Goal: Information Seeking & Learning: Learn about a topic

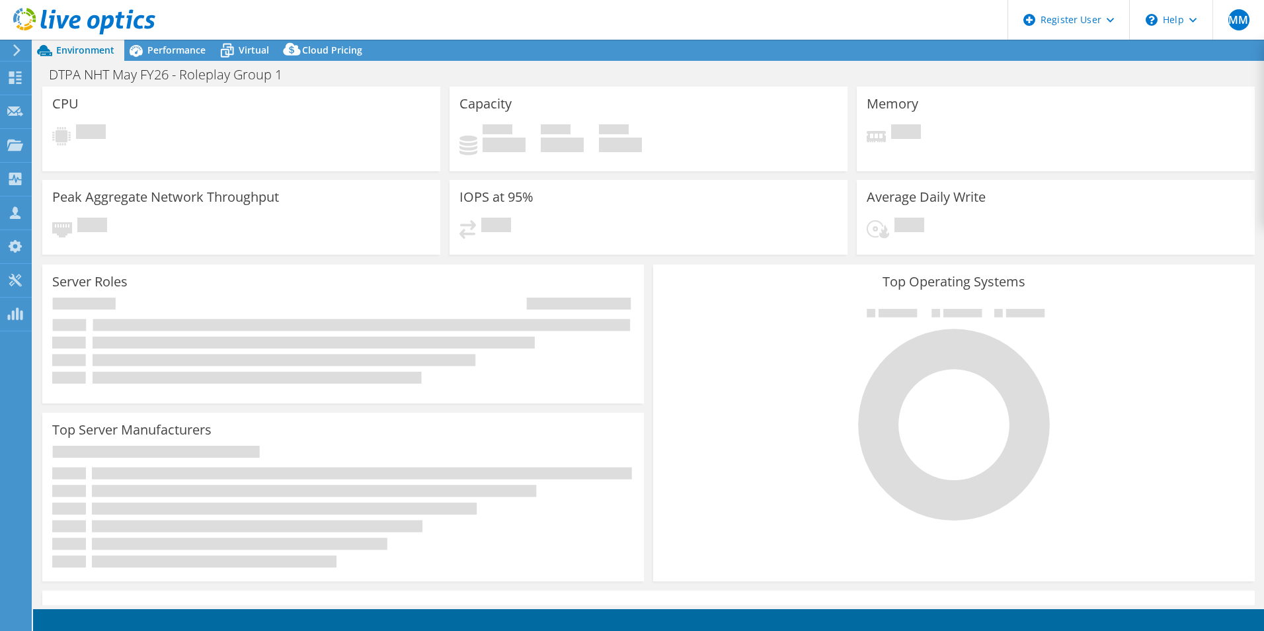
select select "EULondon"
select select "USD"
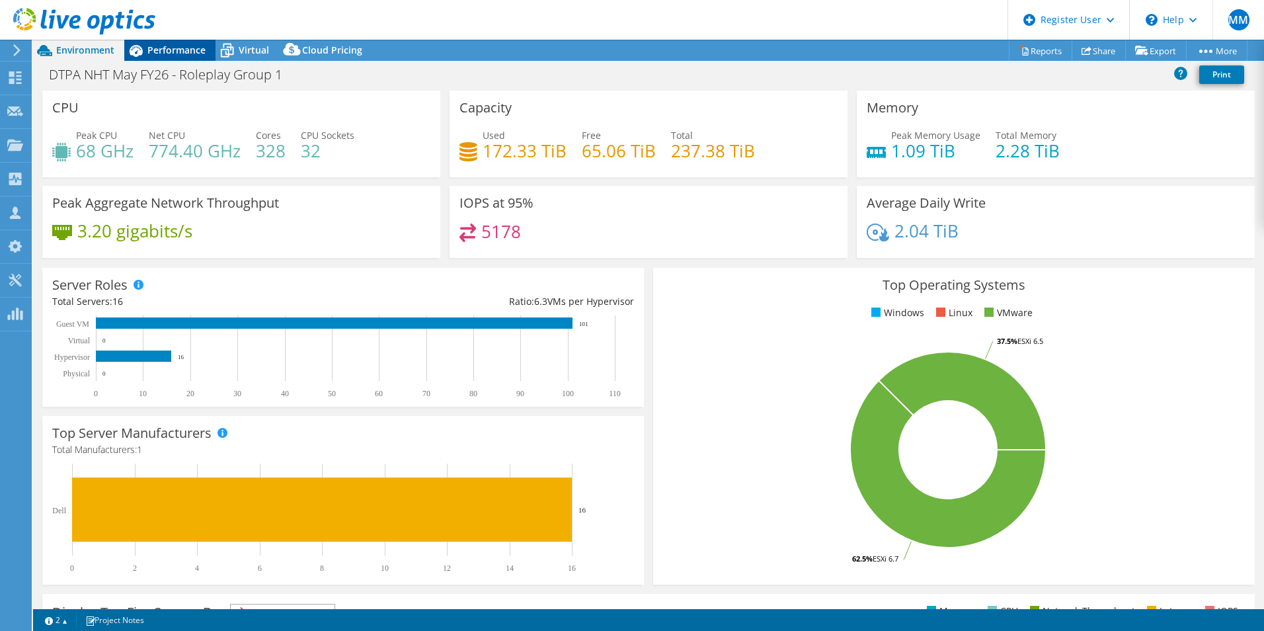
click at [193, 58] on div "Performance" at bounding box center [169, 50] width 91 height 21
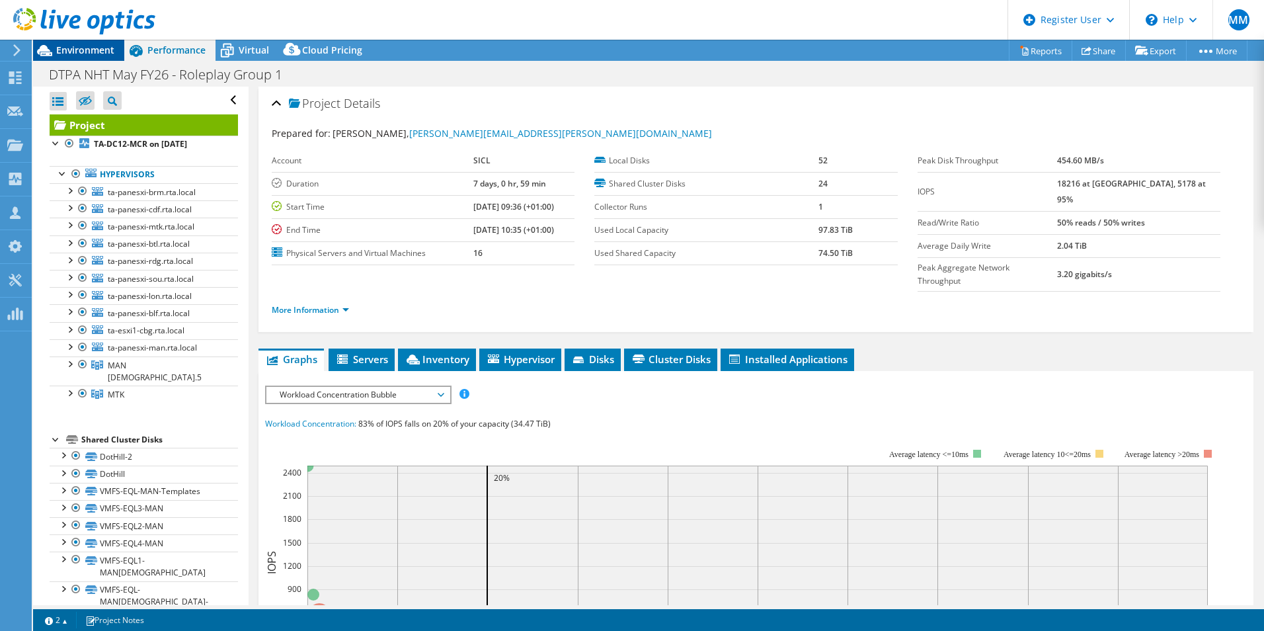
click at [110, 50] on span "Environment" at bounding box center [85, 50] width 58 height 13
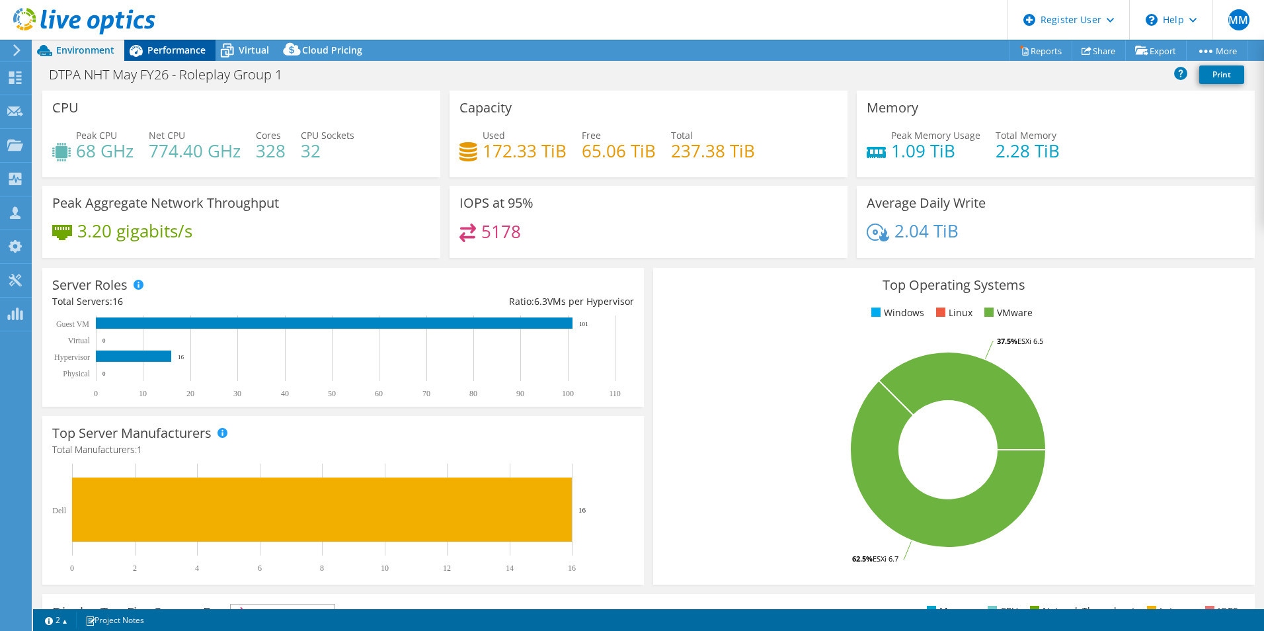
click at [177, 52] on span "Performance" at bounding box center [176, 50] width 58 height 13
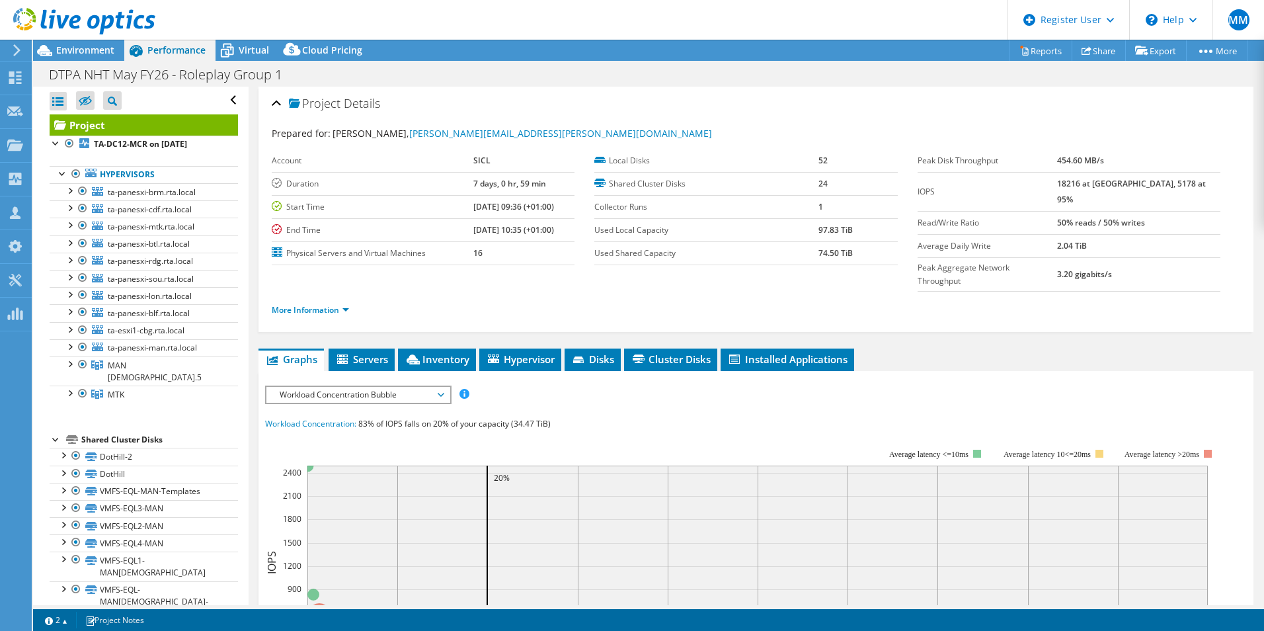
click at [603, 416] on div "Workload Concentration: 83% of IOPS falls on 20% of your capacity (34.47 TiB)" at bounding box center [756, 423] width 982 height 15
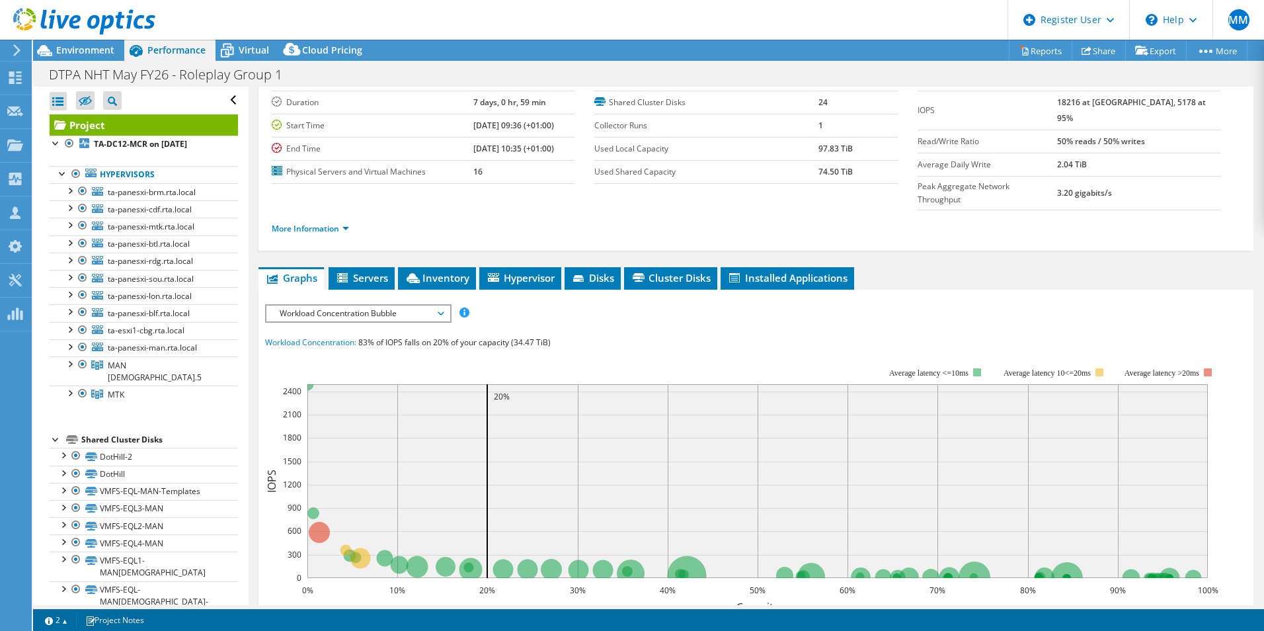
scroll to position [132, 0]
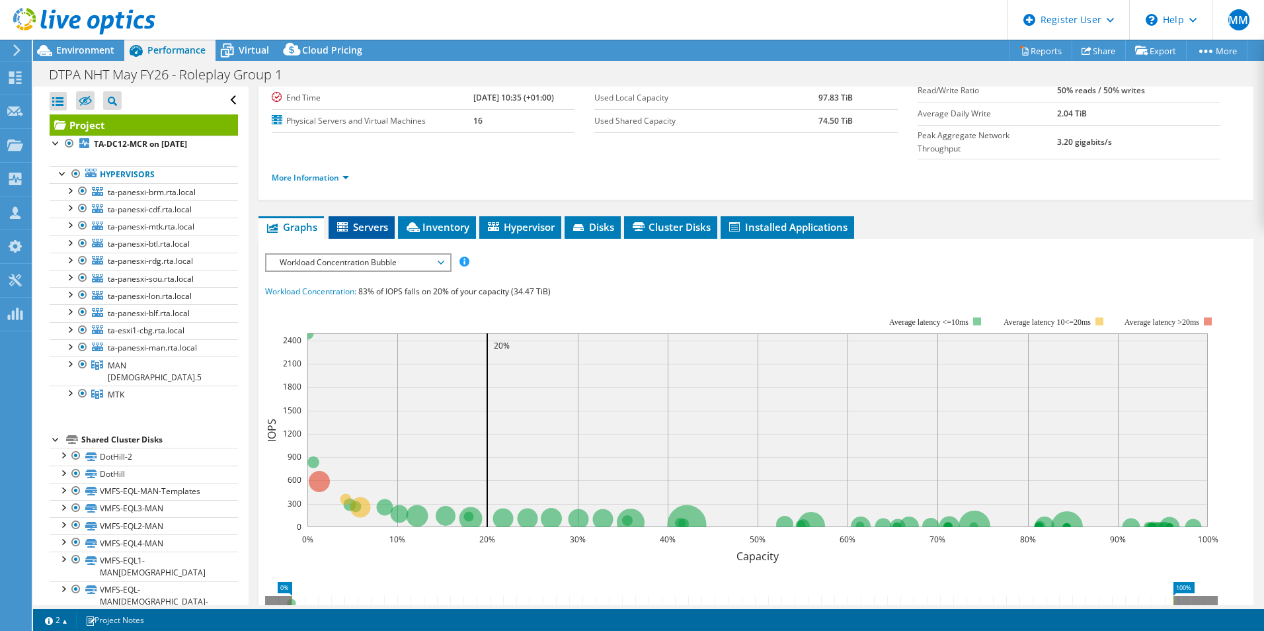
click at [353, 220] on span "Servers" at bounding box center [361, 226] width 53 height 13
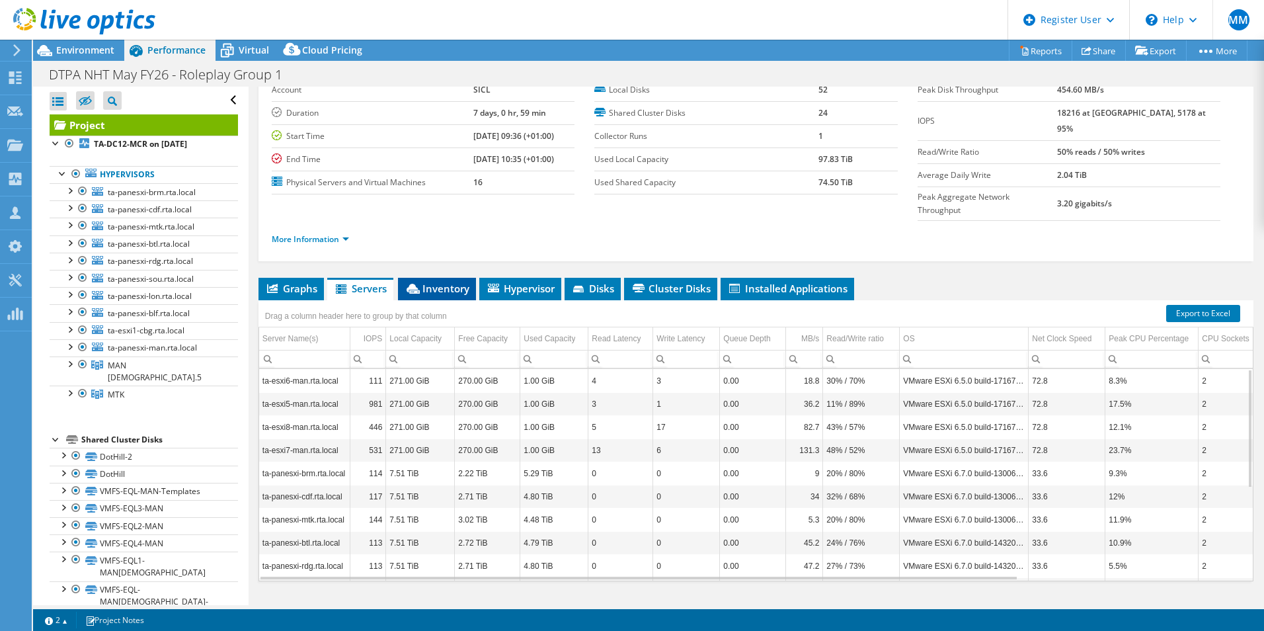
click at [443, 282] on span "Inventory" at bounding box center [437, 288] width 65 height 13
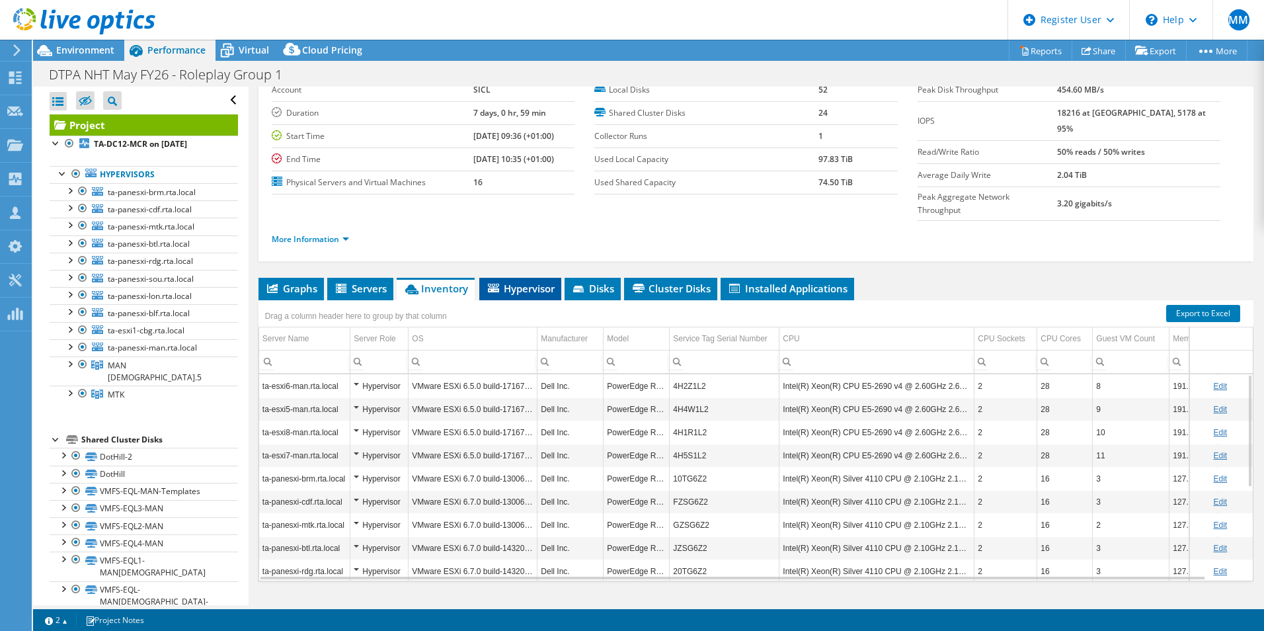
click at [500, 282] on span "Hypervisor" at bounding box center [520, 288] width 69 height 13
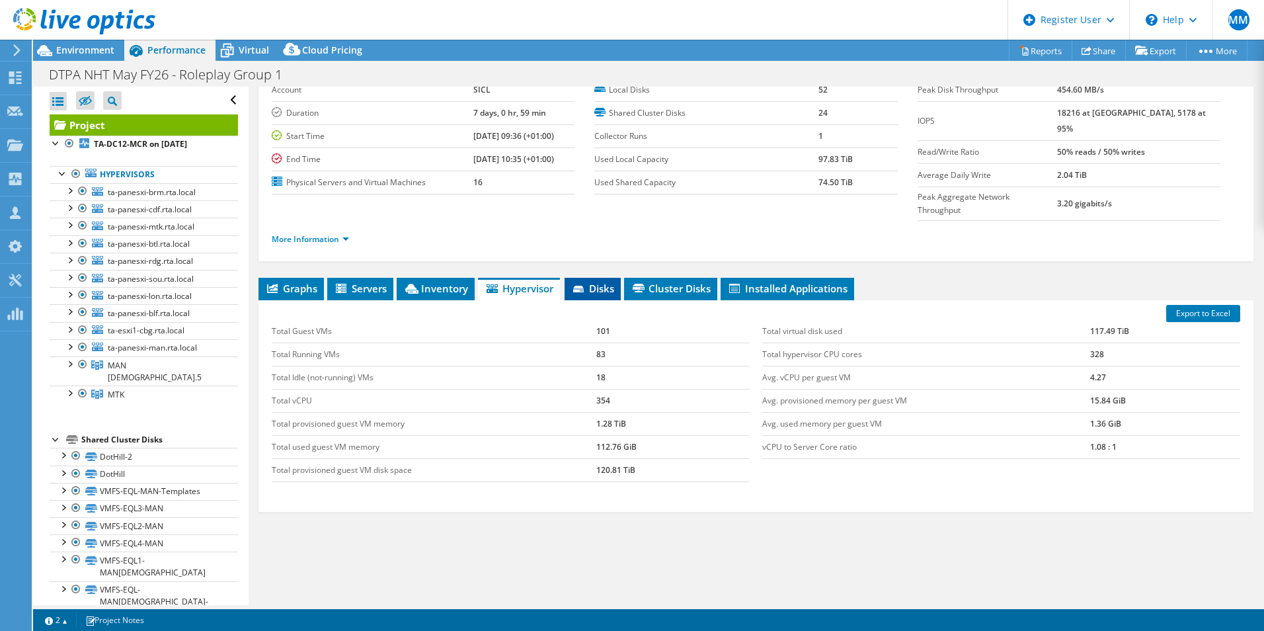
click at [576, 286] on icon at bounding box center [579, 290] width 13 height 9
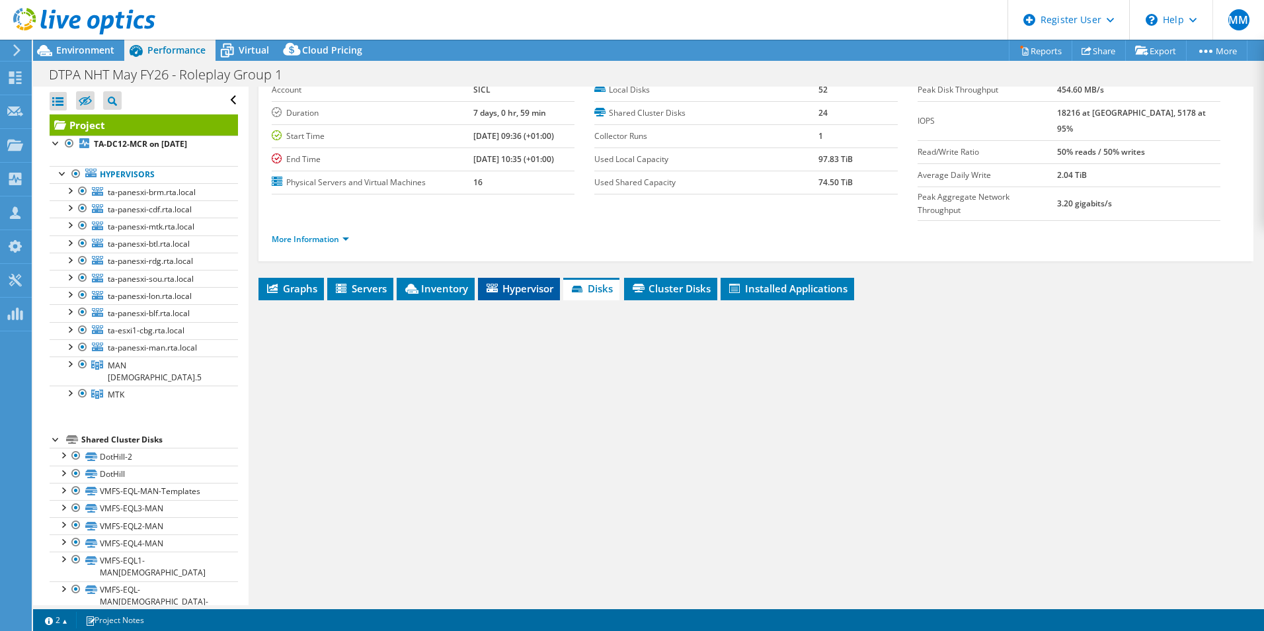
click at [514, 278] on li "Hypervisor" at bounding box center [519, 289] width 82 height 22
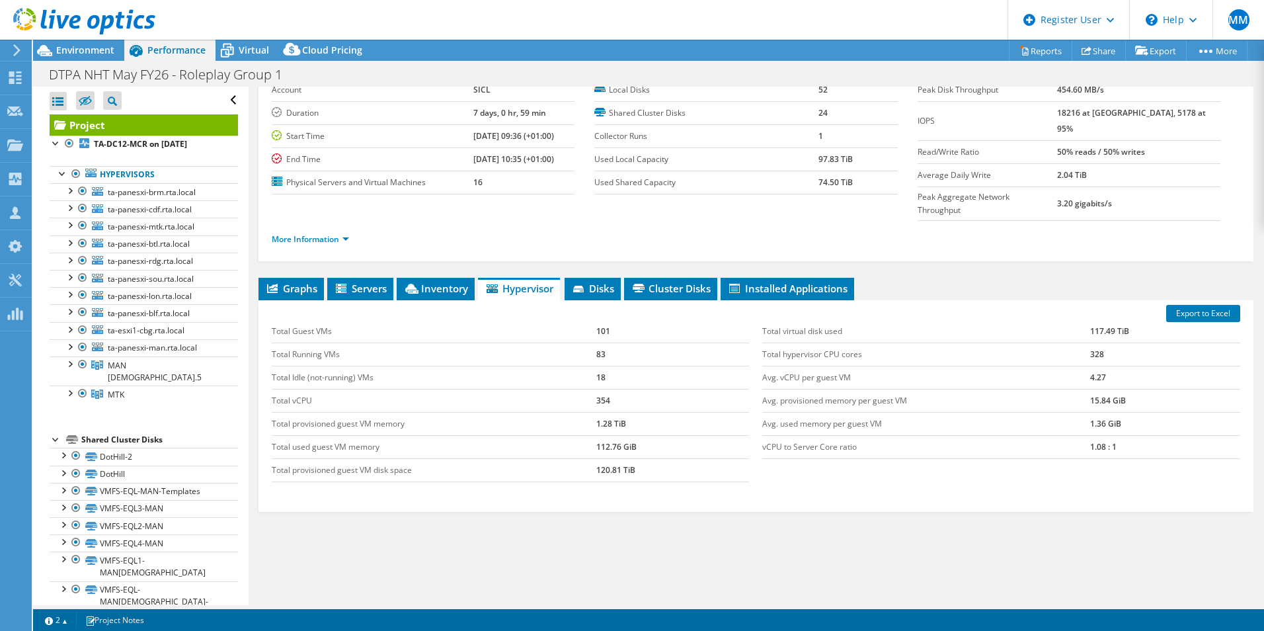
click at [854, 592] on div "Project Details Prepared for: Bret Pilson, bret.pilson@sicl.com Account SICL Du…" at bounding box center [756, 323] width 1015 height 615
click at [457, 572] on div "Graphs Servers Inventory Hypervisor Disks Cluster Disks Installed Applications …" at bounding box center [755, 443] width 995 height 331
click at [414, 608] on div "Project Actions Project Actions Reports Share Export vSAN ReadyNode Sizer" at bounding box center [648, 335] width 1231 height 591
click at [417, 609] on section "Warnings Messages Queue Depth is not recorded from VMware VCenter servers and w…" at bounding box center [648, 620] width 1231 height 22
click at [751, 580] on div "Graphs Servers Inventory Hypervisor Disks Cluster Disks Installed Applications …" at bounding box center [755, 443] width 995 height 331
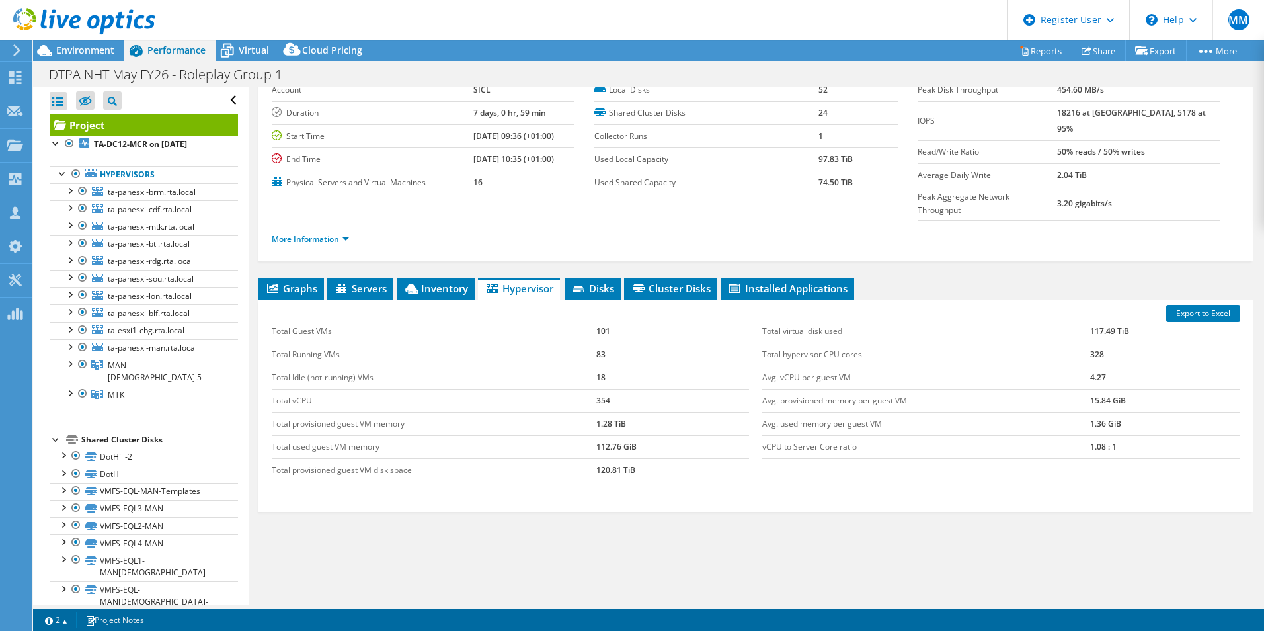
click at [734, 586] on div "Project Details Prepared for: Bret Pilson, bret.pilson@sicl.com Account SICL Du…" at bounding box center [756, 323] width 1015 height 615
click at [596, 320] on td "101" at bounding box center [672, 331] width 153 height 23
click at [597, 320] on td "101" at bounding box center [672, 331] width 153 height 23
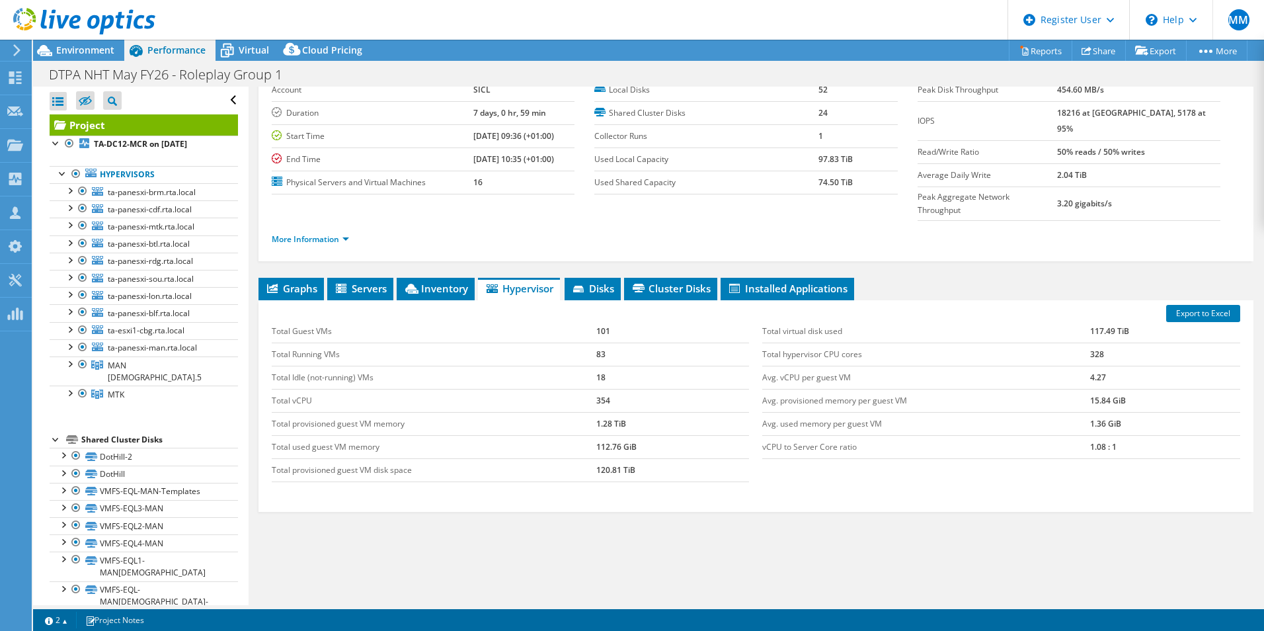
drag, startPoint x: 600, startPoint y: 303, endPoint x: 594, endPoint y: 328, distance: 25.3
click at [596, 342] on td "83" at bounding box center [672, 353] width 153 height 23
drag, startPoint x: 594, startPoint y: 328, endPoint x: 604, endPoint y: 349, distance: 23.6
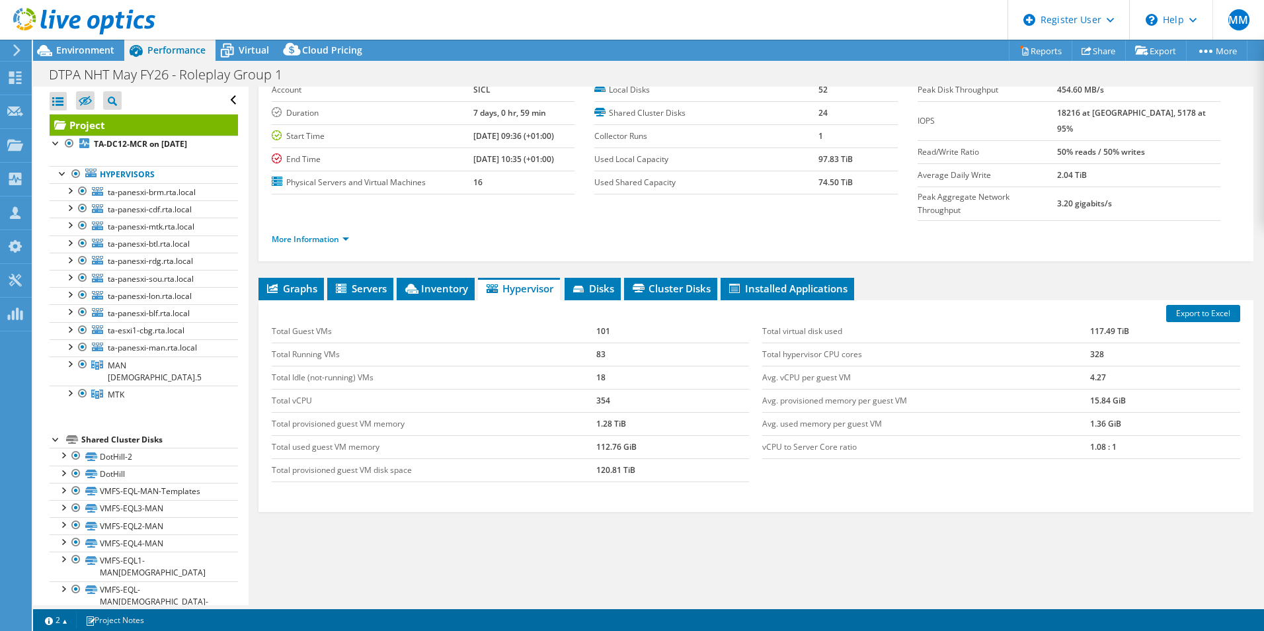
click at [608, 366] on td "18" at bounding box center [672, 377] width 153 height 23
click at [590, 366] on td "Total Idle (not-running) VMs" at bounding box center [434, 377] width 325 height 23
click at [621, 412] on td "1.28 TiB" at bounding box center [672, 423] width 153 height 23
click at [362, 366] on td "Total Idle (not-running) VMs" at bounding box center [434, 377] width 325 height 23
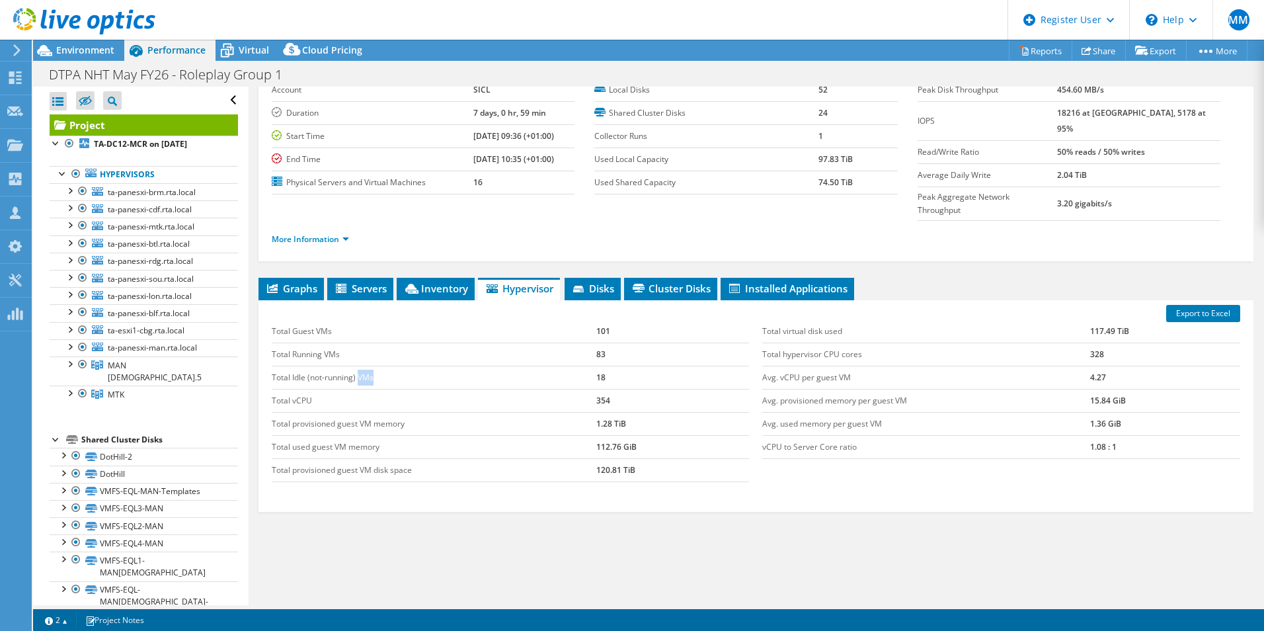
click at [362, 366] on td "Total Idle (not-running) VMs" at bounding box center [434, 377] width 325 height 23
drag, startPoint x: 362, startPoint y: 353, endPoint x: 459, endPoint y: 391, distance: 104.5
click at [467, 412] on td "Total provisioned guest VM memory" at bounding box center [434, 423] width 325 height 23
click at [292, 389] on td "Total vCPU" at bounding box center [434, 400] width 325 height 23
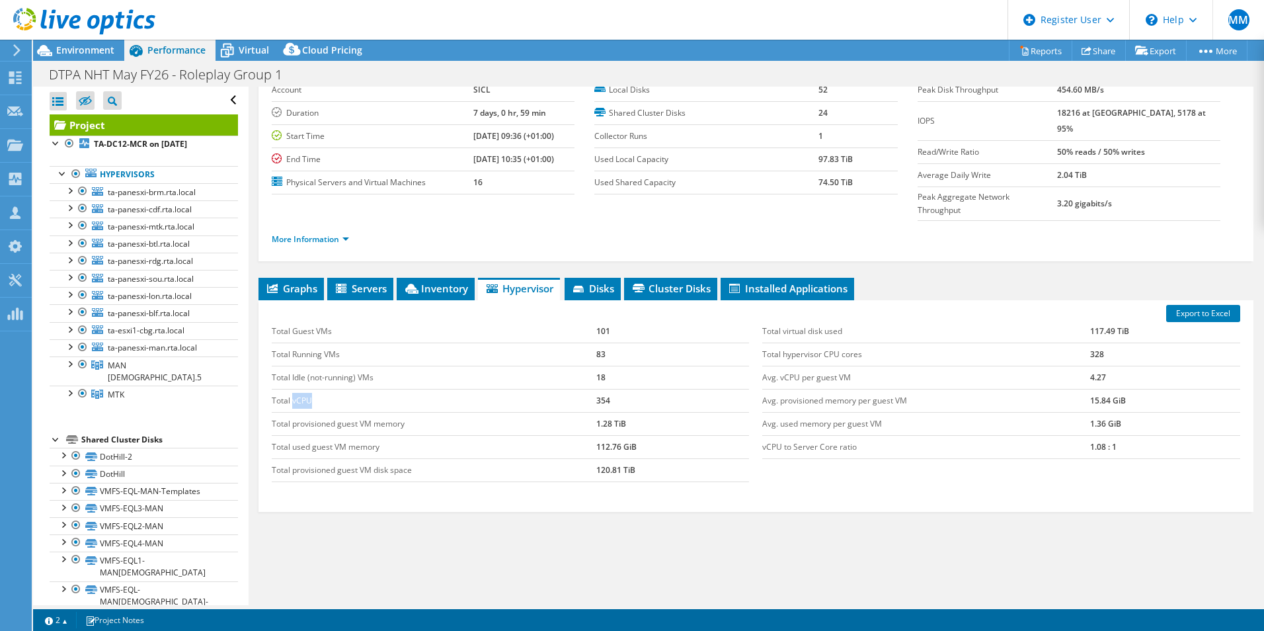
click at [292, 389] on td "Total vCPU" at bounding box center [434, 400] width 325 height 23
click at [607, 412] on td "1.28 TiB" at bounding box center [672, 423] width 153 height 23
click at [329, 412] on td "Total provisioned guest VM memory" at bounding box center [434, 423] width 325 height 23
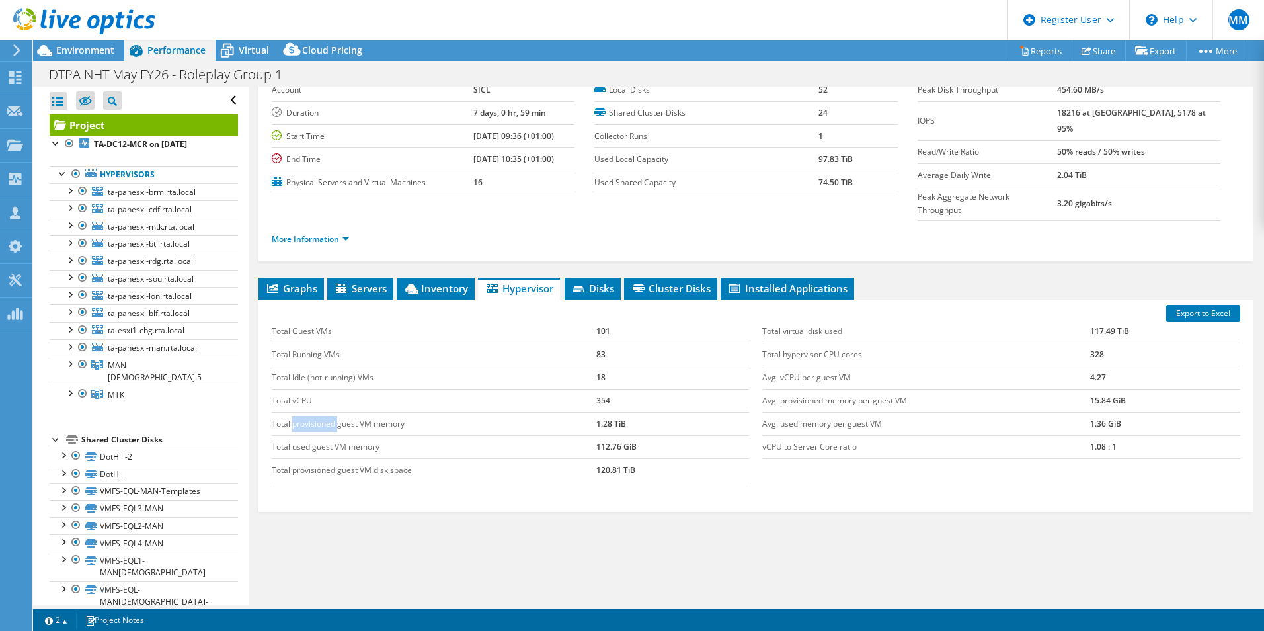
click at [329, 412] on td "Total provisioned guest VM memory" at bounding box center [434, 423] width 325 height 23
click at [321, 412] on td "Total provisioned guest VM memory" at bounding box center [434, 423] width 325 height 23
drag, startPoint x: 321, startPoint y: 401, endPoint x: 298, endPoint y: 393, distance: 23.6
click at [298, 412] on td "Total provisioned guest VM memory" at bounding box center [434, 423] width 325 height 23
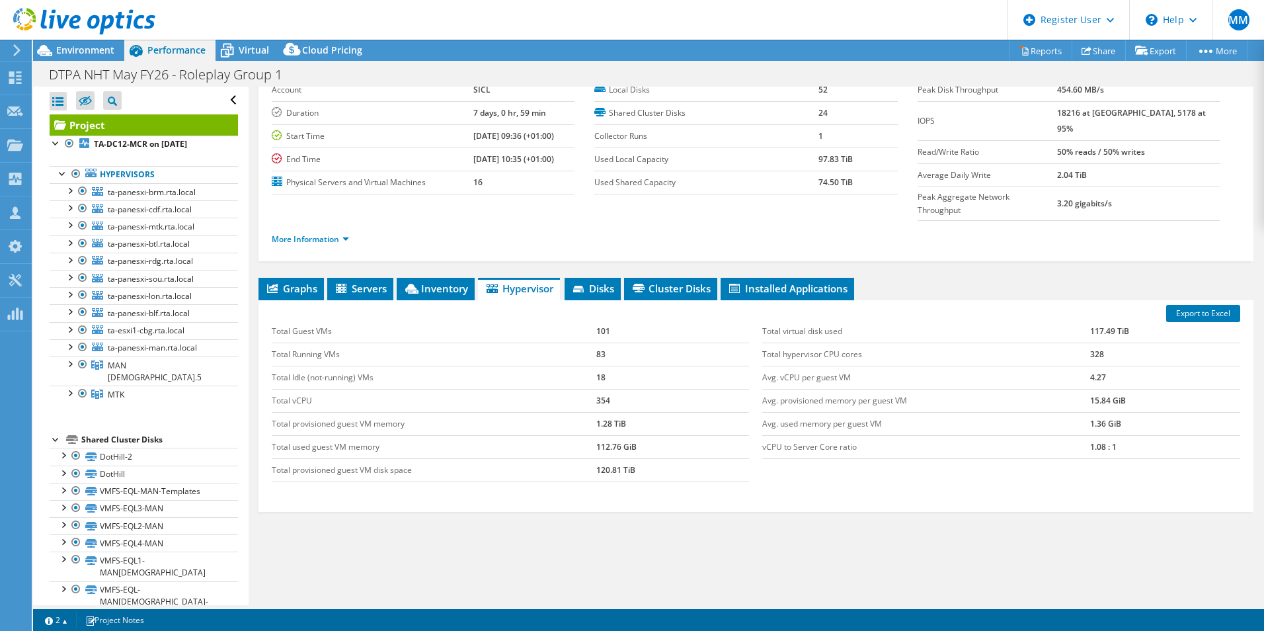
click at [279, 412] on td "Total provisioned guest VM memory" at bounding box center [434, 423] width 325 height 23
drag, startPoint x: 279, startPoint y: 394, endPoint x: 314, endPoint y: 399, distance: 35.4
click at [314, 412] on td "Total provisioned guest VM memory" at bounding box center [434, 423] width 325 height 23
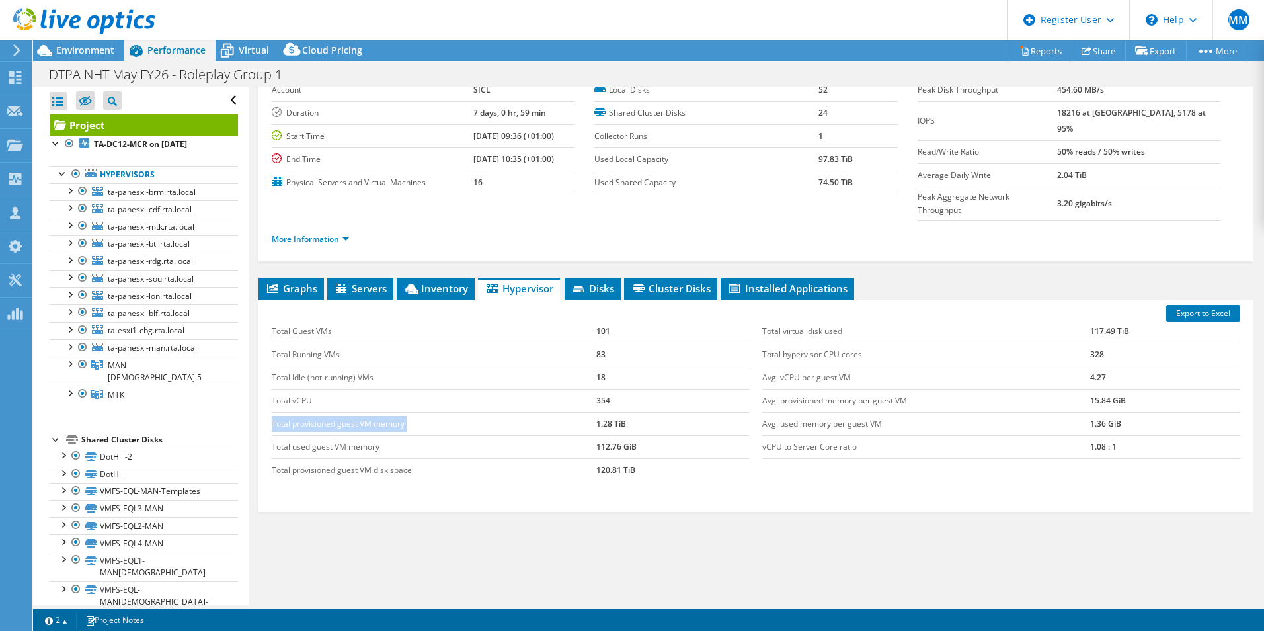
click at [314, 412] on td "Total provisioned guest VM memory" at bounding box center [434, 423] width 325 height 23
drag, startPoint x: 315, startPoint y: 399, endPoint x: 372, endPoint y: 403, distance: 57.0
click at [370, 412] on td "Total provisioned guest VM memory" at bounding box center [434, 423] width 325 height 23
click at [381, 412] on td "Total provisioned guest VM memory" at bounding box center [434, 423] width 325 height 23
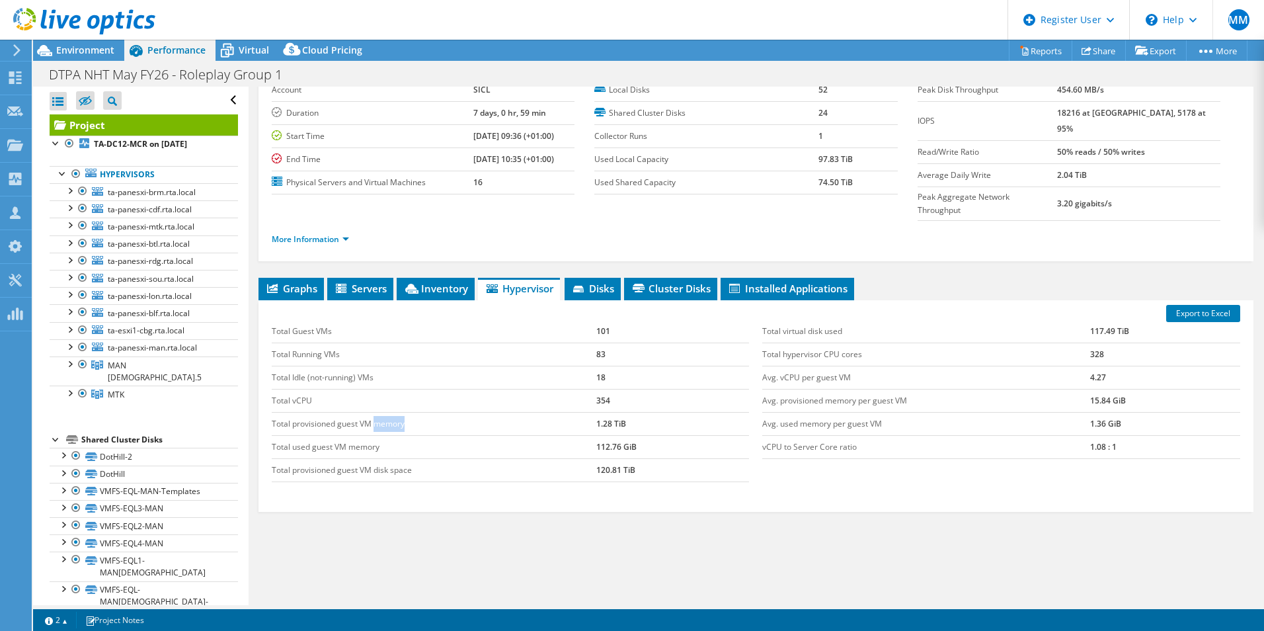
drag, startPoint x: 381, startPoint y: 398, endPoint x: 393, endPoint y: 403, distance: 12.8
click at [411, 412] on td "Total provisioned guest VM memory" at bounding box center [434, 423] width 325 height 23
click at [352, 412] on td "Total provisioned guest VM memory" at bounding box center [434, 423] width 325 height 23
drag, startPoint x: 352, startPoint y: 398, endPoint x: 368, endPoint y: 397, distance: 16.6
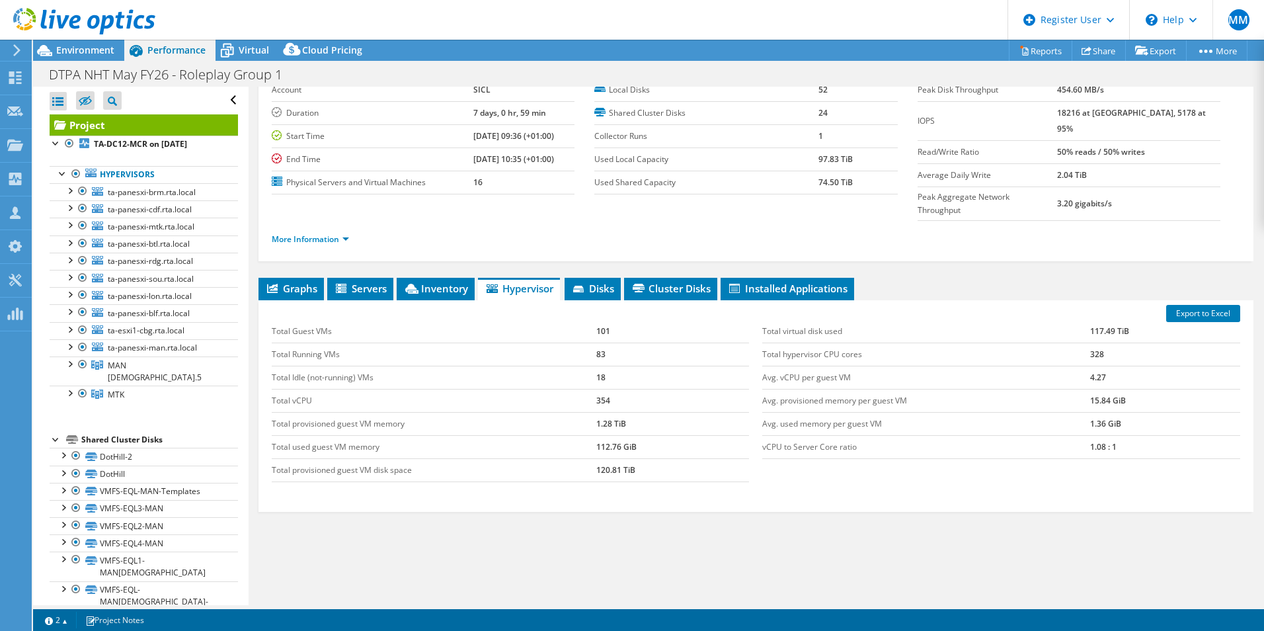
click at [368, 412] on td "Total provisioned guest VM memory" at bounding box center [434, 423] width 325 height 23
drag, startPoint x: 368, startPoint y: 397, endPoint x: 400, endPoint y: 397, distance: 31.7
click at [400, 412] on td "Total provisioned guest VM memory" at bounding box center [434, 423] width 325 height 23
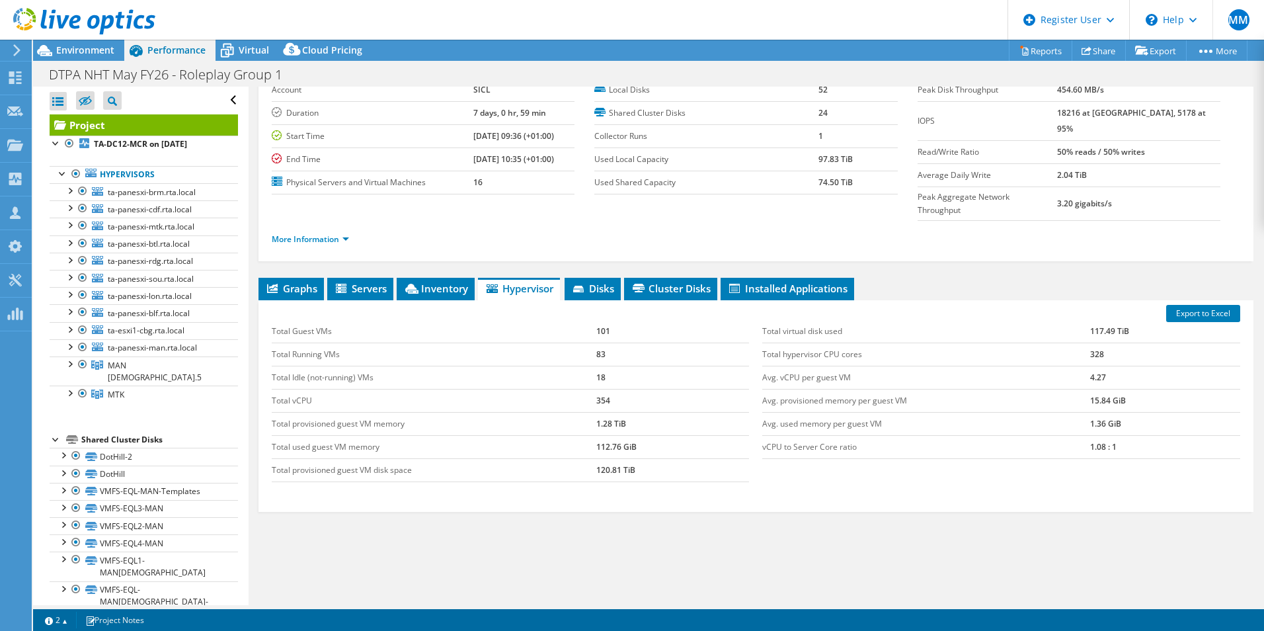
drag, startPoint x: 400, startPoint y: 399, endPoint x: 317, endPoint y: 396, distance: 82.7
click at [317, 412] on td "Total provisioned guest VM memory" at bounding box center [434, 423] width 325 height 23
drag, startPoint x: 317, startPoint y: 396, endPoint x: 276, endPoint y: 397, distance: 41.7
click at [276, 412] on td "Total provisioned guest VM memory" at bounding box center [434, 423] width 325 height 23
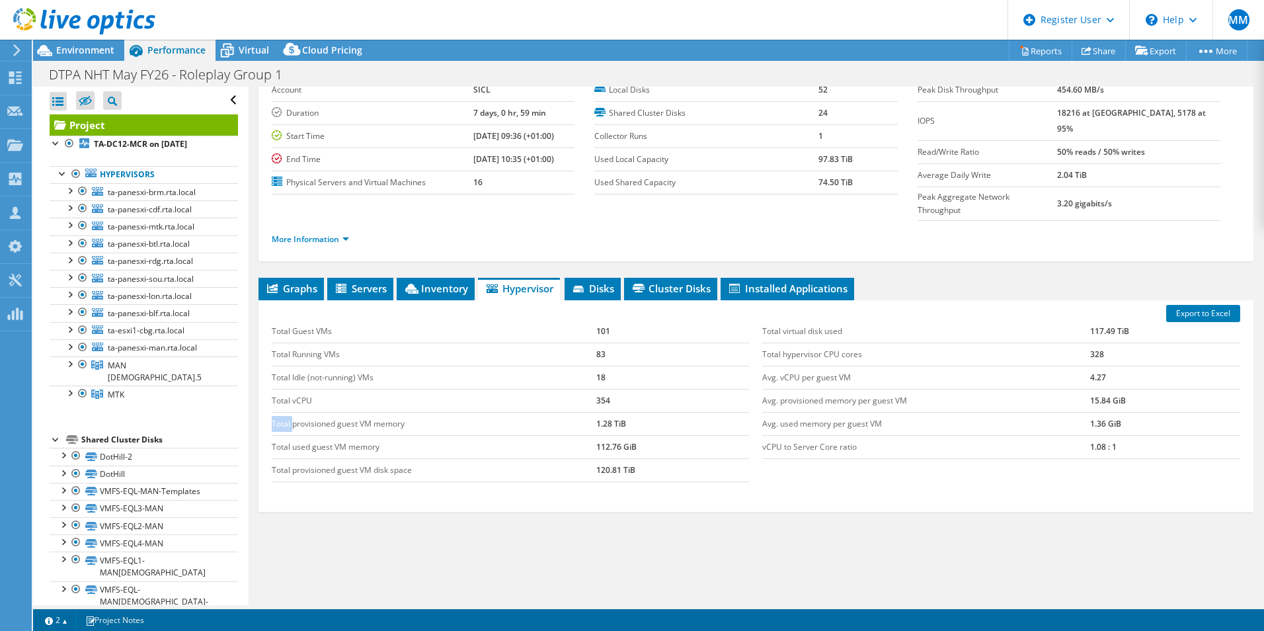
click at [276, 412] on td "Total provisioned guest VM memory" at bounding box center [434, 423] width 325 height 23
drag, startPoint x: 276, startPoint y: 397, endPoint x: 374, endPoint y: 403, distance: 98.0
click at [353, 412] on td "Total provisioned guest VM memory" at bounding box center [434, 423] width 325 height 23
click at [680, 412] on td "1.28 TiB" at bounding box center [672, 423] width 153 height 23
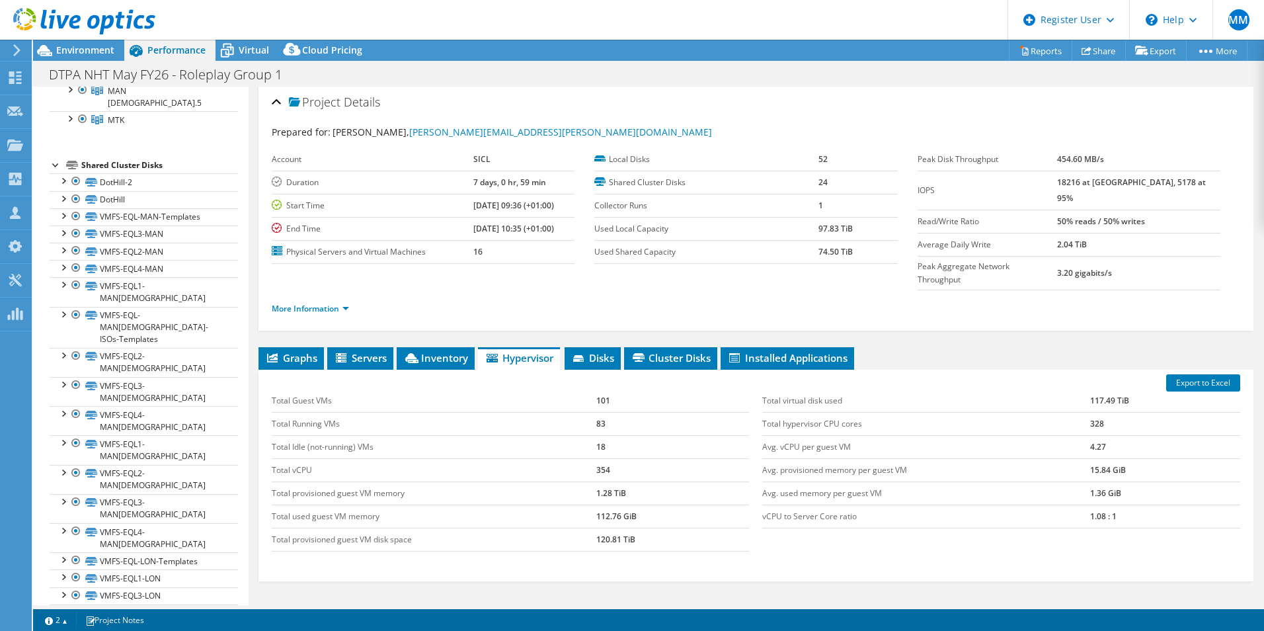
scroll to position [0, 0]
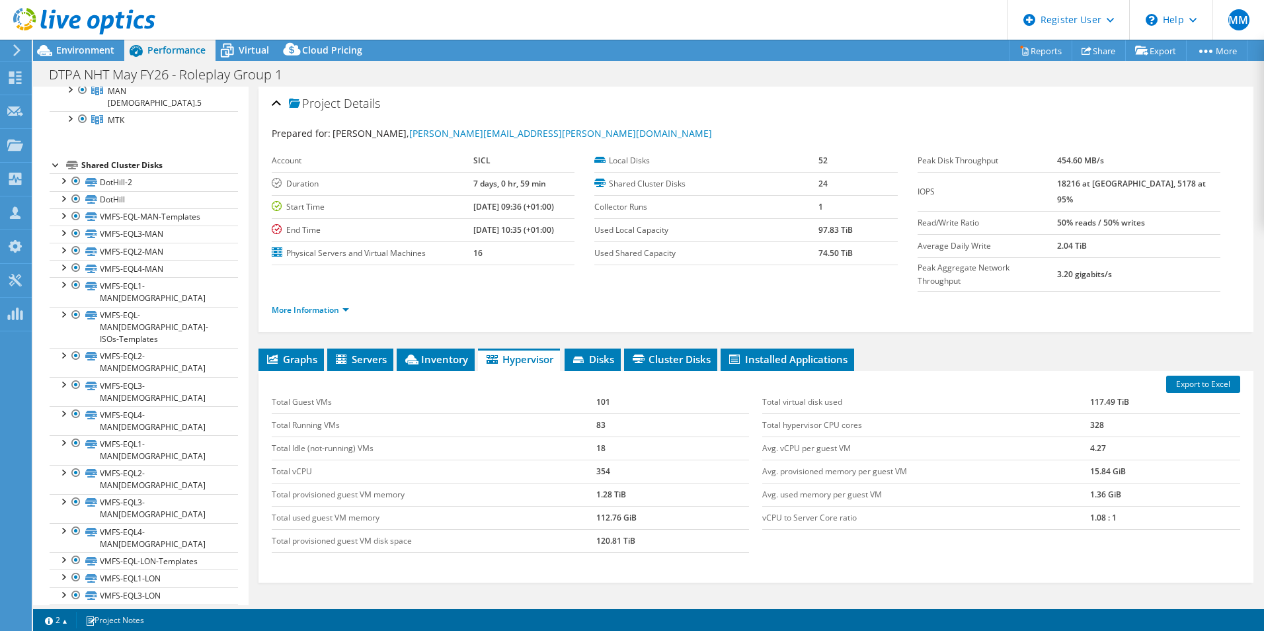
click at [597, 391] on td "101" at bounding box center [672, 402] width 153 height 23
click at [598, 391] on td "101" at bounding box center [672, 402] width 153 height 23
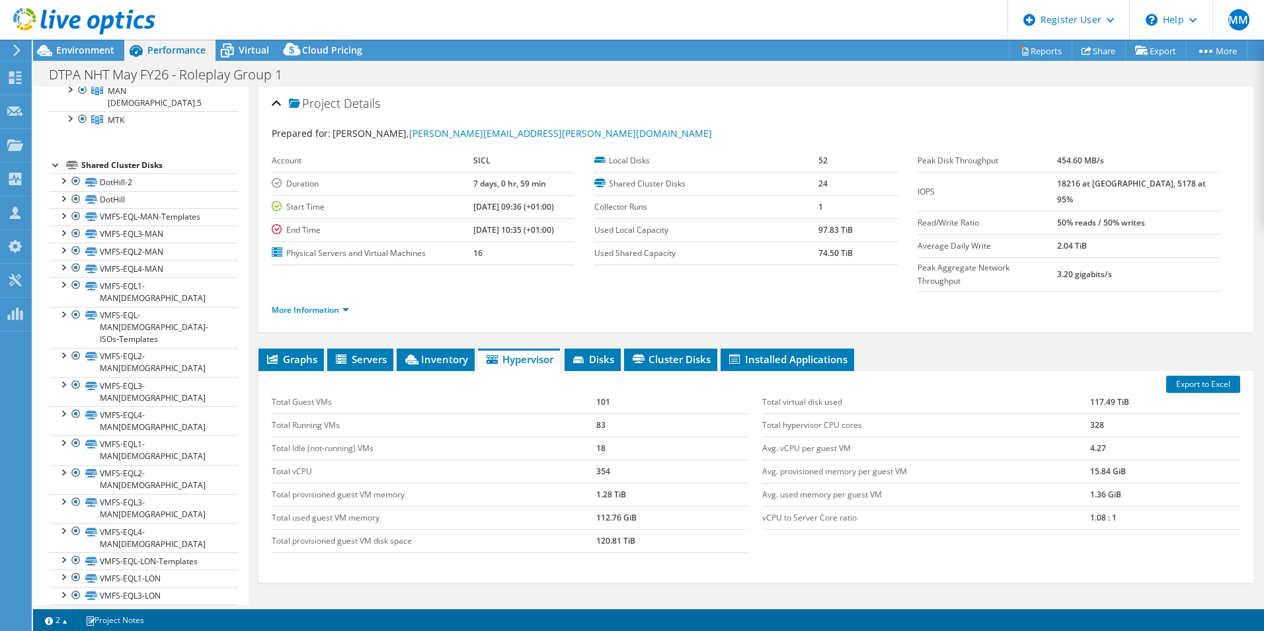
drag, startPoint x: 598, startPoint y: 374, endPoint x: 598, endPoint y: 401, distance: 27.1
click at [598, 413] on td "83" at bounding box center [672, 424] width 153 height 23
drag, startPoint x: 598, startPoint y: 401, endPoint x: 592, endPoint y: 373, distance: 29.0
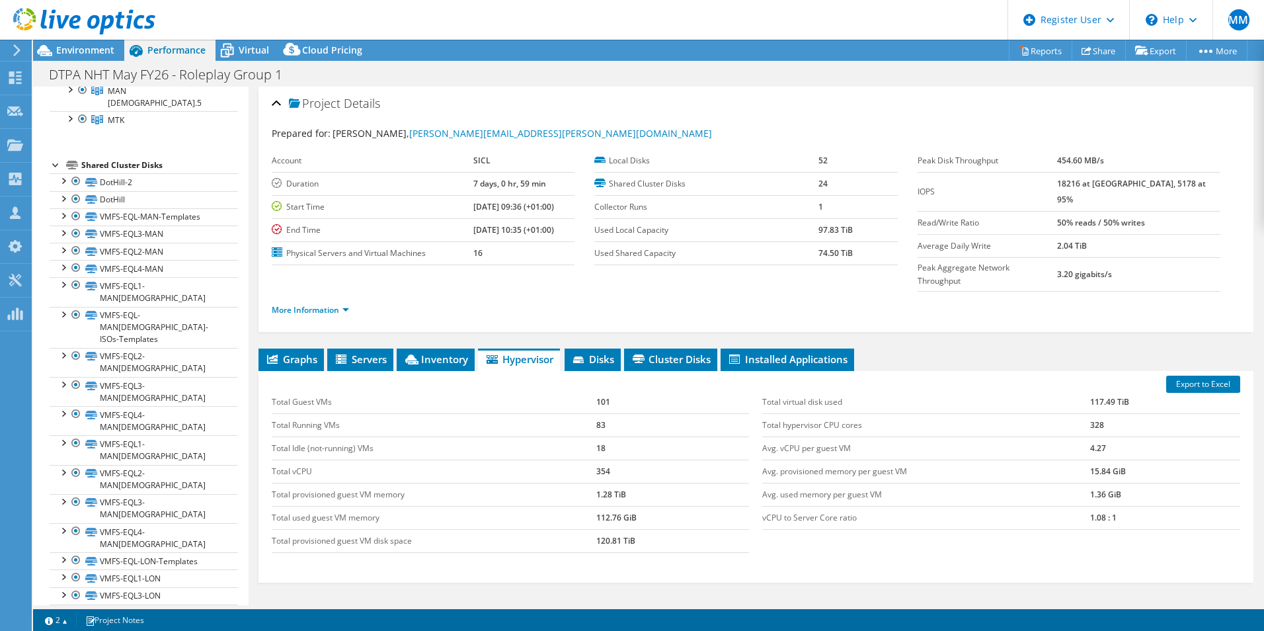
click at [592, 391] on td "Total Guest VMs" at bounding box center [434, 402] width 325 height 23
click at [596, 391] on td "101" at bounding box center [672, 402] width 153 height 23
drag, startPoint x: 595, startPoint y: 377, endPoint x: 574, endPoint y: 389, distance: 24.3
click at [574, 413] on td "Total Running VMs" at bounding box center [434, 424] width 325 height 23
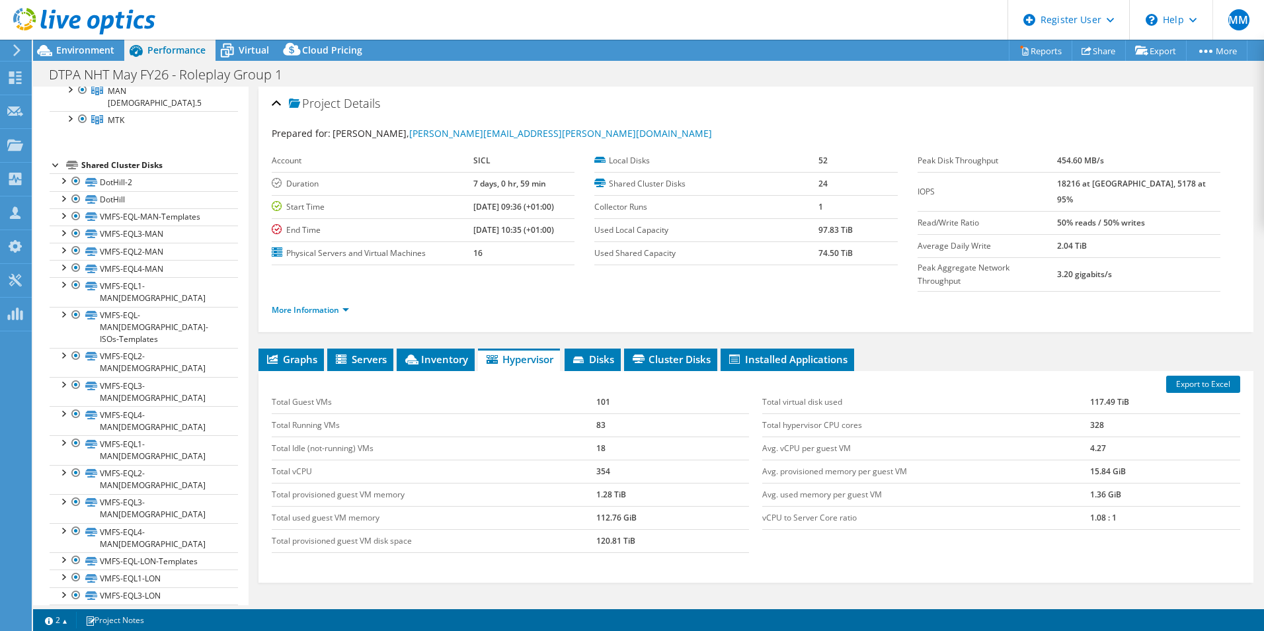
click at [599, 391] on td "101" at bounding box center [672, 402] width 153 height 23
drag, startPoint x: 599, startPoint y: 375, endPoint x: 597, endPoint y: 397, distance: 21.9
click at [597, 413] on td "83" at bounding box center [672, 424] width 153 height 23
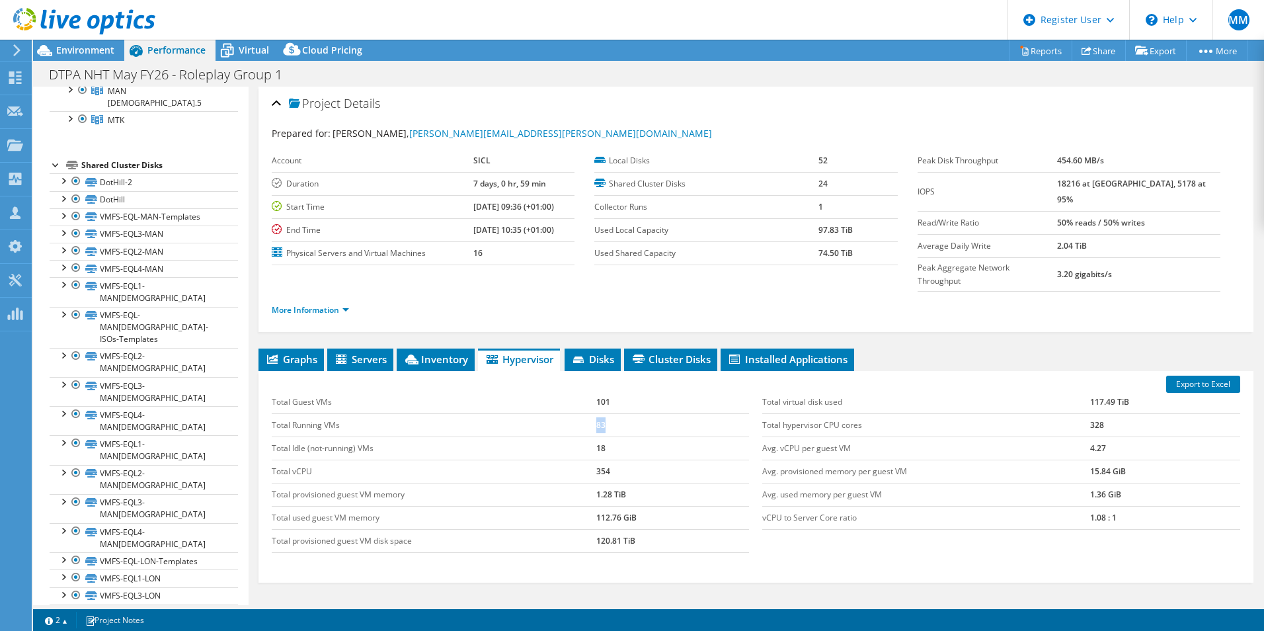
click at [597, 413] on td "83" at bounding box center [672, 424] width 153 height 23
drag, startPoint x: 597, startPoint y: 397, endPoint x: 585, endPoint y: 384, distance: 17.8
click at [585, 391] on td "Total Guest VMs" at bounding box center [434, 402] width 325 height 23
click at [597, 391] on td "101" at bounding box center [672, 402] width 153 height 23
click at [596, 391] on td "101" at bounding box center [672, 402] width 153 height 23
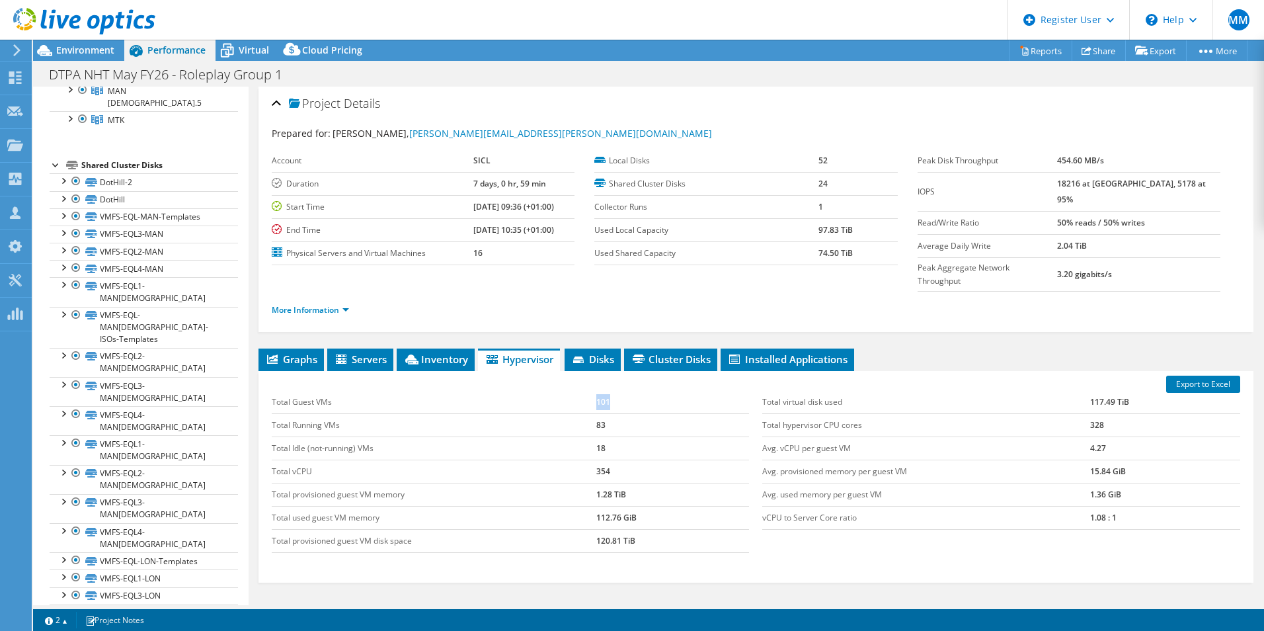
click at [596, 391] on td "101" at bounding box center [672, 402] width 153 height 23
drag, startPoint x: 596, startPoint y: 375, endPoint x: 561, endPoint y: 377, distance: 35.7
click at [561, 391] on td "Total Guest VMs" at bounding box center [434, 402] width 325 height 23
click at [596, 413] on td "83" at bounding box center [672, 424] width 153 height 23
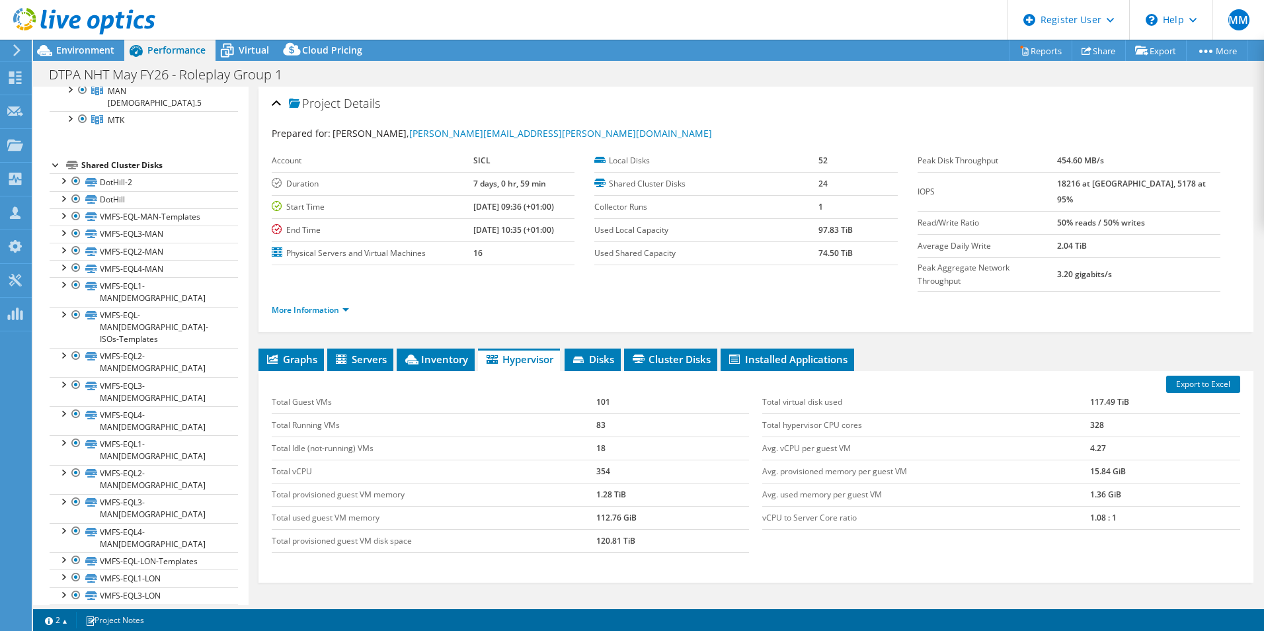
drag, startPoint x: 596, startPoint y: 400, endPoint x: 515, endPoint y: 389, distance: 82.0
click at [515, 413] on td "Total Running VMs" at bounding box center [434, 424] width 325 height 23
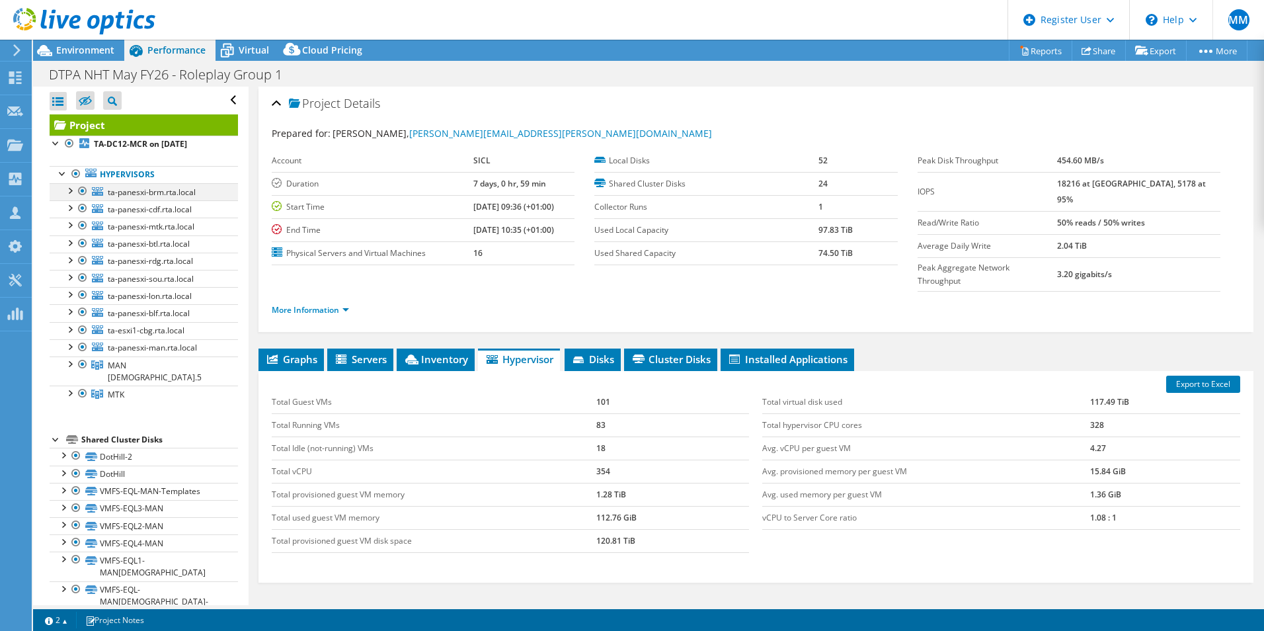
click at [69, 189] on div at bounding box center [69, 189] width 13 height 13
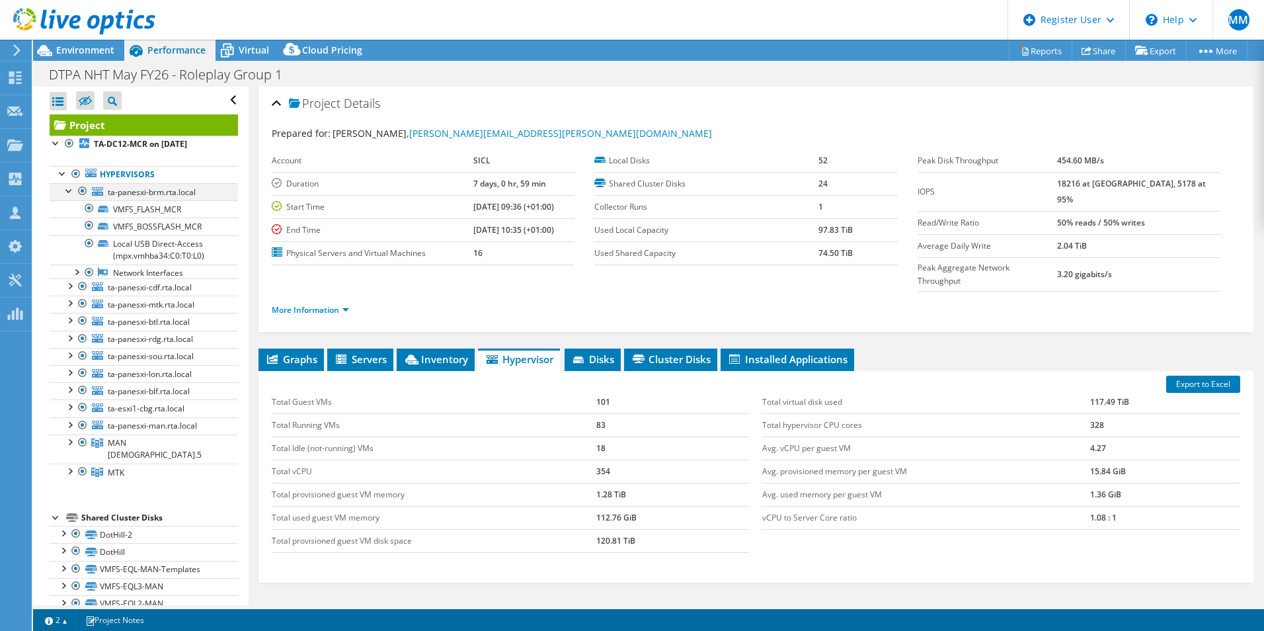
click at [69, 189] on div at bounding box center [69, 189] width 13 height 13
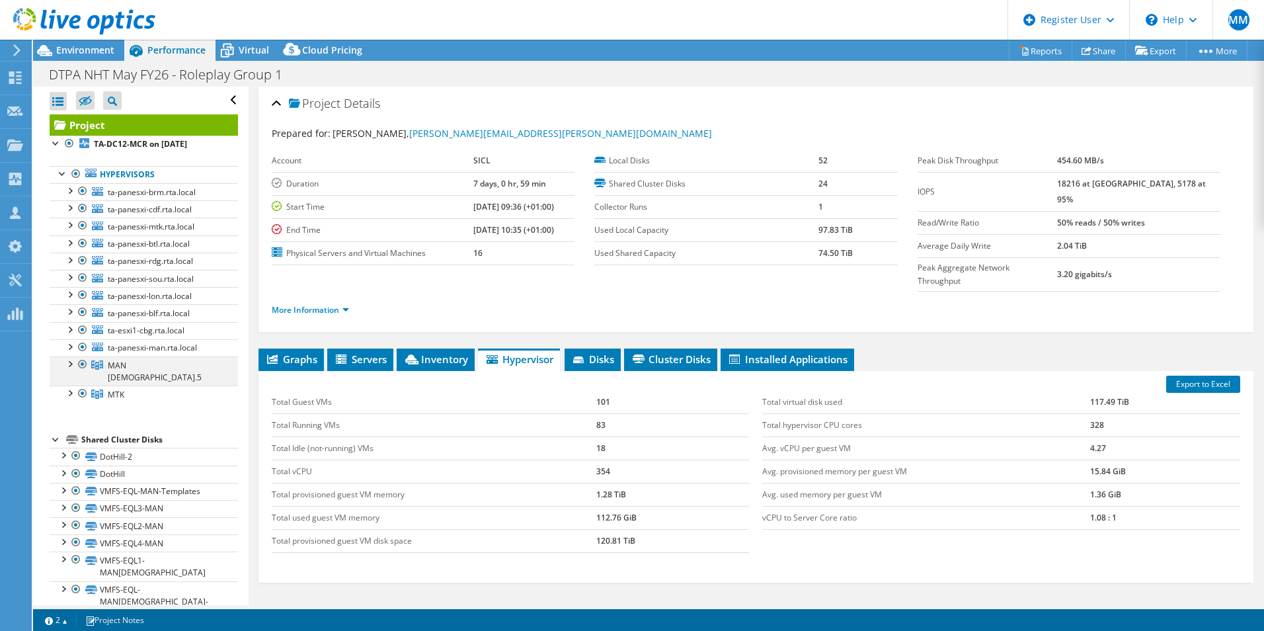
click at [71, 362] on div at bounding box center [69, 362] width 13 height 13
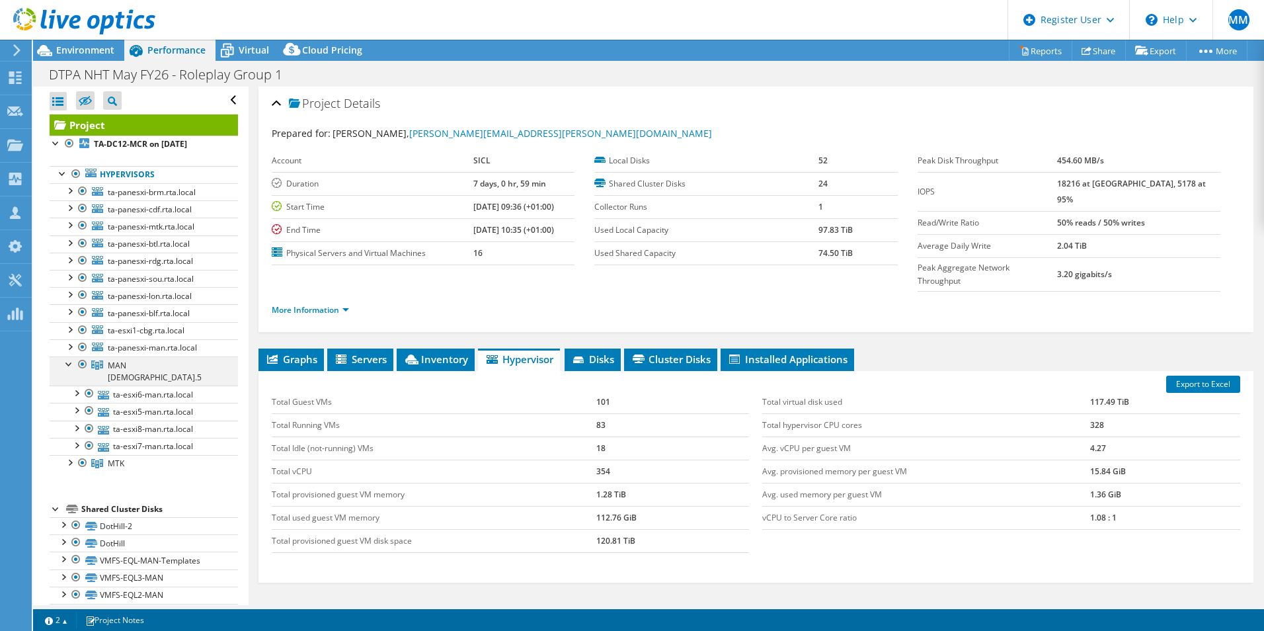
click at [69, 366] on div at bounding box center [69, 362] width 13 height 13
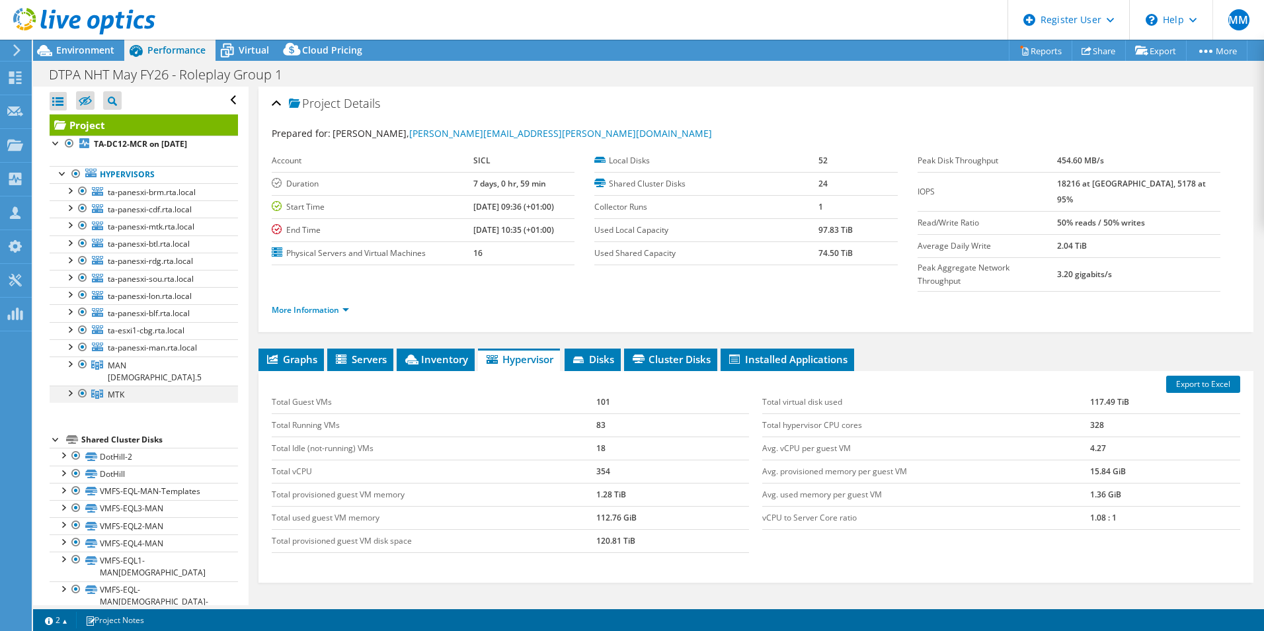
click at [69, 385] on div at bounding box center [69, 391] width 13 height 13
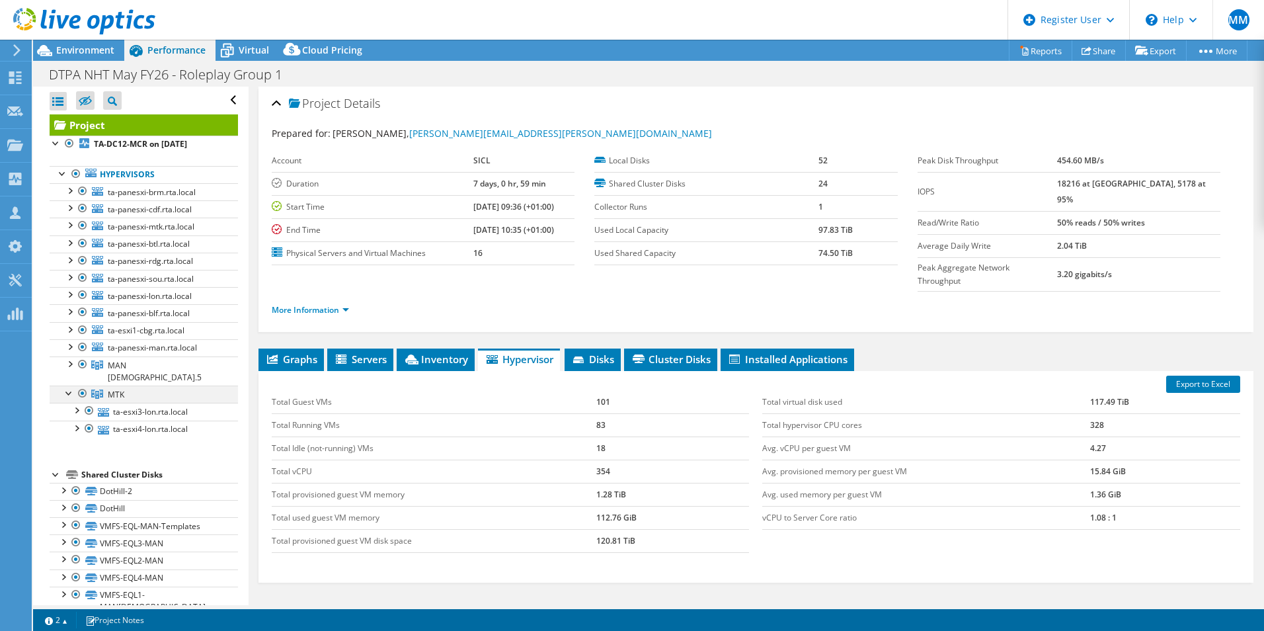
click at [69, 385] on div at bounding box center [69, 391] width 13 height 13
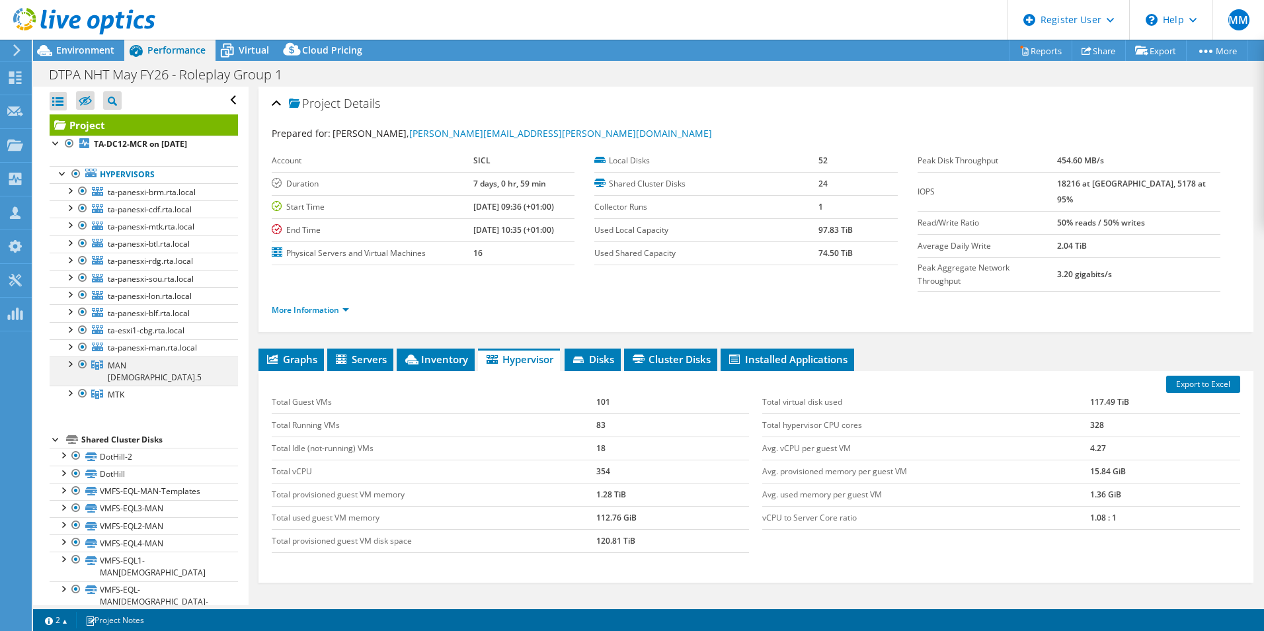
click at [71, 366] on div at bounding box center [69, 362] width 13 height 13
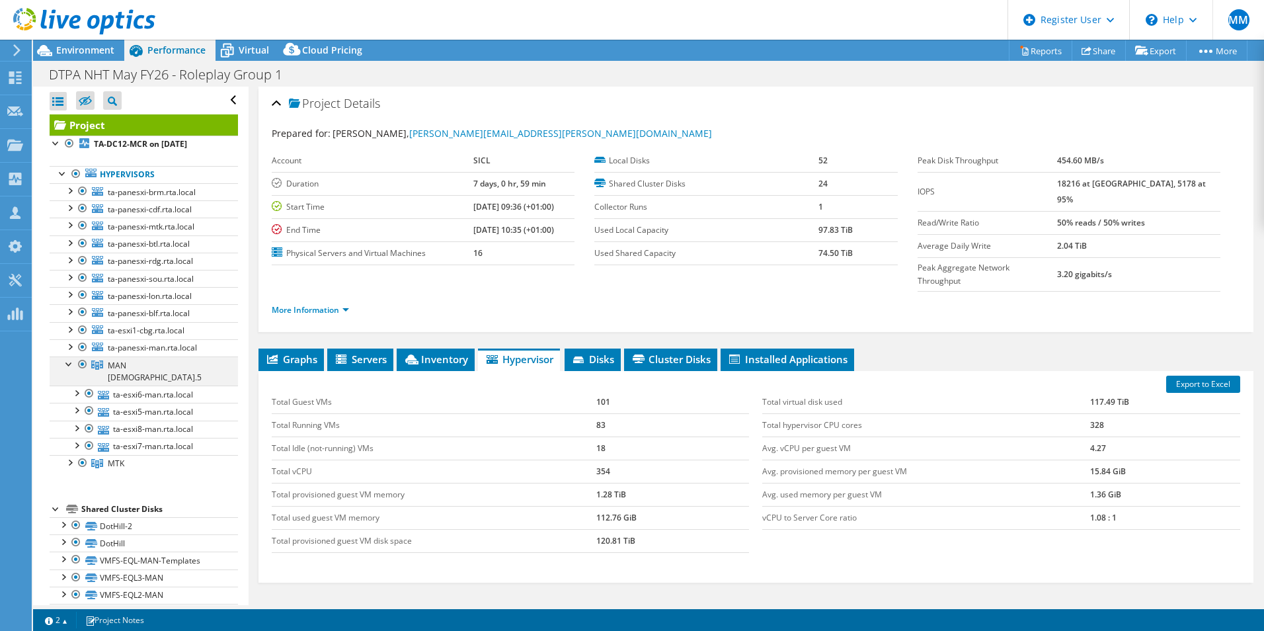
click at [71, 364] on div at bounding box center [69, 362] width 13 height 13
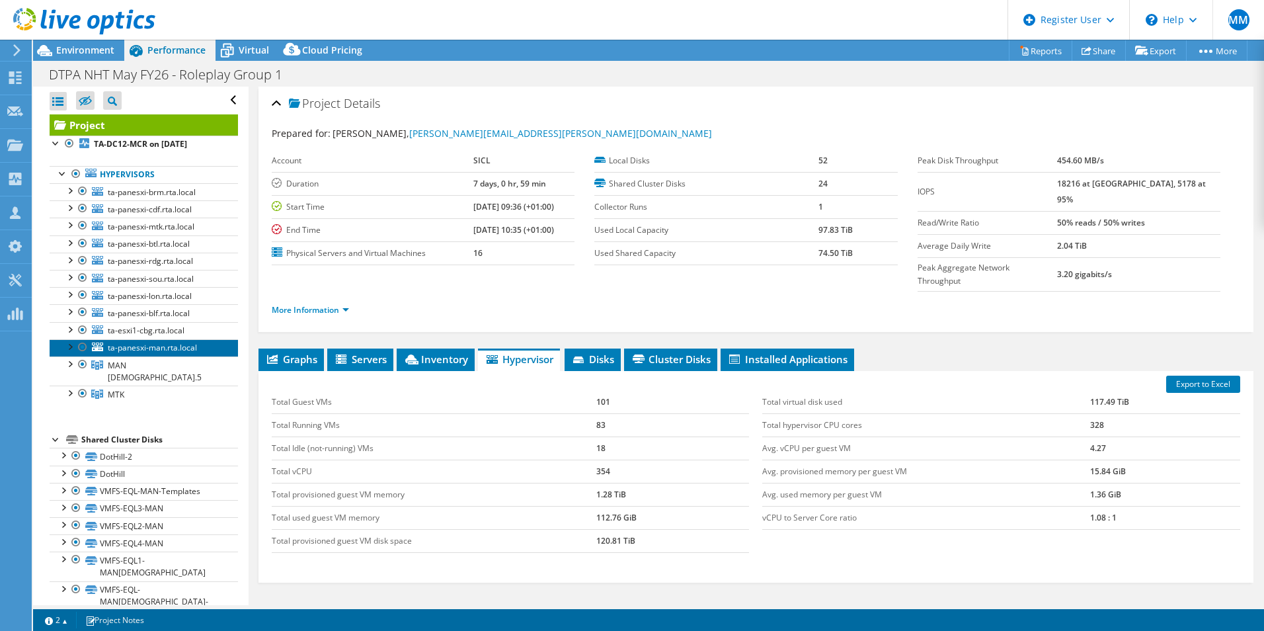
click at [143, 348] on span "ta-panesxi-man.rta.local" at bounding box center [152, 347] width 89 height 11
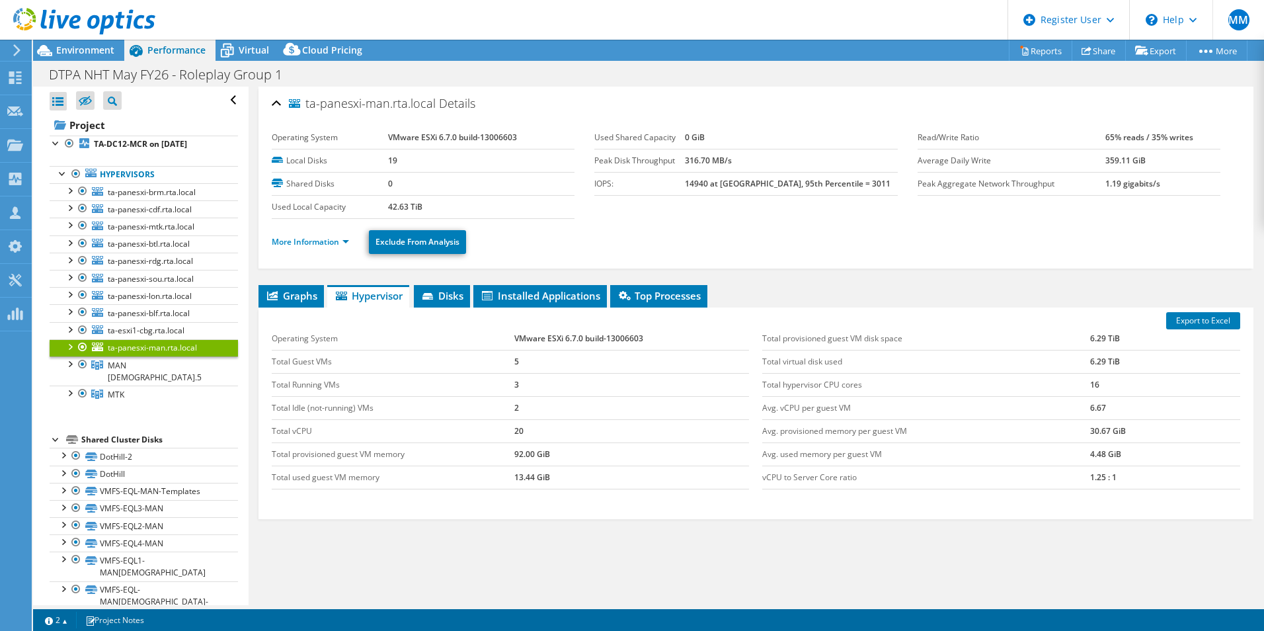
click at [335, 605] on div "Project Actions Project Actions Reports Share Export vSAN ReadyNode Sizer" at bounding box center [648, 335] width 1231 height 591
click at [609, 630] on html "MM Dell User Mark Motta Mark.Motta@dell.com Dell My Profile Log Out \n Help Exp…" at bounding box center [632, 315] width 1264 height 631
click at [491, 563] on div "Graphs Servers Inventory Hypervisor Disks Cluster Disks Installed Applications …" at bounding box center [755, 450] width 995 height 331
click at [458, 299] on span "Disks" at bounding box center [441, 295] width 43 height 13
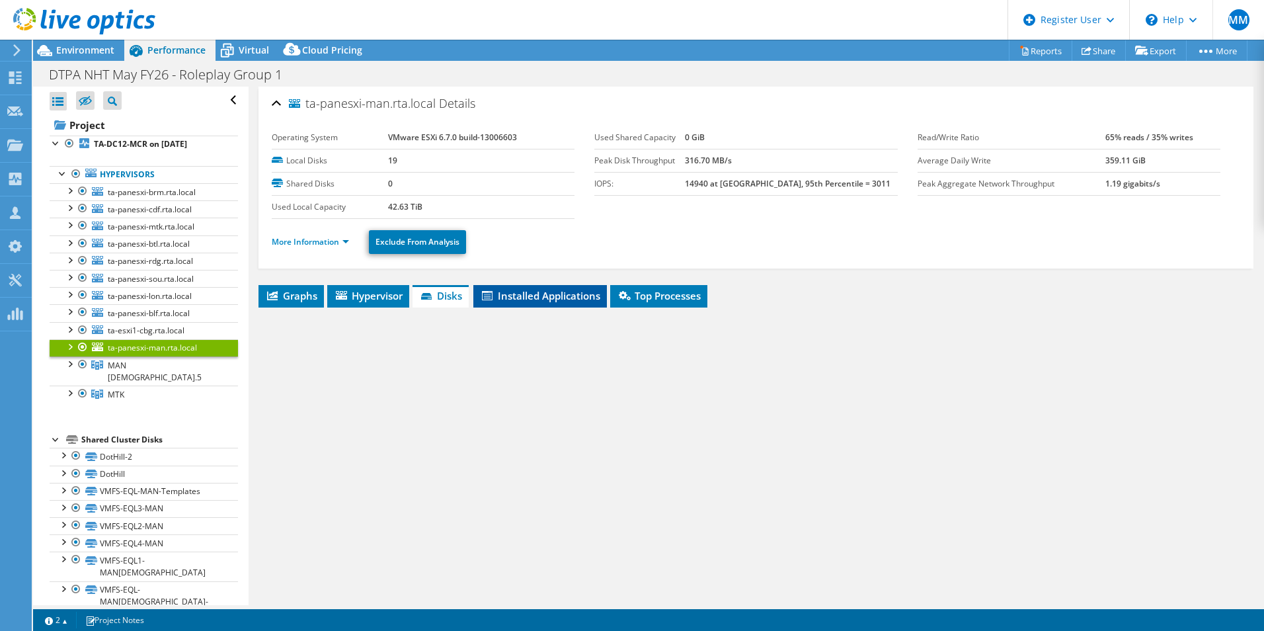
click at [510, 298] on span "Installed Applications" at bounding box center [540, 295] width 120 height 13
click at [448, 297] on span "Disks" at bounding box center [440, 295] width 43 height 13
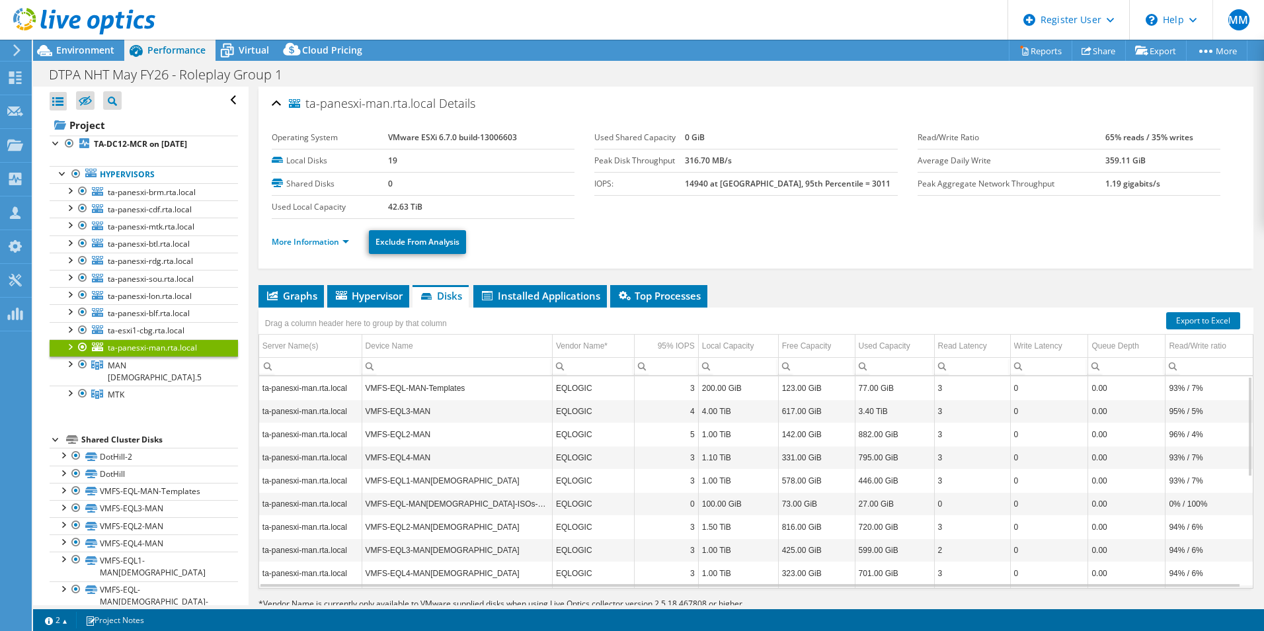
click at [488, 364] on input "Column Device Name, Filter cell" at bounding box center [457, 366] width 190 height 17
click at [471, 348] on td "Device Name" at bounding box center [457, 345] width 190 height 23
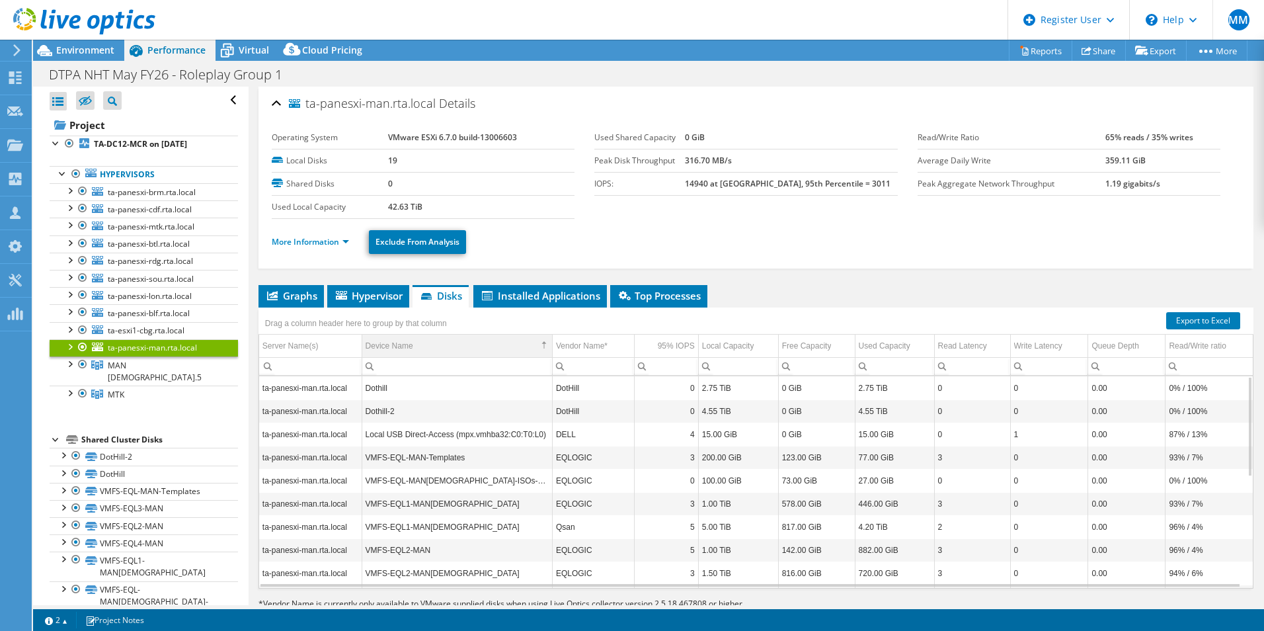
click at [462, 352] on td "Device Name" at bounding box center [457, 345] width 190 height 23
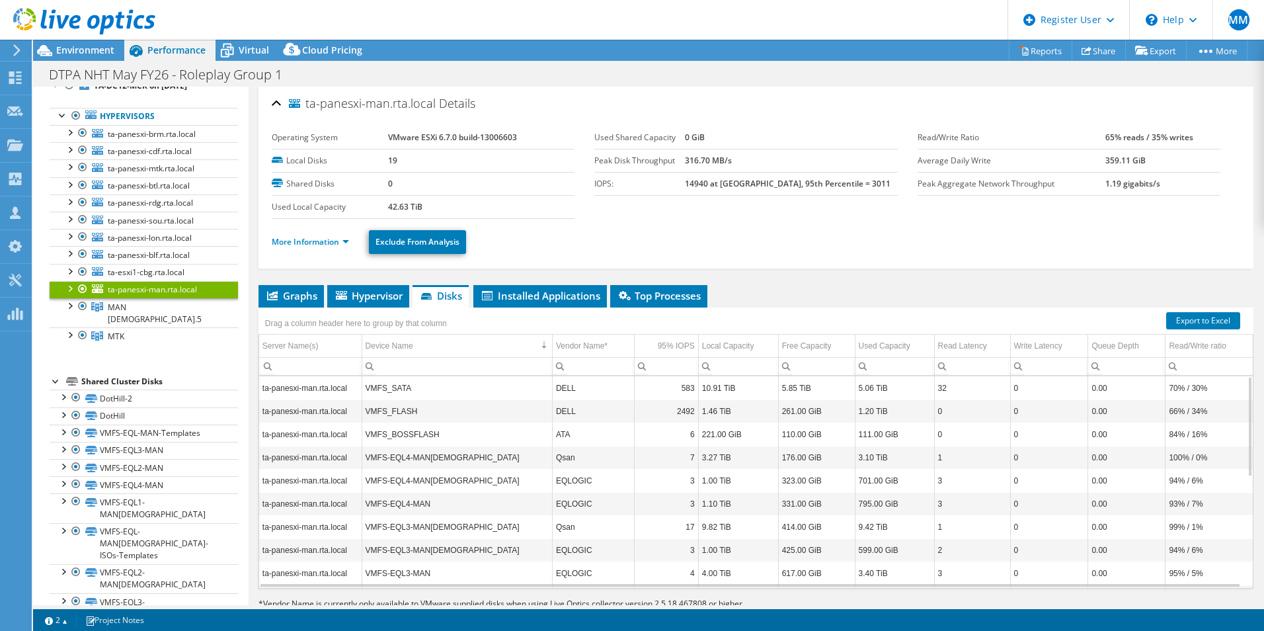
scroll to position [59, 0]
click at [124, 326] on link "MTK" at bounding box center [144, 334] width 188 height 17
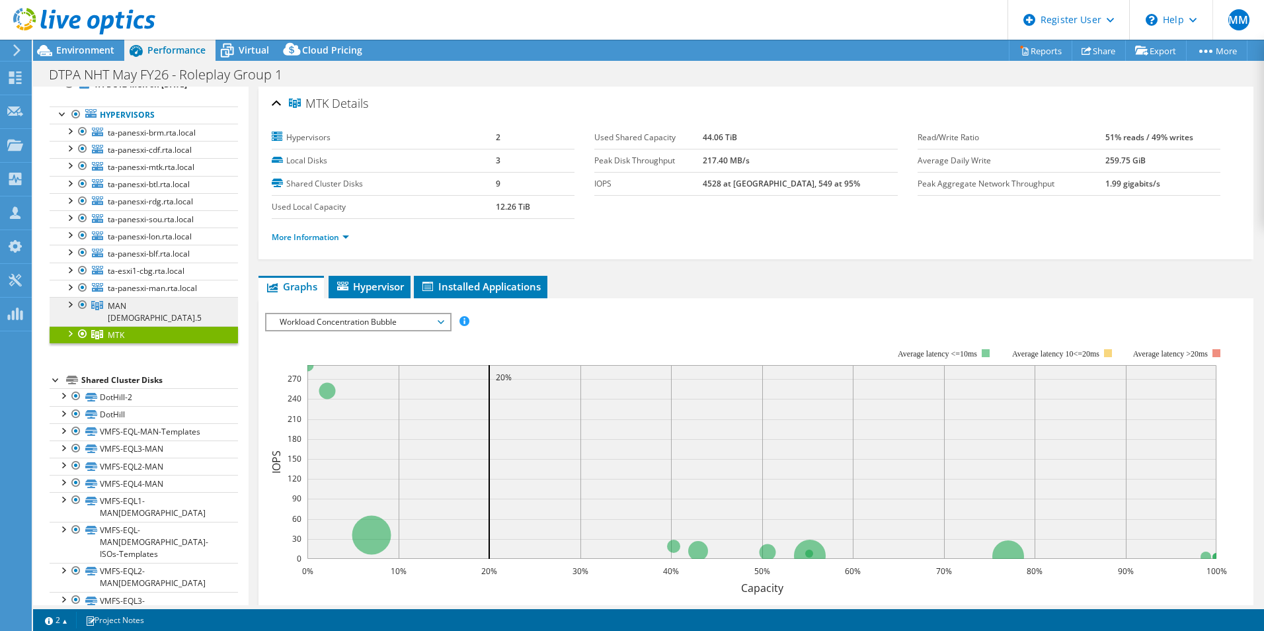
click at [124, 301] on span "MAN [DEMOGRAPHIC_DATA].5" at bounding box center [155, 311] width 94 height 23
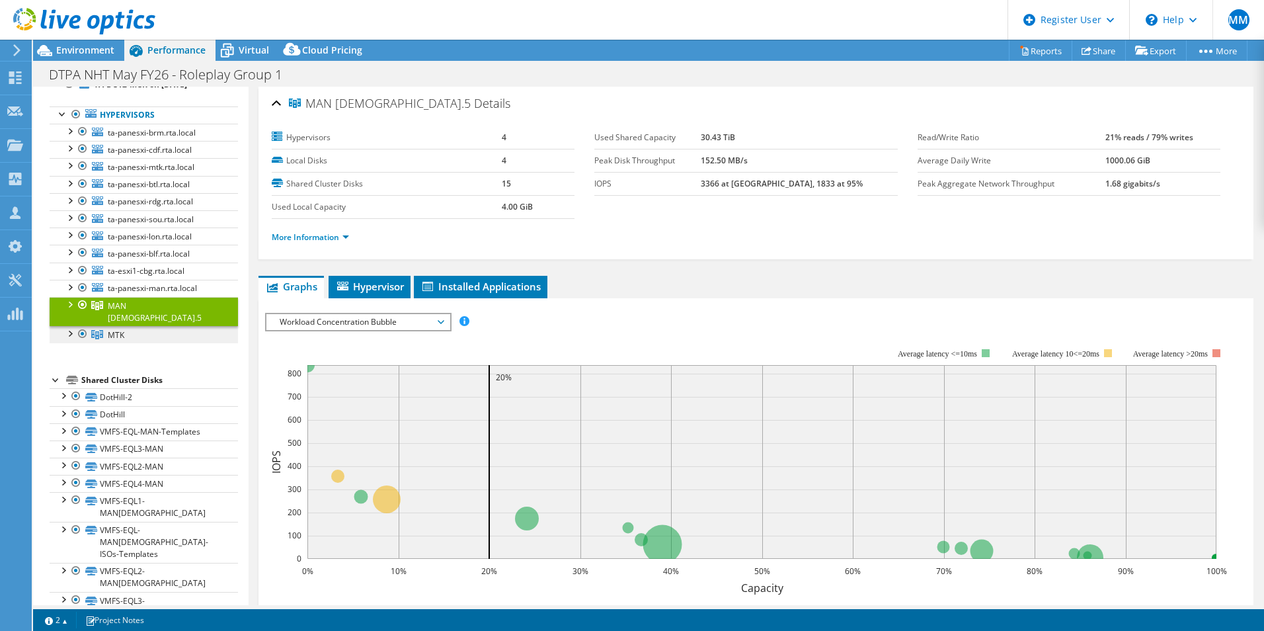
click at [119, 329] on span "MTK" at bounding box center [116, 334] width 17 height 11
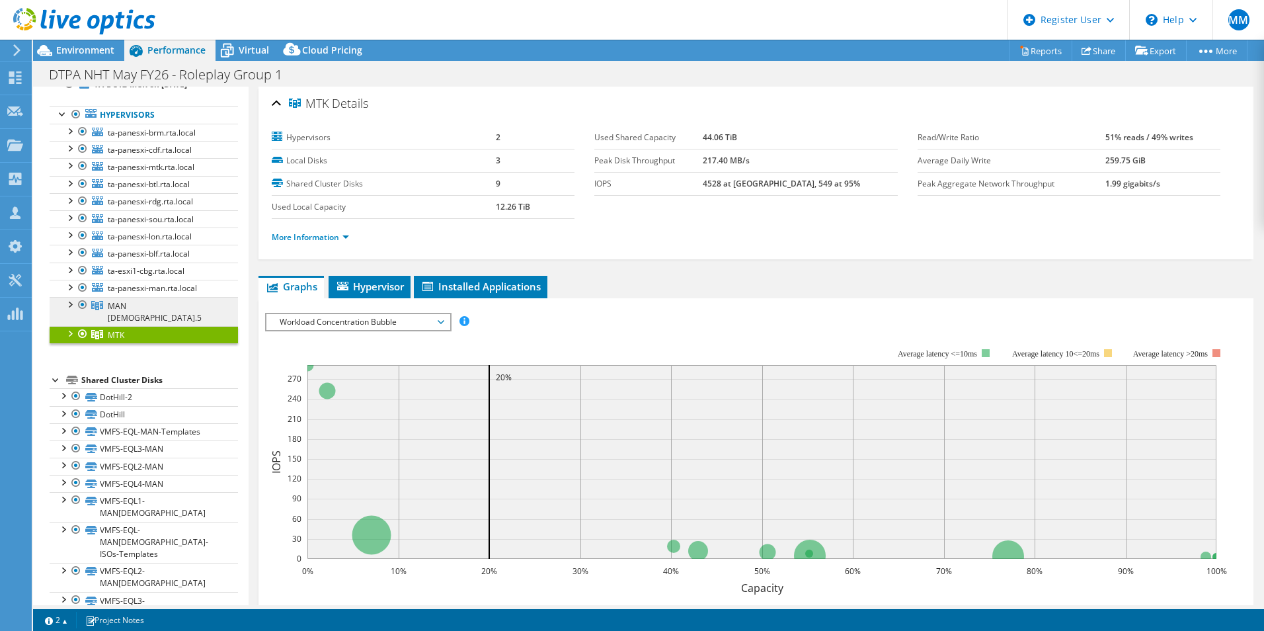
click at [128, 310] on span "MAN [DEMOGRAPHIC_DATA].5" at bounding box center [155, 311] width 94 height 23
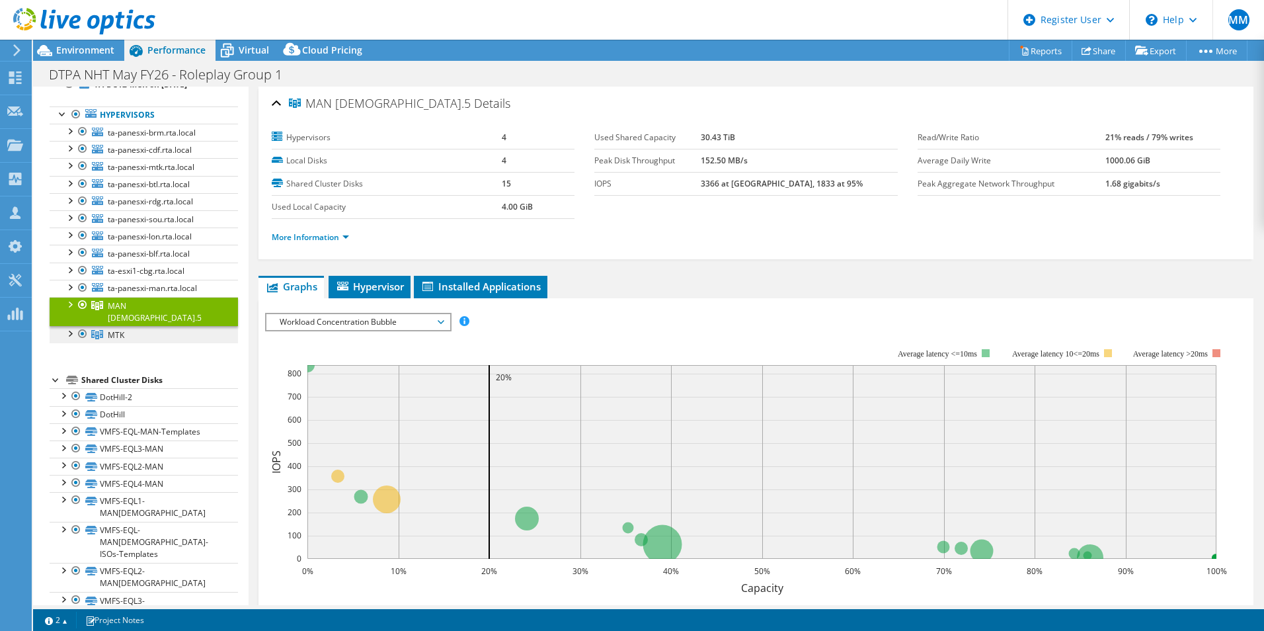
click at [162, 326] on link "MTK" at bounding box center [144, 334] width 188 height 17
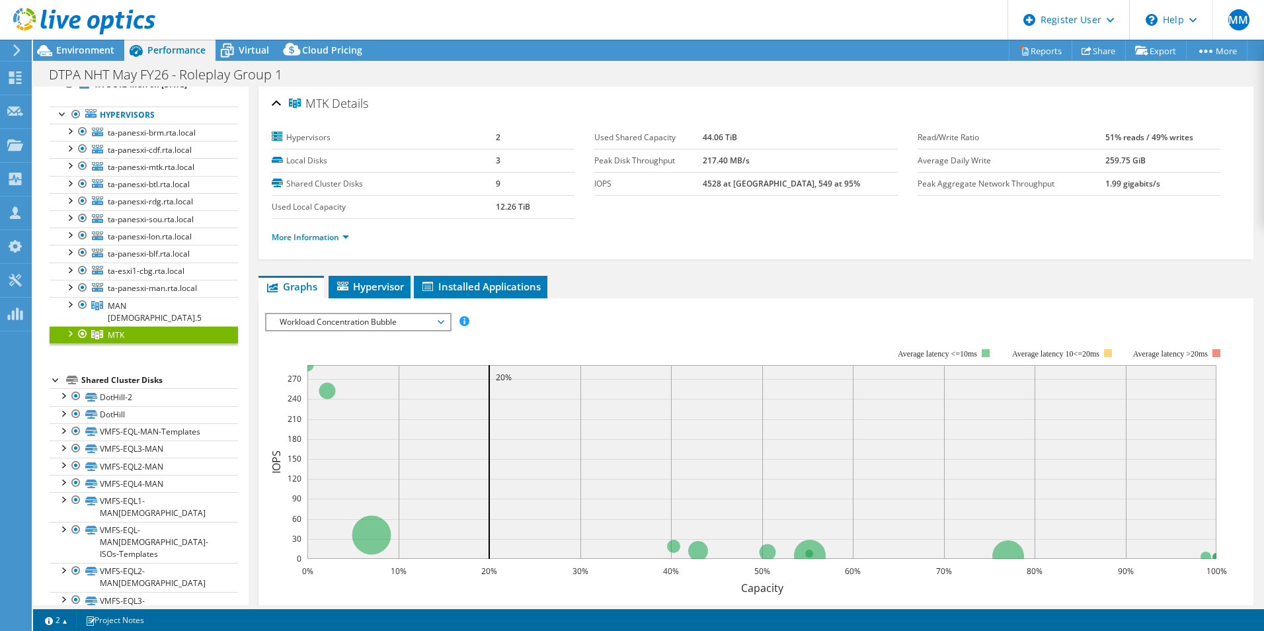
drag, startPoint x: 249, startPoint y: 330, endPoint x: 249, endPoint y: 321, distance: 8.6
click at [249, 325] on div "MTK Details Hypervisors 2 Local Disks 3 Shared Cluster Disks 9 Used Local Capac…" at bounding box center [756, 476] width 1015 height 779
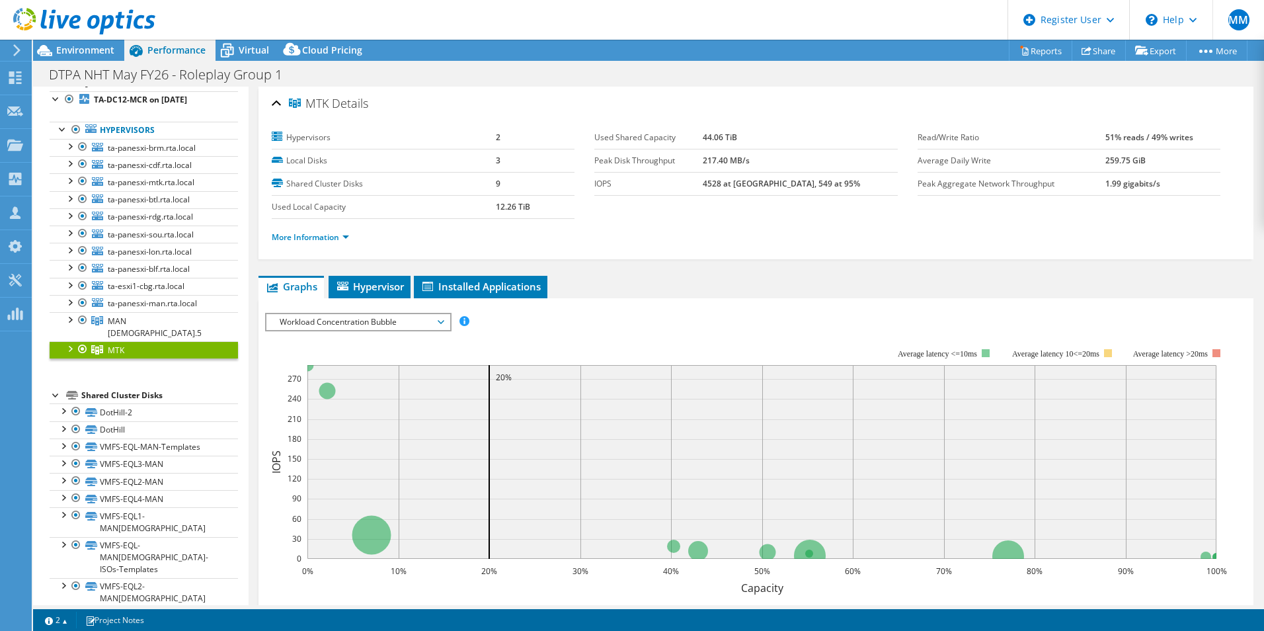
scroll to position [42, 0]
click at [134, 323] on span "MAN [DEMOGRAPHIC_DATA].5" at bounding box center [155, 329] width 94 height 23
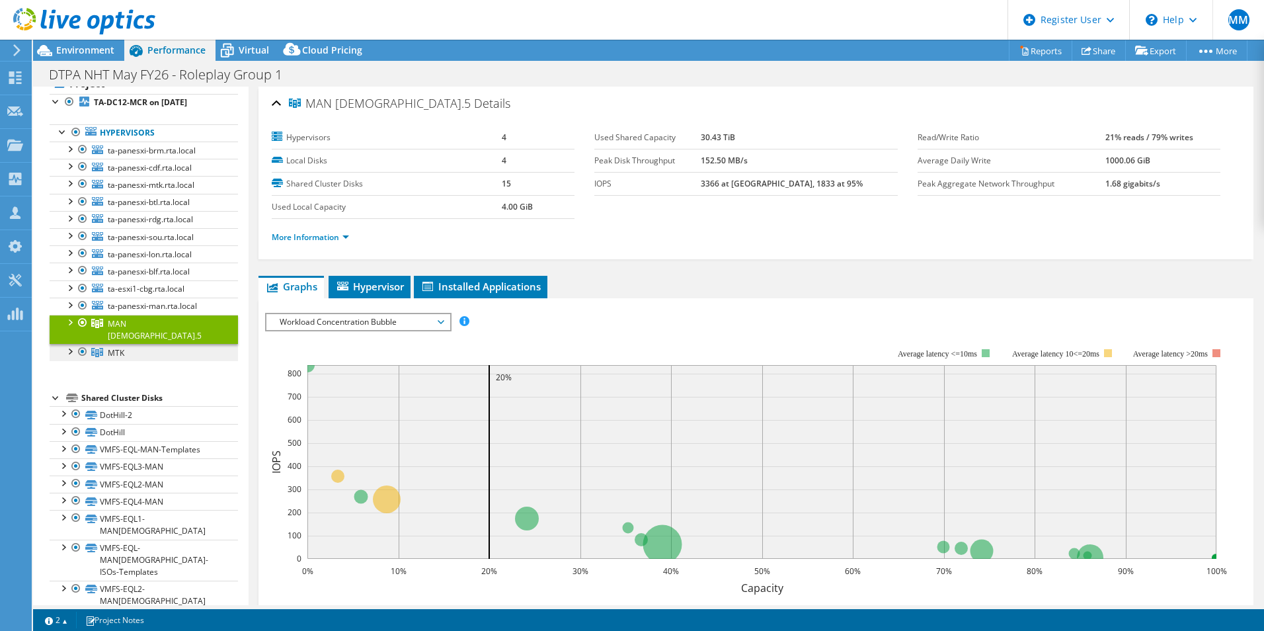
click at [147, 344] on link "MTK" at bounding box center [144, 352] width 188 height 17
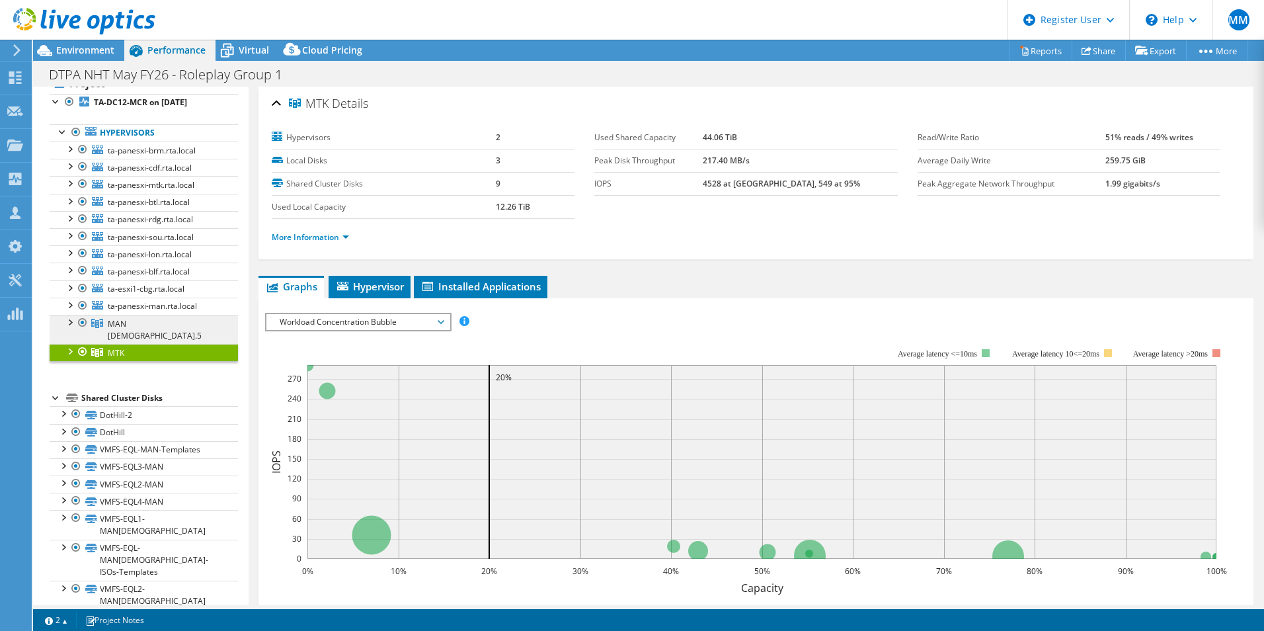
click at [148, 327] on link "MAN [DEMOGRAPHIC_DATA].5" at bounding box center [144, 329] width 188 height 29
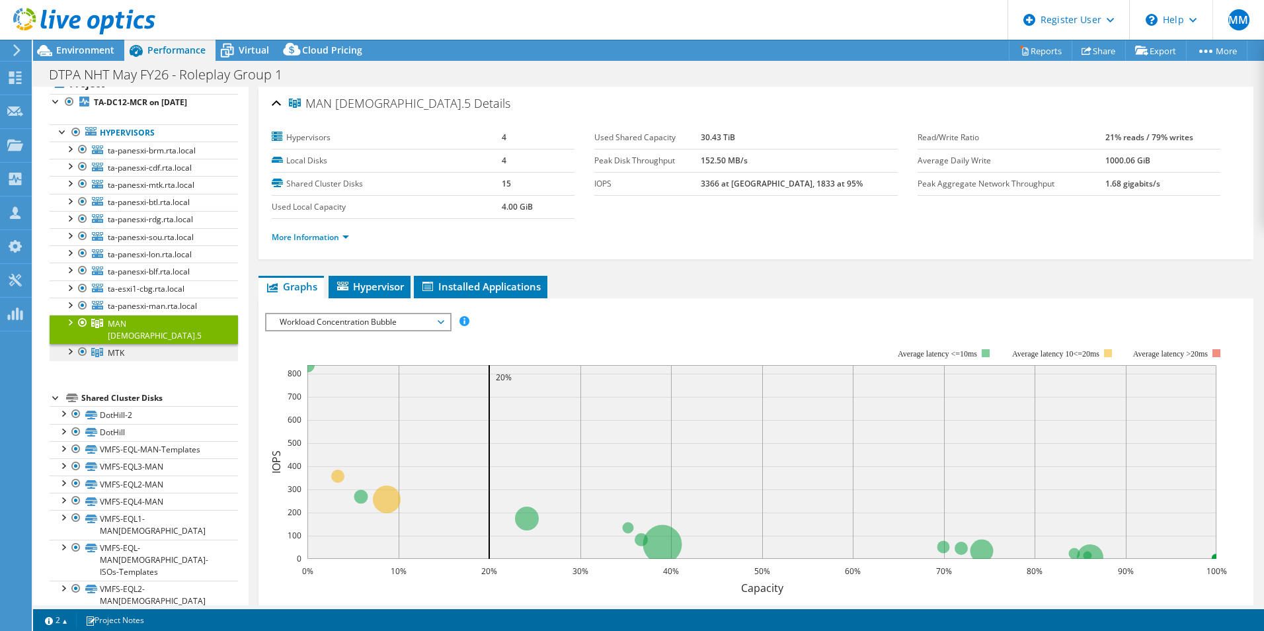
click at [144, 344] on link "MTK" at bounding box center [144, 352] width 188 height 17
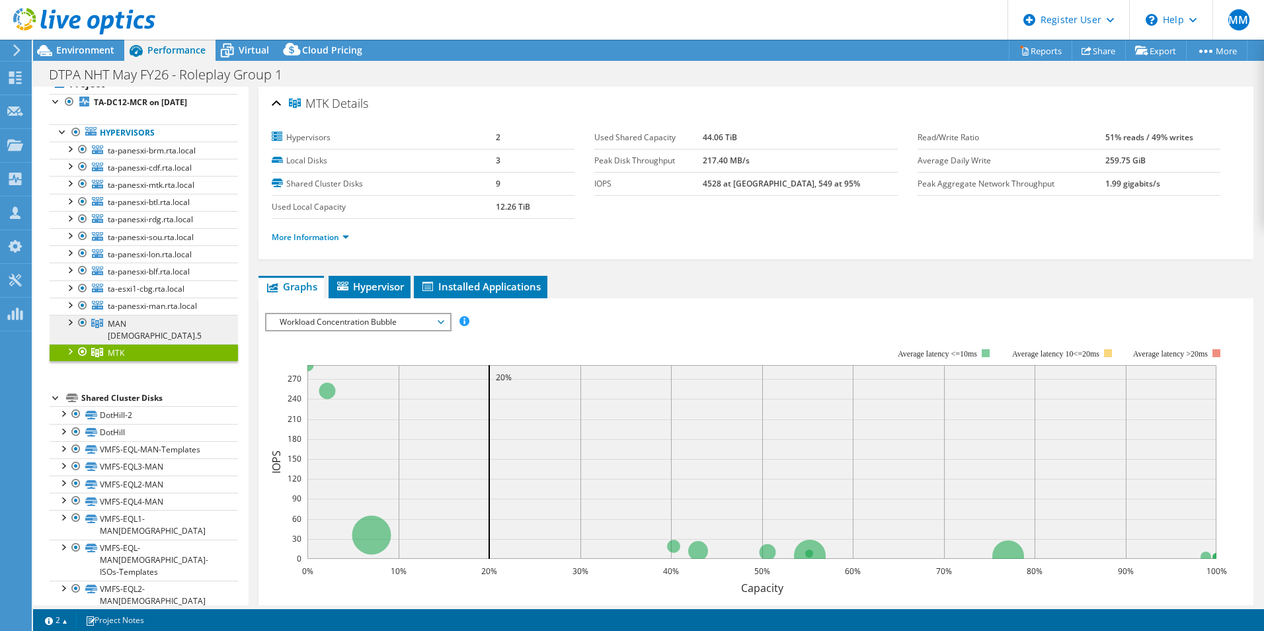
click at [141, 319] on link "MAN [DEMOGRAPHIC_DATA].5" at bounding box center [144, 329] width 188 height 29
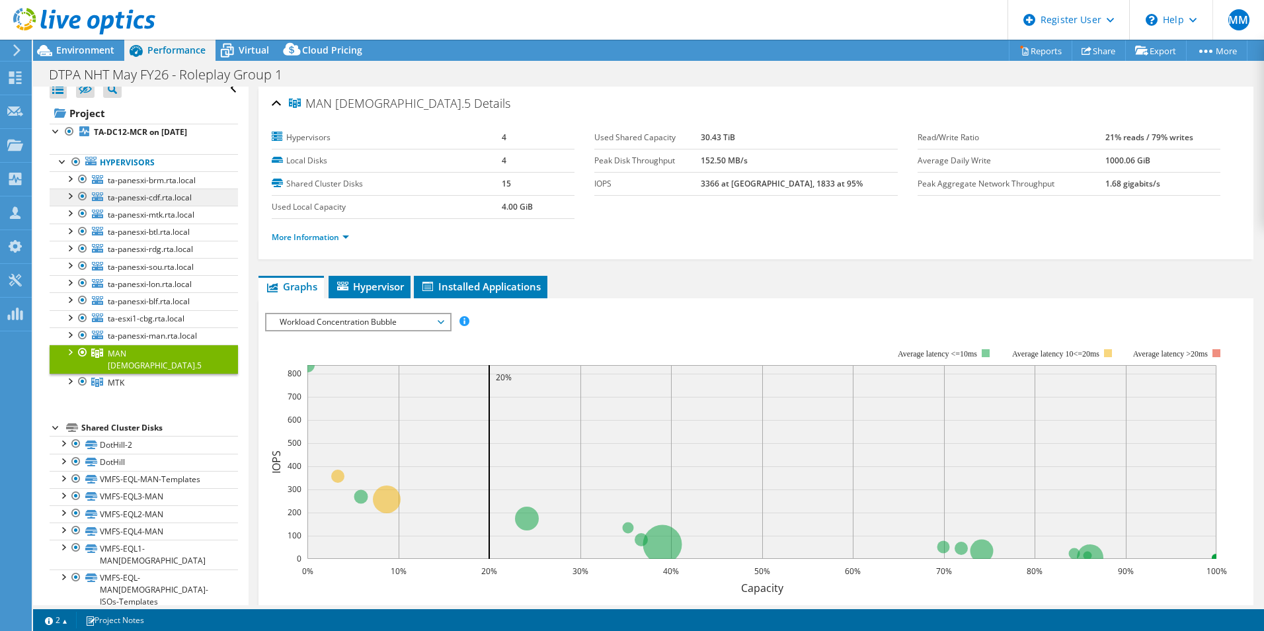
scroll to position [0, 0]
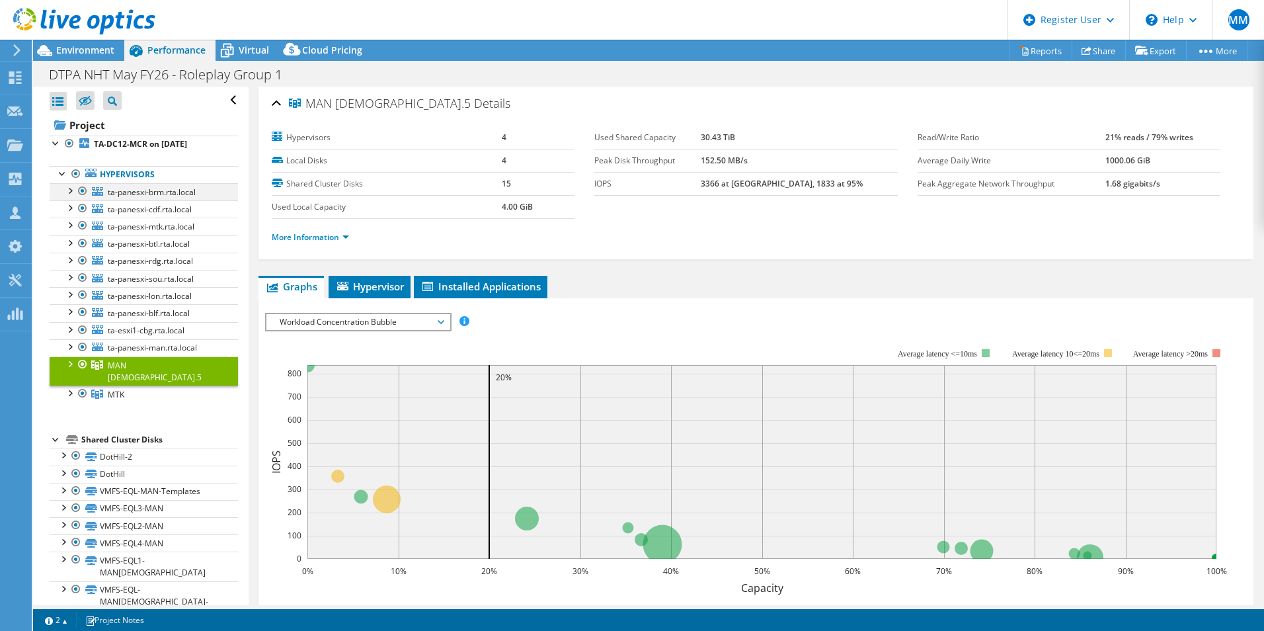
click at [83, 191] on div at bounding box center [82, 191] width 13 height 16
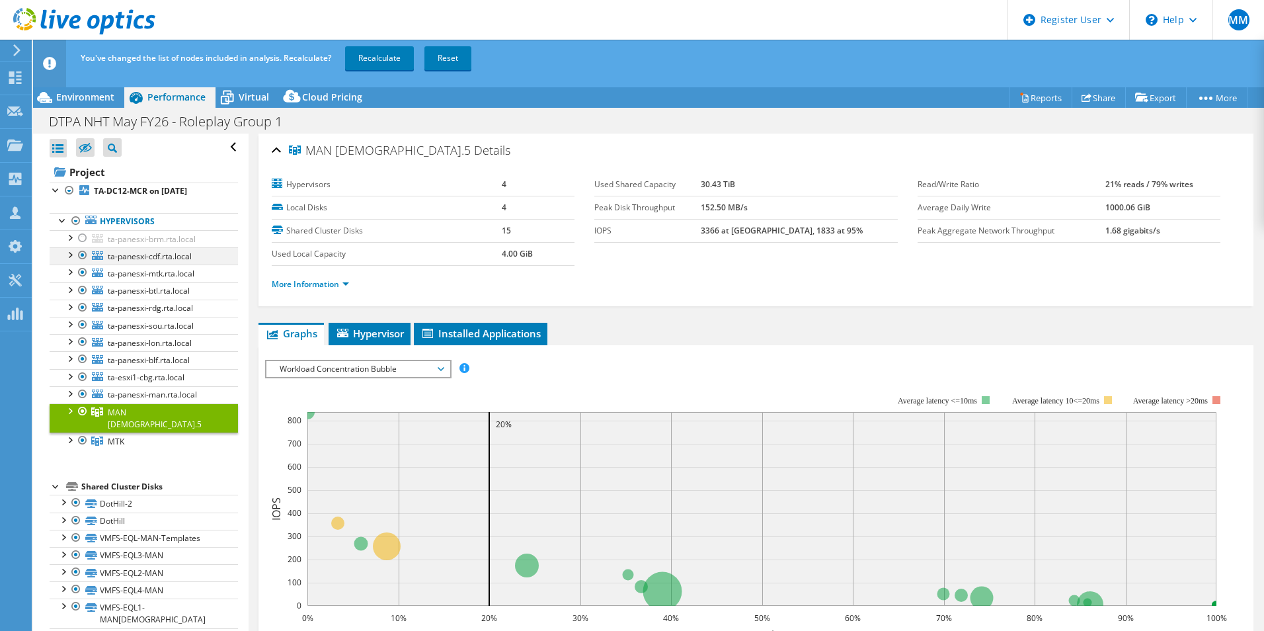
click at [83, 255] on div at bounding box center [82, 255] width 13 height 16
click at [78, 272] on div at bounding box center [82, 272] width 13 height 16
click at [79, 292] on div at bounding box center [82, 290] width 13 height 16
click at [83, 309] on div at bounding box center [82, 307] width 13 height 16
click at [83, 323] on div at bounding box center [82, 325] width 13 height 16
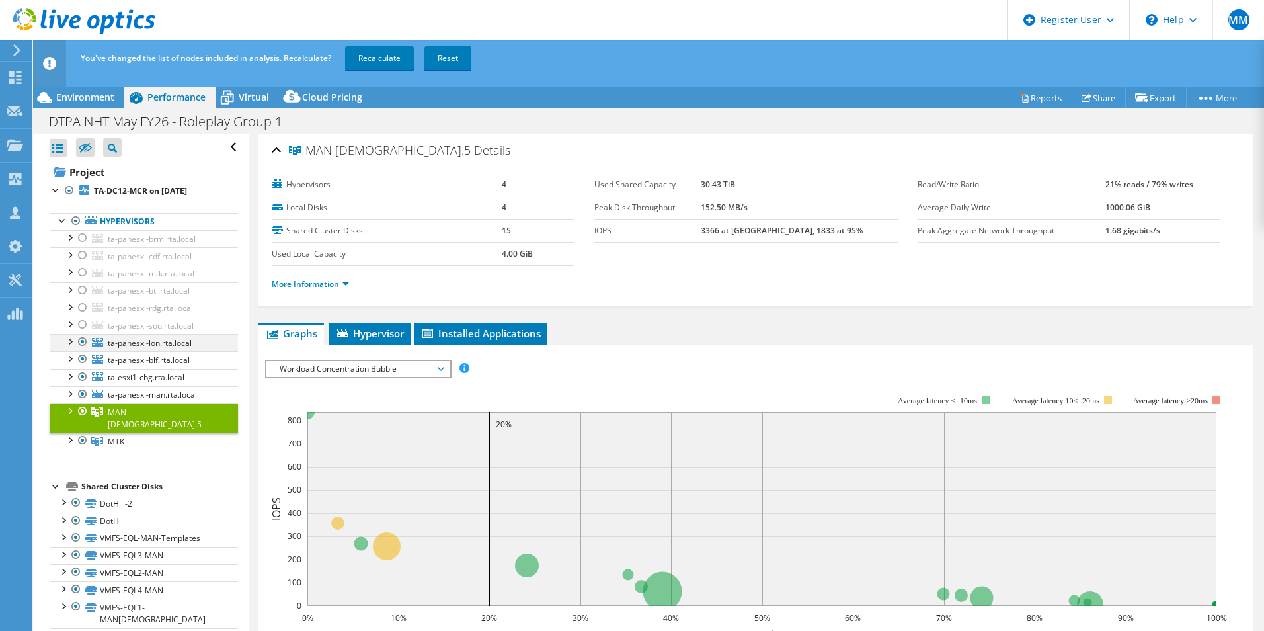
click at [82, 340] on div at bounding box center [82, 342] width 13 height 16
click at [80, 358] on div at bounding box center [82, 359] width 13 height 16
click at [81, 370] on div at bounding box center [82, 377] width 13 height 16
click at [85, 395] on div at bounding box center [82, 394] width 13 height 16
click at [69, 406] on div at bounding box center [69, 409] width 13 height 13
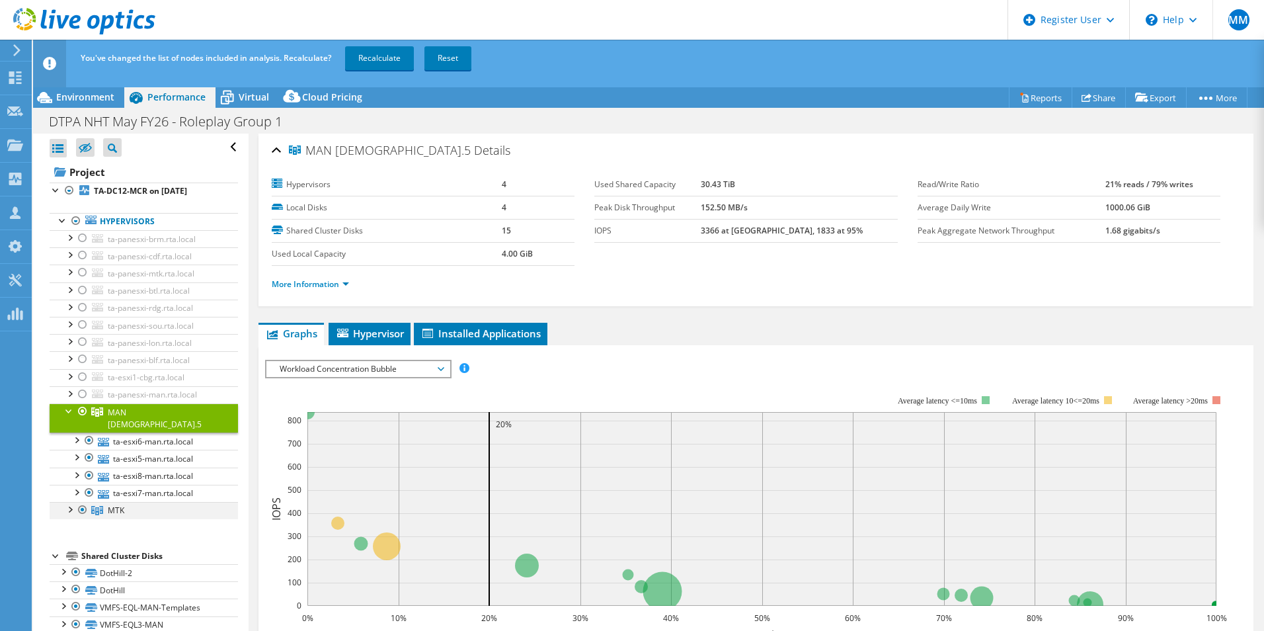
click at [69, 502] on div at bounding box center [69, 508] width 13 height 13
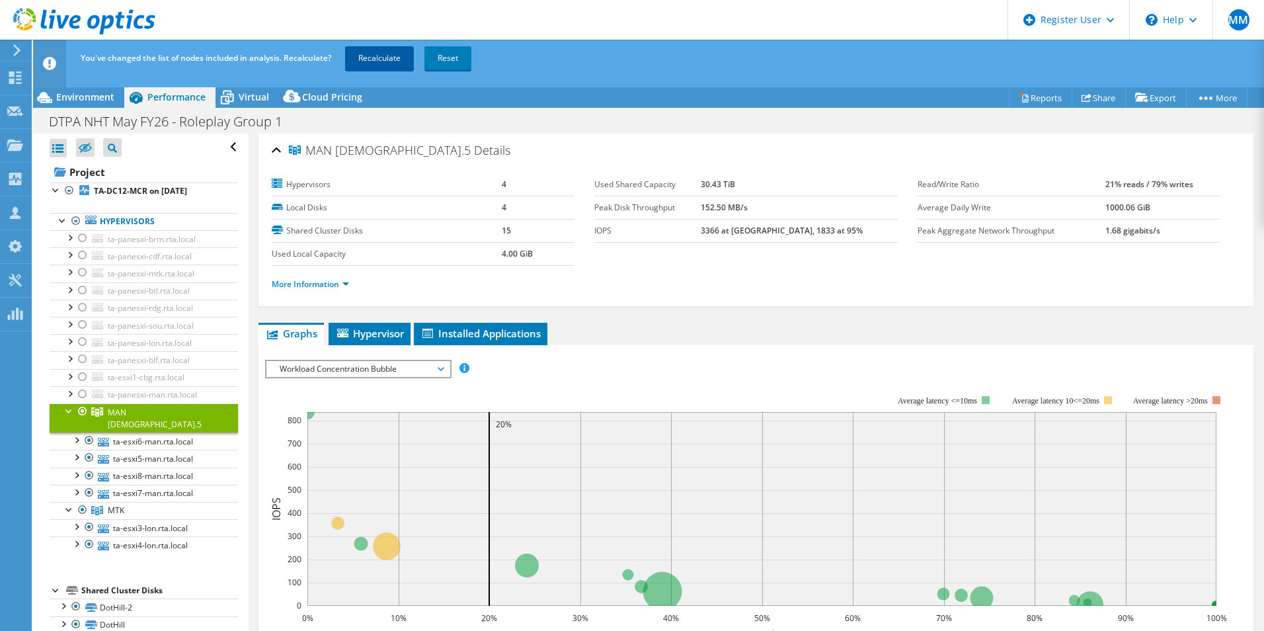
click at [381, 59] on link "Recalculate" at bounding box center [379, 58] width 69 height 24
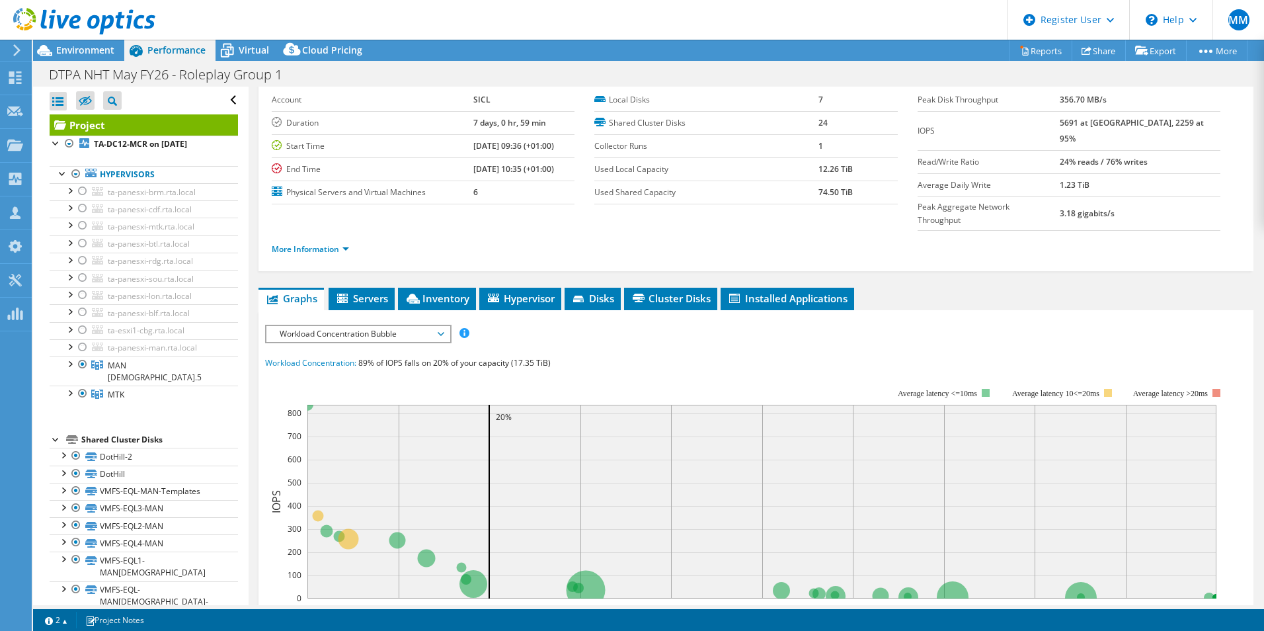
scroll to position [132, 0]
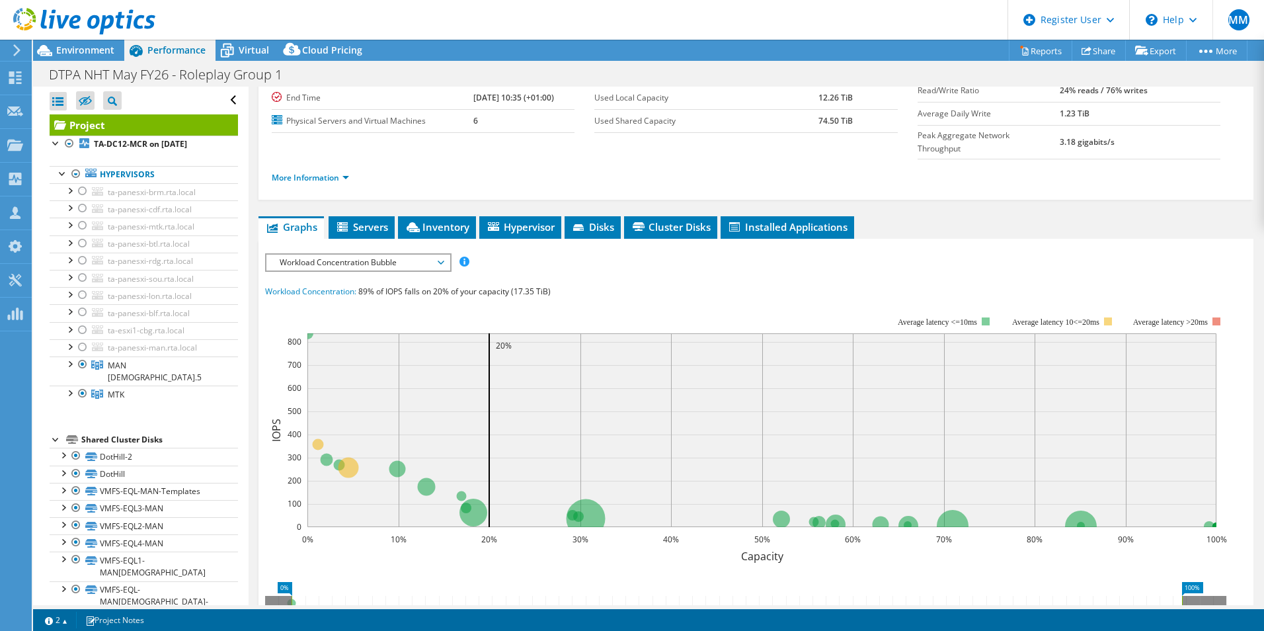
click at [418, 286] on span "89% of IOPS falls on 20% of your capacity (17.35 TiB)" at bounding box center [454, 291] width 192 height 11
click at [387, 286] on span "89% of IOPS falls on 20% of your capacity (17.35 TiB)" at bounding box center [454, 291] width 192 height 11
drag, startPoint x: 387, startPoint y: 267, endPoint x: 366, endPoint y: 264, distance: 20.8
click at [366, 286] on span "89% of IOPS falls on 20% of your capacity (17.35 TiB)" at bounding box center [454, 291] width 192 height 11
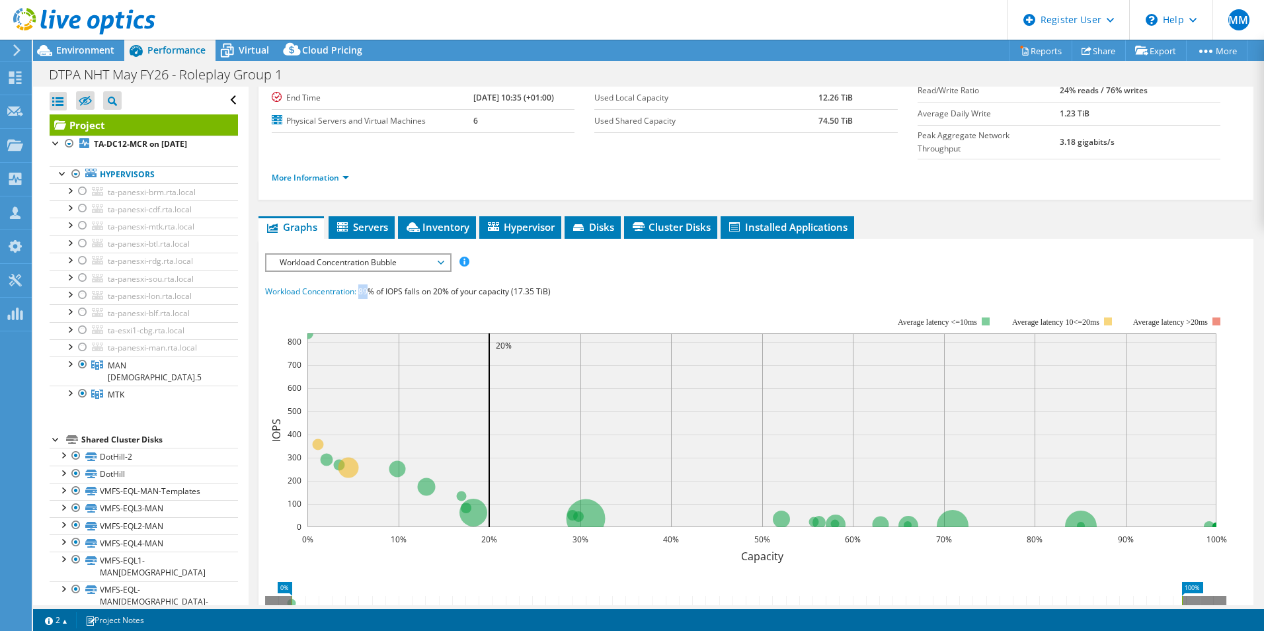
click at [366, 286] on span "89% of IOPS falls on 20% of your capacity (17.35 TiB)" at bounding box center [454, 291] width 192 height 11
drag, startPoint x: 366, startPoint y: 264, endPoint x: 499, endPoint y: 264, distance: 132.9
click at [499, 286] on span "89% of IOPS falls on 20% of your capacity (17.35 TiB)" at bounding box center [454, 291] width 192 height 11
click at [509, 286] on span "89% of IOPS falls on 20% of your capacity (17.35 TiB)" at bounding box center [454, 291] width 192 height 11
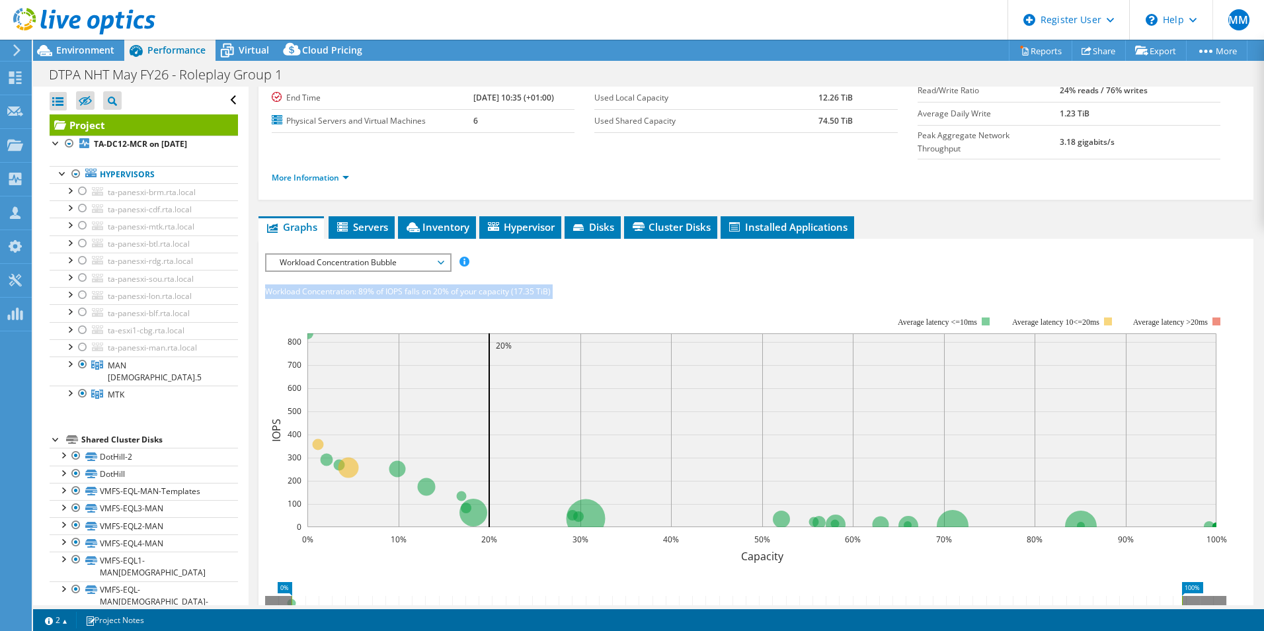
click at [509, 286] on span "89% of IOPS falls on 20% of your capacity (17.35 TiB)" at bounding box center [454, 291] width 192 height 11
drag, startPoint x: 509, startPoint y: 262, endPoint x: 567, endPoint y: 276, distance: 59.7
click at [567, 299] on rect at bounding box center [746, 431] width 962 height 264
click at [510, 286] on span "89% of IOPS falls on 20% of your capacity (17.35 TiB)" at bounding box center [454, 291] width 192 height 11
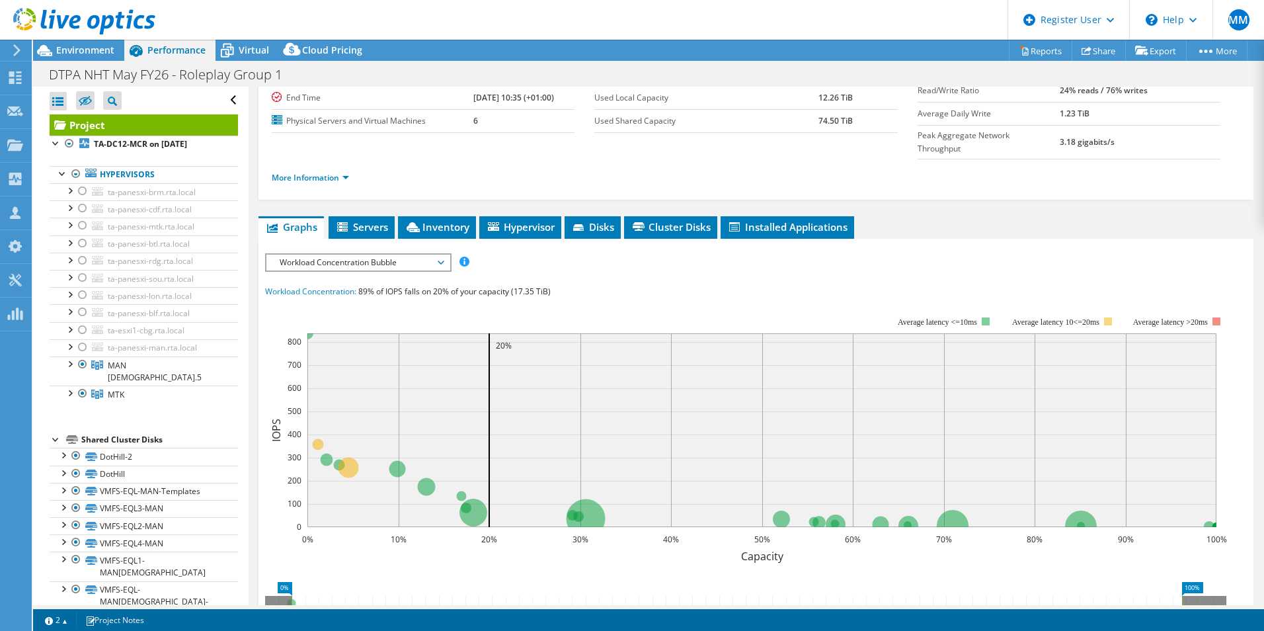
click at [596, 284] on div "Workload Concentration: 89% of IOPS falls on 20% of your capacity (17.35 TiB)" at bounding box center [756, 291] width 982 height 15
click at [510, 286] on span "89% of IOPS falls on 20% of your capacity (17.35 TiB)" at bounding box center [454, 291] width 192 height 11
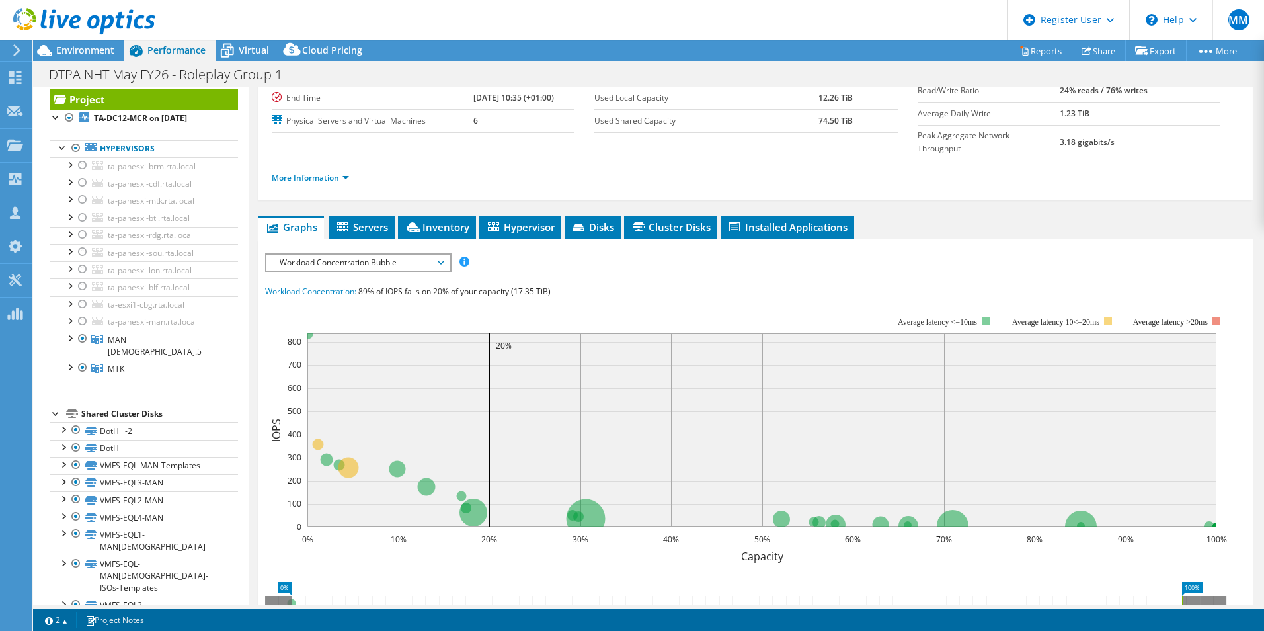
scroll to position [0, 0]
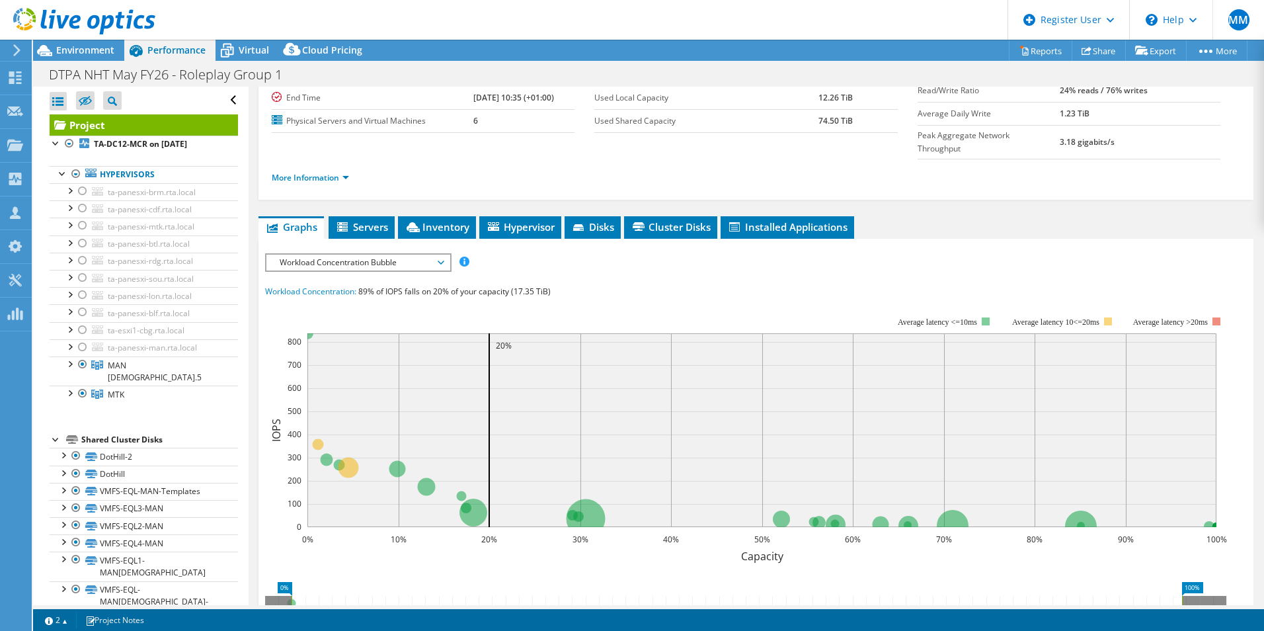
click at [573, 253] on div "IOPS Disk Throughput IO Size Latency Queue Depth CPU Percentage Memory Page Fau…" at bounding box center [756, 497] width 982 height 489
click at [416, 286] on span "89% of IOPS falls on 20% of your capacity (17.35 TiB)" at bounding box center [454, 291] width 192 height 11
drag, startPoint x: 418, startPoint y: 266, endPoint x: 543, endPoint y: 264, distance: 124.9
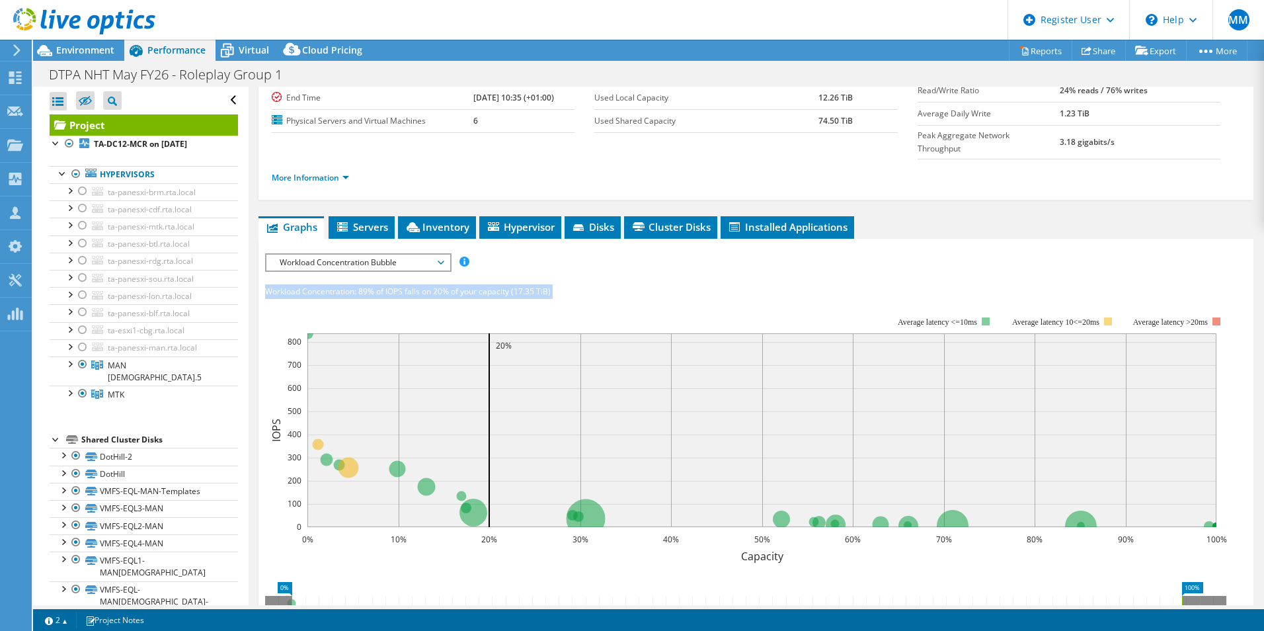
click at [543, 286] on span "89% of IOPS falls on 20% of your capacity (17.35 TiB)" at bounding box center [454, 291] width 192 height 11
drag, startPoint x: 560, startPoint y: 264, endPoint x: 362, endPoint y: 267, distance: 198.3
click at [362, 284] on div "Workload Concentration: 89% of IOPS falls on 20% of your capacity (17.35 TiB)" at bounding box center [756, 291] width 982 height 15
drag, startPoint x: 362, startPoint y: 267, endPoint x: 468, endPoint y: 264, distance: 106.5
click at [468, 286] on span "89% of IOPS falls on 20% of your capacity (17.35 TiB)" at bounding box center [454, 291] width 192 height 11
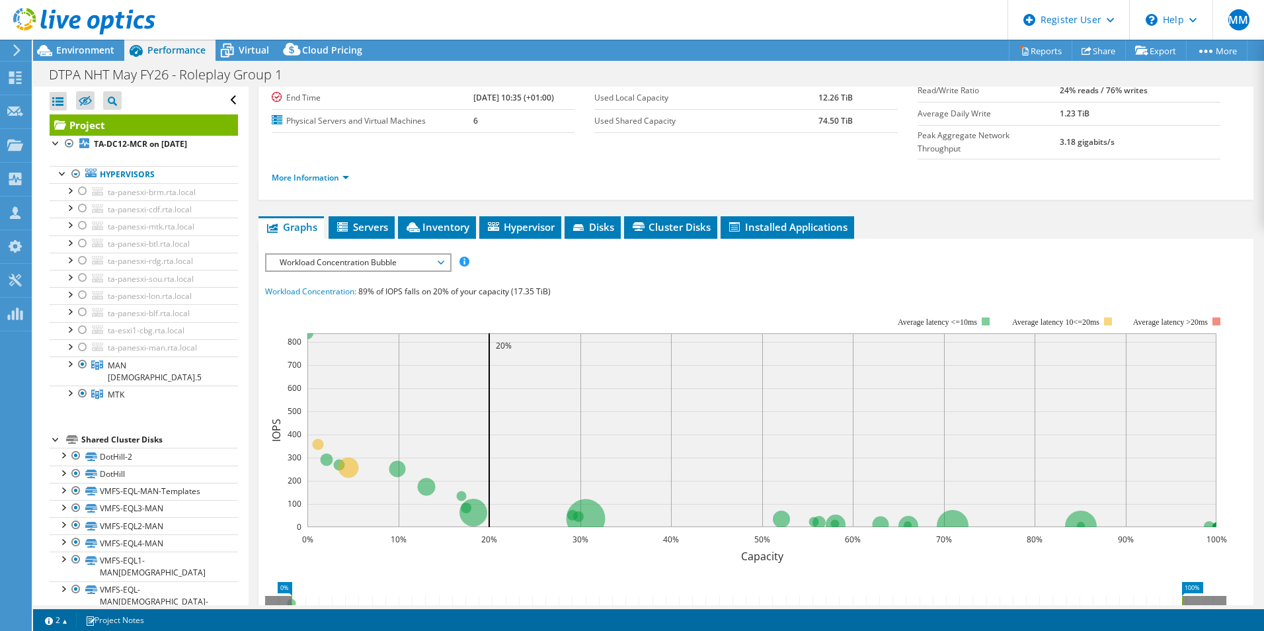
click at [468, 286] on span "89% of IOPS falls on 20% of your capacity (17.35 TiB)" at bounding box center [454, 291] width 192 height 11
drag, startPoint x: 469, startPoint y: 266, endPoint x: 572, endPoint y: 266, distance: 103.8
click at [572, 284] on div "Workload Concentration: 89% of IOPS falls on 20% of your capacity (17.35 TiB)" at bounding box center [756, 291] width 982 height 15
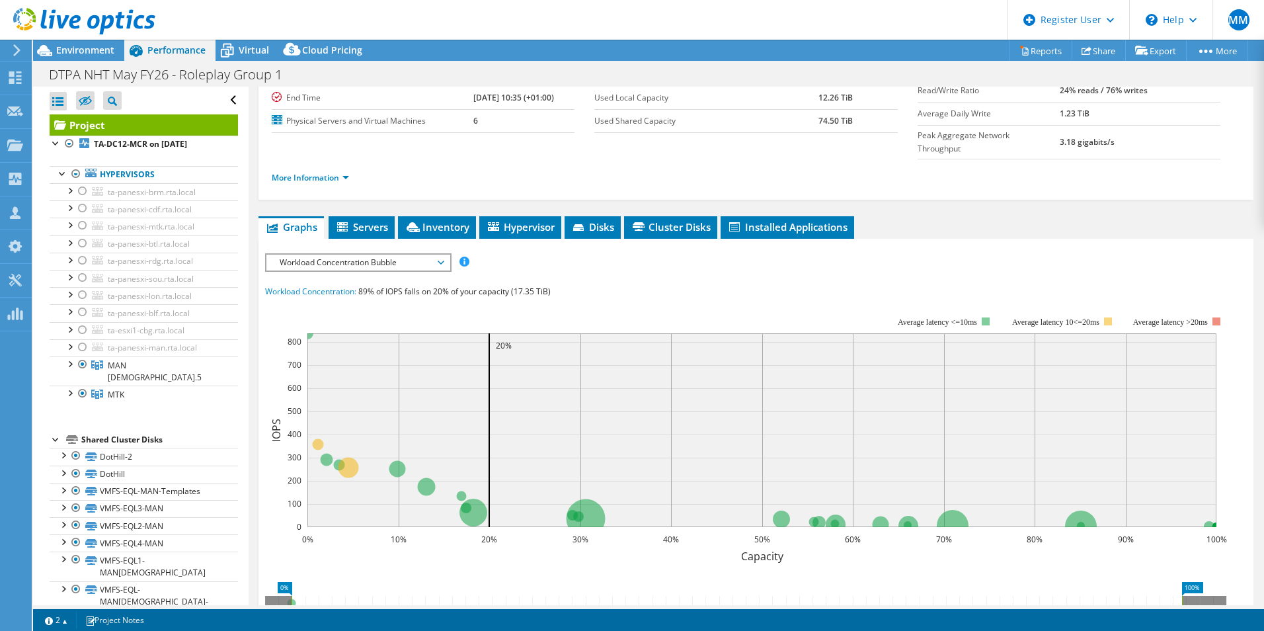
click at [543, 286] on span "89% of IOPS falls on 20% of your capacity (17.35 TiB)" at bounding box center [454, 291] width 192 height 11
drag, startPoint x: 543, startPoint y: 264, endPoint x: 568, endPoint y: 266, distance: 25.2
click at [572, 284] on div "Workload Concentration: 89% of IOPS falls on 20% of your capacity (17.35 TiB)" at bounding box center [756, 291] width 982 height 15
click at [522, 286] on span "89% of IOPS falls on 20% of your capacity (17.35 TiB)" at bounding box center [454, 291] width 192 height 11
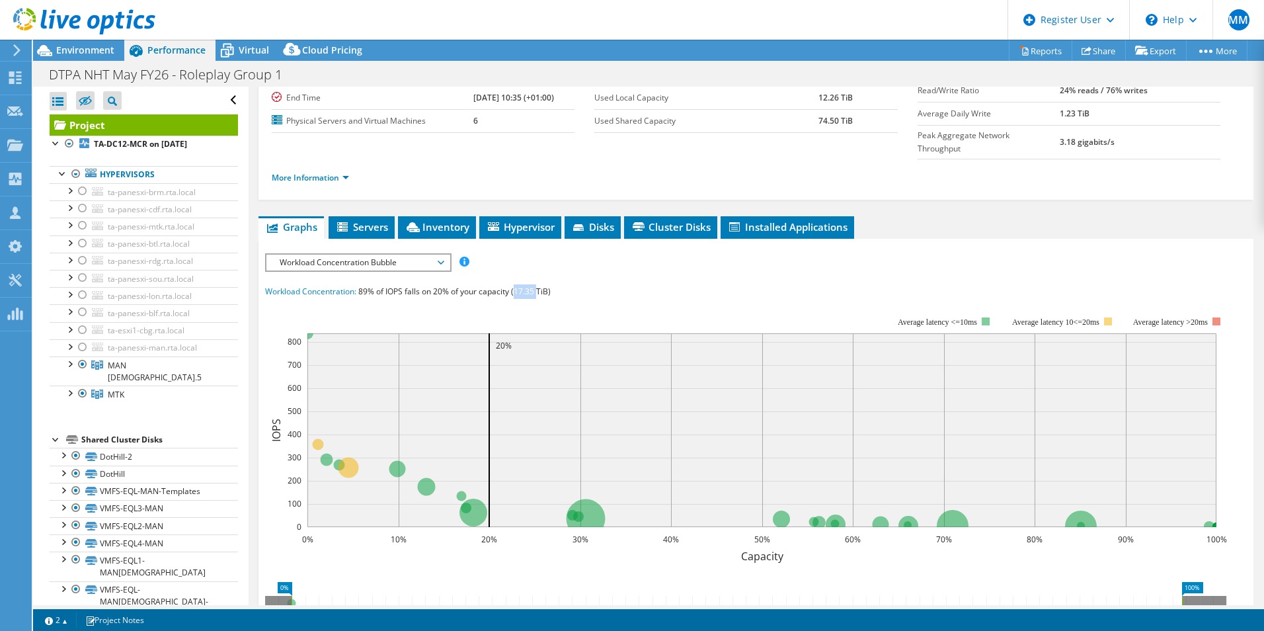
click at [522, 286] on span "89% of IOPS falls on 20% of your capacity (17.35 TiB)" at bounding box center [454, 291] width 192 height 11
drag, startPoint x: 522, startPoint y: 263, endPoint x: 568, endPoint y: 263, distance: 46.3
click at [568, 284] on div "Workload Concentration: 89% of IOPS falls on 20% of your capacity (17.35 TiB)" at bounding box center [756, 291] width 982 height 15
click at [527, 286] on span "89% of IOPS falls on 20% of your capacity (17.35 TiB)" at bounding box center [454, 291] width 192 height 11
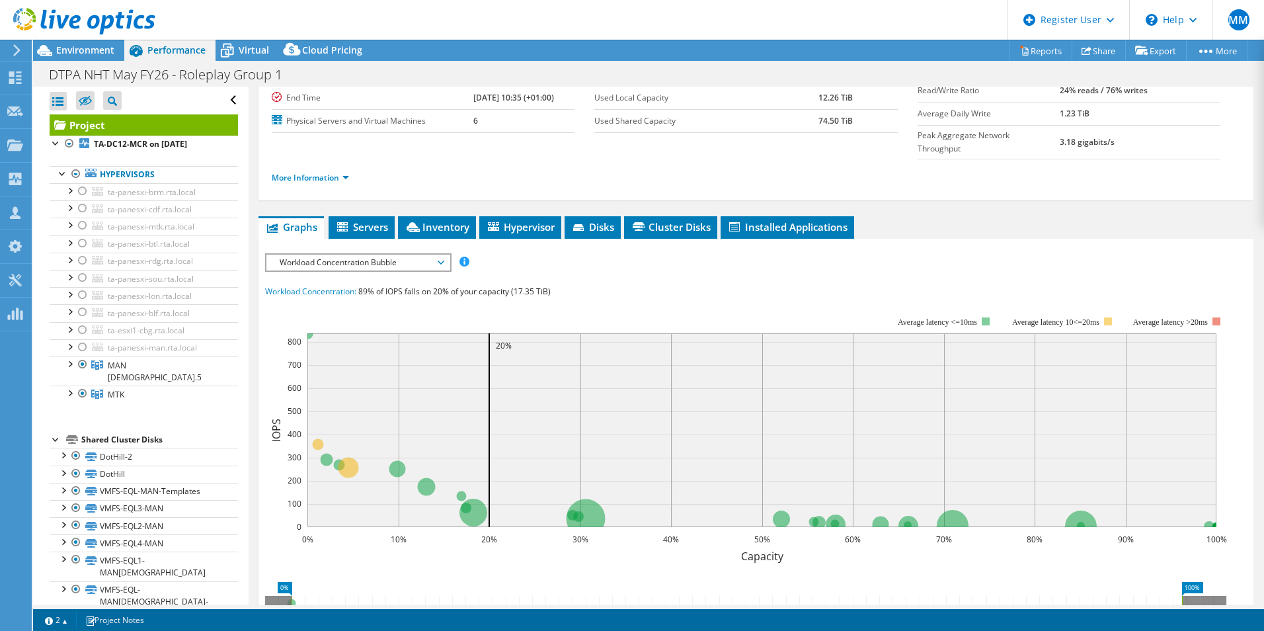
drag, startPoint x: 527, startPoint y: 268, endPoint x: 602, endPoint y: 268, distance: 74.7
click at [602, 284] on div "Workload Concentration: 89% of IOPS falls on 20% of your capacity (17.35 TiB)" at bounding box center [756, 291] width 982 height 15
click at [160, 366] on link "MAN [DEMOGRAPHIC_DATA].5" at bounding box center [144, 370] width 188 height 29
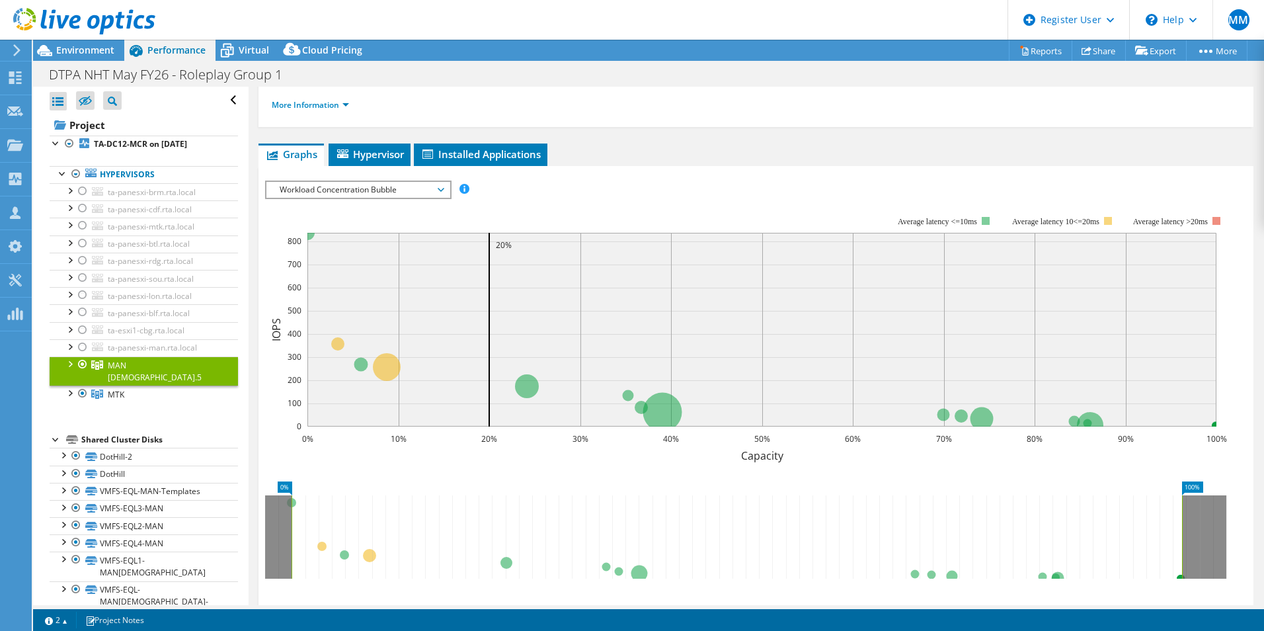
click at [70, 363] on div at bounding box center [69, 362] width 13 height 13
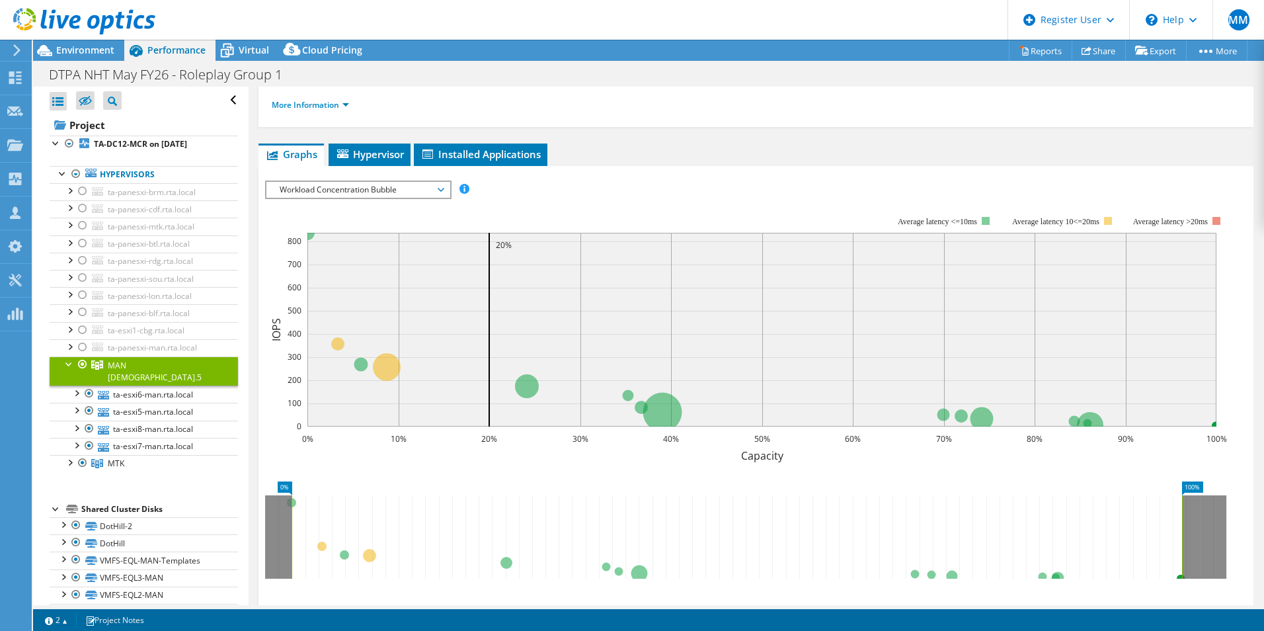
click at [70, 362] on div at bounding box center [69, 362] width 13 height 13
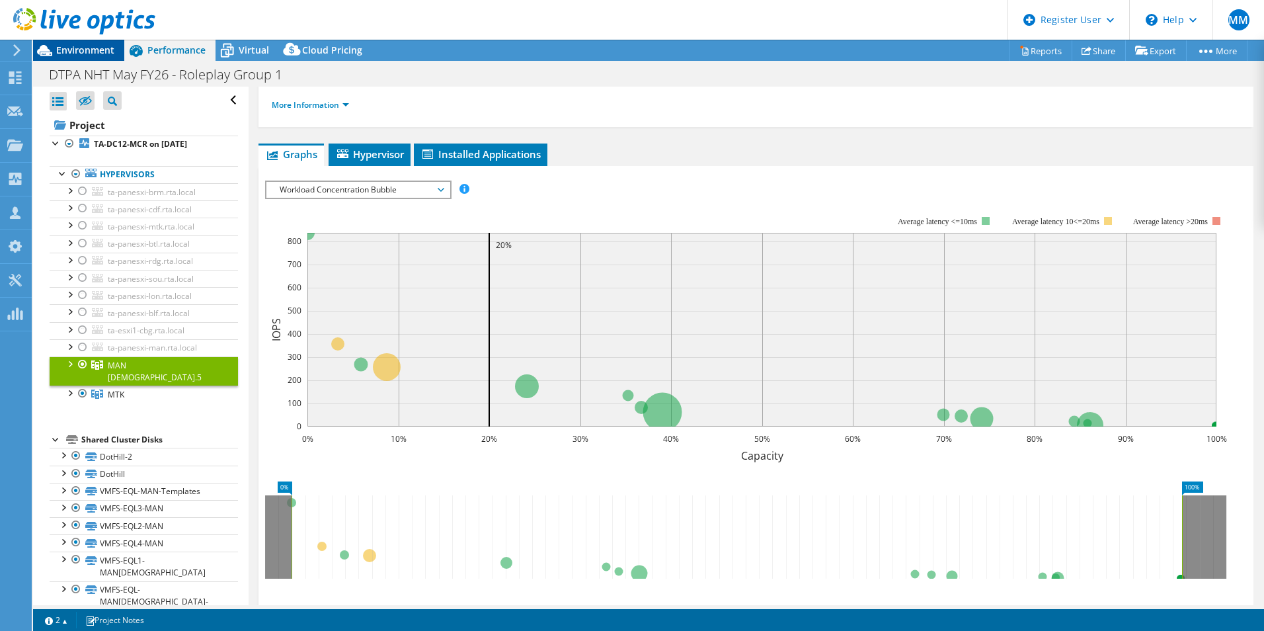
click at [79, 50] on span "Environment" at bounding box center [85, 50] width 58 height 13
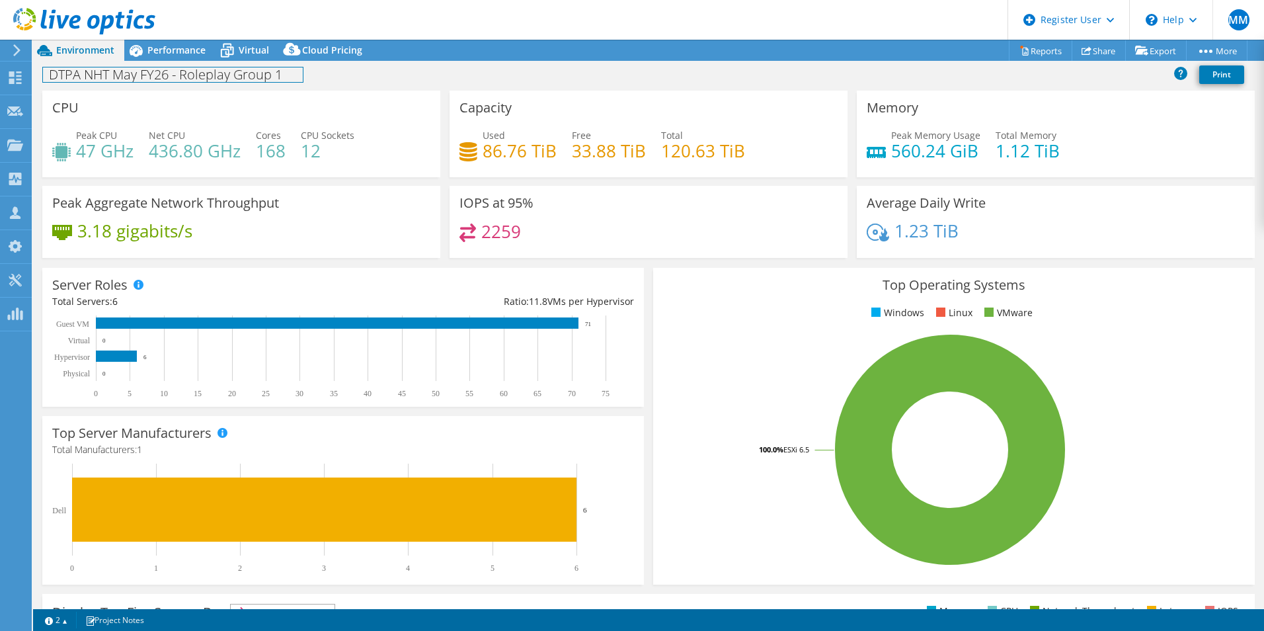
click at [188, 77] on h1 "DTPA NHT May FY26 - Roleplay Group 1" at bounding box center [173, 74] width 260 height 15
click at [427, 24] on header "MM Dell User Mark Motta Mark.Motta@dell.com Dell My Profile Log Out \n Help Exp…" at bounding box center [632, 20] width 1264 height 40
click at [165, 48] on span "Performance" at bounding box center [176, 50] width 58 height 13
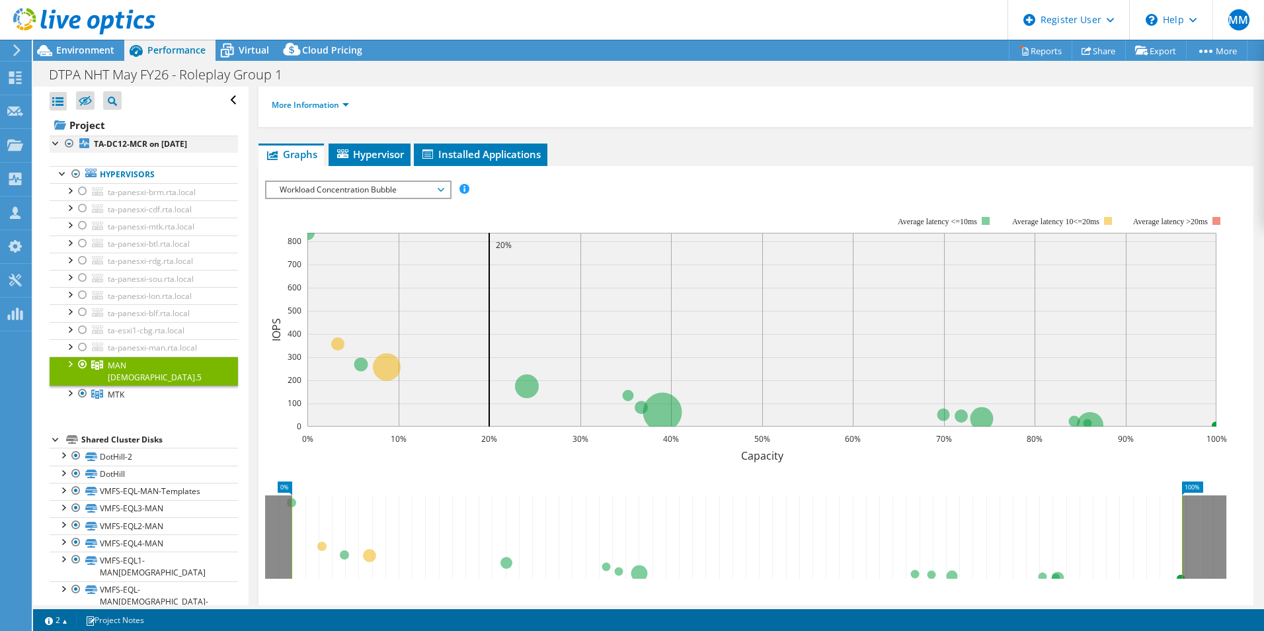
click at [70, 137] on div at bounding box center [69, 144] width 13 height 16
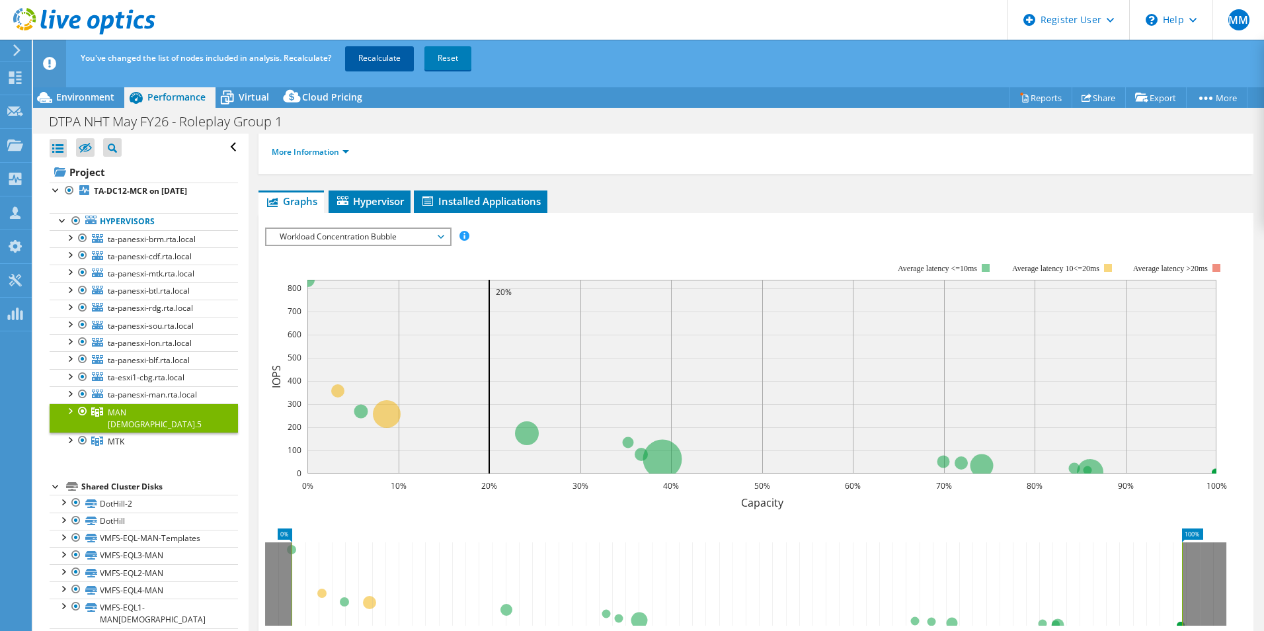
click at [373, 62] on link "Recalculate" at bounding box center [379, 58] width 69 height 24
click at [80, 95] on span "Environment" at bounding box center [85, 97] width 58 height 13
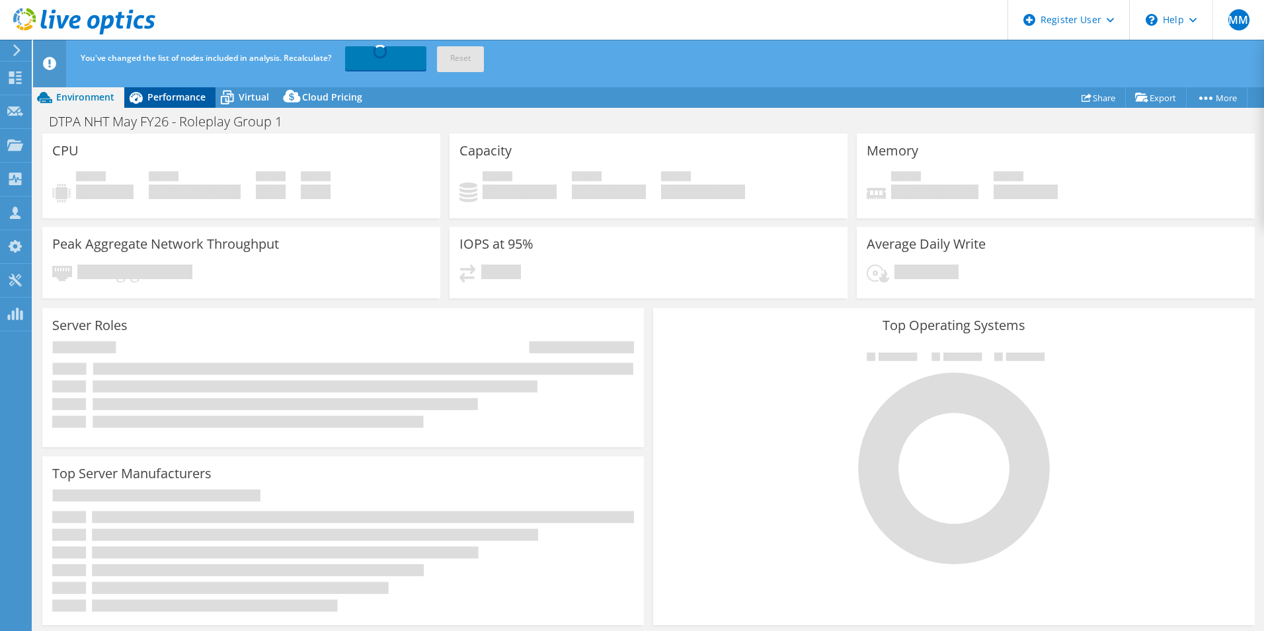
click at [161, 102] on span "Performance" at bounding box center [176, 97] width 58 height 13
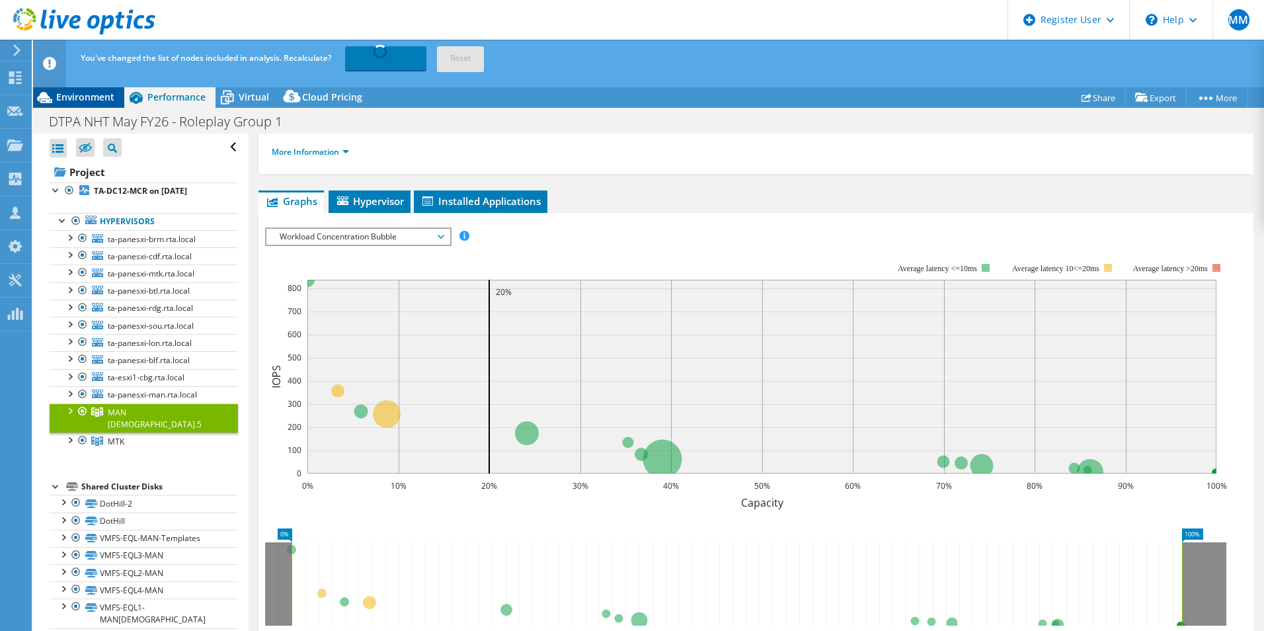
click at [80, 103] on div "Environment" at bounding box center [78, 97] width 91 height 21
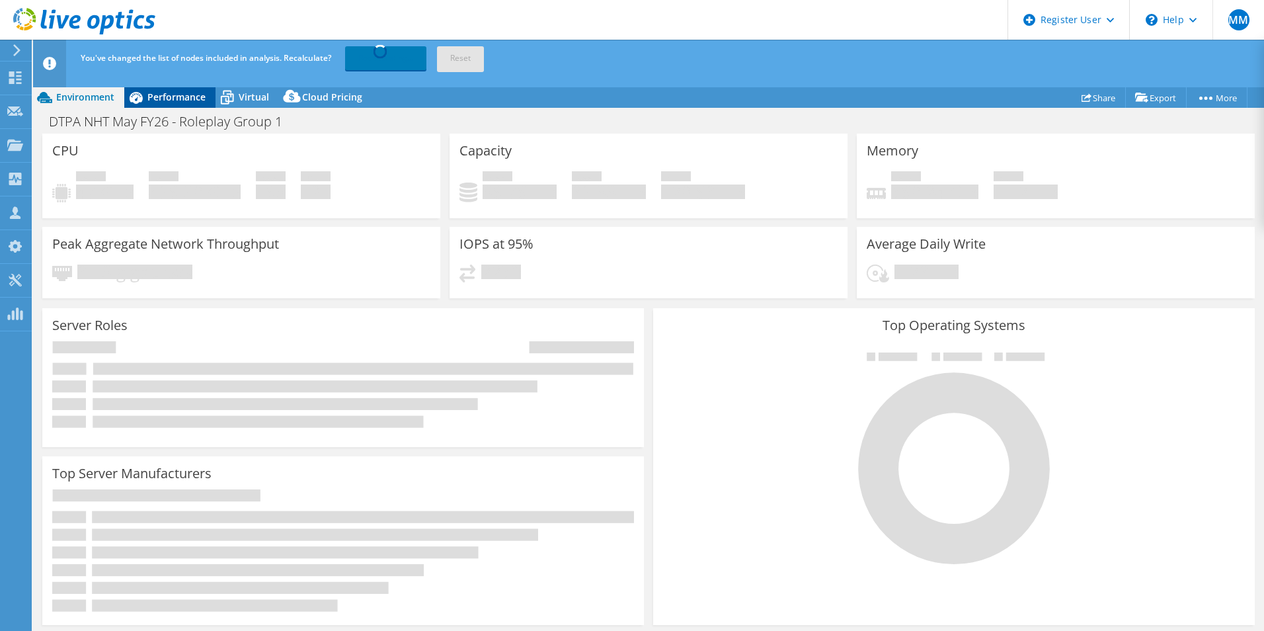
click at [133, 97] on icon at bounding box center [136, 98] width 13 height 12
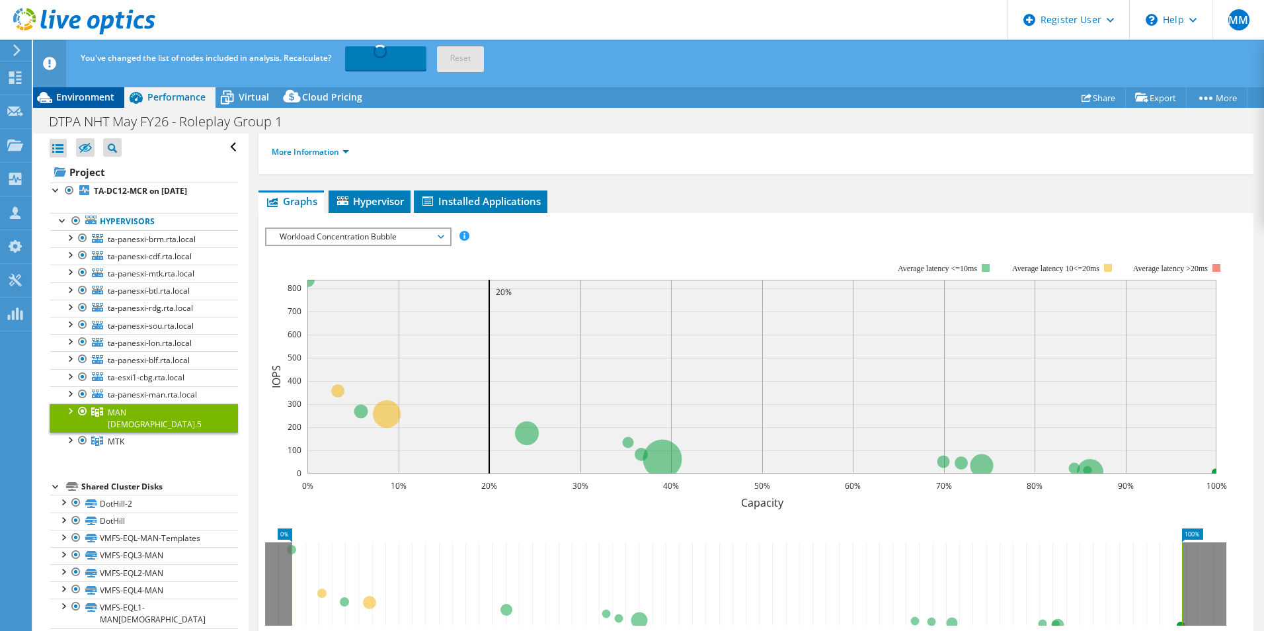
click at [84, 91] on span "Environment" at bounding box center [85, 97] width 58 height 13
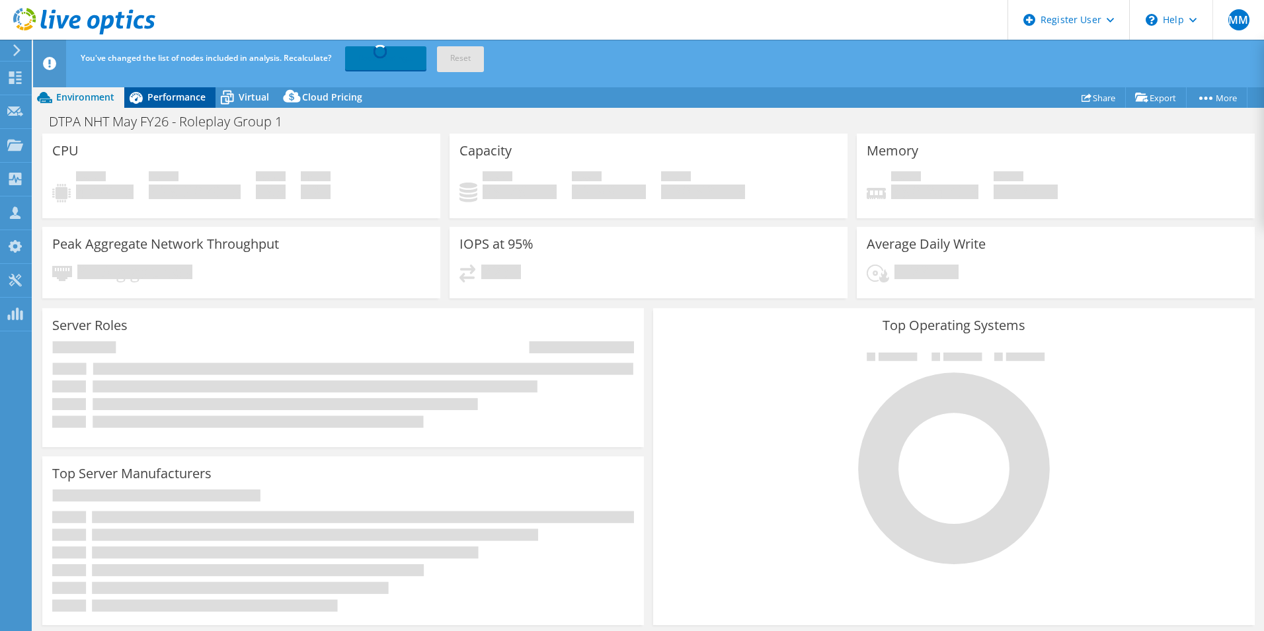
click at [153, 94] on span "Performance" at bounding box center [176, 97] width 58 height 13
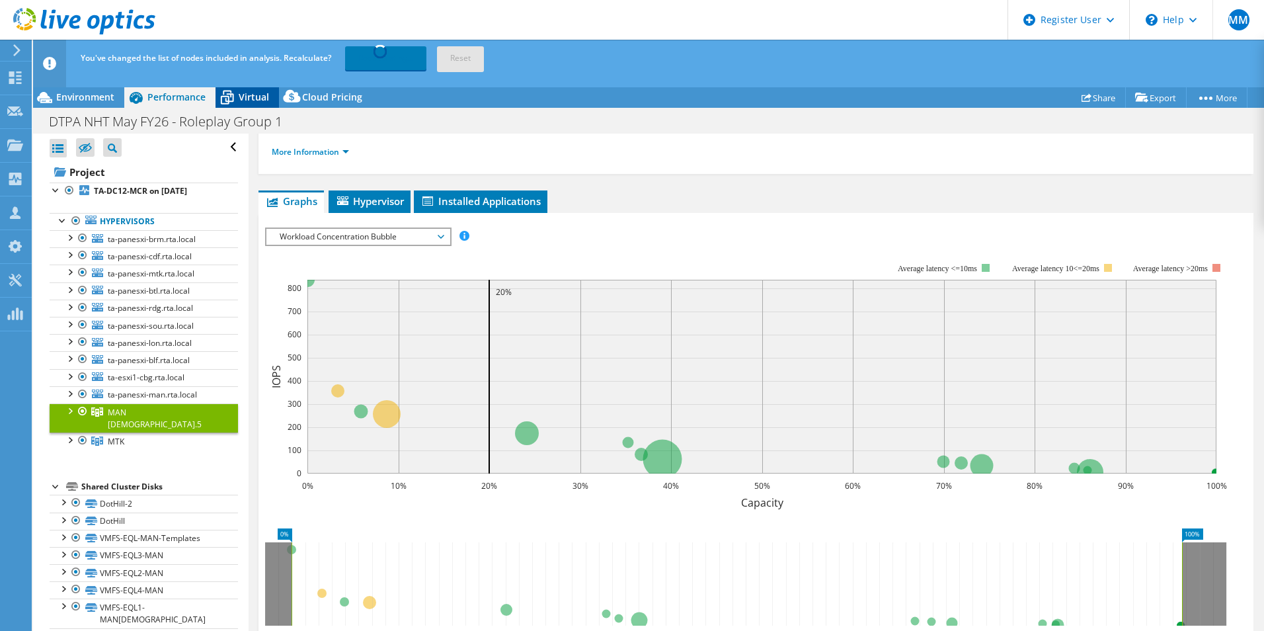
click at [276, 98] on div "Virtual" at bounding box center [246, 97] width 63 height 21
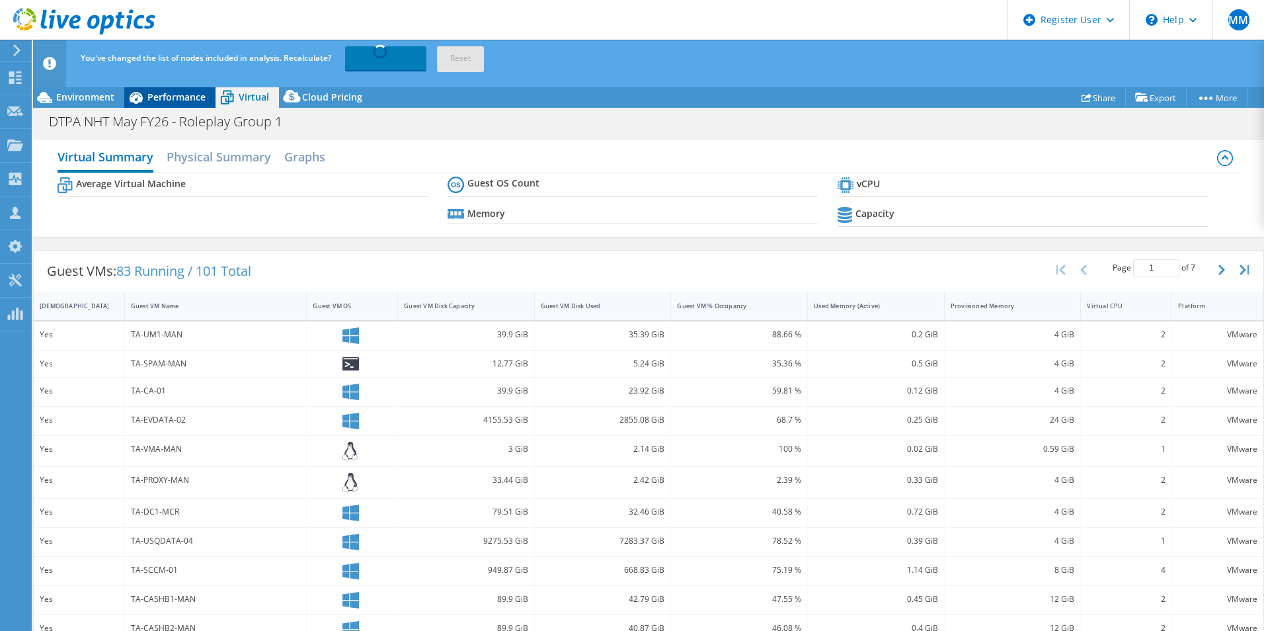
click at [175, 92] on span "Performance" at bounding box center [176, 97] width 58 height 13
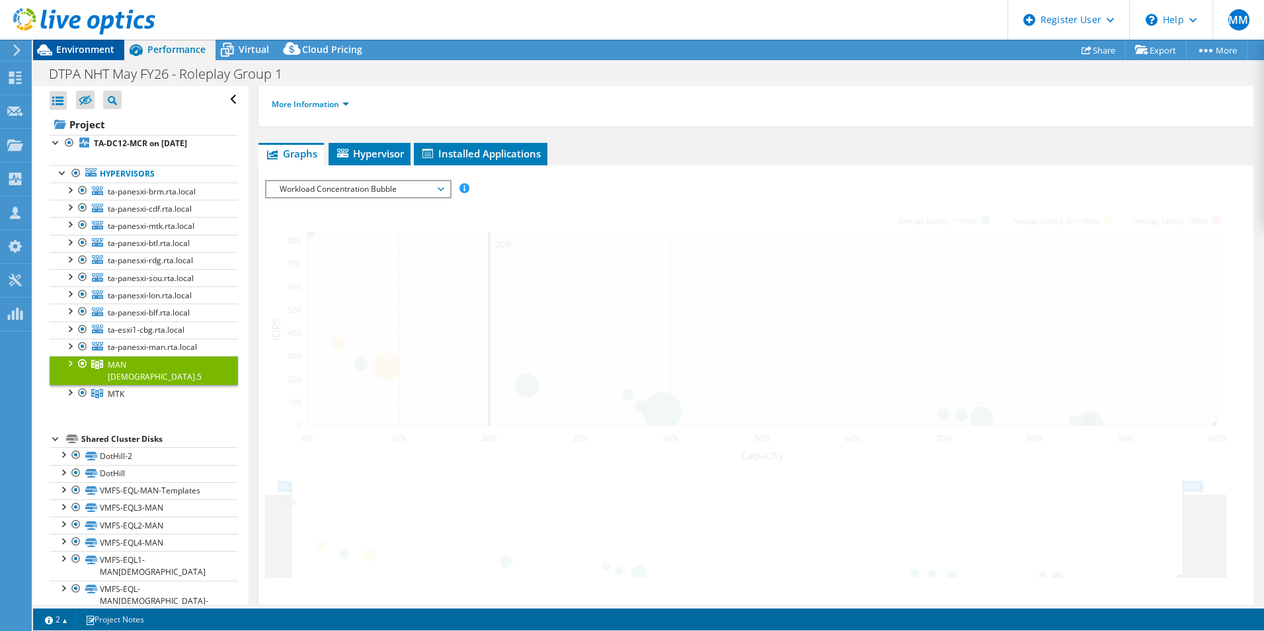
click at [84, 56] on span "Environment" at bounding box center [85, 49] width 58 height 13
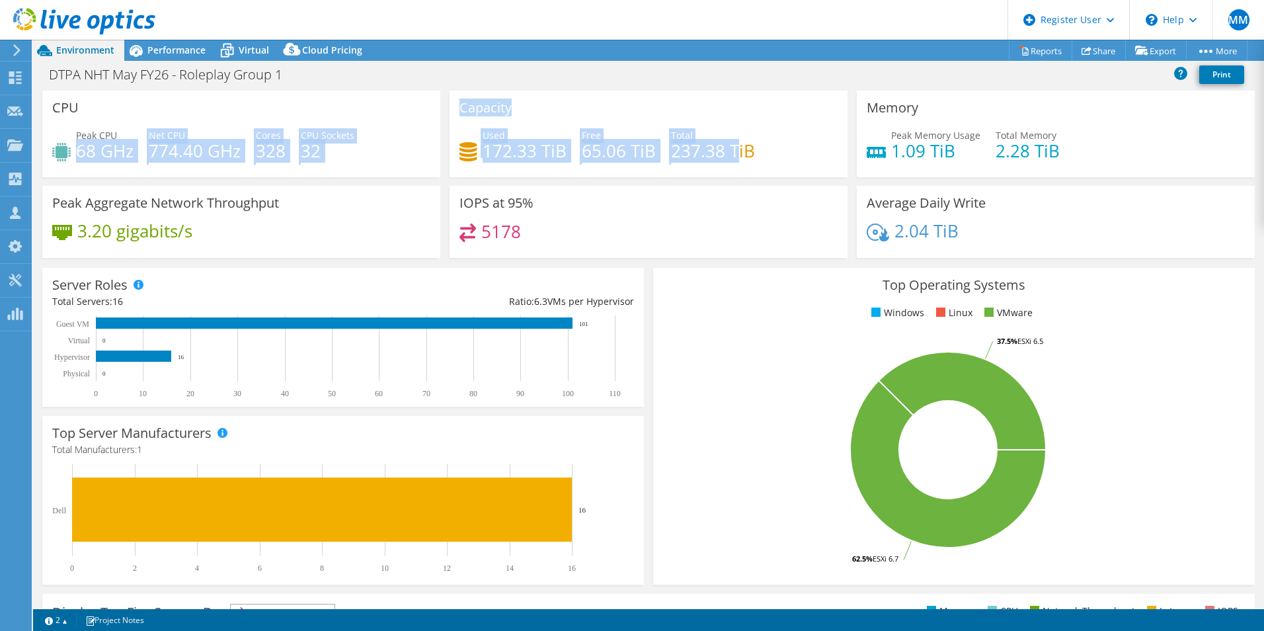
drag, startPoint x: 79, startPoint y: 149, endPoint x: 732, endPoint y: 159, distance: 652.5
click at [731, 159] on div "CPU Peak CPU 68 GHz Net CPU 774.40 GHz Cores 328 CPU Sockets 32 Capacity Used 1…" at bounding box center [649, 179] width 1222 height 176
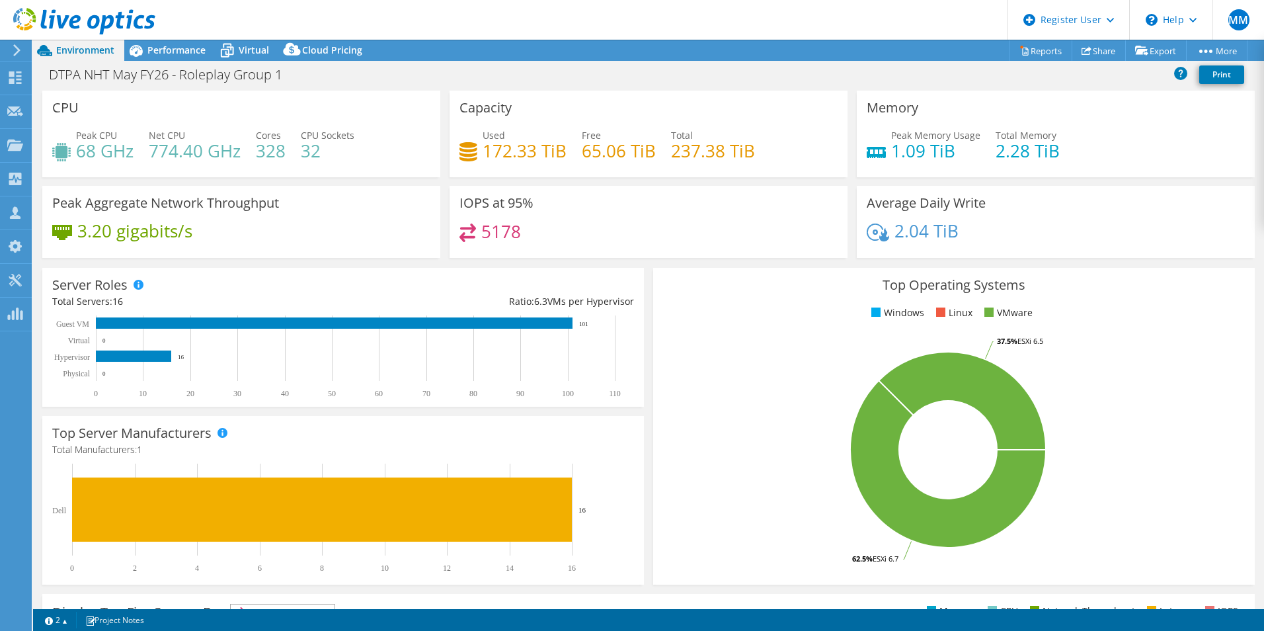
drag, startPoint x: 732, startPoint y: 159, endPoint x: 750, endPoint y: 162, distance: 18.8
click at [749, 162] on div "Used 172.33 TiB Free 65.06 TiB Total 237.38 TiB" at bounding box center [648, 149] width 378 height 43
drag, startPoint x: 561, startPoint y: 224, endPoint x: 430, endPoint y: 224, distance: 131.5
click at [430, 224] on div "CPU Peak CPU 68 GHz Net CPU 774.40 GHz Cores 328 CPU Sockets 32 Capacity Used 1…" at bounding box center [649, 179] width 1222 height 176
drag, startPoint x: 430, startPoint y: 224, endPoint x: 578, endPoint y: 240, distance: 149.6
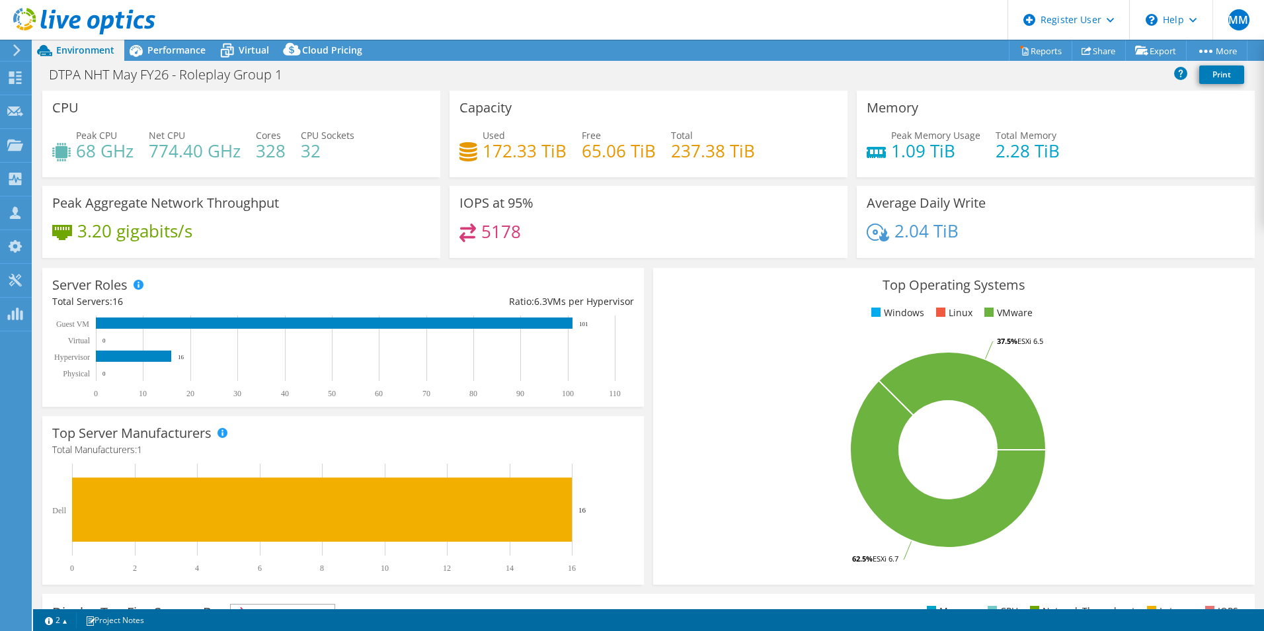
click at [578, 239] on div "5178" at bounding box center [648, 237] width 378 height 28
click at [578, 240] on div "5178" at bounding box center [648, 237] width 378 height 28
click at [149, 56] on span "Performance" at bounding box center [176, 50] width 58 height 13
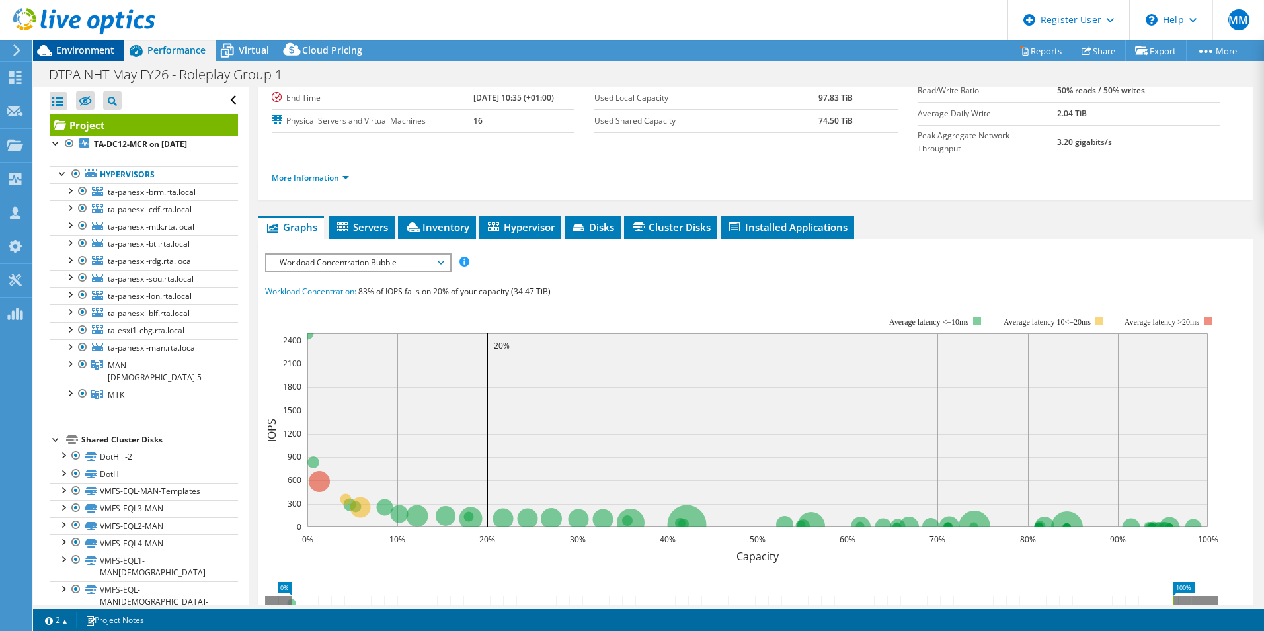
click at [98, 59] on div "Environment" at bounding box center [78, 50] width 91 height 21
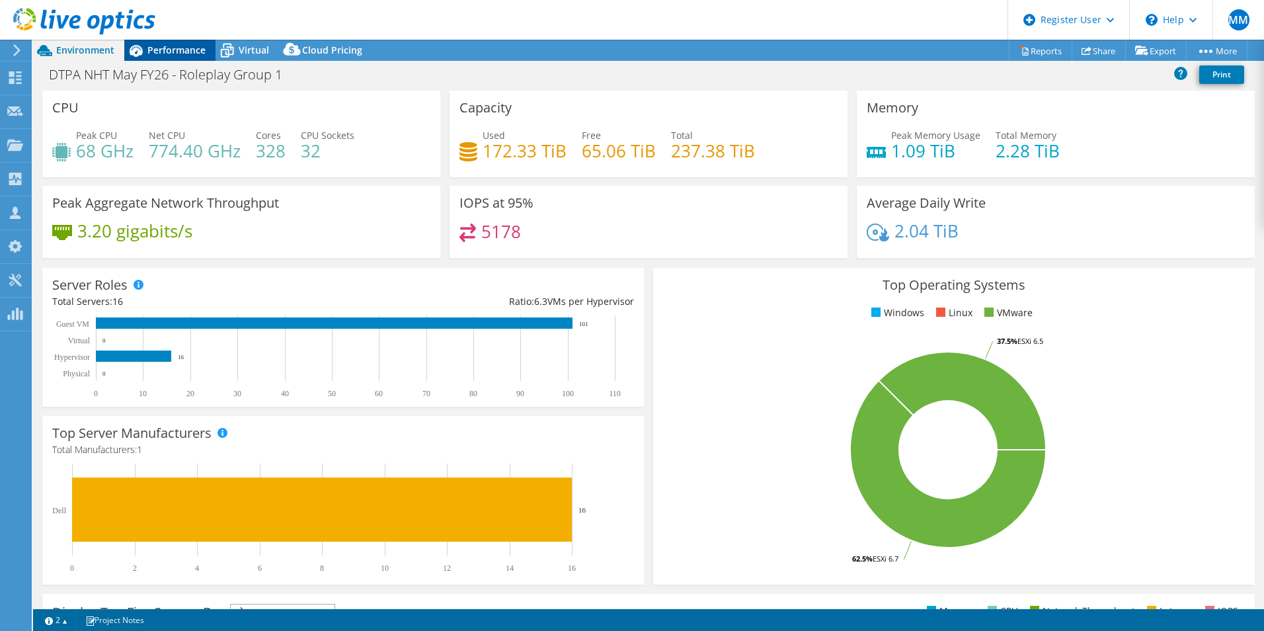
click at [179, 48] on span "Performance" at bounding box center [176, 50] width 58 height 13
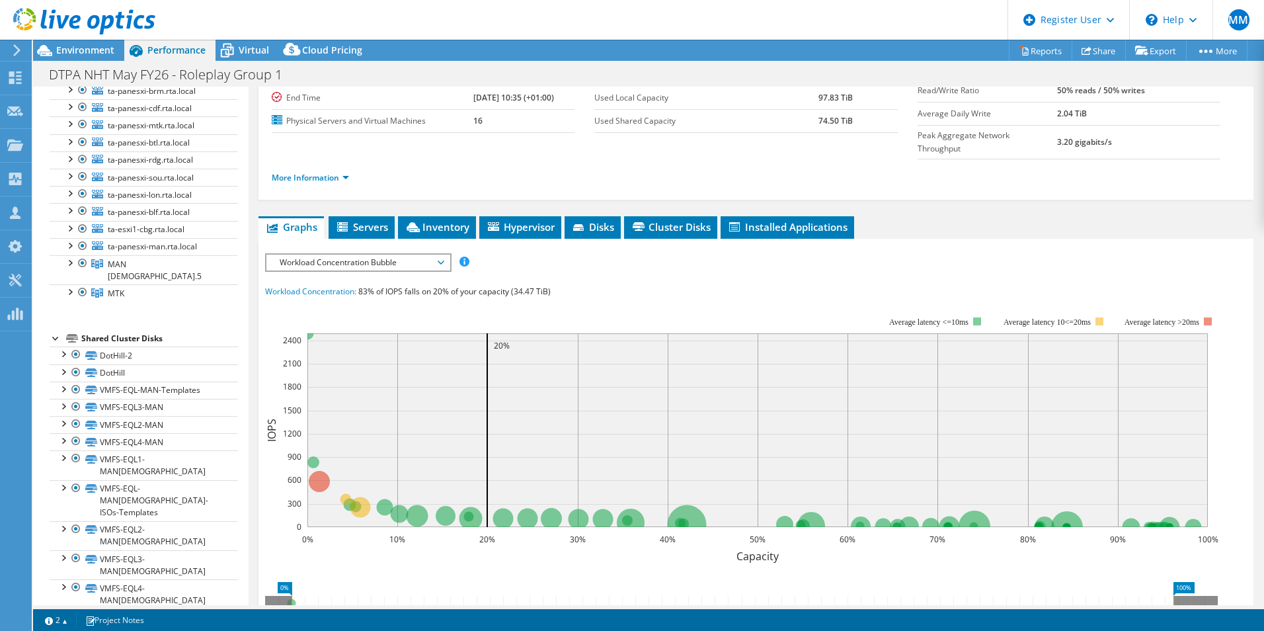
scroll to position [103, 0]
click at [128, 362] on link "DotHill" at bounding box center [144, 370] width 188 height 17
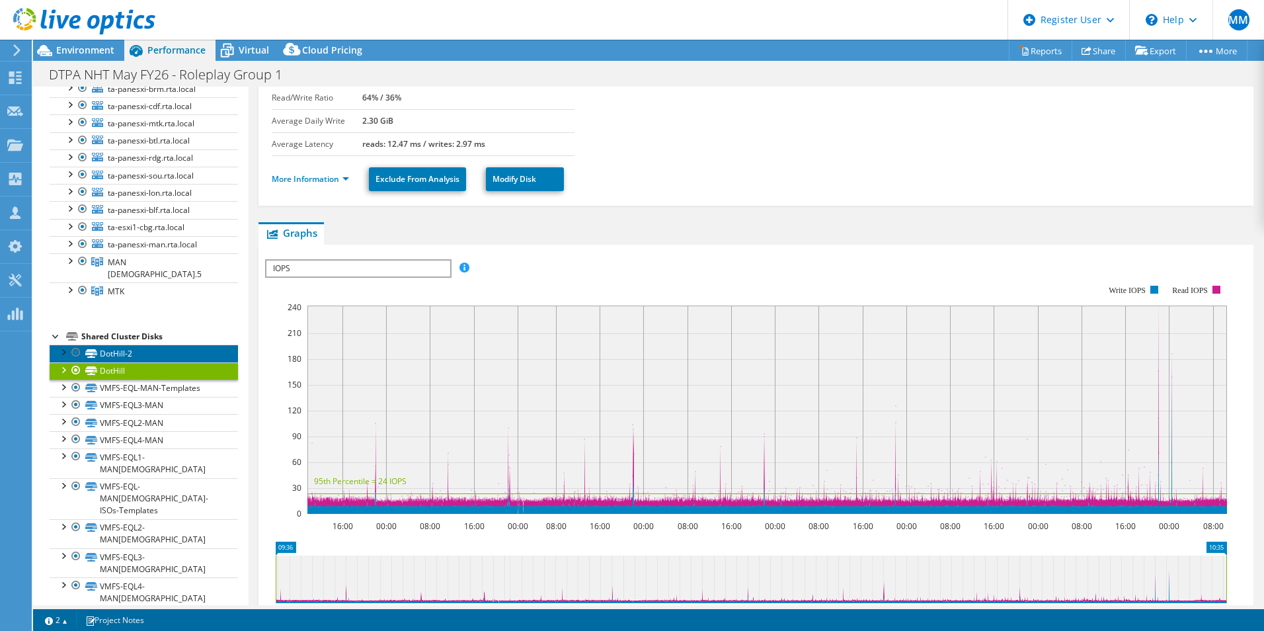
click at [125, 344] on link "DotHill-2" at bounding box center [144, 352] width 188 height 17
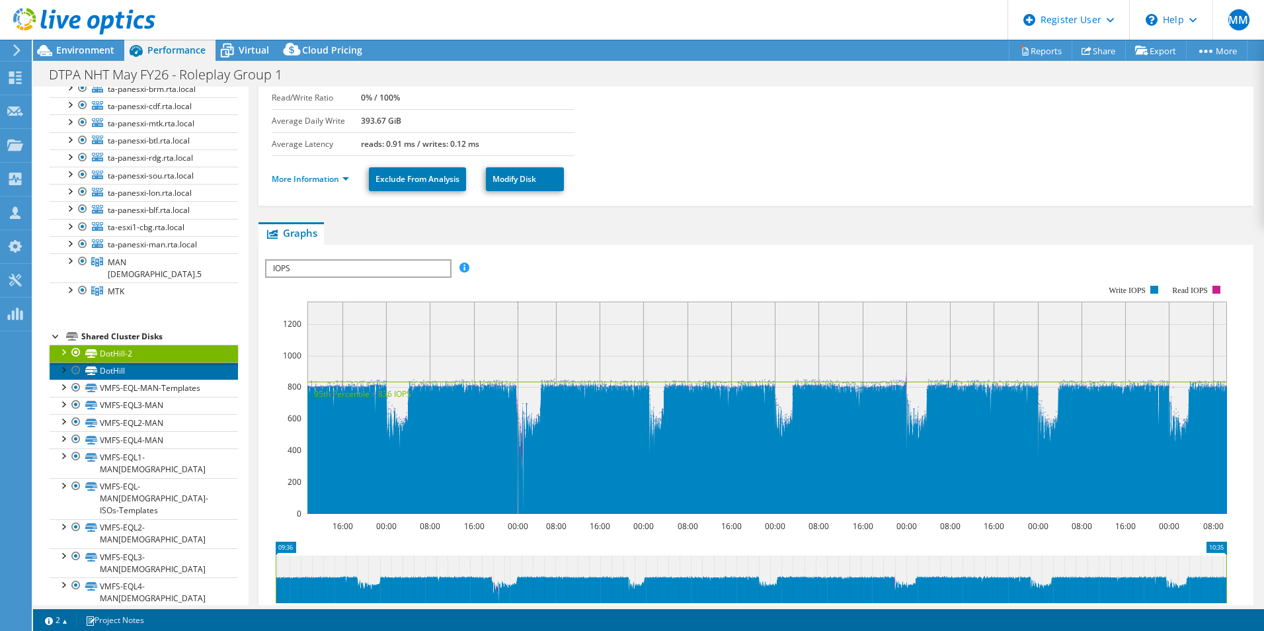
click at [145, 362] on link "DotHill" at bounding box center [144, 370] width 188 height 17
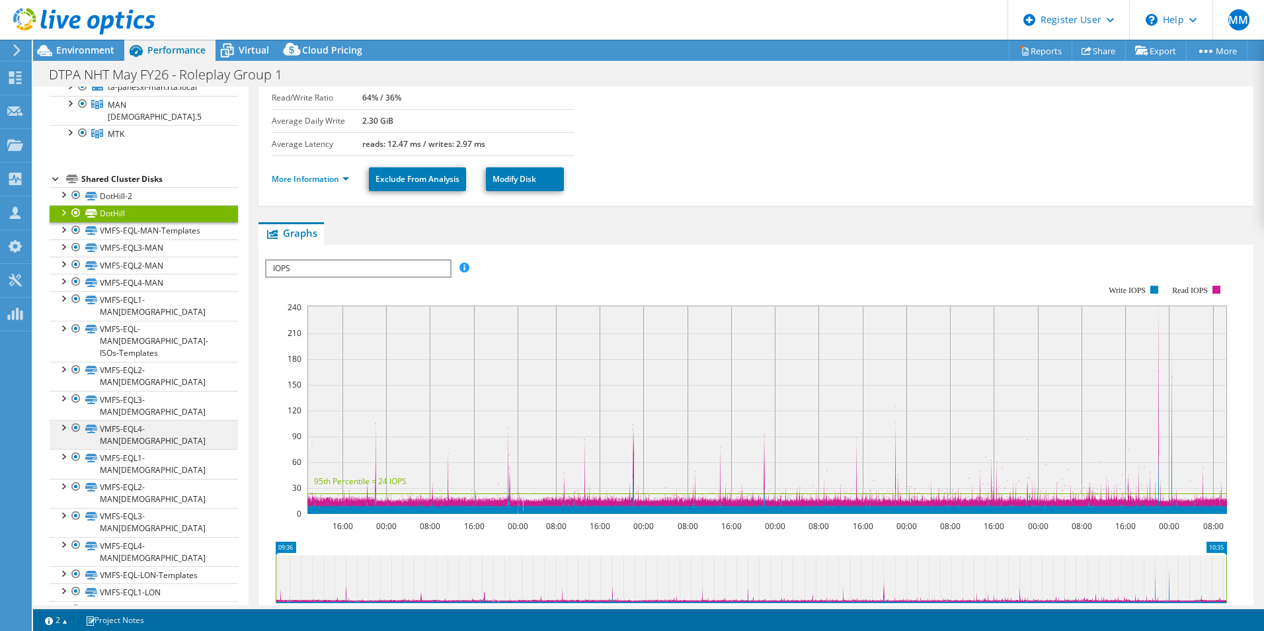
scroll to position [274, 0]
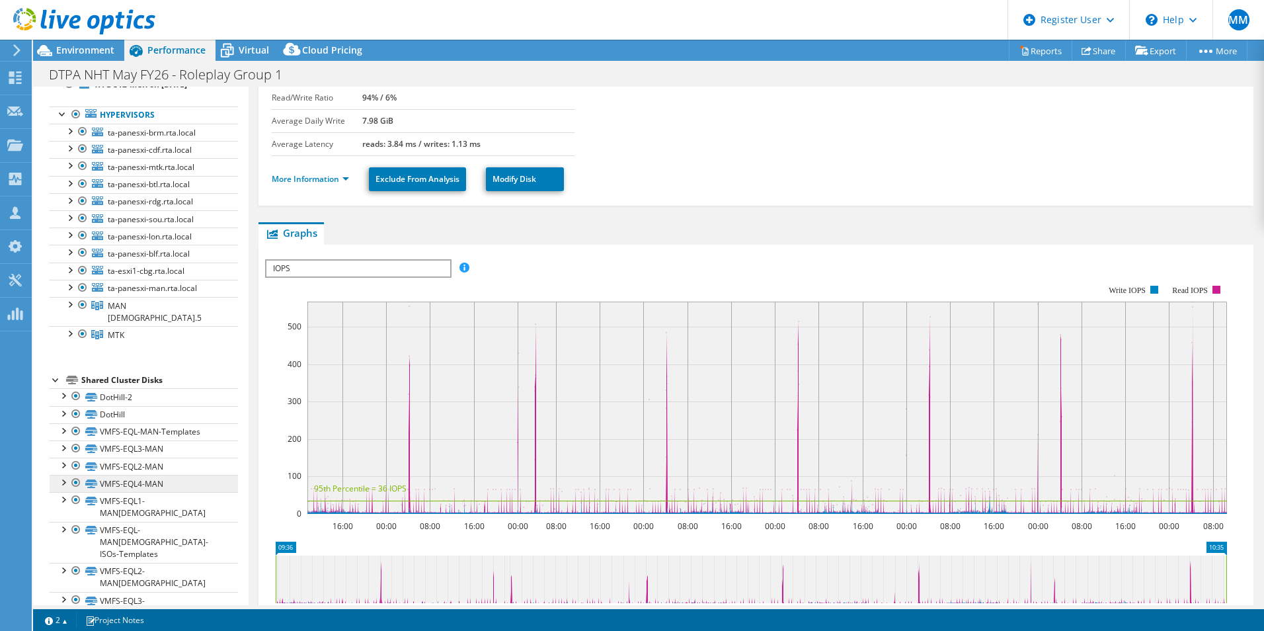
scroll to position [0, 0]
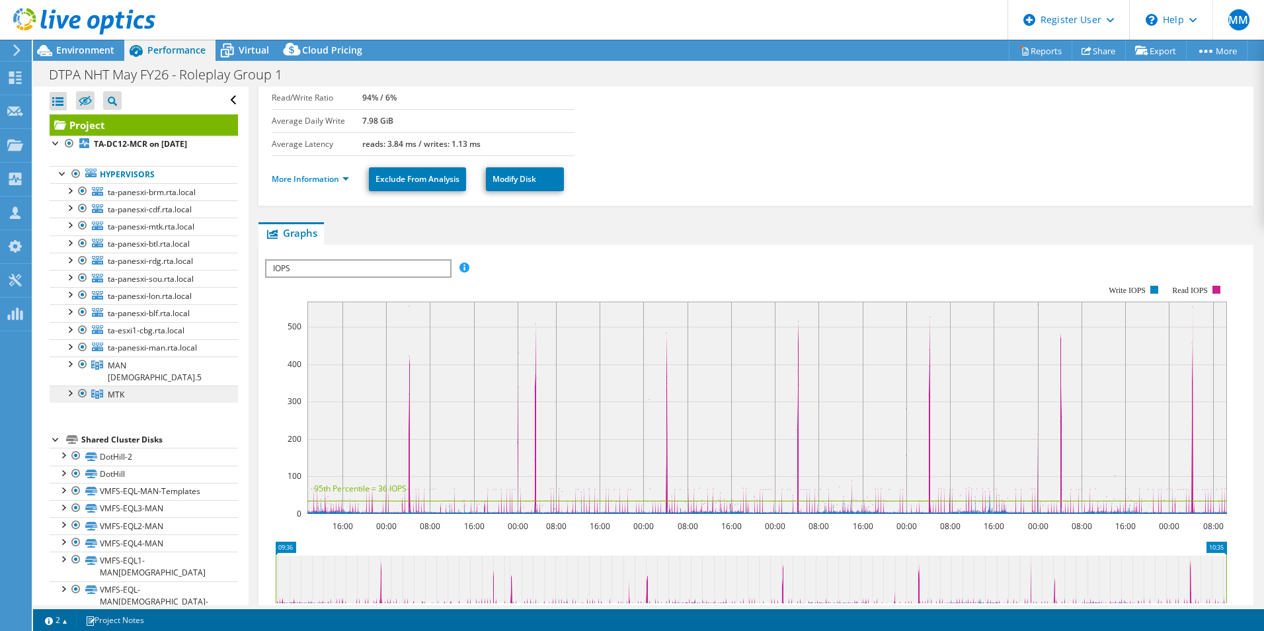
click at [133, 385] on link "MTK" at bounding box center [144, 393] width 188 height 17
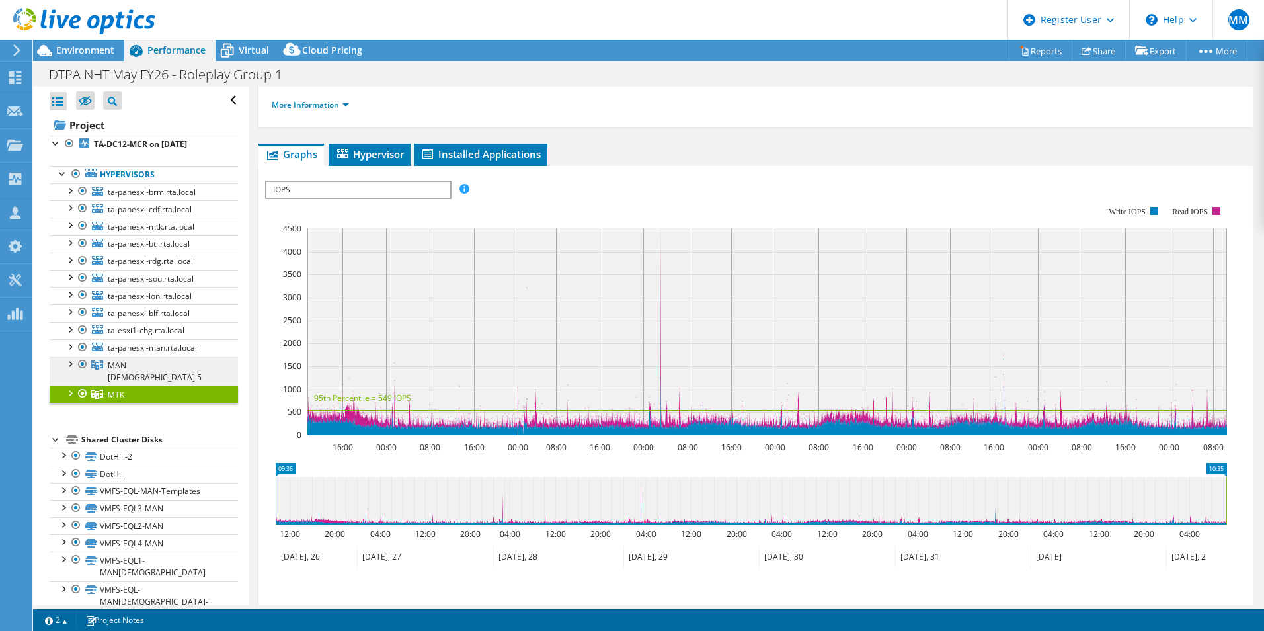
click at [139, 365] on link "MAN [DEMOGRAPHIC_DATA].5" at bounding box center [144, 370] width 188 height 29
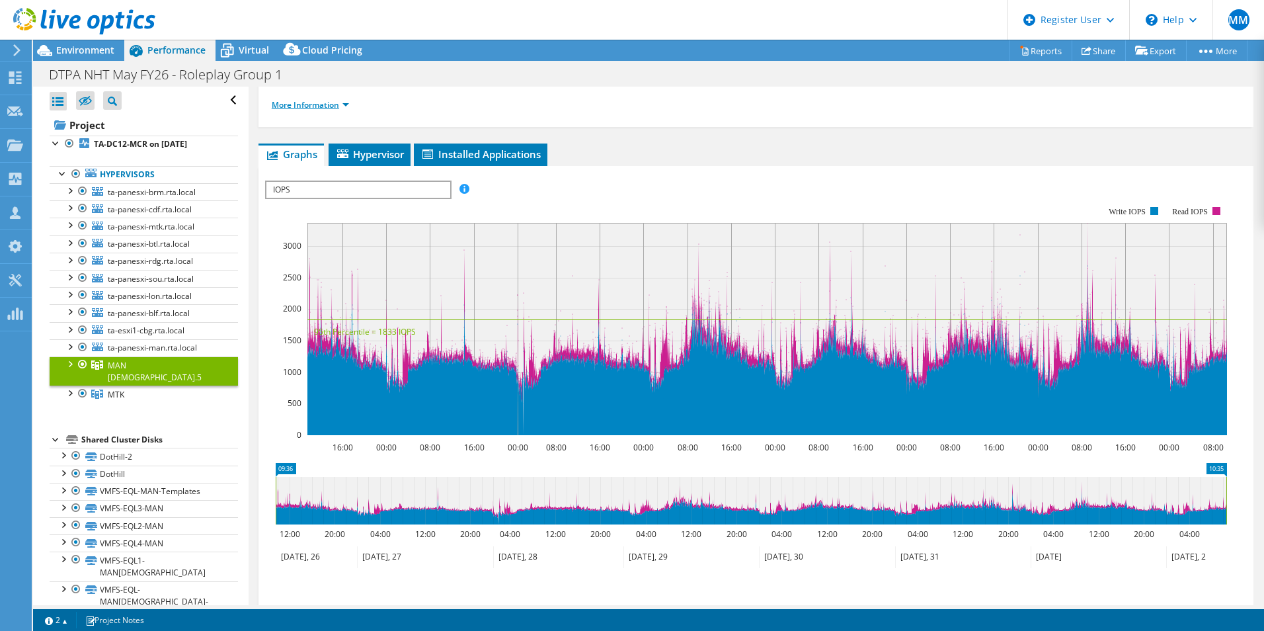
click at [329, 105] on link "More Information" at bounding box center [310, 104] width 77 height 11
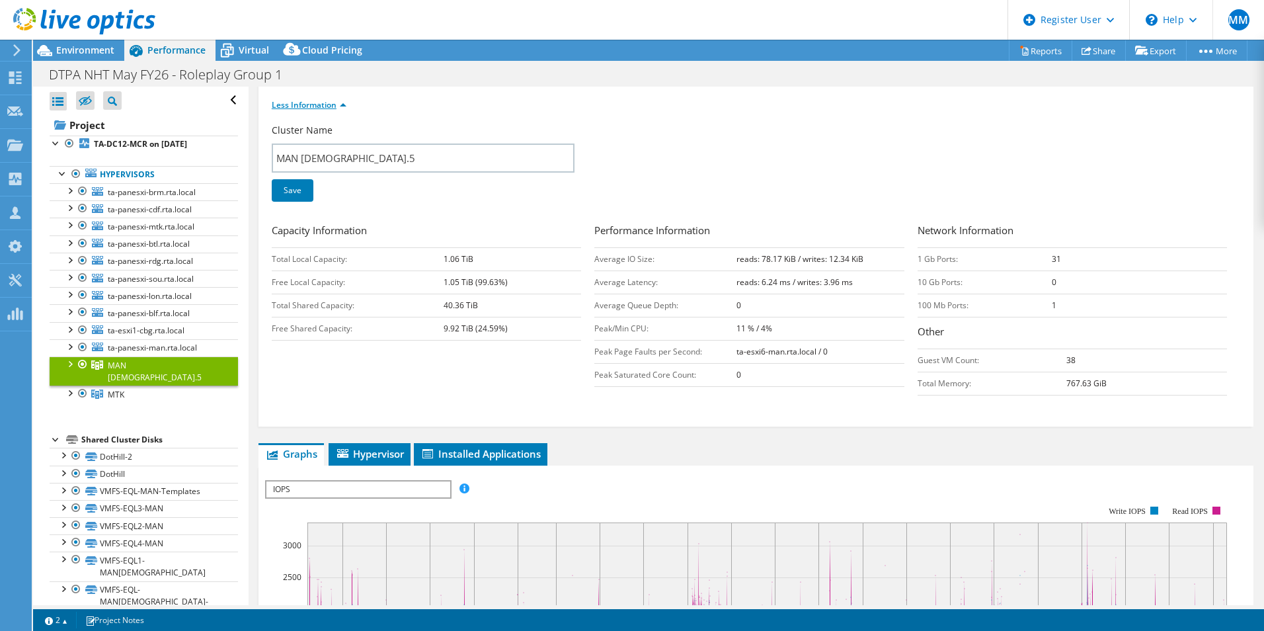
click at [329, 105] on link "Less Information" at bounding box center [309, 104] width 75 height 11
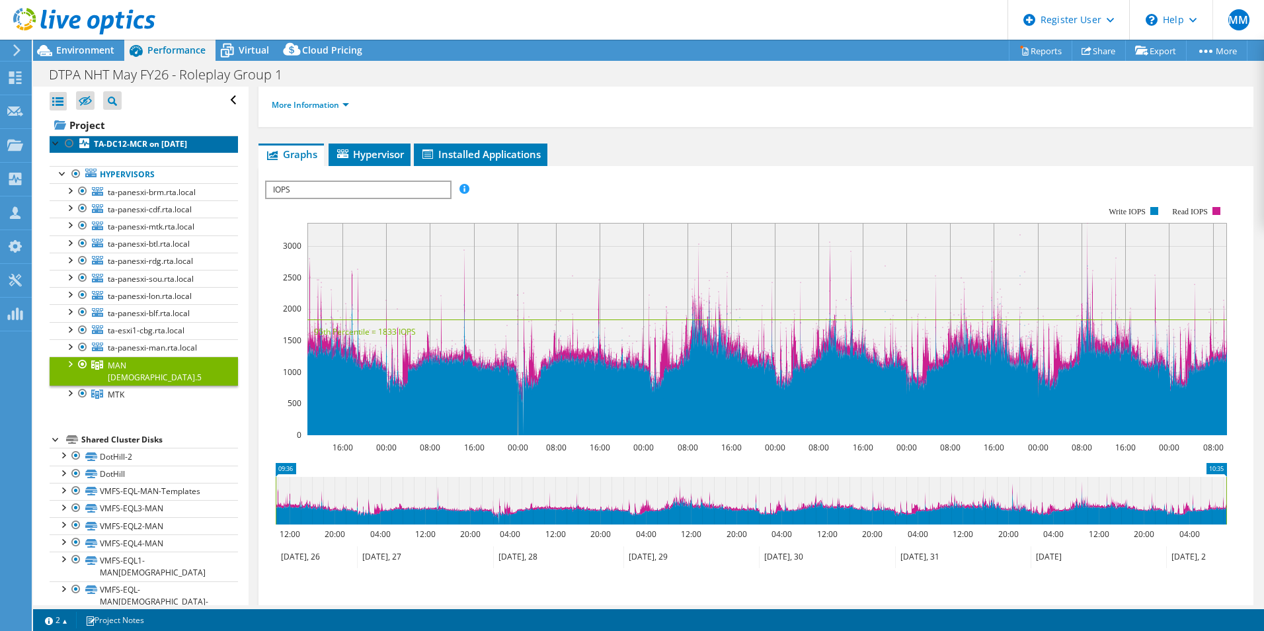
click at [138, 146] on b "TA-DC12-MCR on [DATE]" at bounding box center [140, 143] width 93 height 11
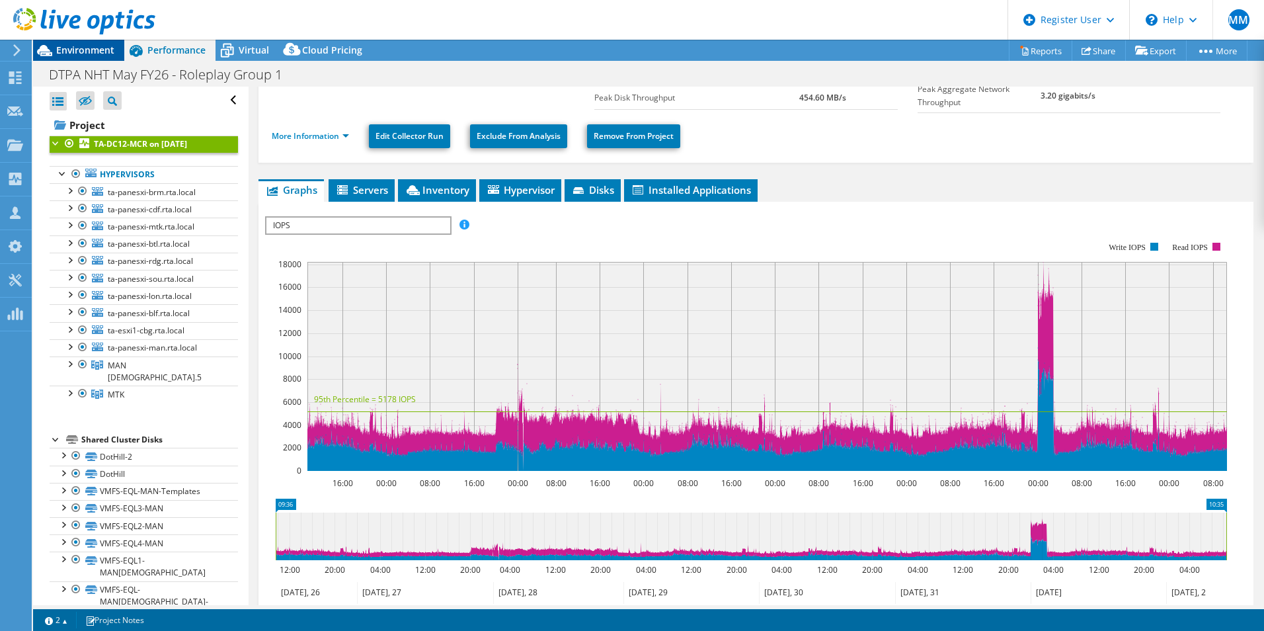
click at [89, 57] on div "Environment" at bounding box center [78, 50] width 91 height 21
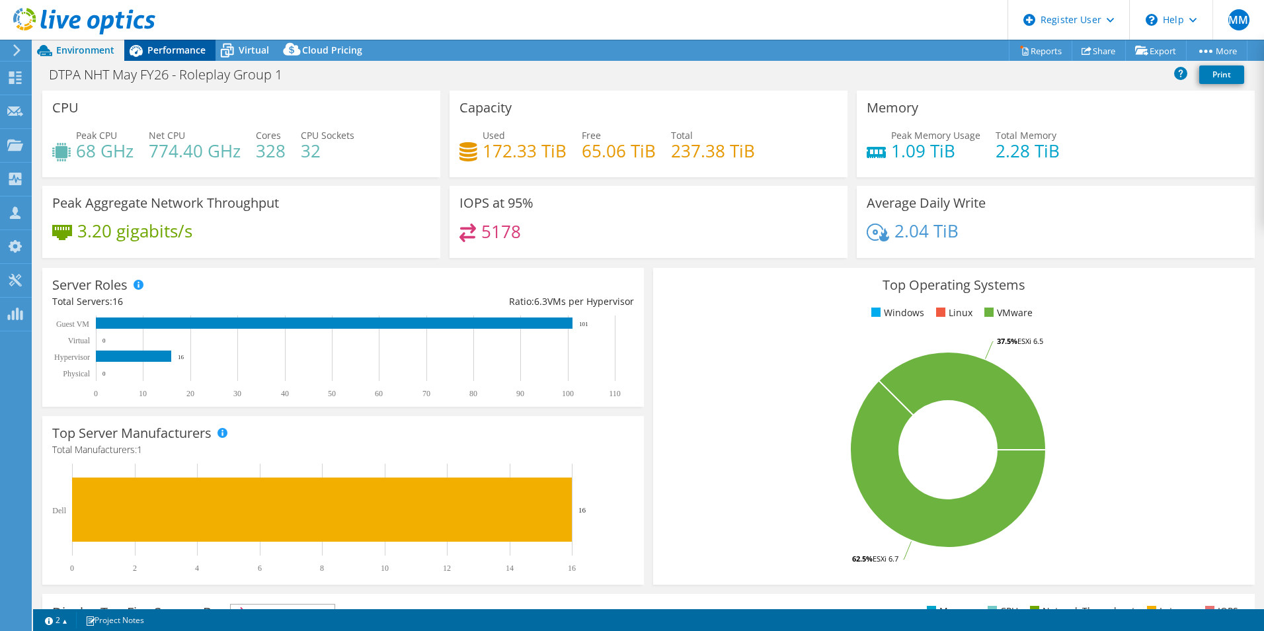
click at [161, 53] on span "Performance" at bounding box center [176, 50] width 58 height 13
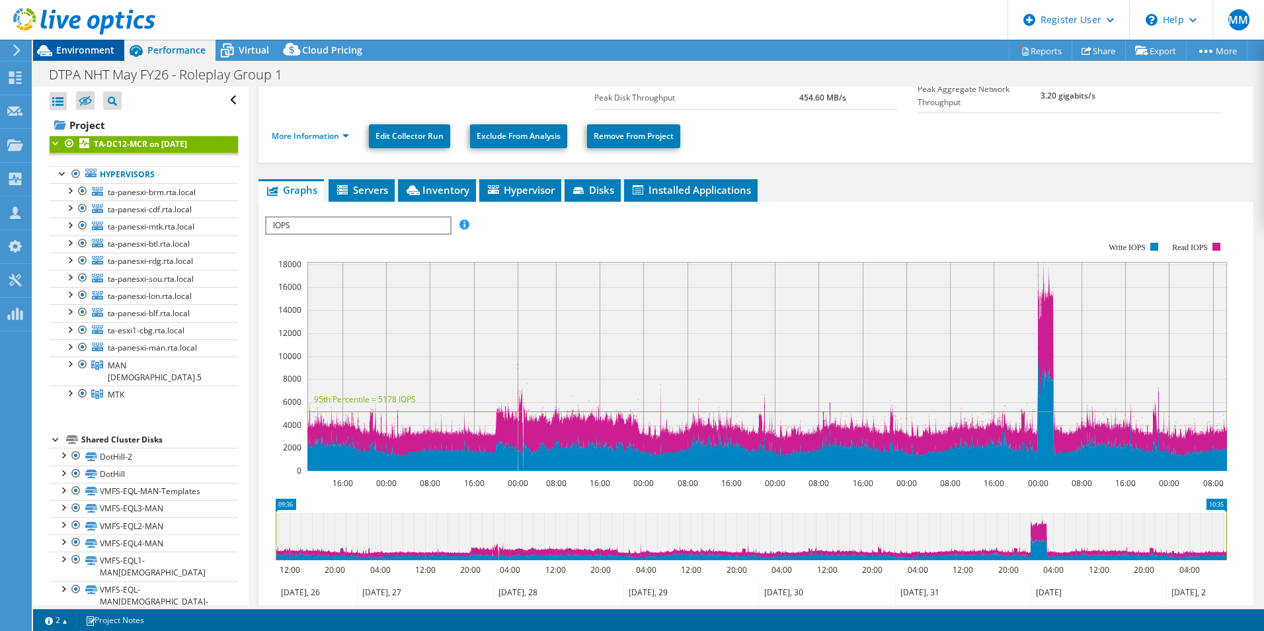
click at [99, 59] on div "Environment" at bounding box center [78, 50] width 91 height 21
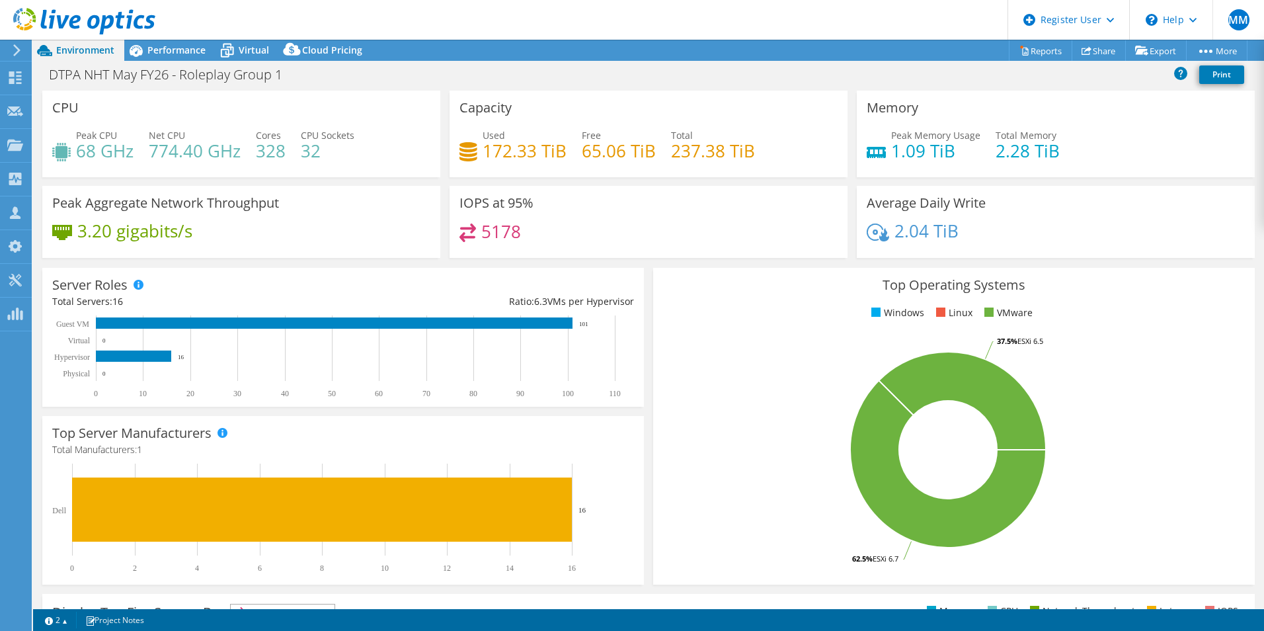
click at [759, 354] on rect at bounding box center [948, 449] width 570 height 231
click at [168, 50] on span "Performance" at bounding box center [176, 50] width 58 height 13
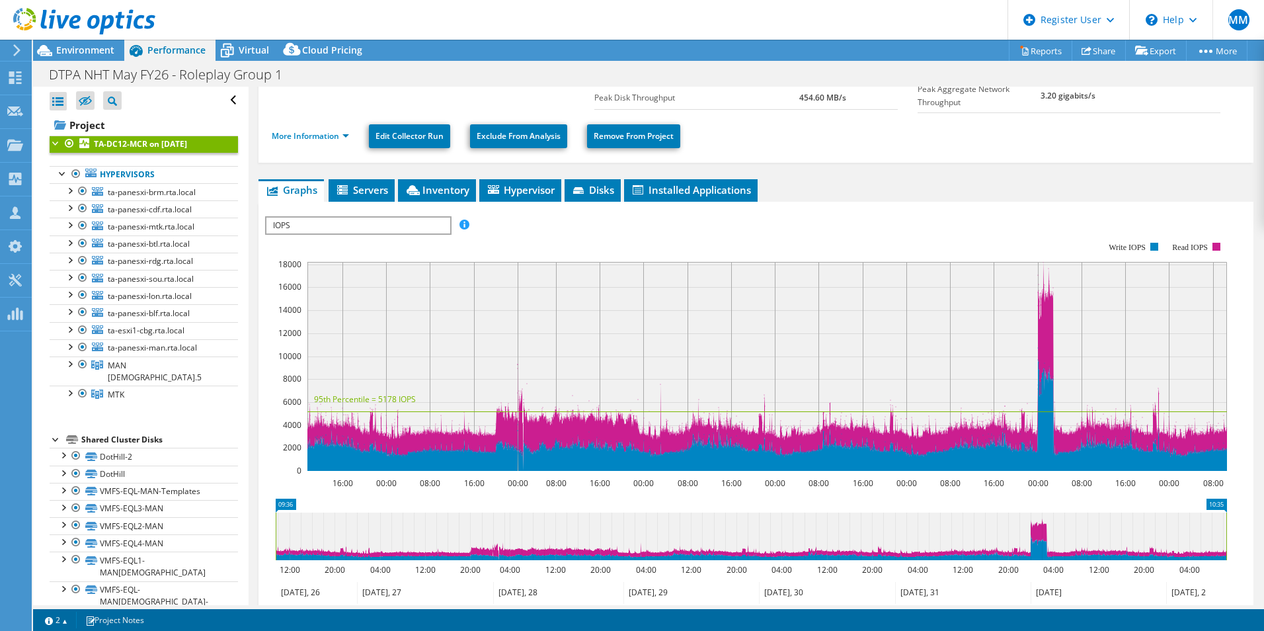
click at [709, 241] on rect at bounding box center [746, 356] width 962 height 264
click at [855, 227] on rect at bounding box center [746, 356] width 962 height 264
click at [119, 173] on link "Hypervisors" at bounding box center [144, 174] width 188 height 17
click at [692, 270] on rect at bounding box center [766, 366] width 919 height 209
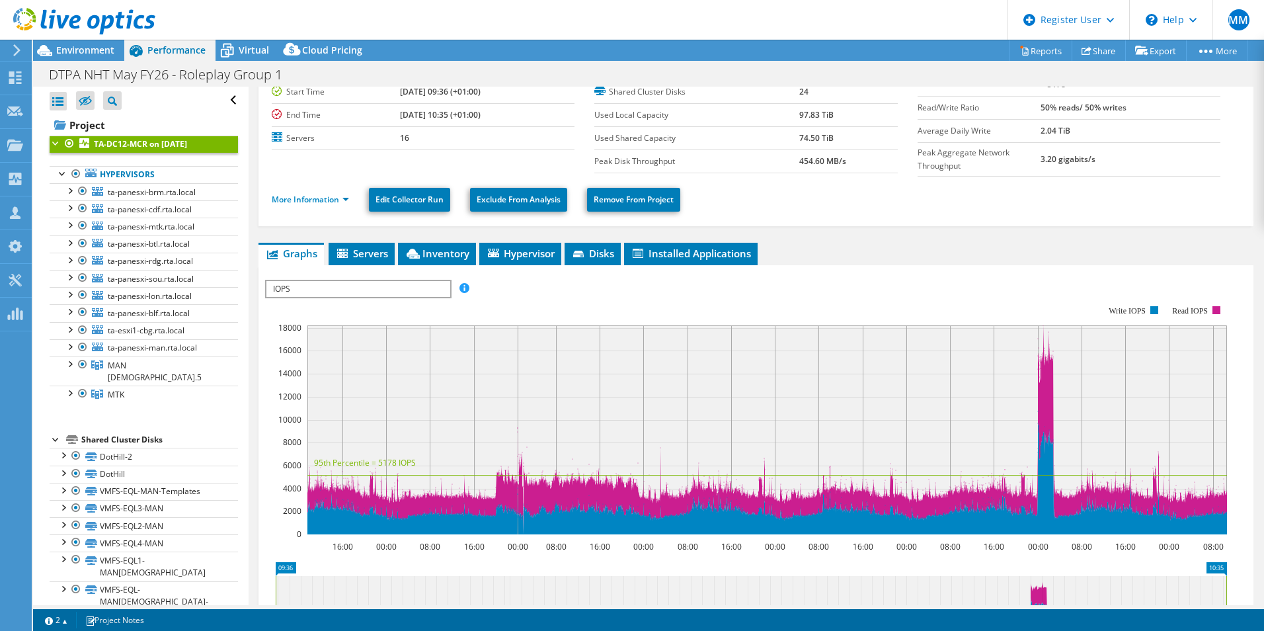
scroll to position [19, 0]
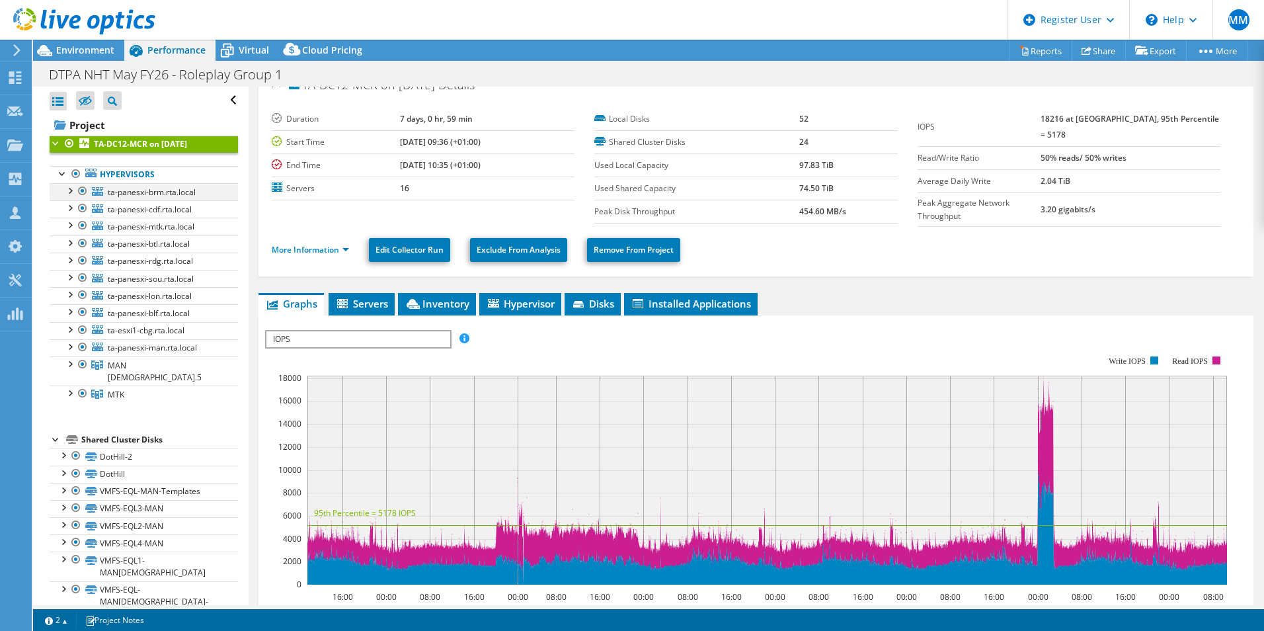
click at [77, 189] on div at bounding box center [82, 191] width 13 height 16
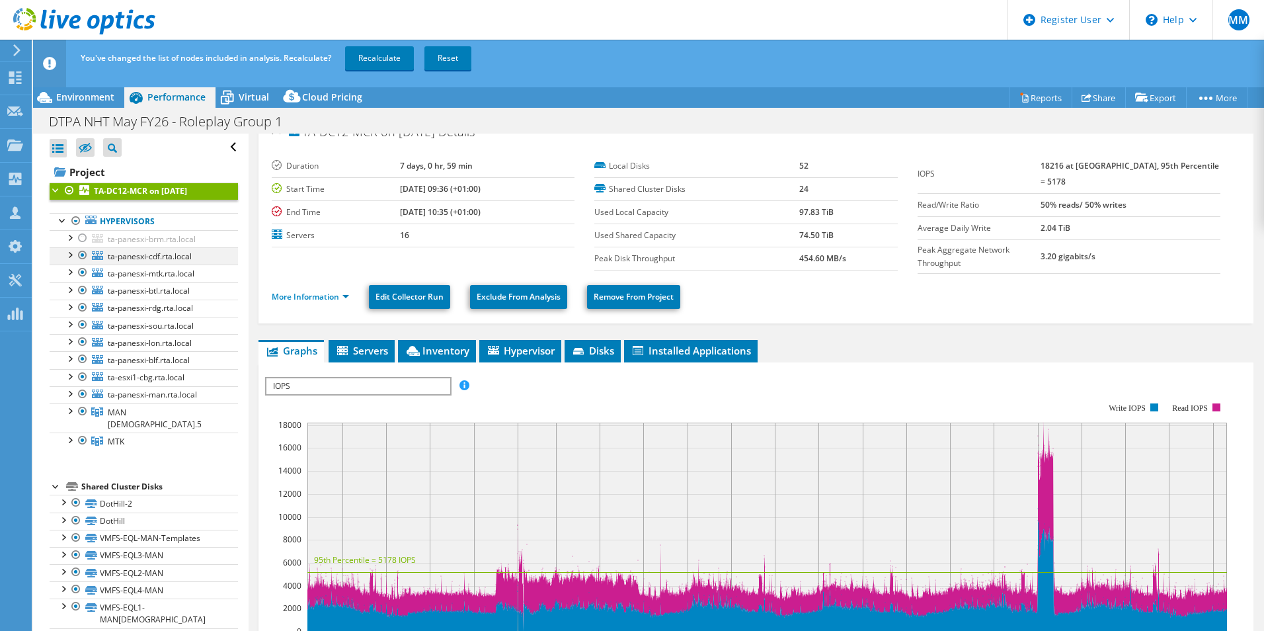
click at [85, 230] on div at bounding box center [82, 238] width 13 height 16
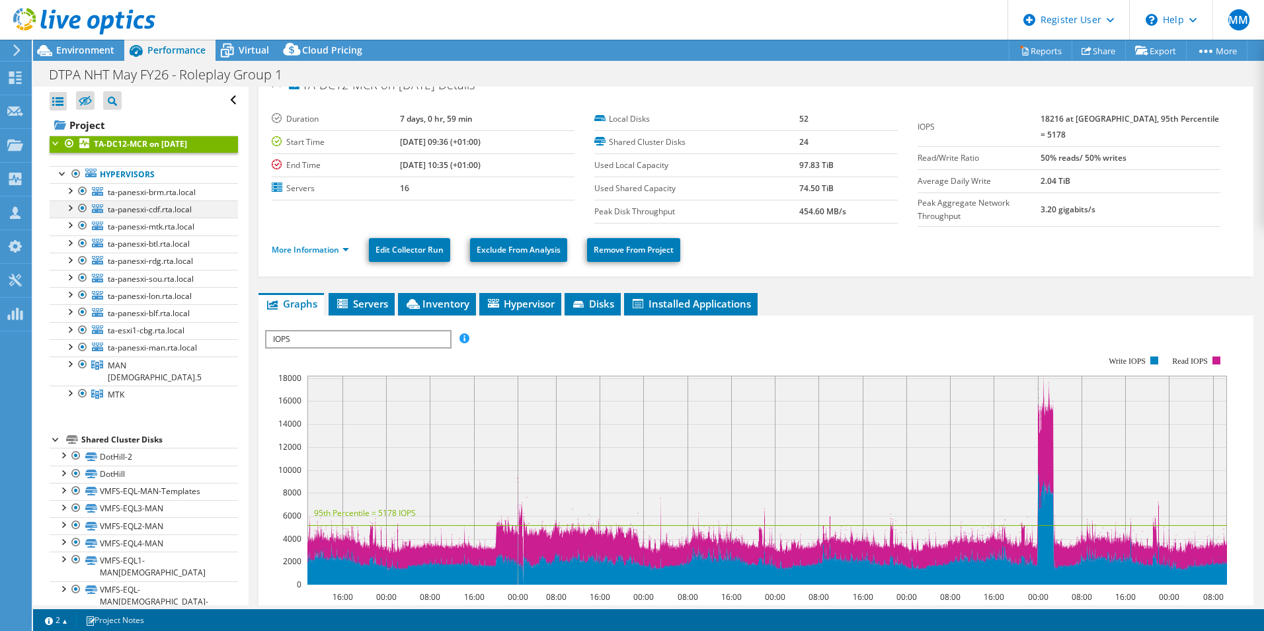
click at [82, 202] on div at bounding box center [82, 208] width 13 height 16
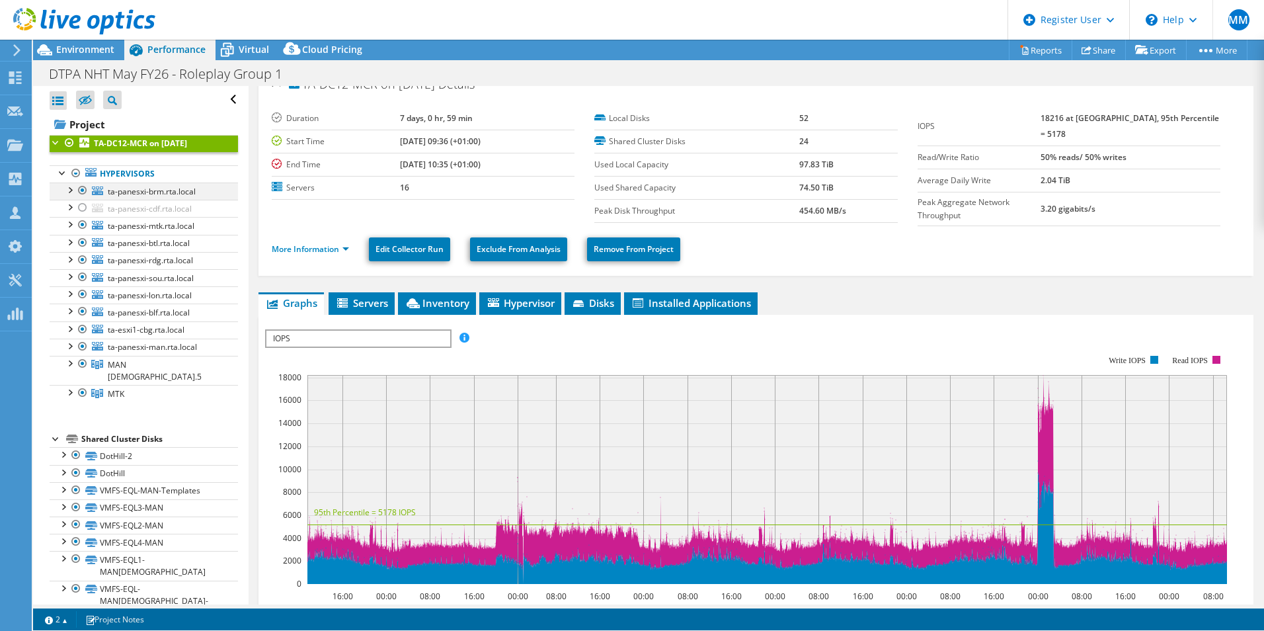
click at [82, 189] on ul "Hypervisors ta-panesxi-brm.rta.local VMFS_FLASH_MCR" at bounding box center [144, 283] width 188 height 263
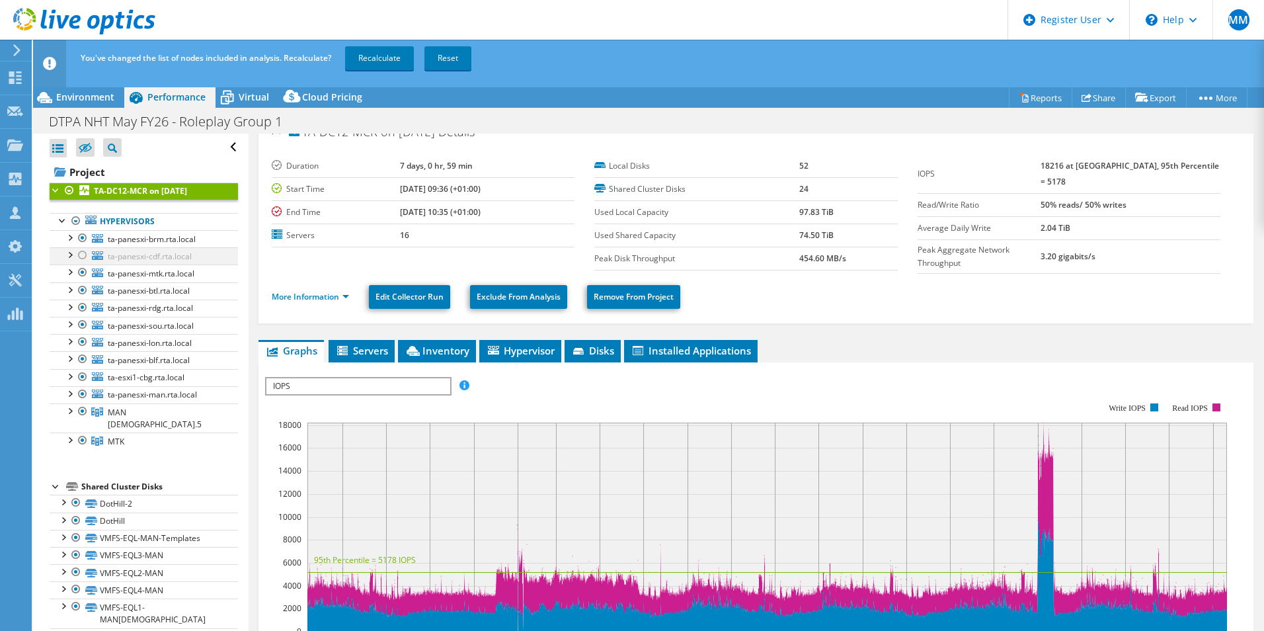
click at [86, 256] on div at bounding box center [82, 255] width 13 height 16
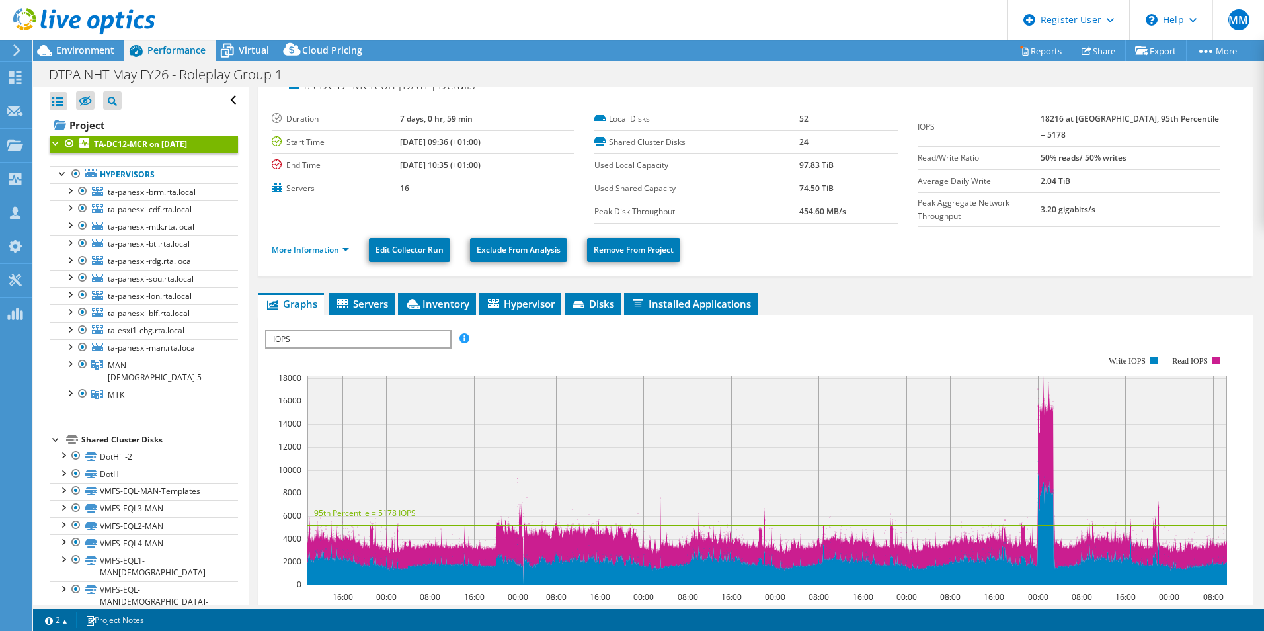
scroll to position [151, 0]
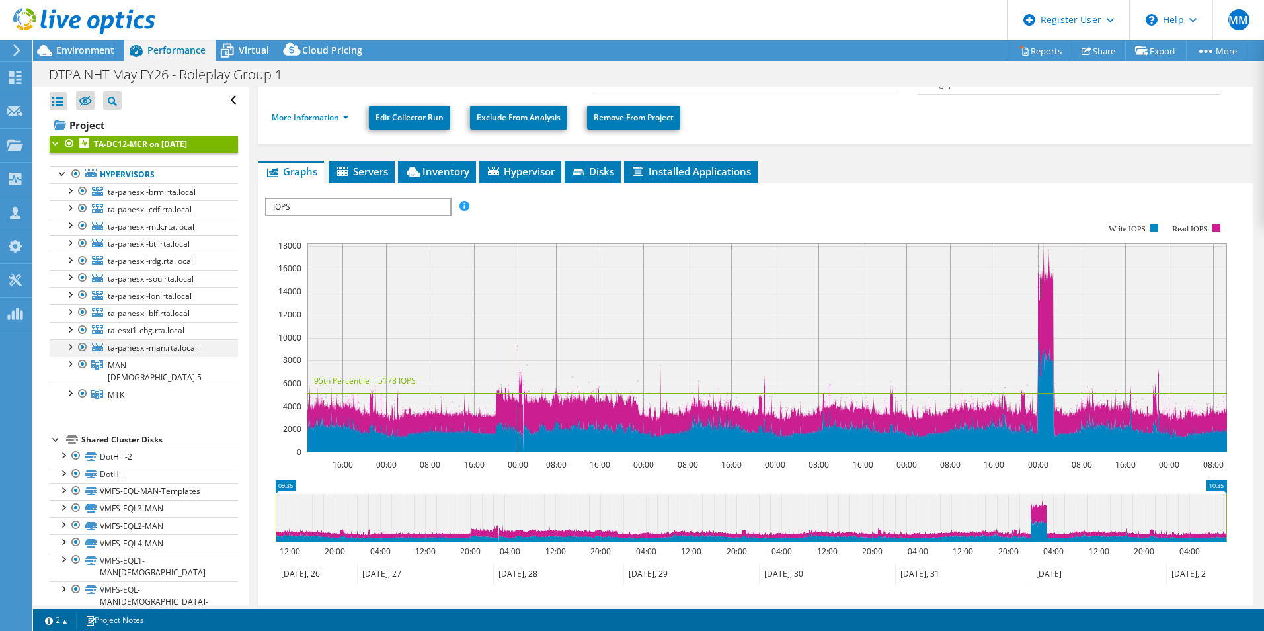
click at [83, 344] on div at bounding box center [82, 347] width 13 height 16
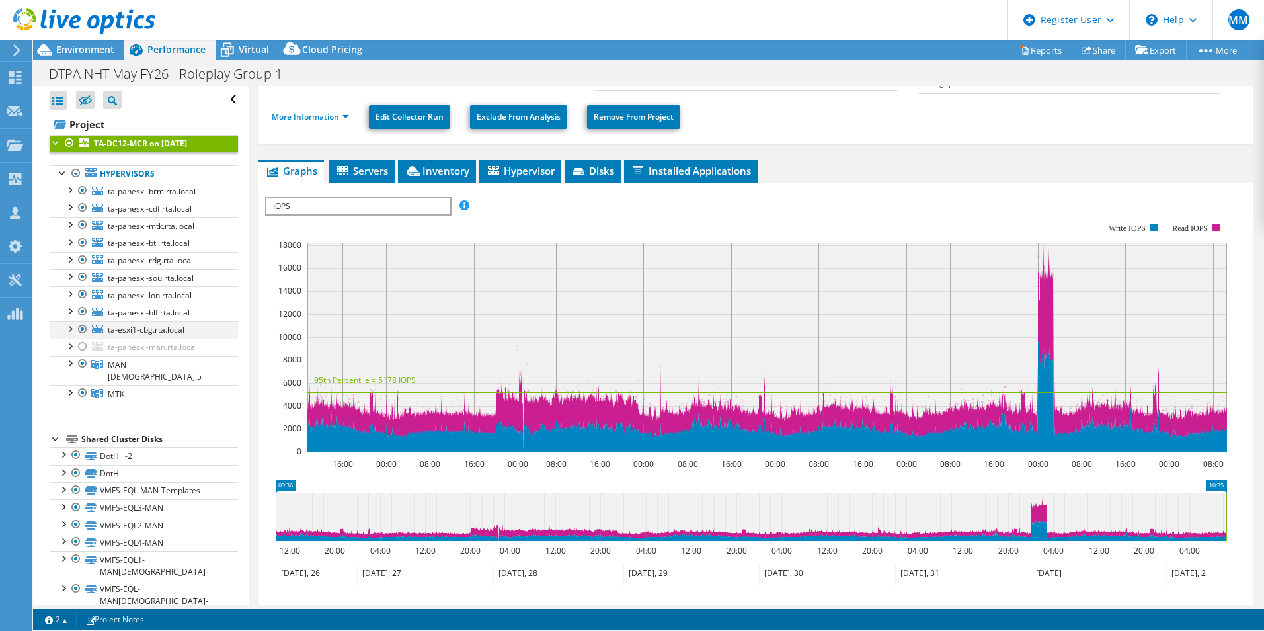
click at [82, 329] on ul "ta-panesxi-brm.rta.local VMFS_FLASH_MCR VMFS_BOSSFLASH_MCR Local USB Direct-Acc…" at bounding box center [144, 291] width 188 height 219
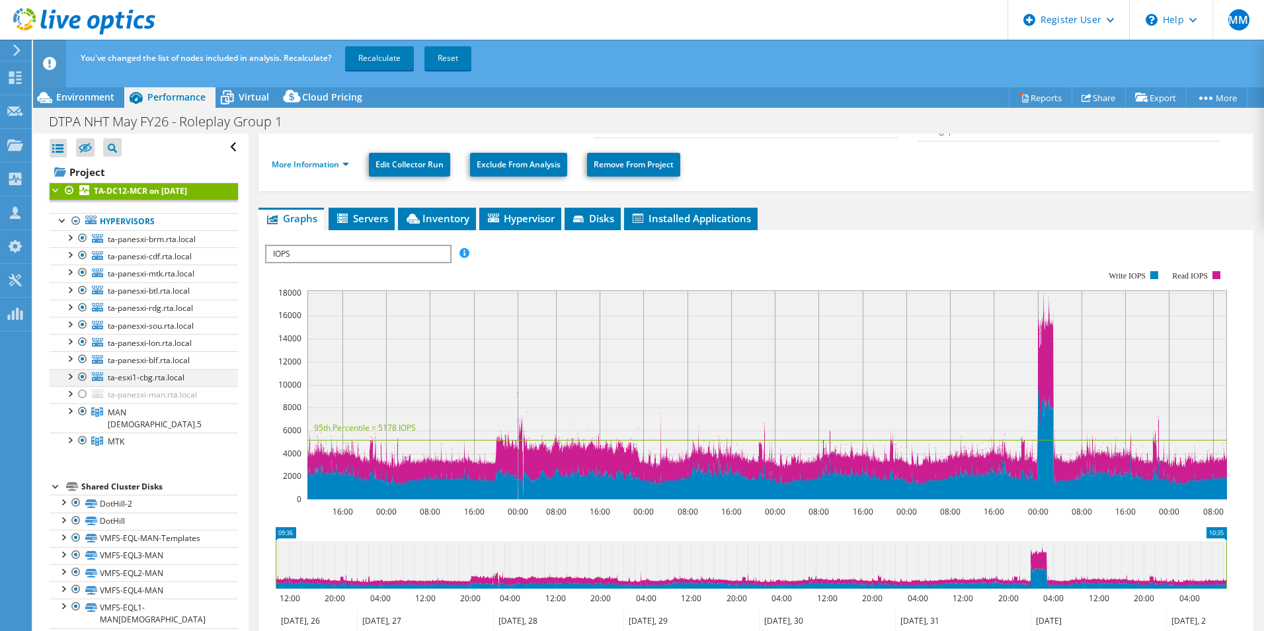
click at [86, 379] on div at bounding box center [82, 377] width 13 height 16
click at [85, 356] on div at bounding box center [82, 359] width 13 height 16
click at [79, 340] on div at bounding box center [82, 342] width 13 height 16
click at [80, 325] on div at bounding box center [82, 325] width 13 height 16
click at [83, 299] on div at bounding box center [82, 307] width 13 height 16
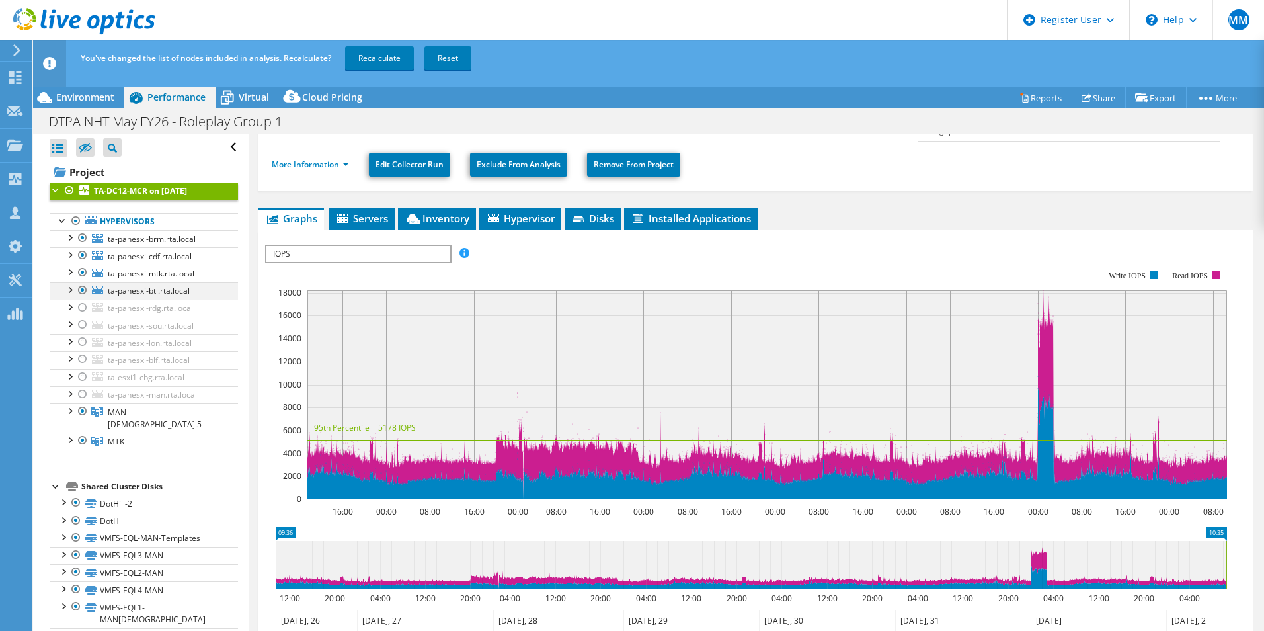
click at [82, 283] on div at bounding box center [82, 290] width 13 height 16
click at [83, 264] on div at bounding box center [82, 272] width 13 height 16
click at [81, 251] on div at bounding box center [82, 255] width 13 height 16
click at [82, 236] on div at bounding box center [82, 238] width 13 height 16
click at [375, 55] on link "Recalculate" at bounding box center [379, 58] width 69 height 24
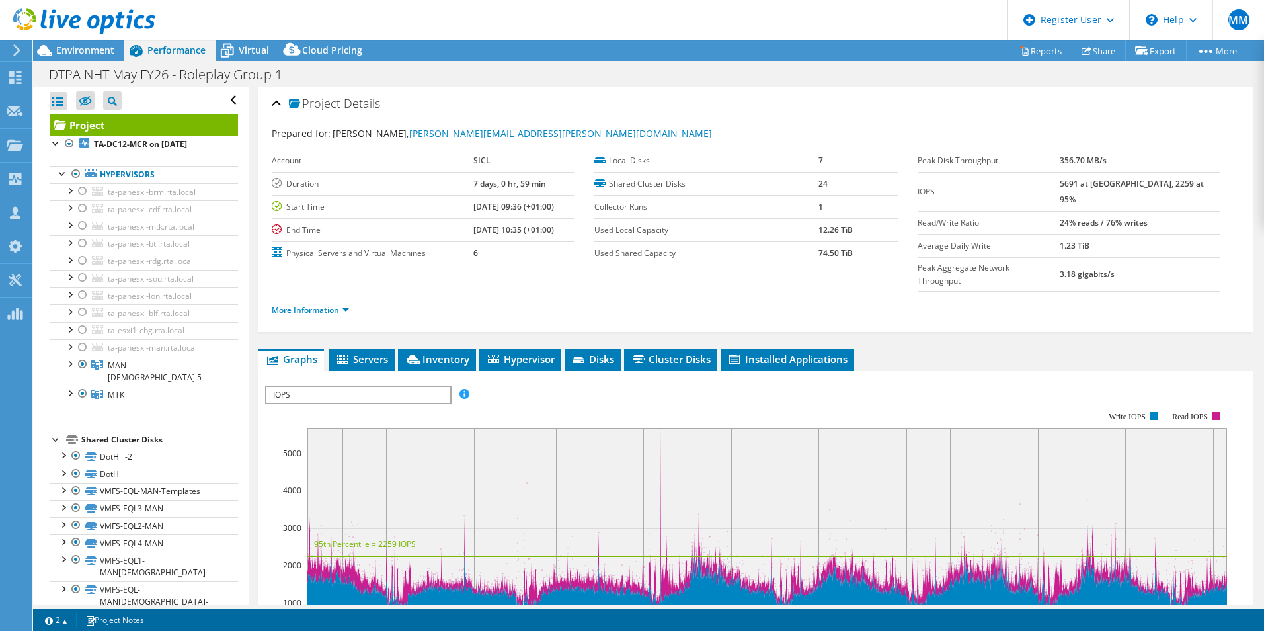
select select "EULondon"
select select "USD"
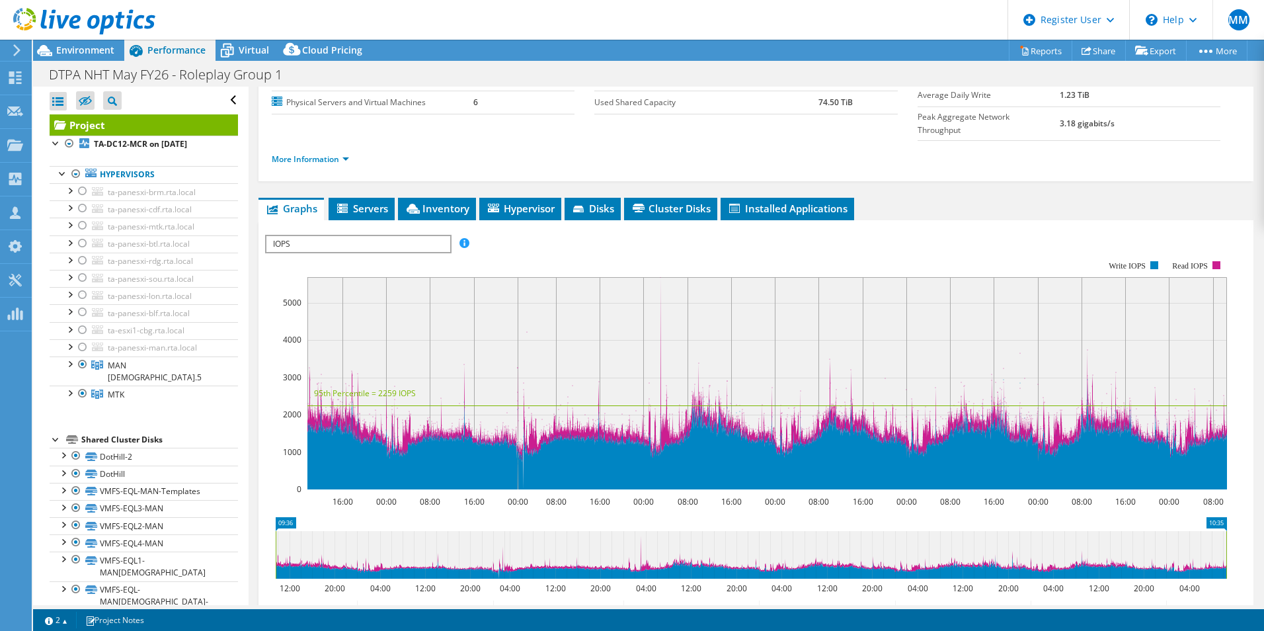
click at [405, 531] on icon at bounding box center [751, 555] width 951 height 48
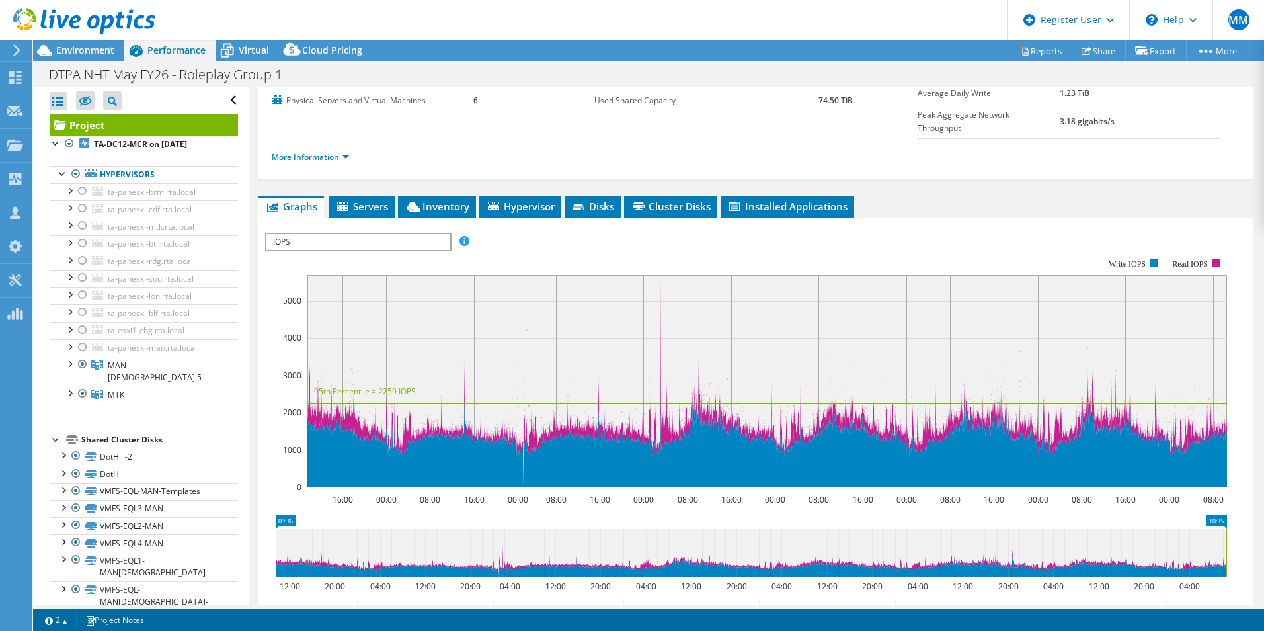
scroll to position [32, 0]
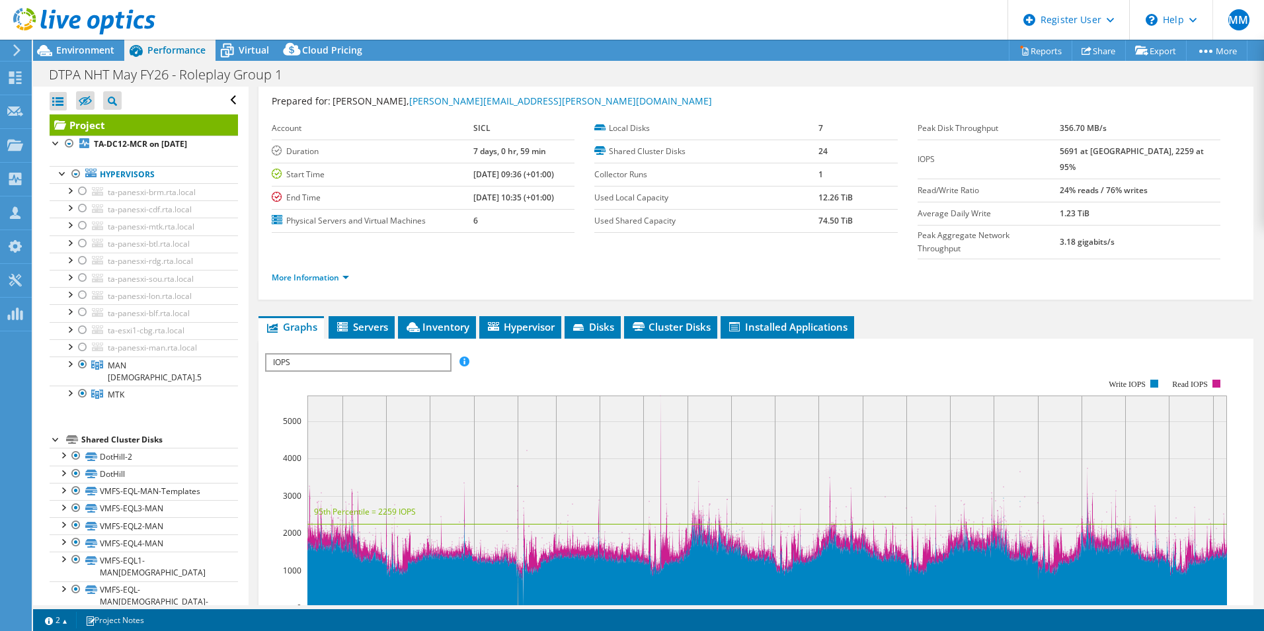
click at [377, 354] on span "IOPS" at bounding box center [357, 362] width 183 height 16
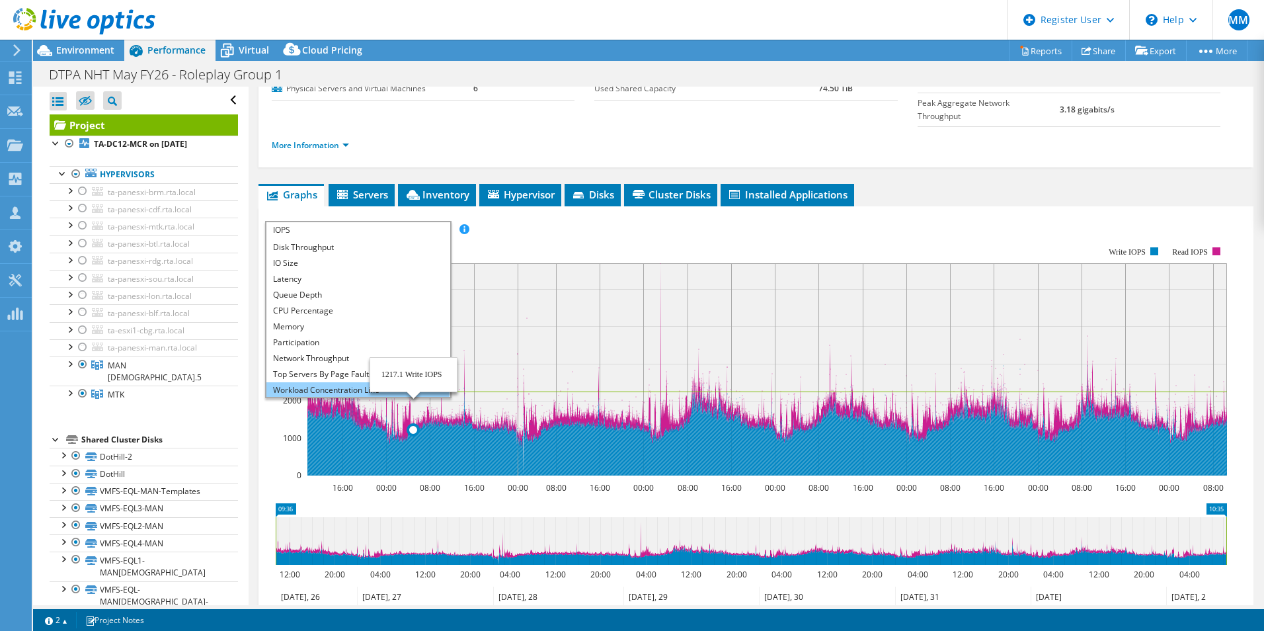
scroll to position [0, 0]
click at [308, 222] on span "IOPS" at bounding box center [357, 230] width 183 height 16
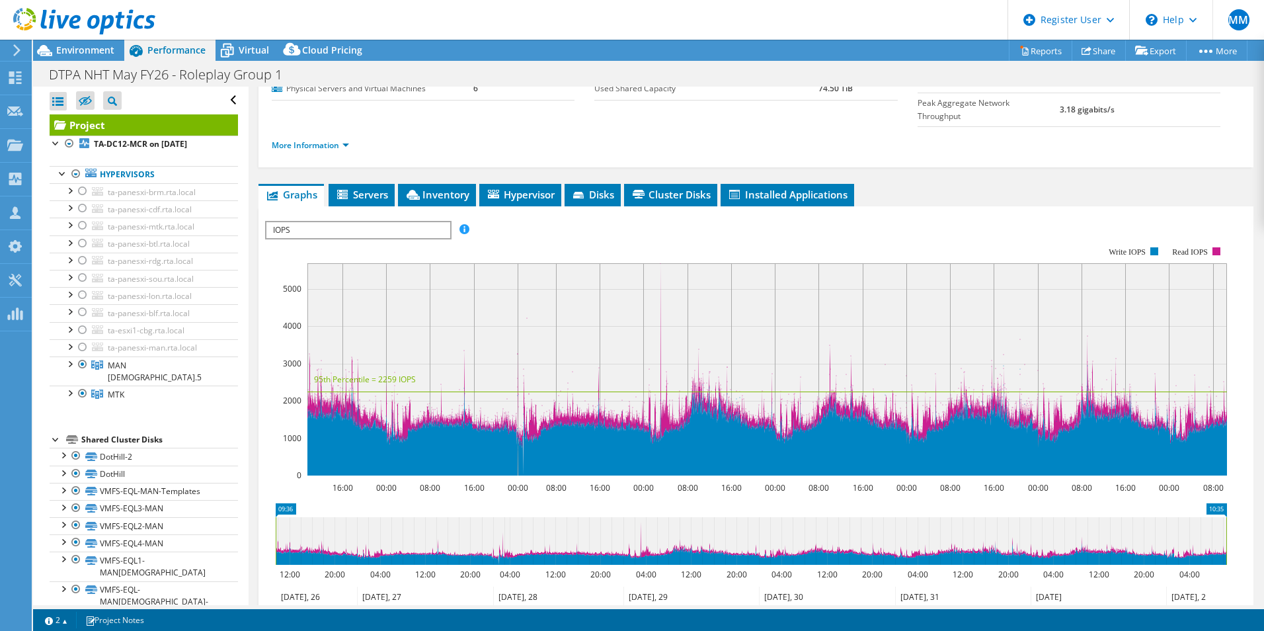
click at [308, 229] on rect at bounding box center [746, 361] width 962 height 264
click at [311, 222] on span "IOPS" at bounding box center [357, 230] width 183 height 16
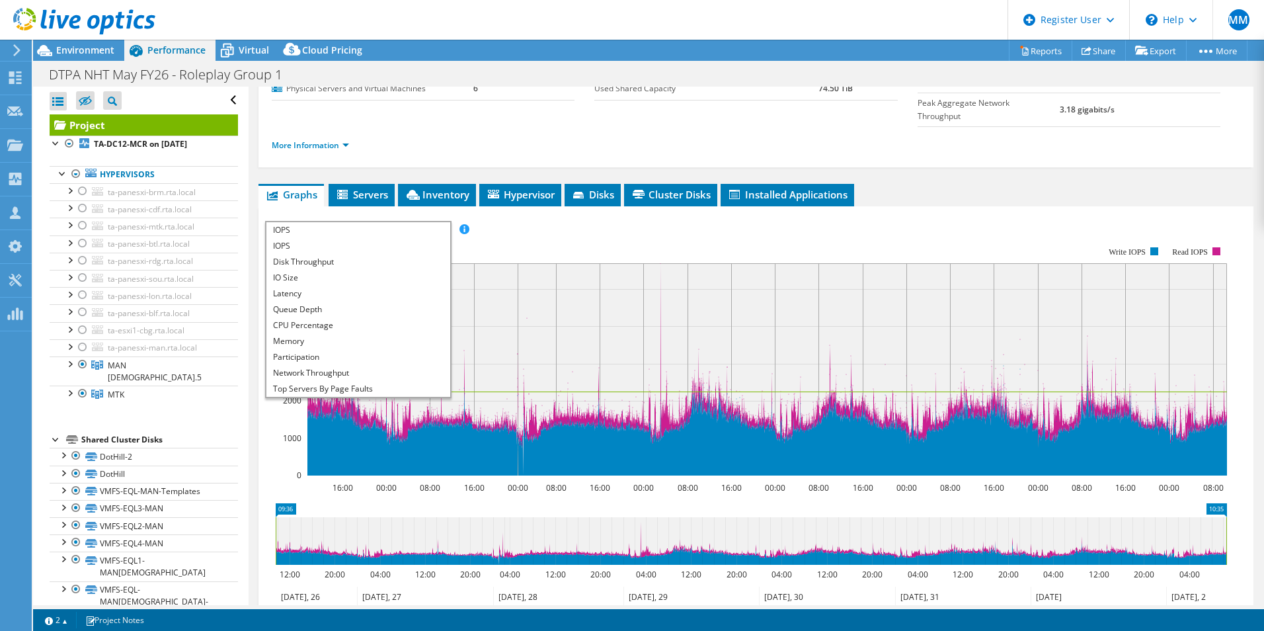
scroll to position [48, 0]
click at [342, 349] on li "Workload Concentration Line" at bounding box center [357, 357] width 183 height 16
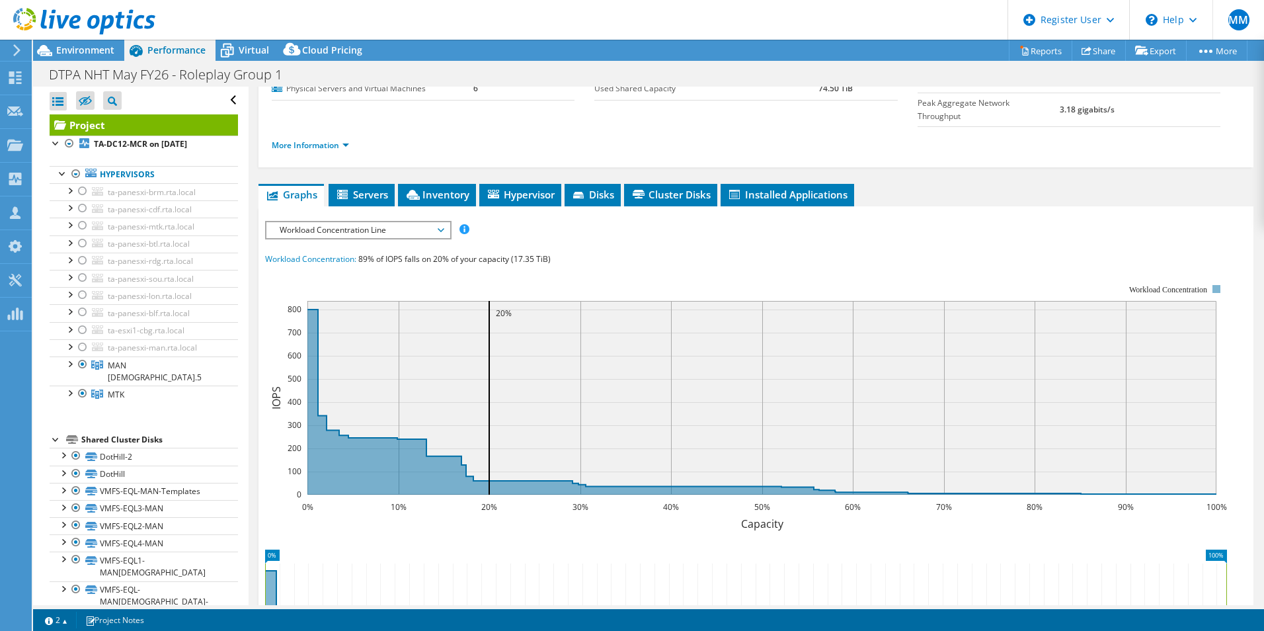
click at [354, 222] on span "Workload Concentration Line" at bounding box center [358, 230] width 170 height 16
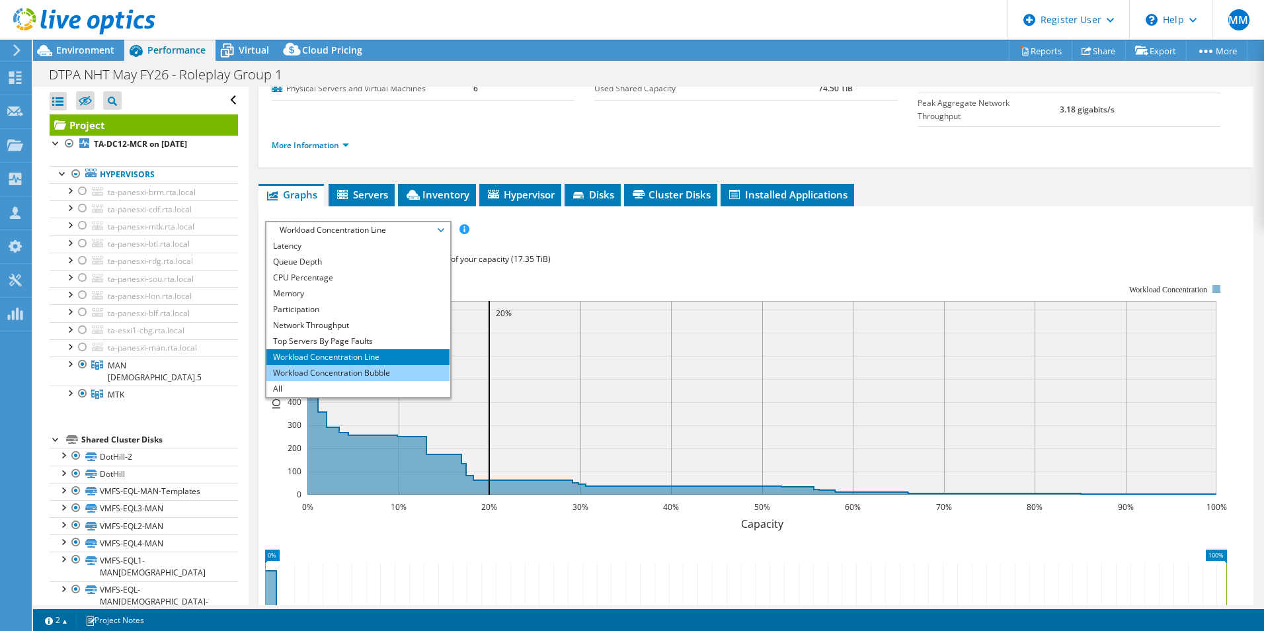
click at [357, 365] on li "Workload Concentration Bubble" at bounding box center [357, 373] width 183 height 16
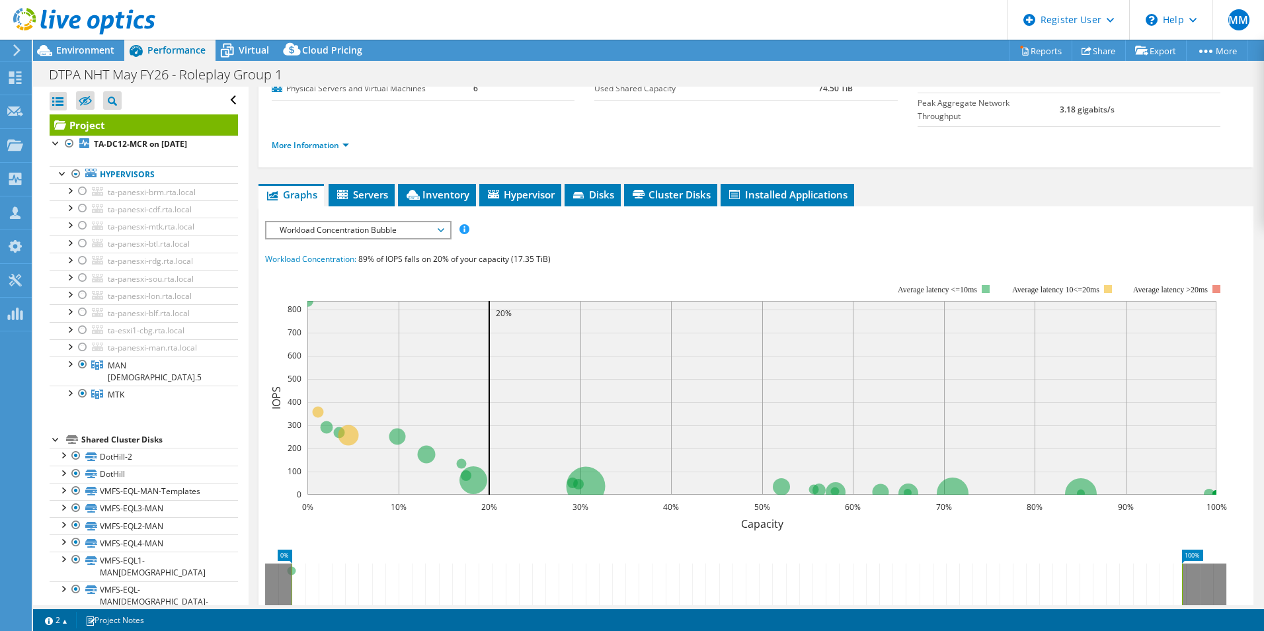
scroll to position [198, 0]
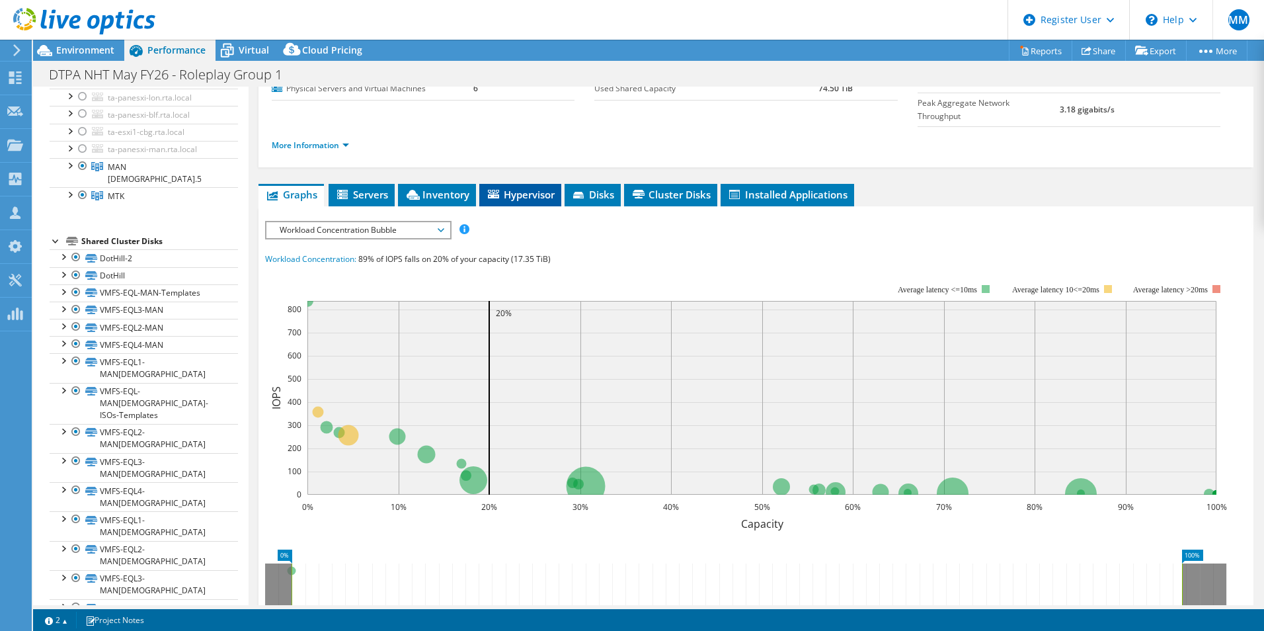
click at [546, 188] on span "Hypervisor" at bounding box center [520, 194] width 69 height 13
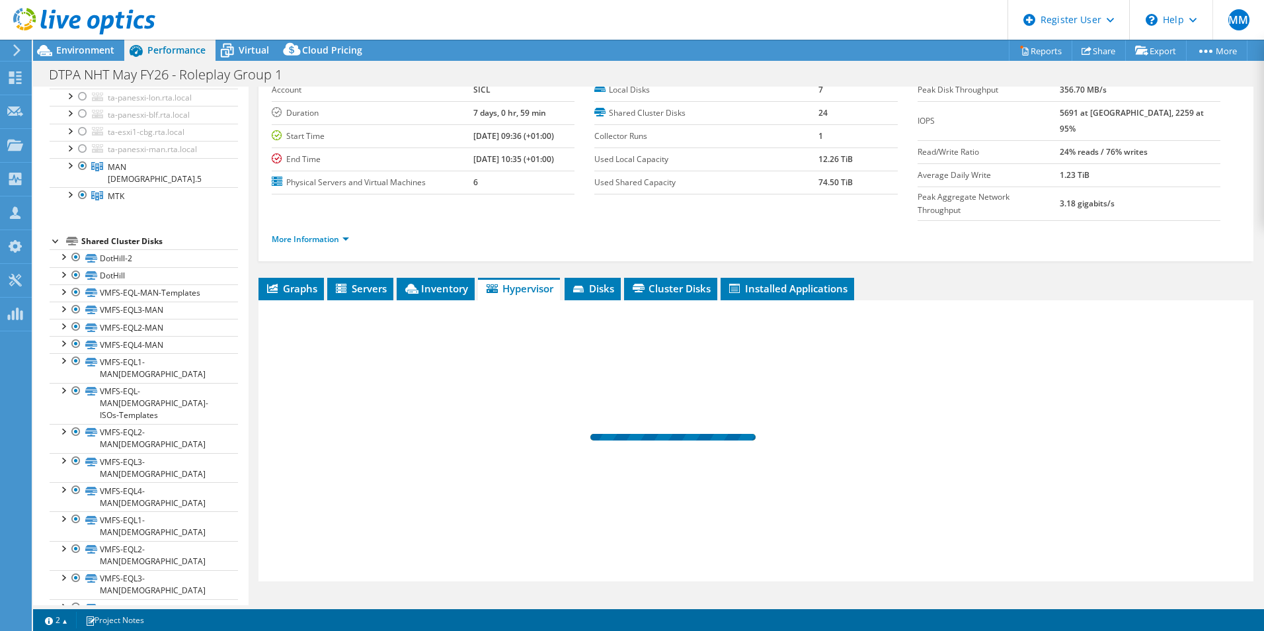
click at [596, 171] on td "Used Shared Capacity" at bounding box center [706, 182] width 224 height 23
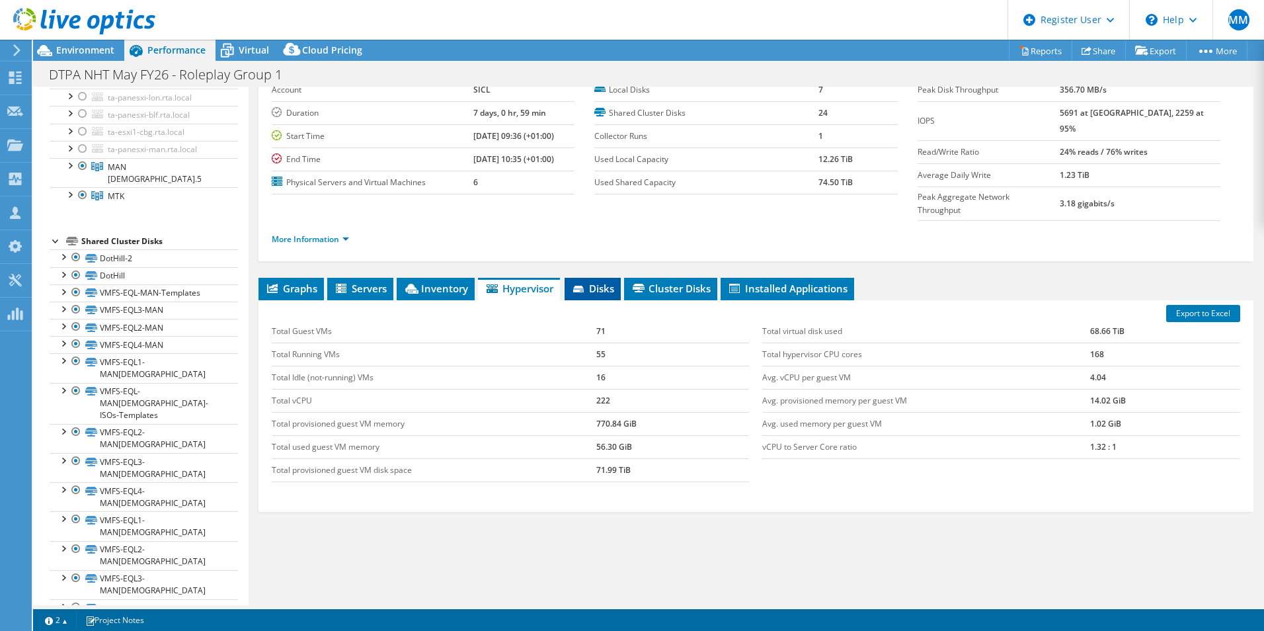
click at [588, 278] on li "Disks" at bounding box center [593, 289] width 56 height 22
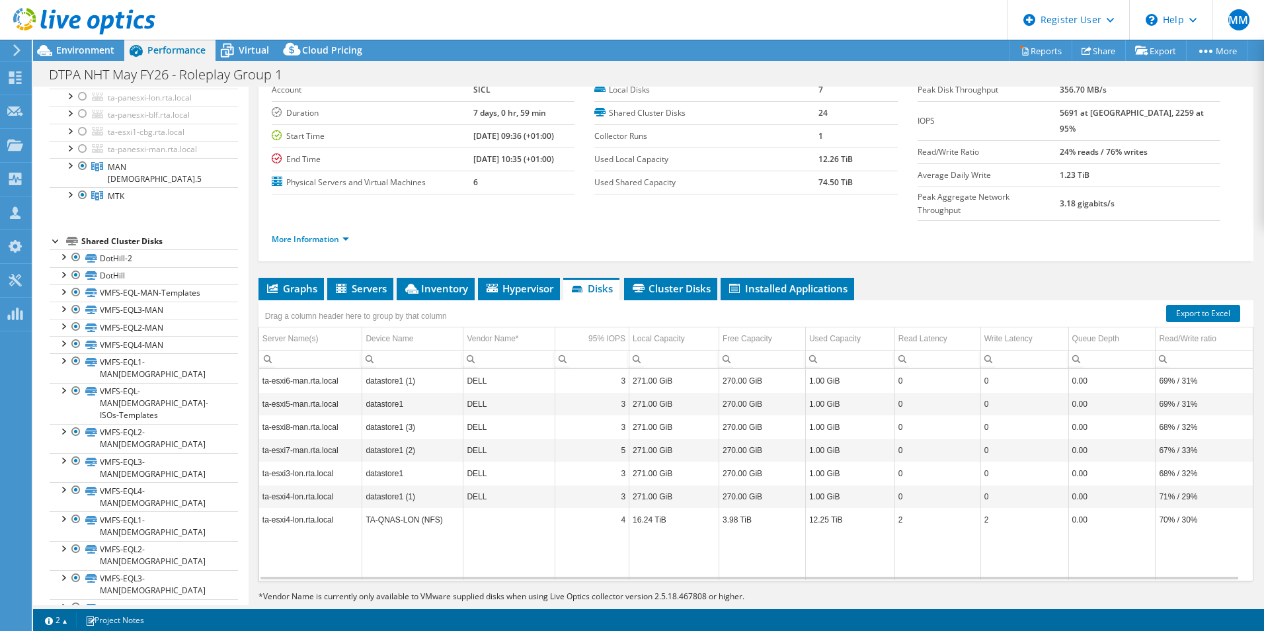
click at [136, 233] on div "Shared Cluster Disks" at bounding box center [159, 241] width 157 height 16
drag, startPoint x: 136, startPoint y: 227, endPoint x: 105, endPoint y: 226, distance: 31.1
click at [105, 233] on div "Shared Cluster Disks" at bounding box center [159, 241] width 157 height 16
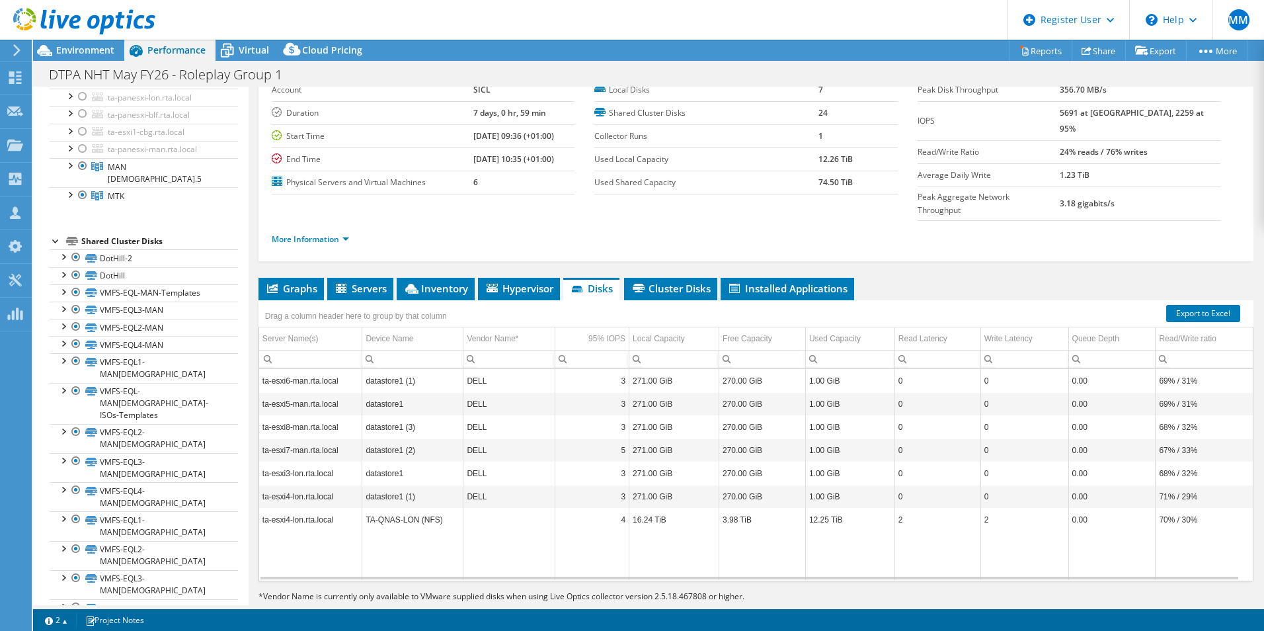
click at [105, 233] on div "Shared Cluster Disks" at bounding box center [159, 241] width 157 height 16
click at [193, 221] on div "Project TA-DC12-MCR on 4/6/2021 Hypervisors ta-panesxi-brm.rta.local in" at bounding box center [144, 350] width 188 height 868
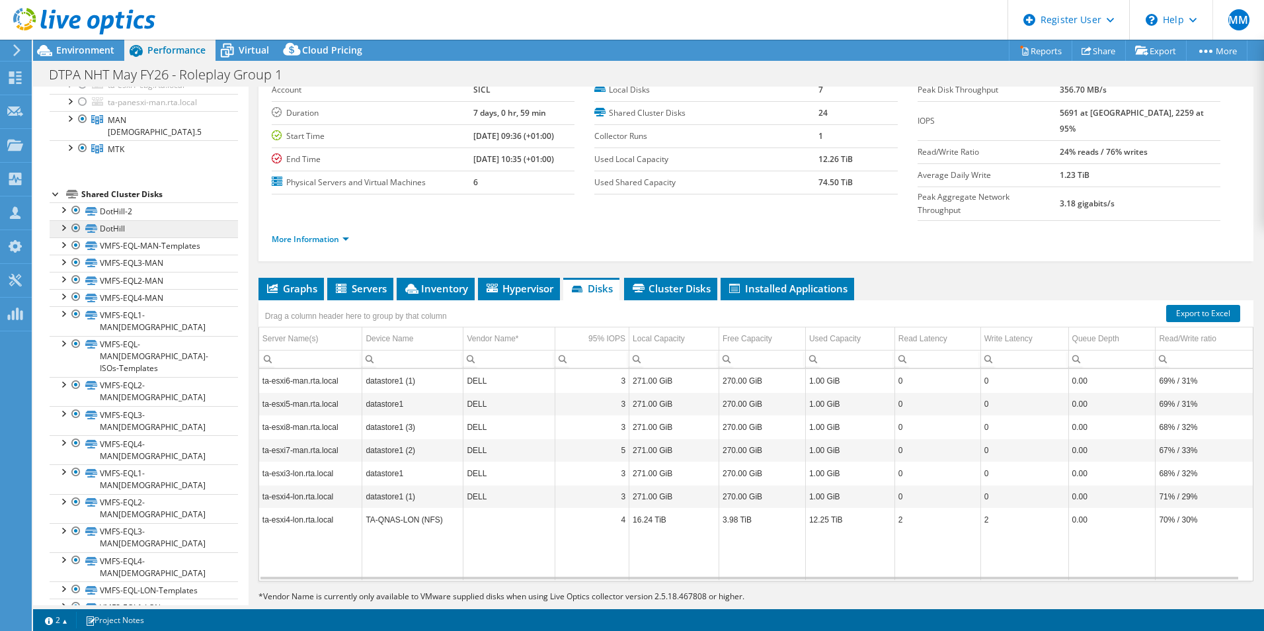
scroll to position [274, 0]
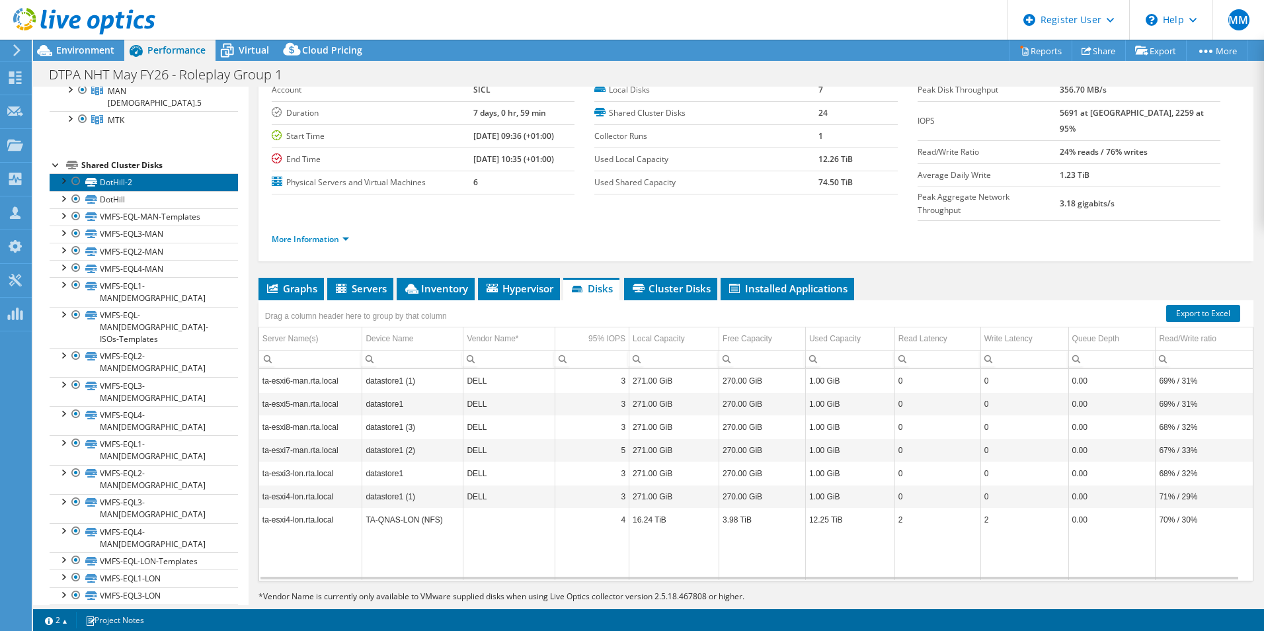
click at [132, 173] on link "DotHill-2" at bounding box center [144, 181] width 188 height 17
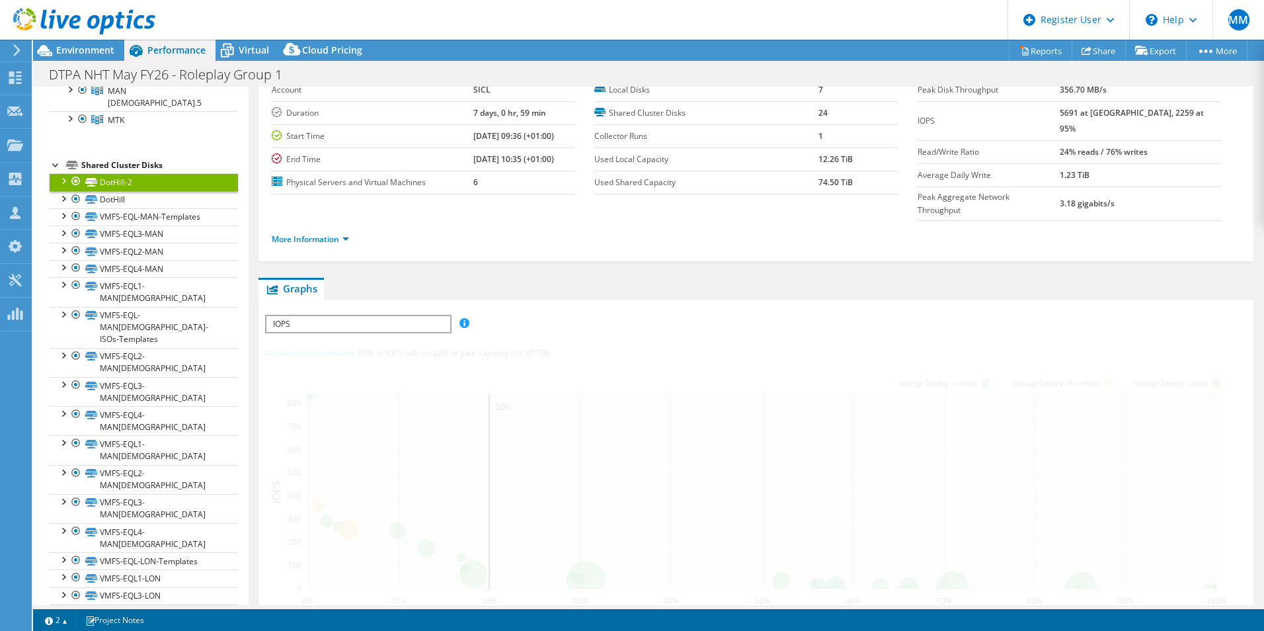
scroll to position [165, 0]
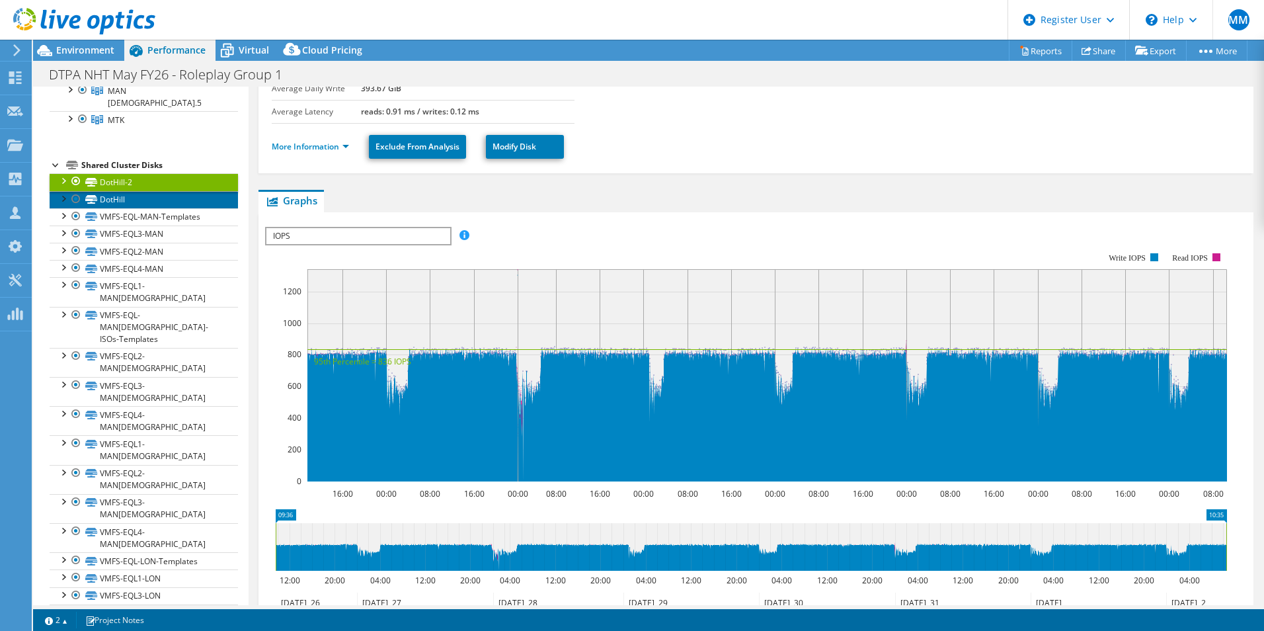
click at [128, 191] on link "DotHill" at bounding box center [144, 199] width 188 height 17
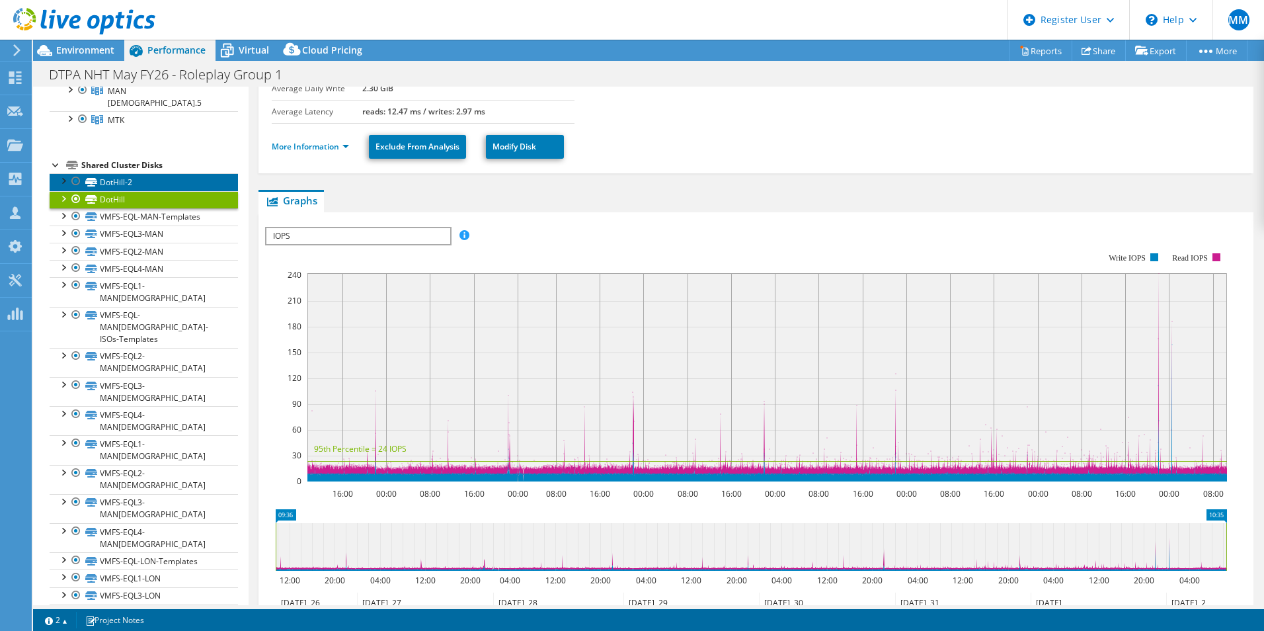
click at [135, 173] on link "DotHill-2" at bounding box center [144, 181] width 188 height 17
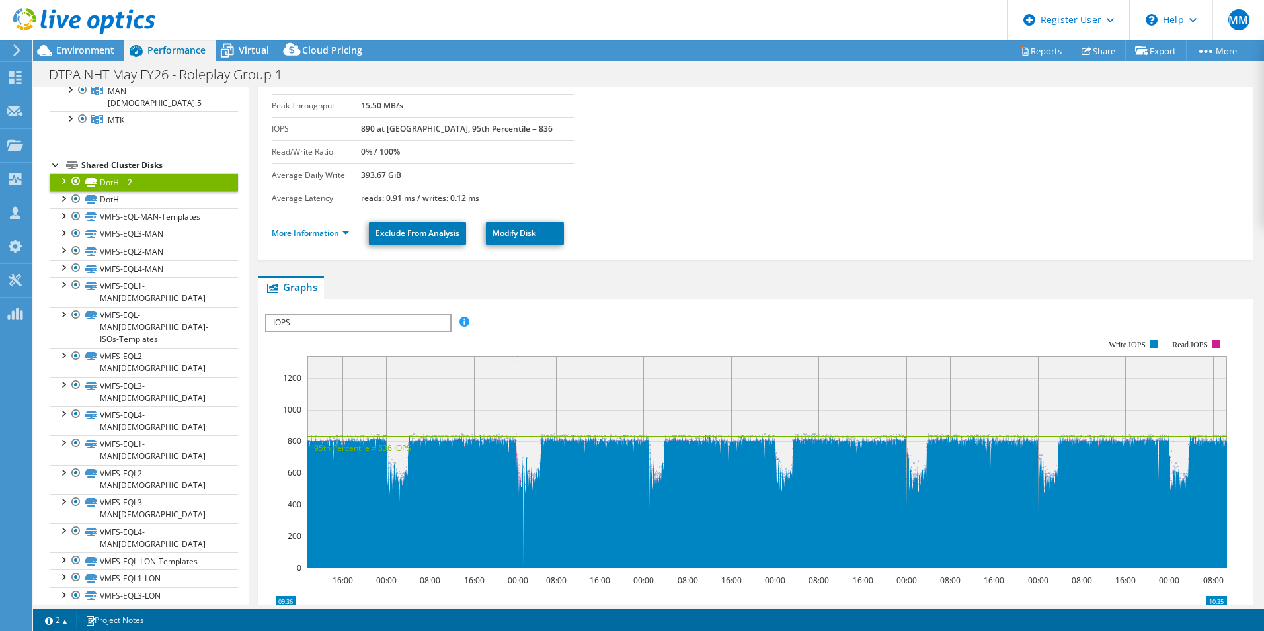
scroll to position [32, 0]
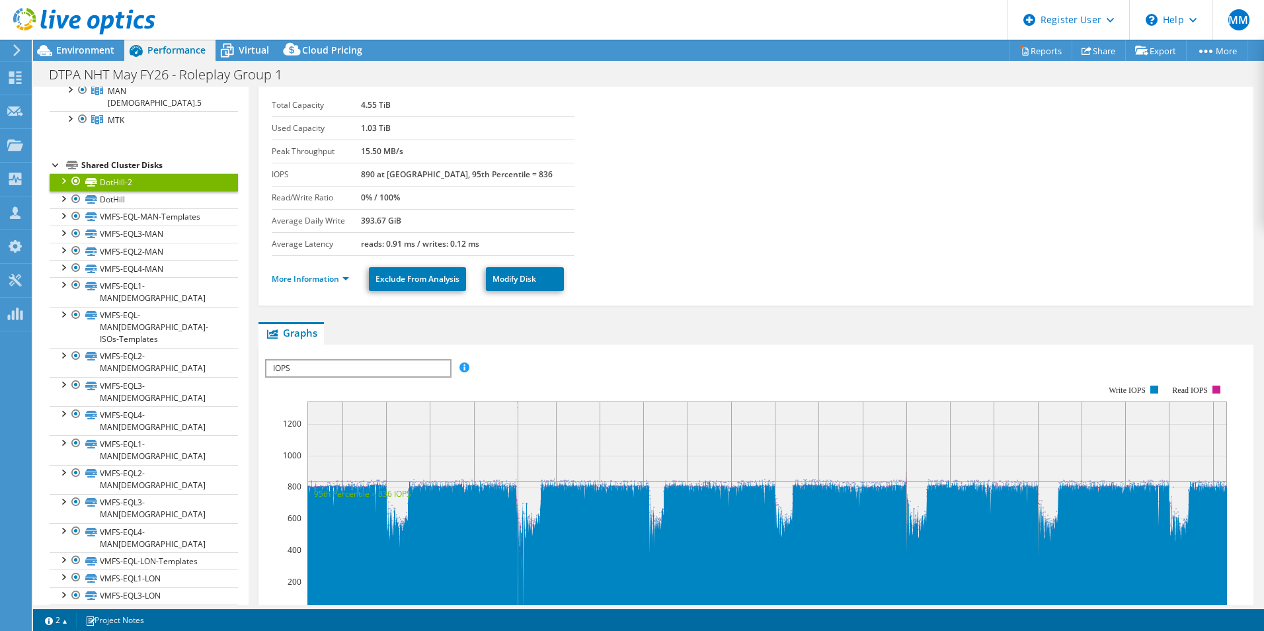
click at [65, 173] on div at bounding box center [62, 179] width 13 height 13
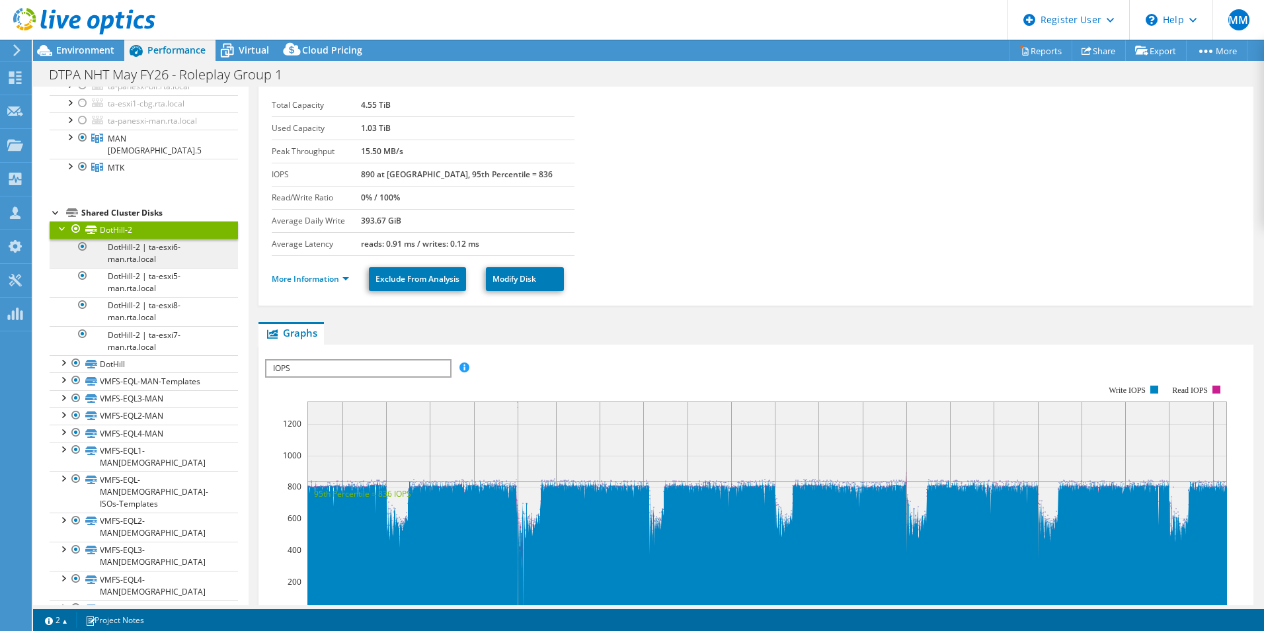
scroll to position [208, 0]
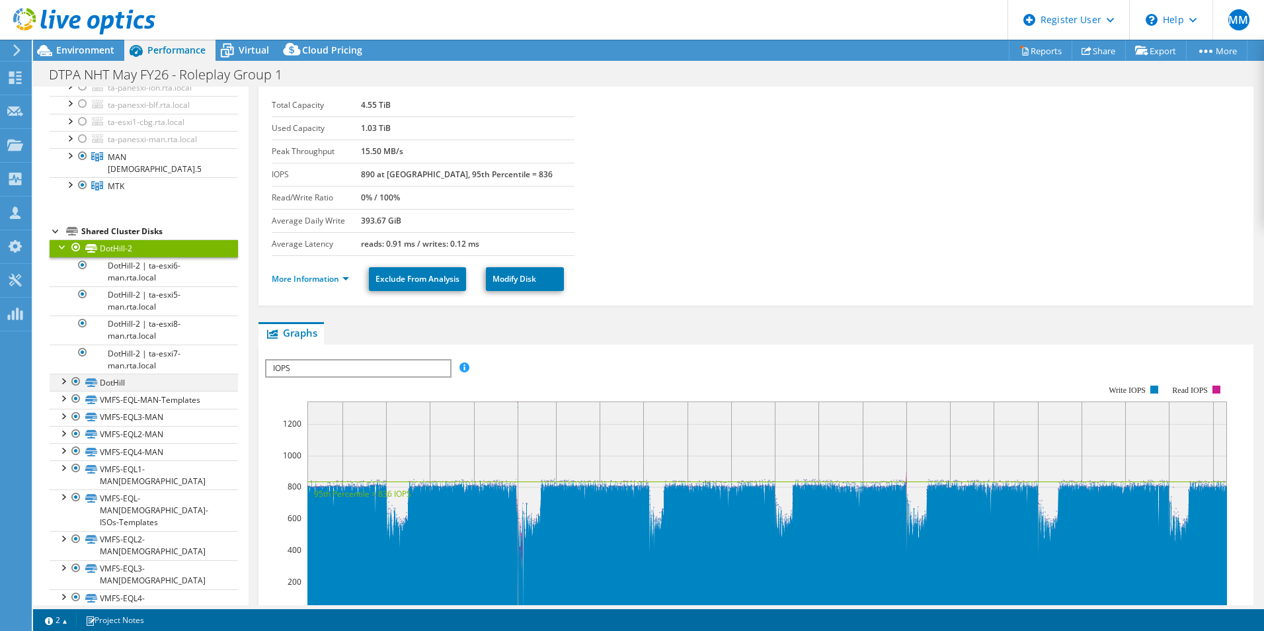
click at [56, 373] on div at bounding box center [62, 379] width 13 height 13
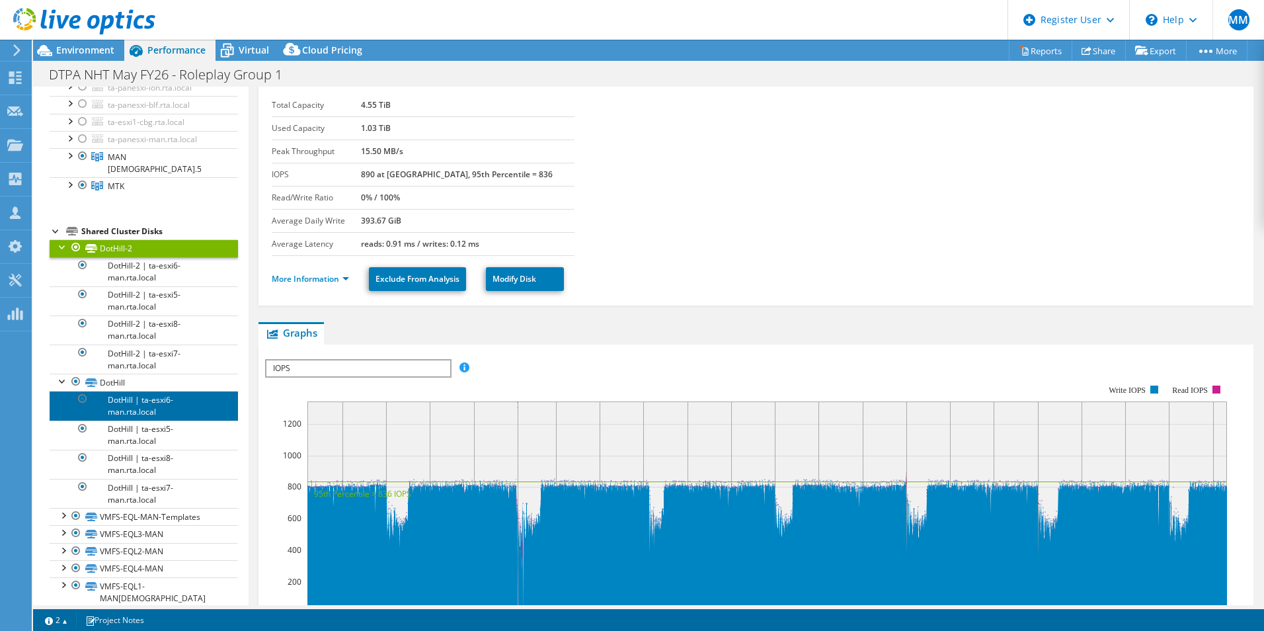
click at [143, 401] on link "DotHill | ta-esxi6-man.rta.local" at bounding box center [144, 405] width 188 height 29
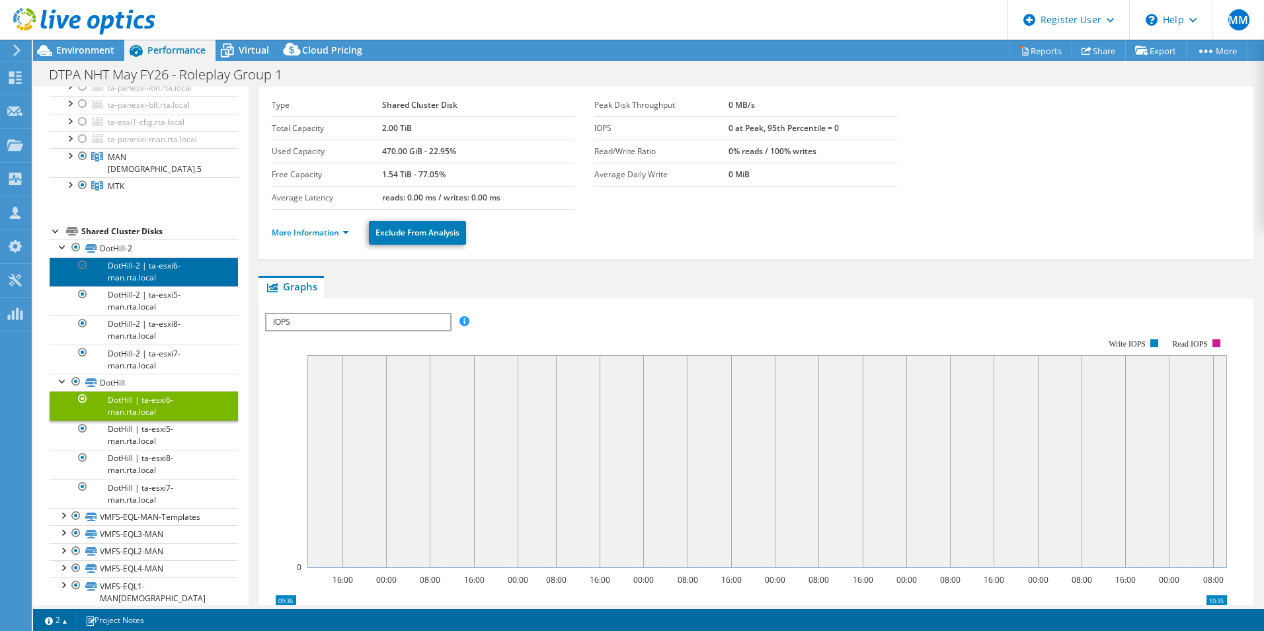
click at [128, 260] on link "DotHill-2 | ta-esxi6-man.rta.local" at bounding box center [144, 271] width 188 height 29
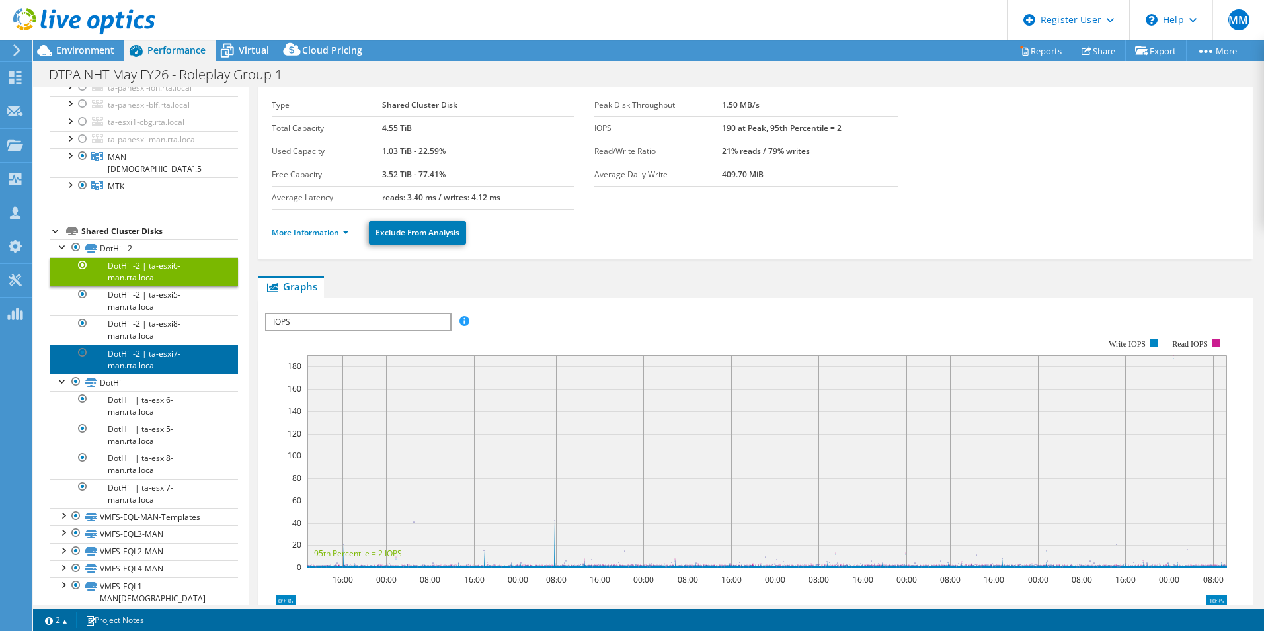
click at [151, 345] on link "DotHill-2 | ta-esxi7-man.rta.local" at bounding box center [144, 358] width 188 height 29
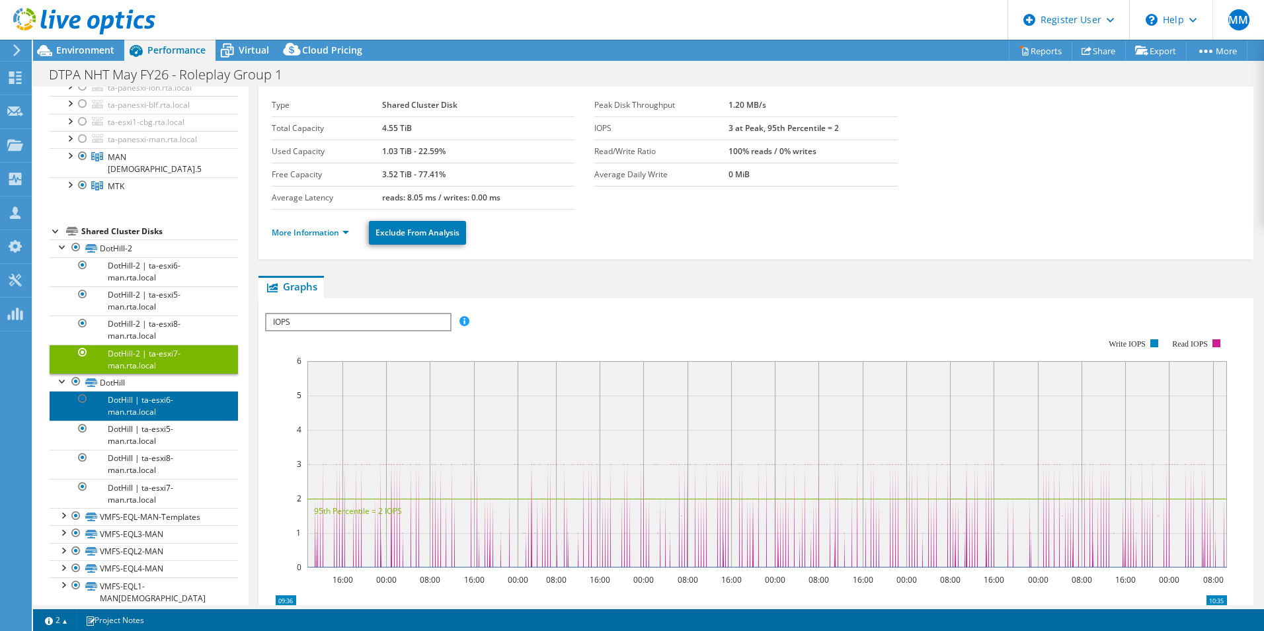
click at [157, 395] on link "DotHill | ta-esxi6-man.rta.local" at bounding box center [144, 405] width 188 height 29
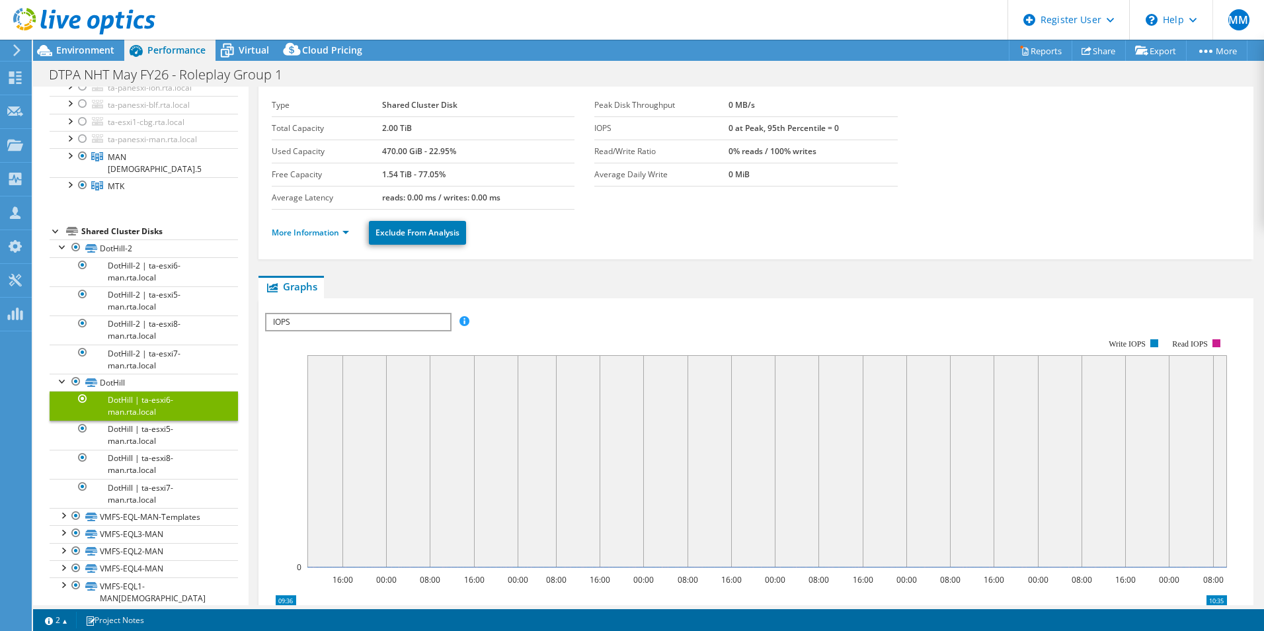
click at [284, 483] on rect at bounding box center [746, 453] width 962 height 264
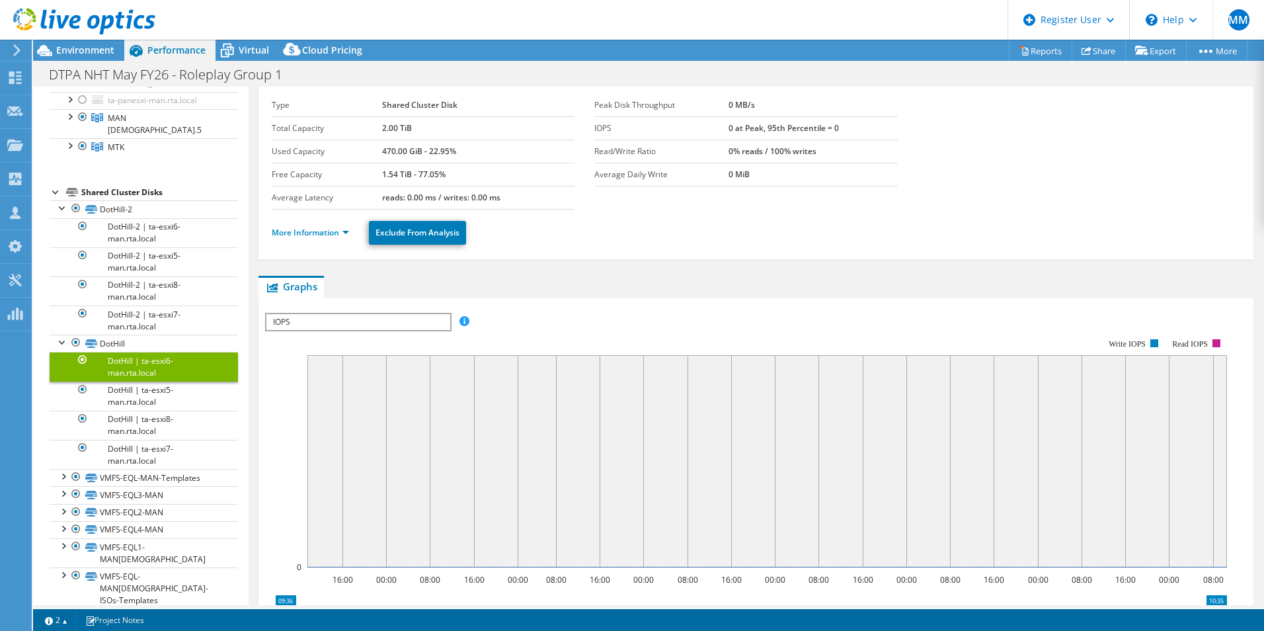
scroll to position [253, 0]
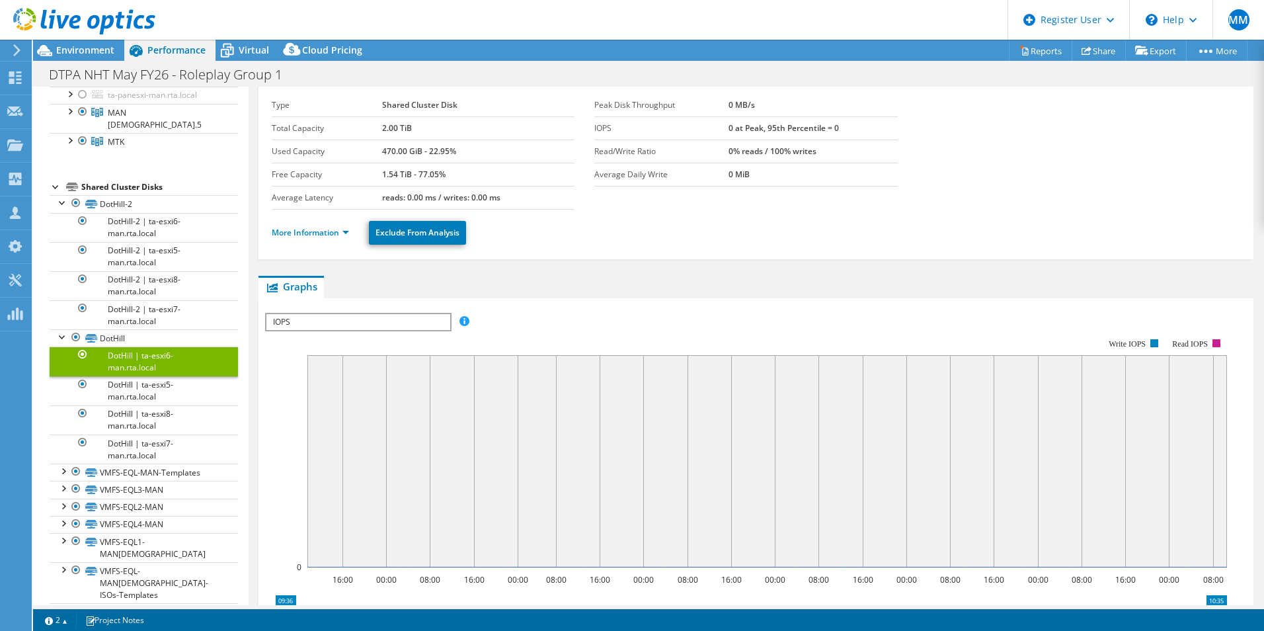
click at [273, 439] on rect at bounding box center [746, 453] width 962 height 264
click at [133, 213] on link "DotHill-2 | ta-esxi6-man.rta.local" at bounding box center [144, 227] width 188 height 29
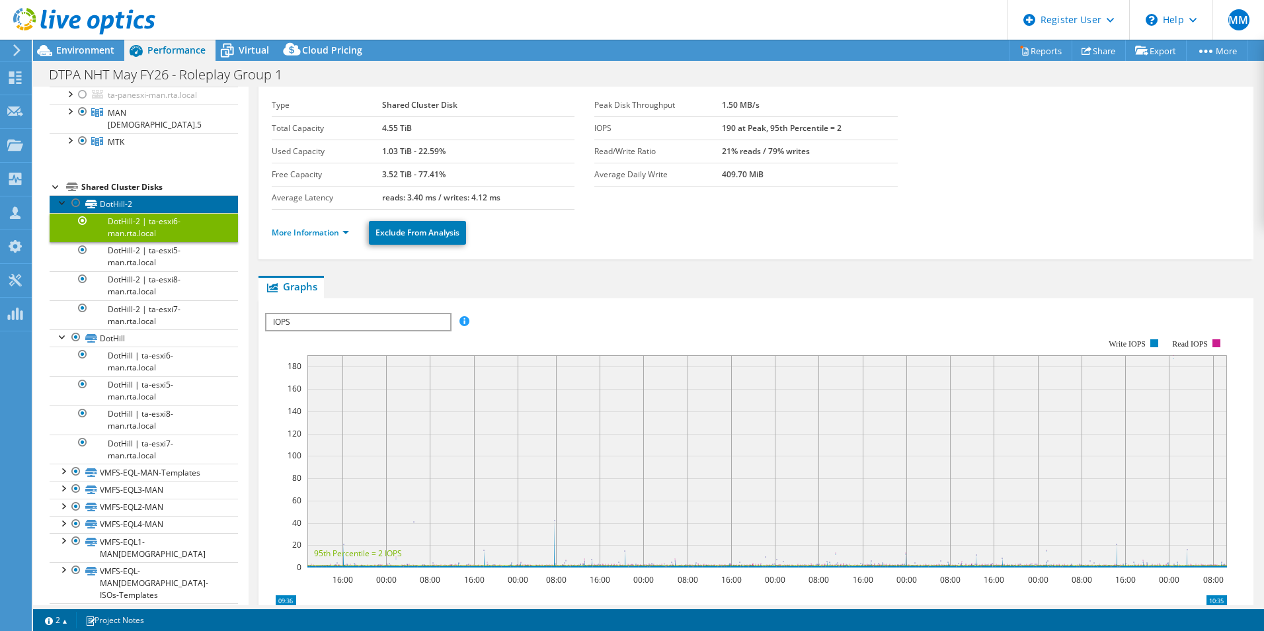
click at [138, 195] on link "DotHill-2" at bounding box center [144, 203] width 188 height 17
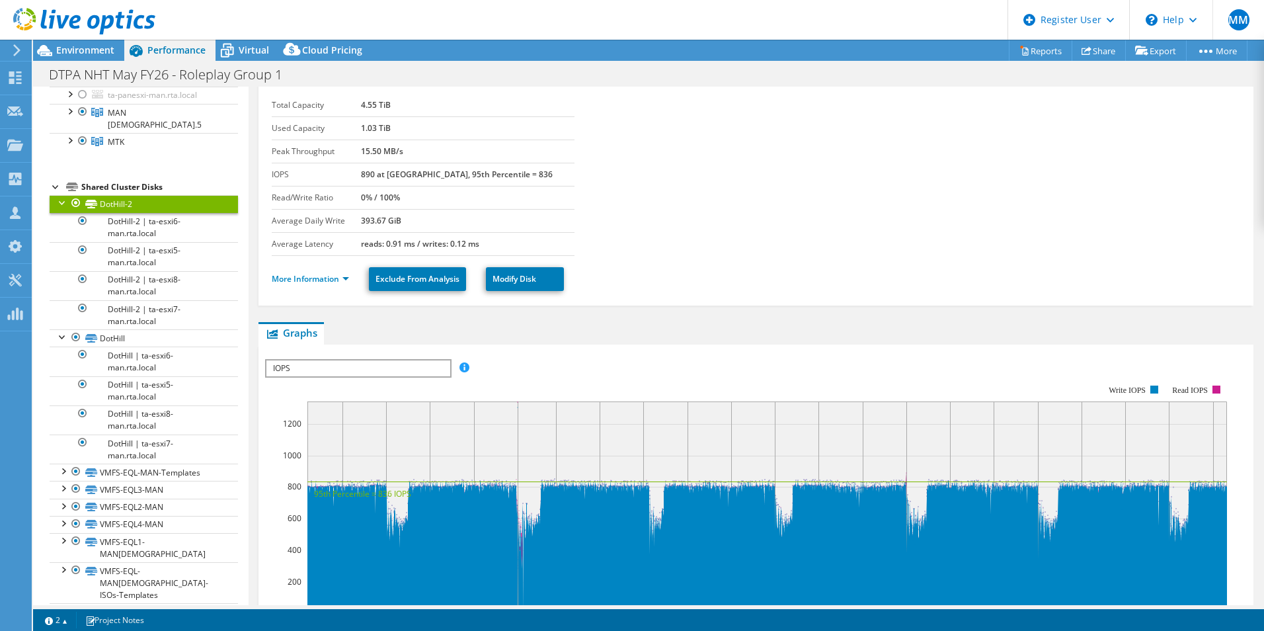
click at [253, 259] on div "DotHill-2 Details Total Capacity 4.55 TiB Used Capacity 1.03 TiB Peak Throughpu…" at bounding box center [756, 477] width 1015 height 847
drag, startPoint x: 250, startPoint y: 200, endPoint x: 321, endPoint y: 192, distance: 71.2
click at [251, 200] on div "DotHill-2 Details Total Capacity 4.55 TiB Used Capacity 1.03 TiB Peak Throughpu…" at bounding box center [756, 477] width 1015 height 847
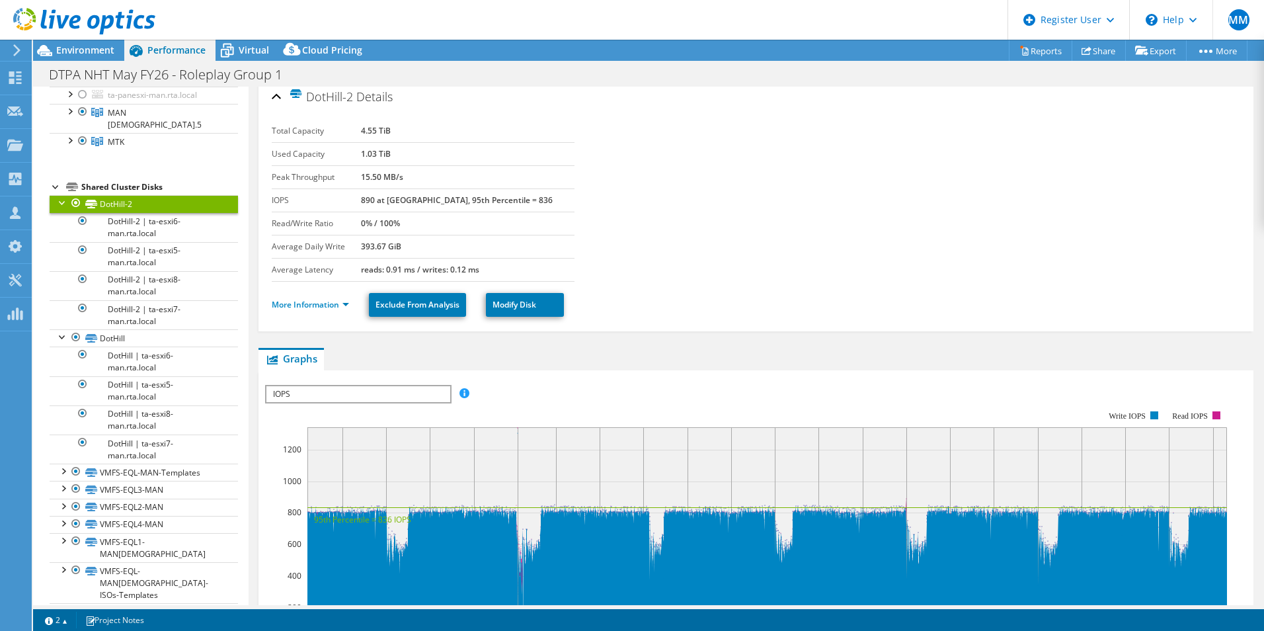
scroll to position [0, 0]
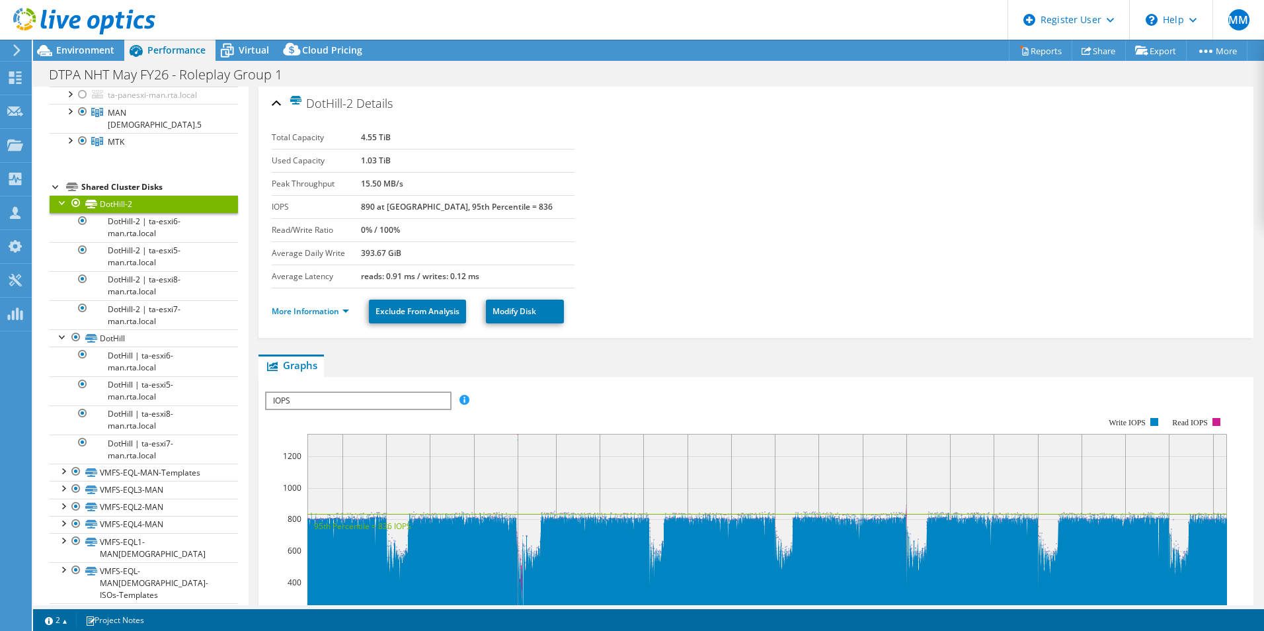
drag, startPoint x: 58, startPoint y: 190, endPoint x: 59, endPoint y: 197, distance: 7.4
click at [58, 195] on div at bounding box center [62, 201] width 13 height 13
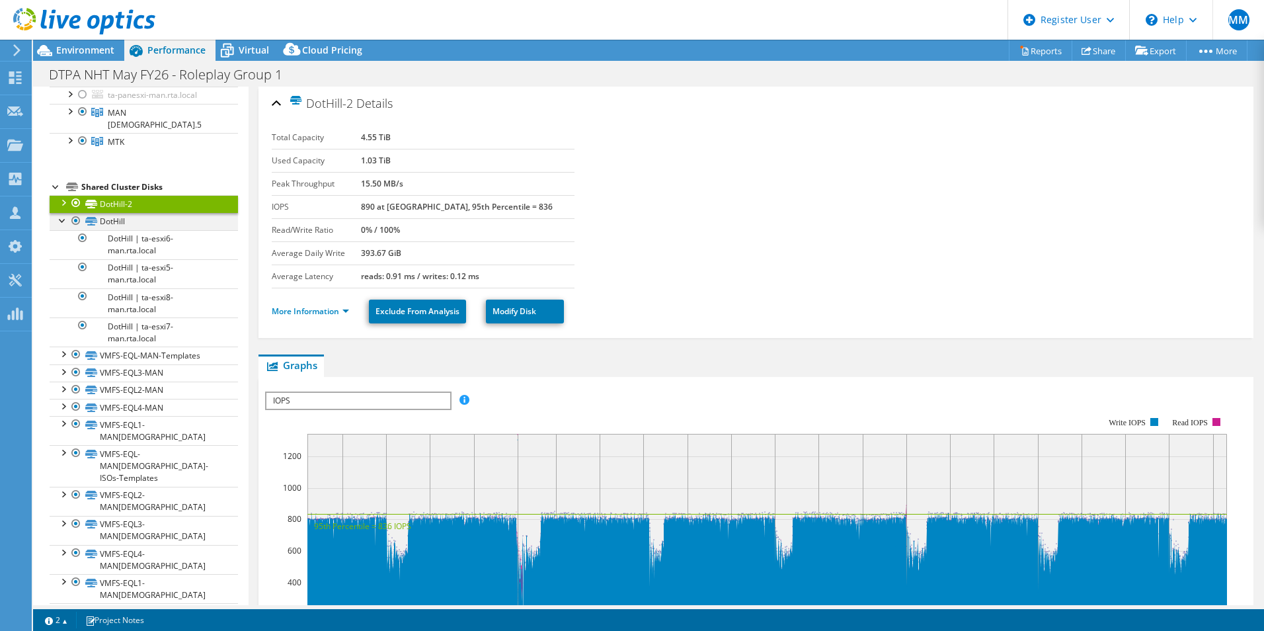
click at [59, 213] on div at bounding box center [62, 219] width 13 height 13
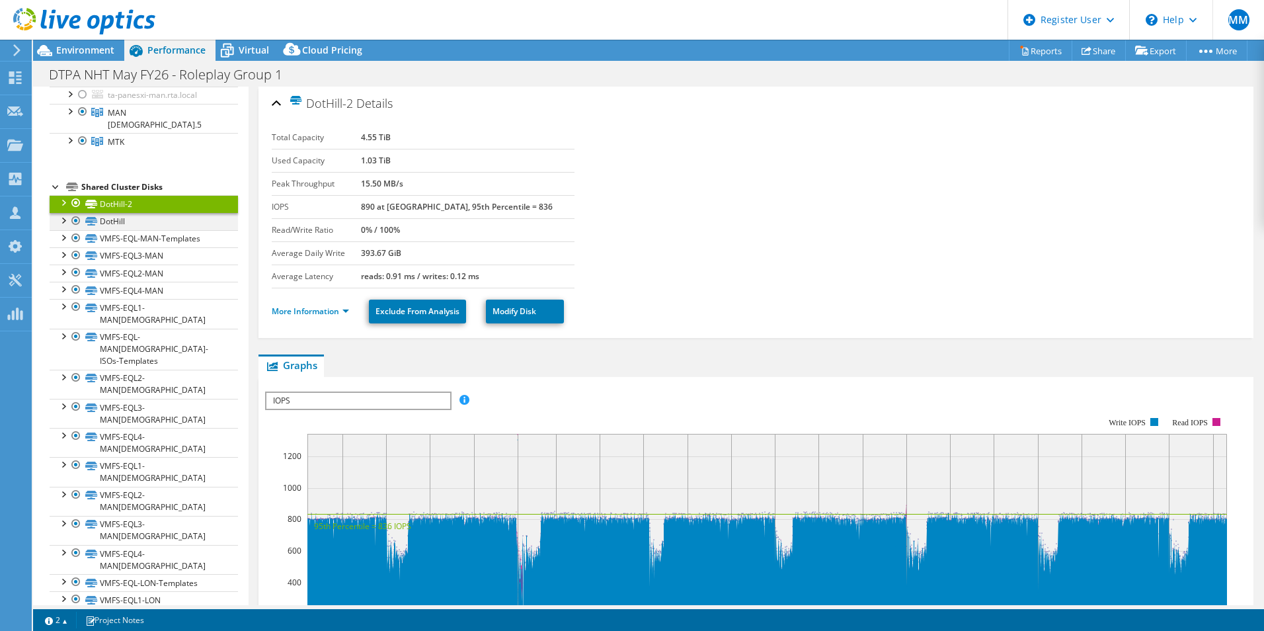
click at [65, 213] on div at bounding box center [62, 219] width 13 height 13
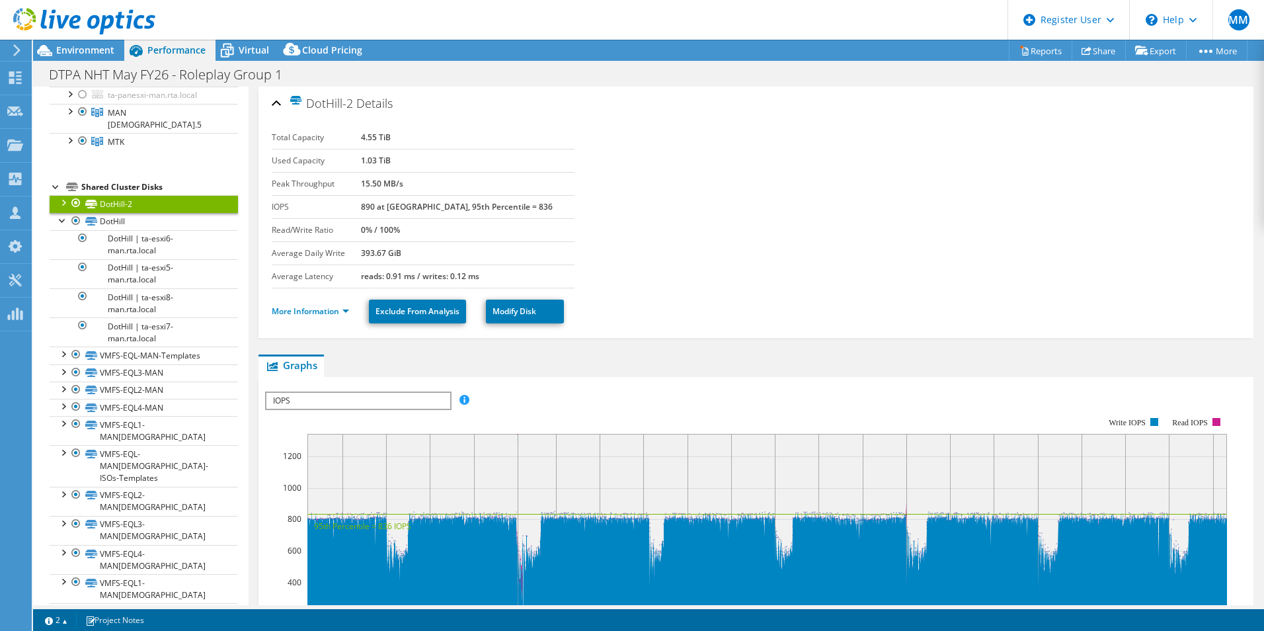
click at [65, 195] on div at bounding box center [62, 201] width 13 height 13
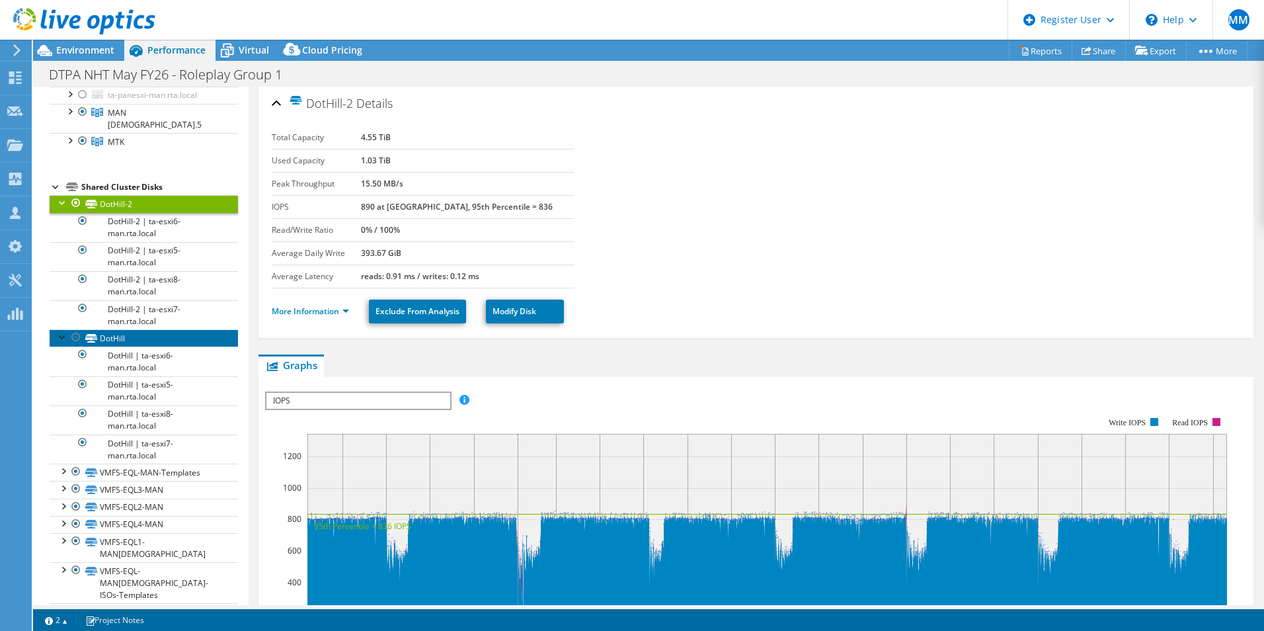
click at [139, 329] on link "DotHill" at bounding box center [144, 337] width 188 height 17
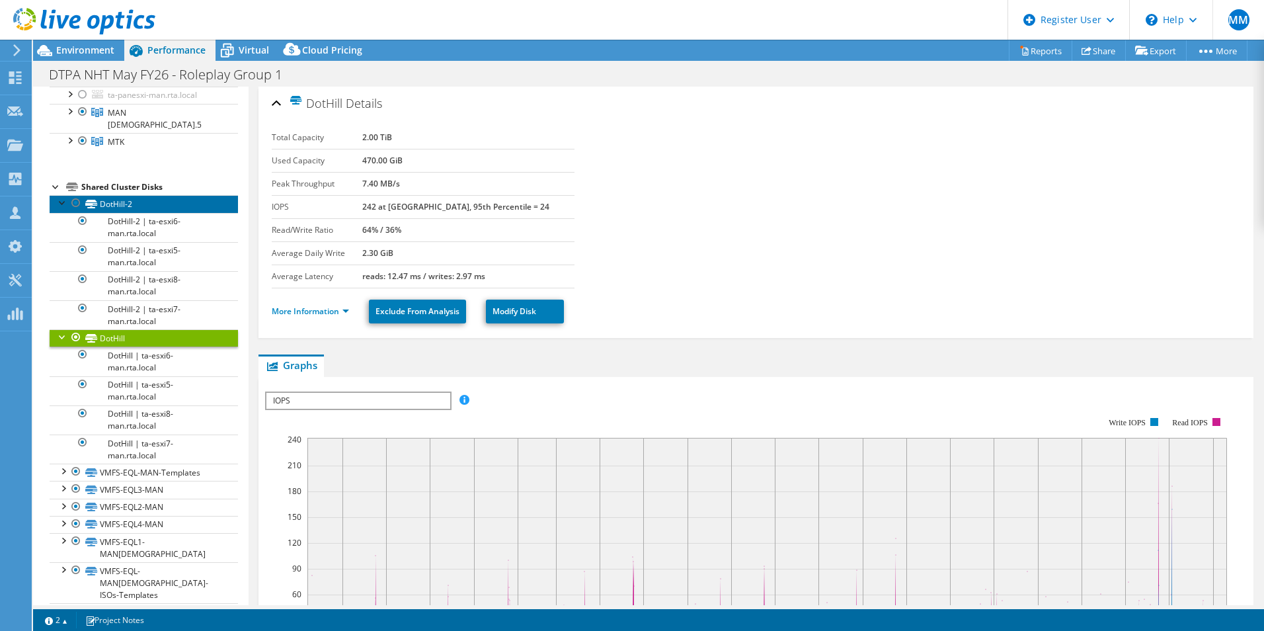
click at [134, 195] on link "DotHill-2" at bounding box center [144, 203] width 188 height 17
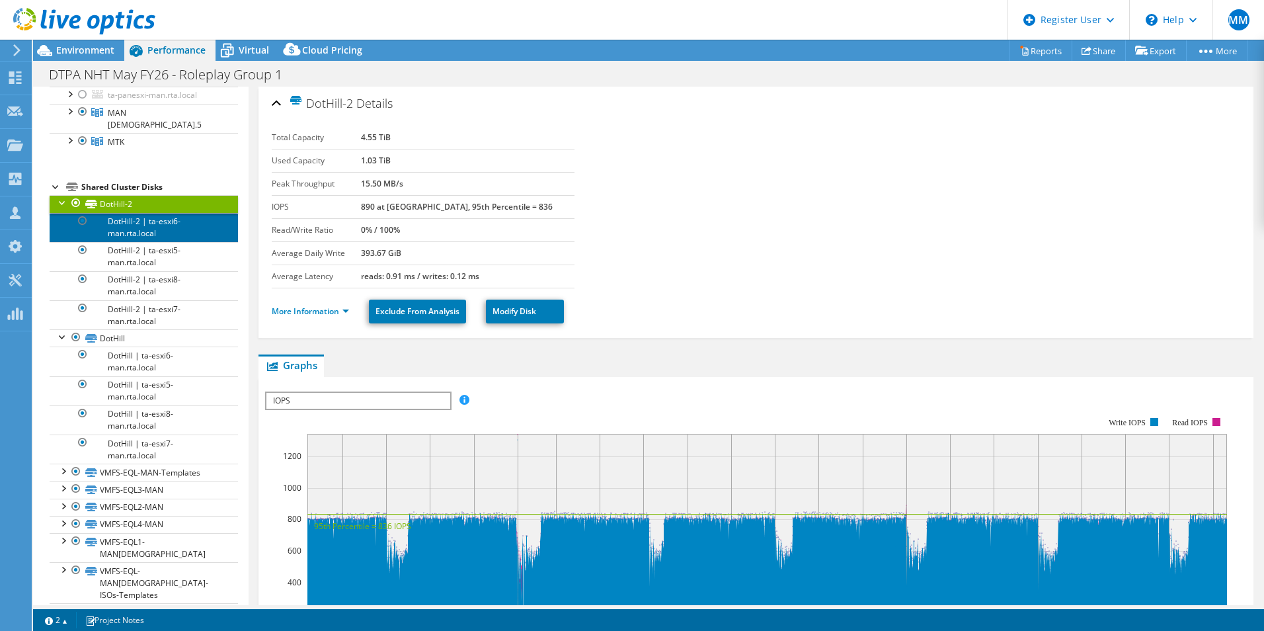
click at [159, 214] on link "DotHill-2 | ta-esxi6-man.rta.local" at bounding box center [144, 227] width 188 height 29
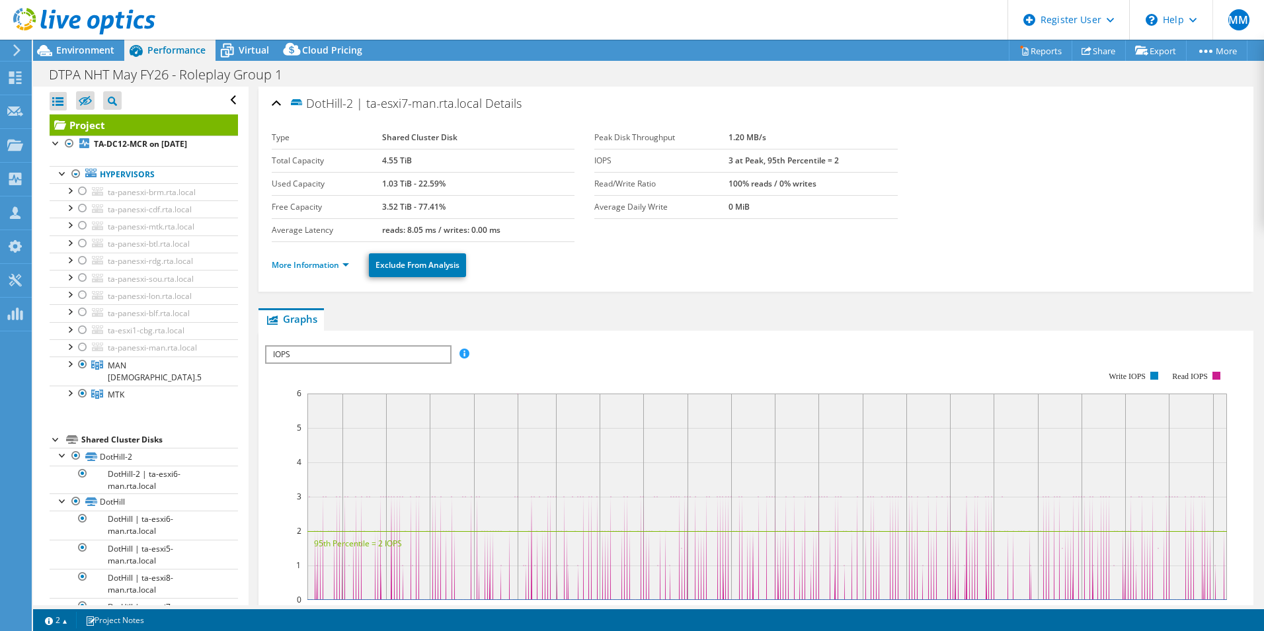
select select "EULondon"
select select "USD"
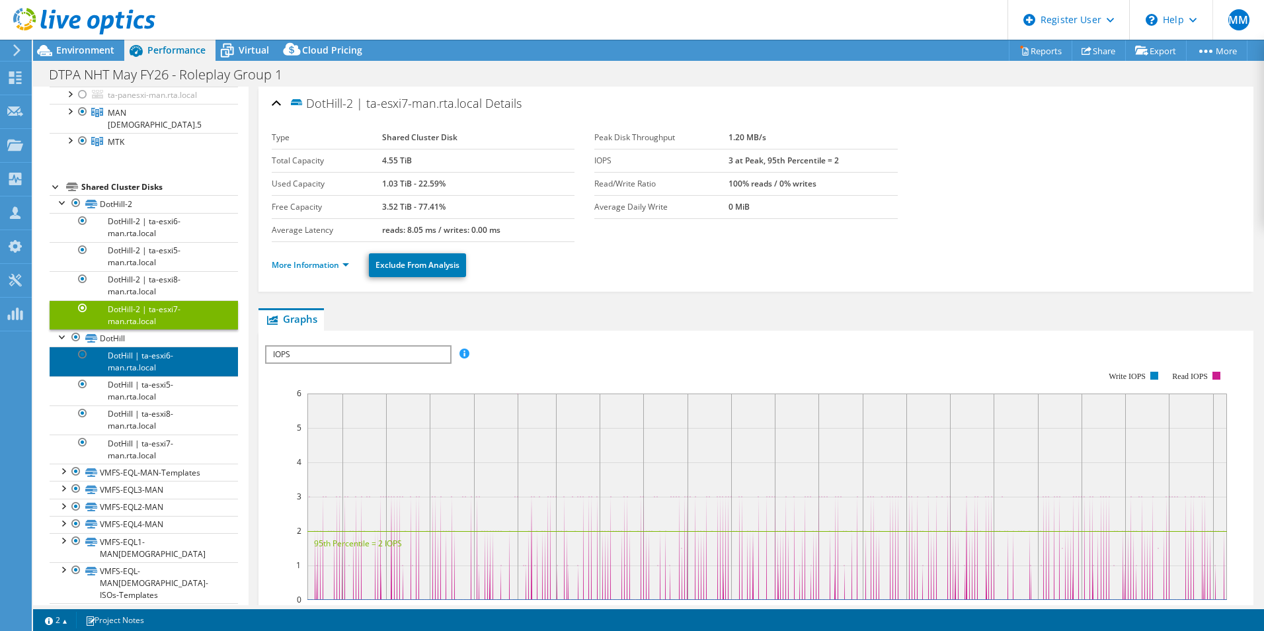
click at [174, 346] on link "DotHill | ta-esxi6-man.rta.local" at bounding box center [144, 360] width 188 height 29
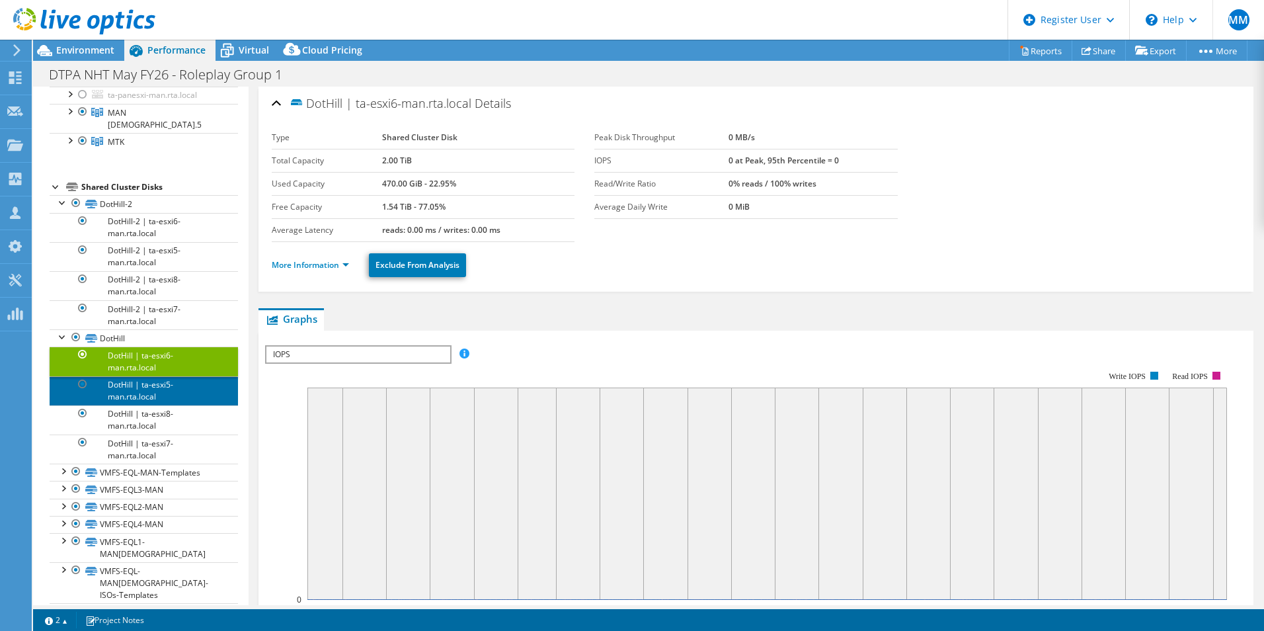
click at [188, 377] on link "DotHill | ta-esxi5-man.rta.local" at bounding box center [144, 390] width 188 height 29
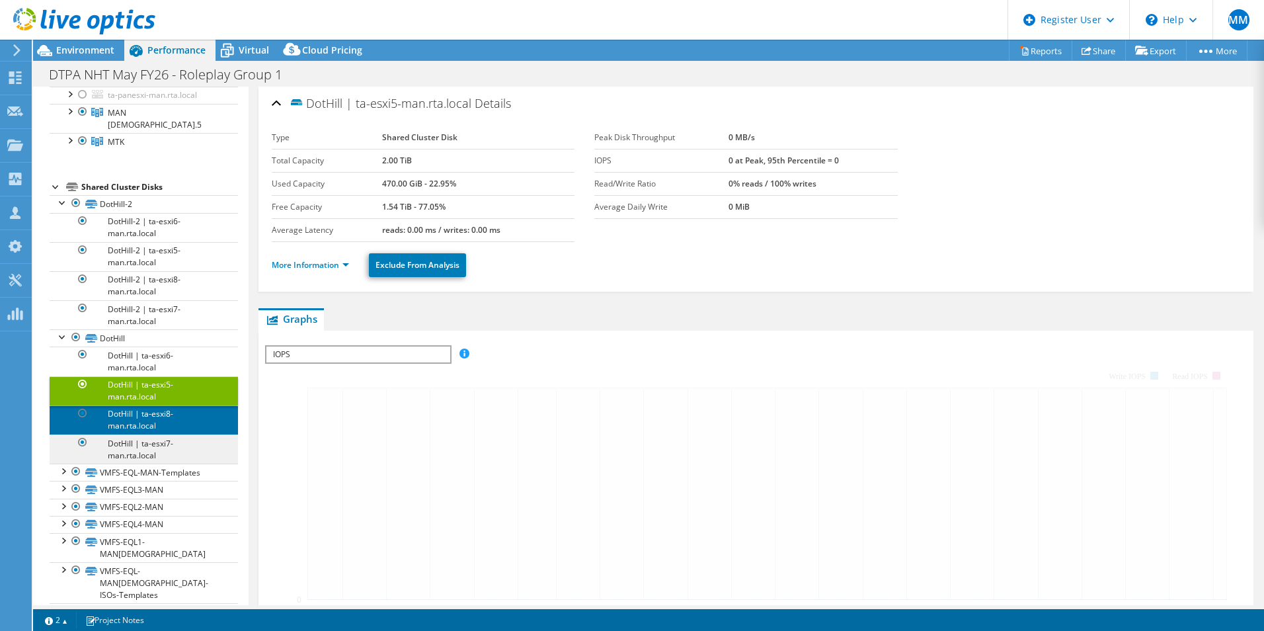
click at [204, 410] on link "DotHill | ta-esxi8-man.rta.local" at bounding box center [144, 419] width 188 height 29
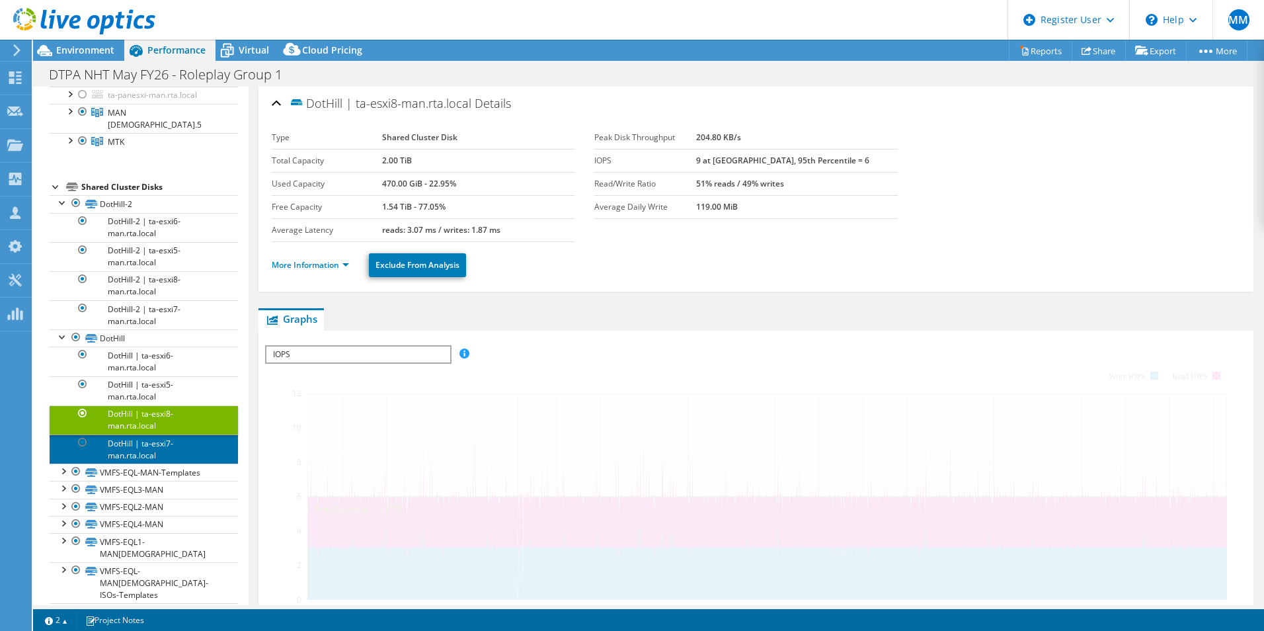
click at [205, 434] on link "DotHill | ta-esxi7-man.rta.local" at bounding box center [144, 448] width 188 height 29
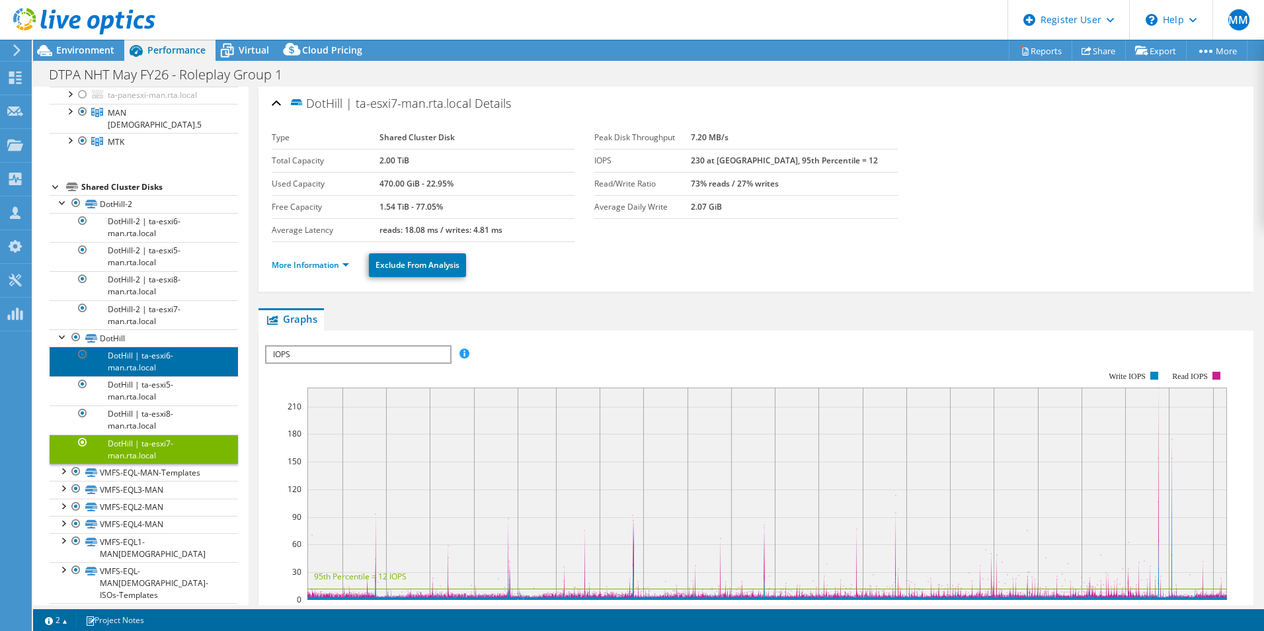
click at [198, 362] on link "DotHill | ta-esxi6-man.rta.local" at bounding box center [144, 360] width 188 height 29
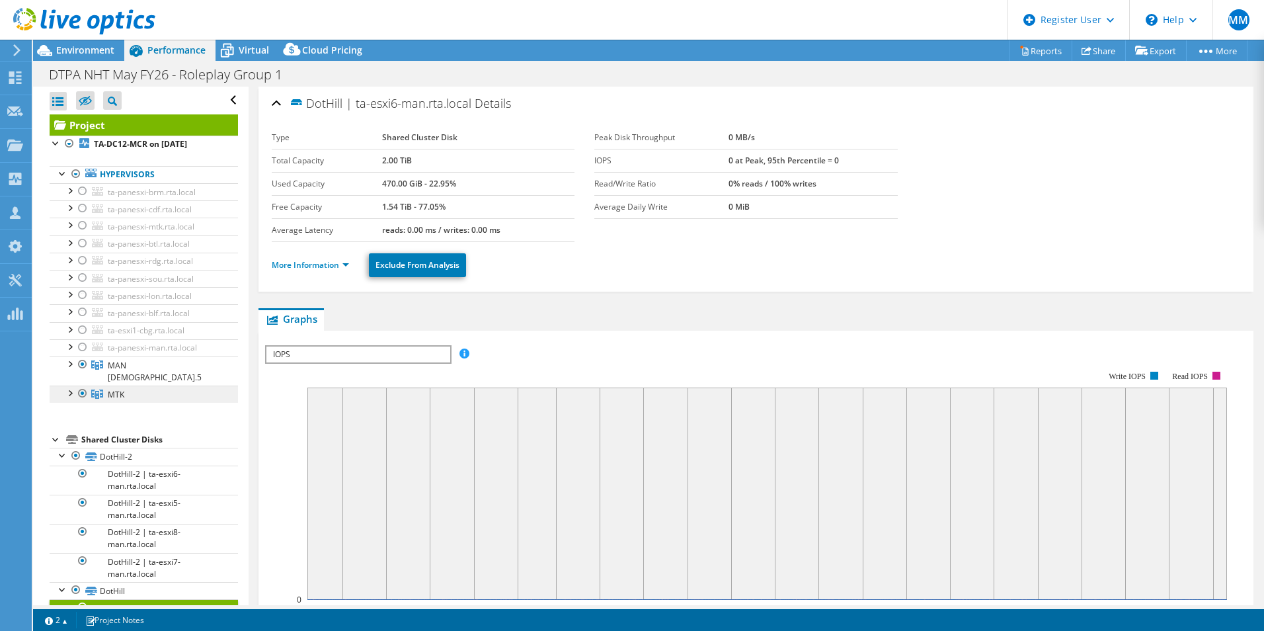
scroll to position [198, 0]
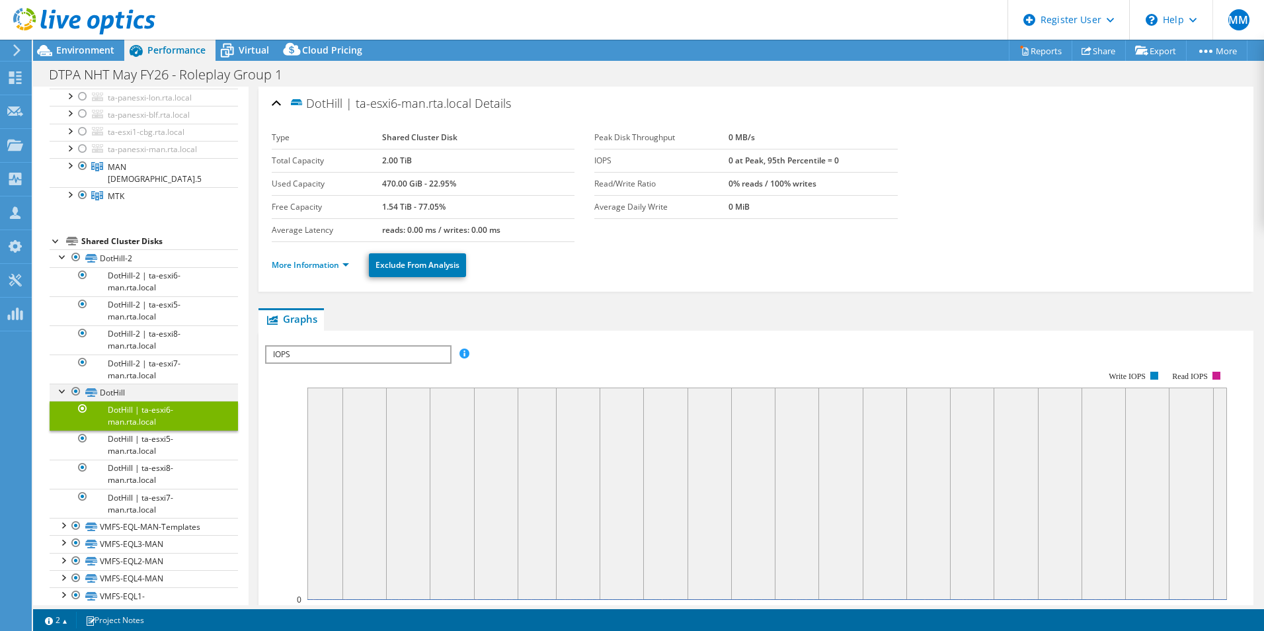
click div
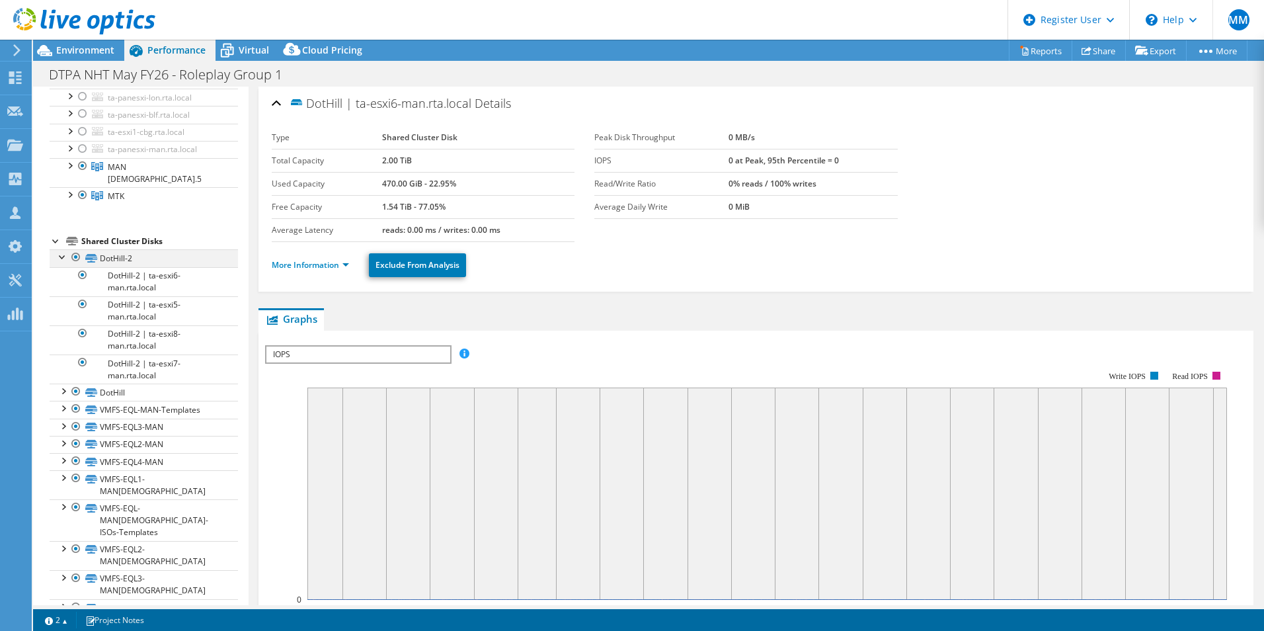
click div
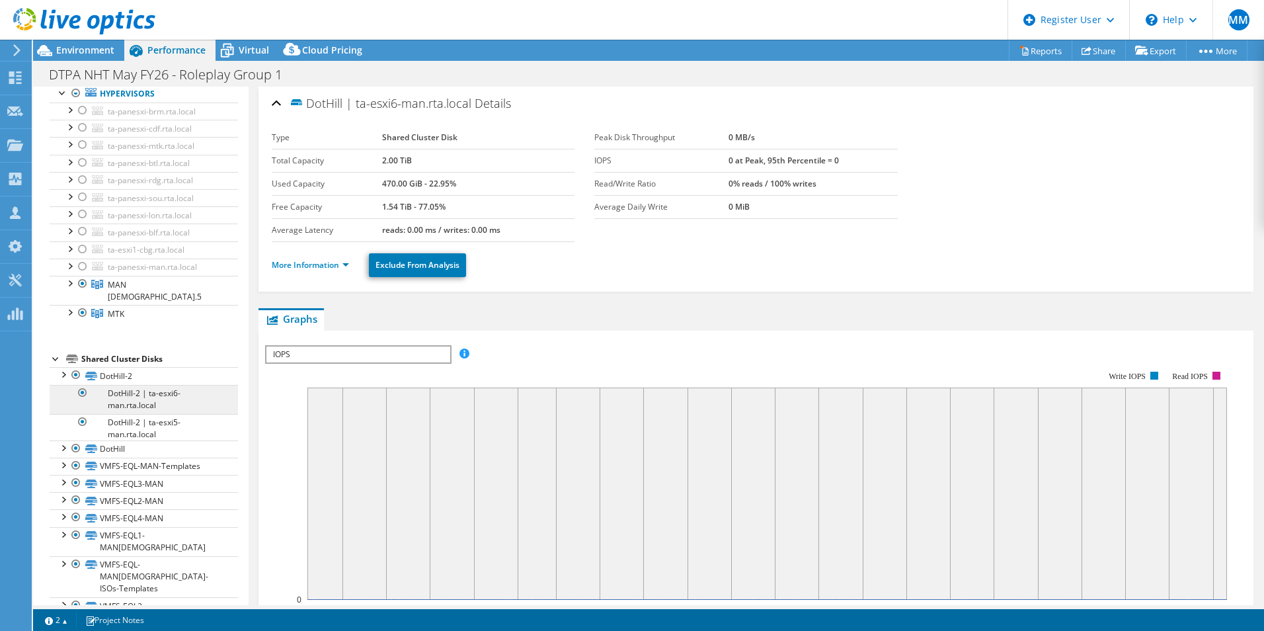
scroll to position [0, 0]
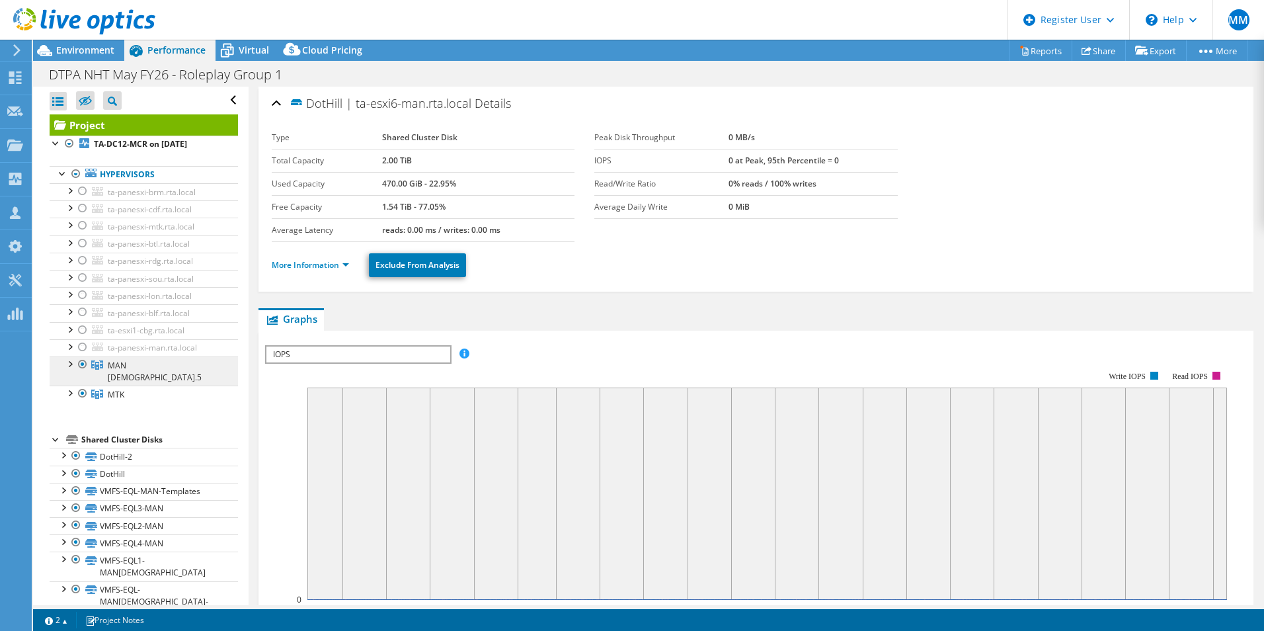
click span "MAN [DEMOGRAPHIC_DATA].5"
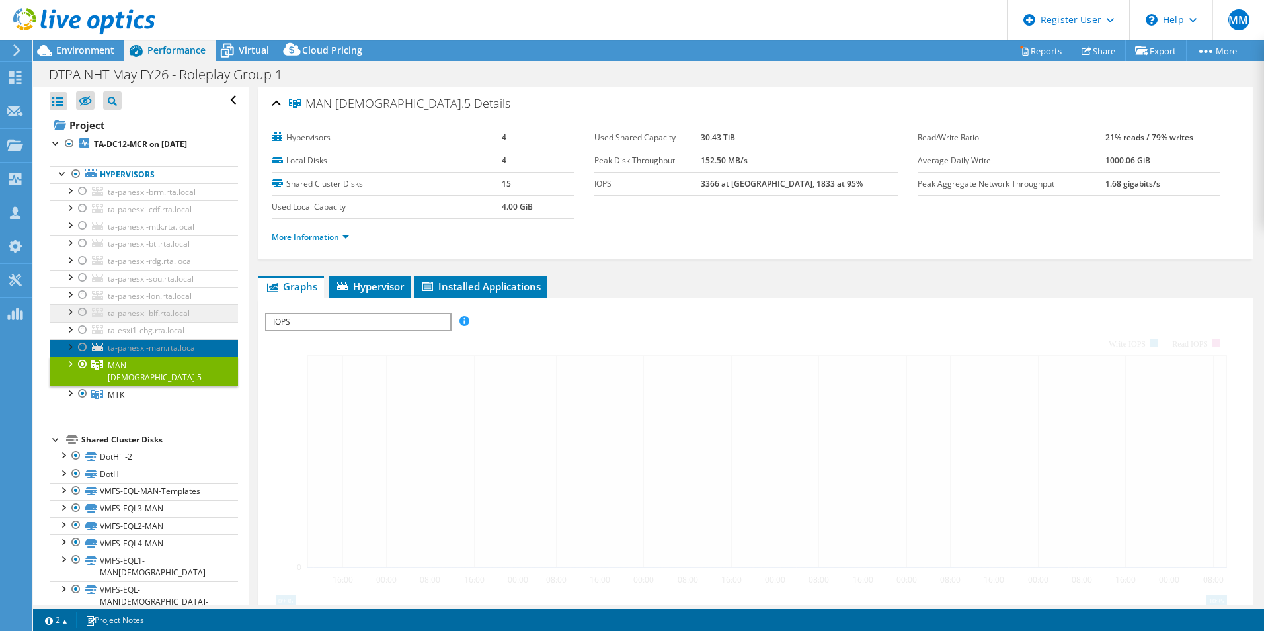
click span "ta-panesxi-man.rta.local"
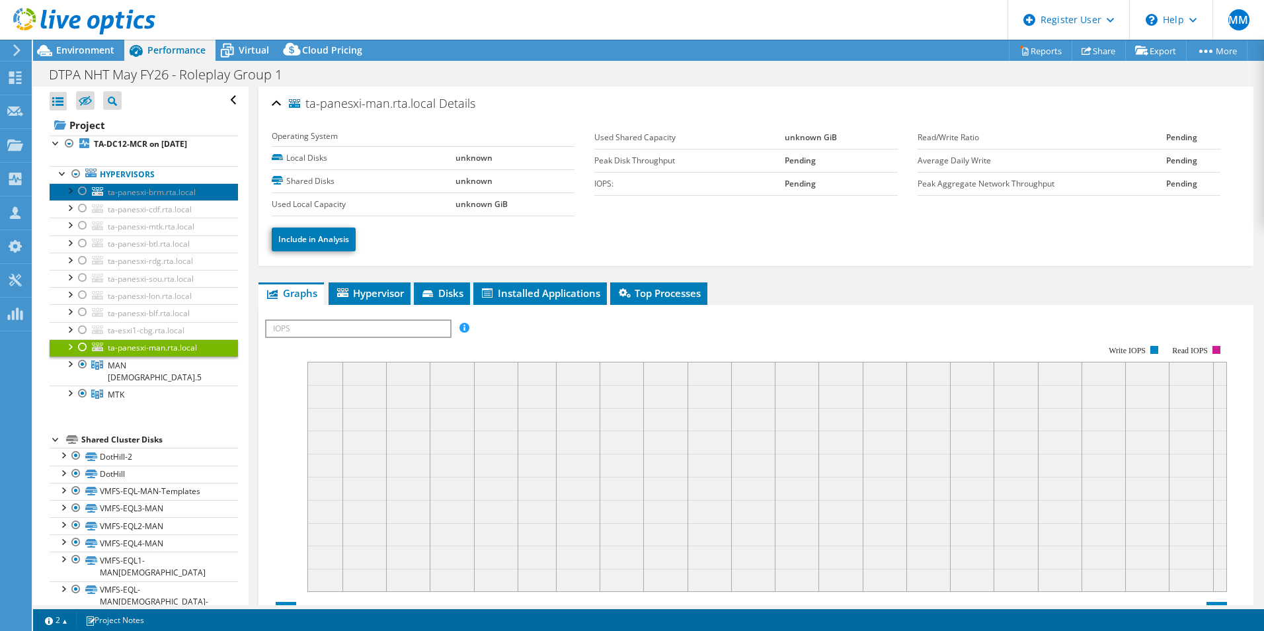
click span "ta-panesxi-brm.rta.local"
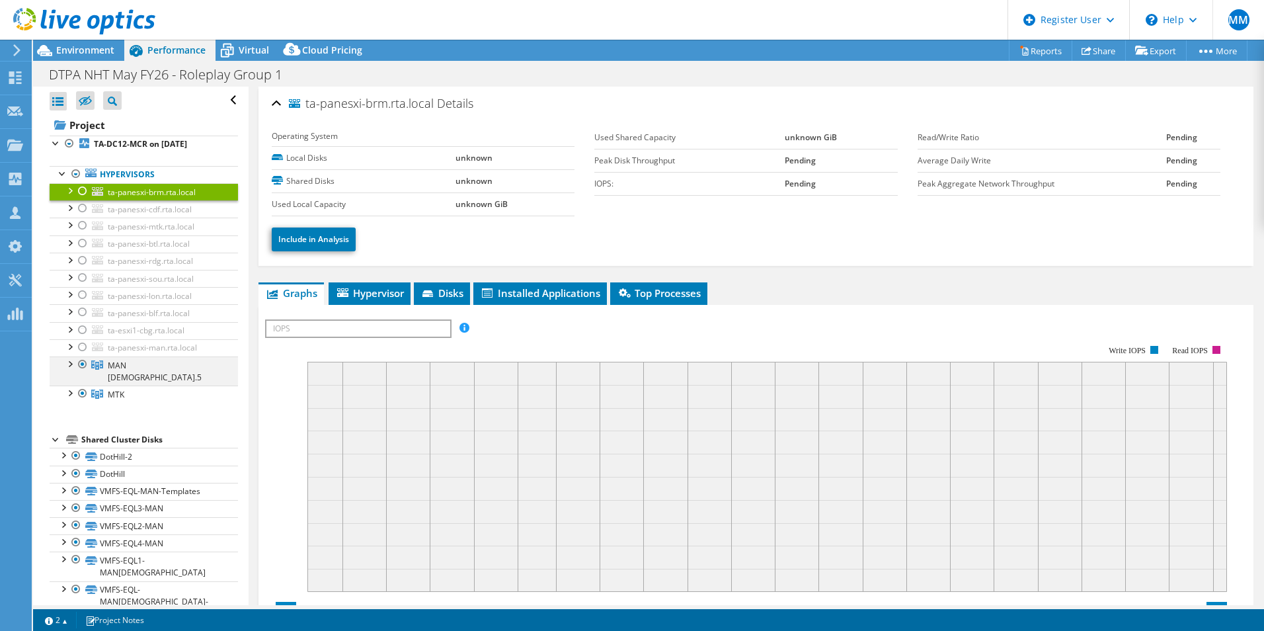
click div
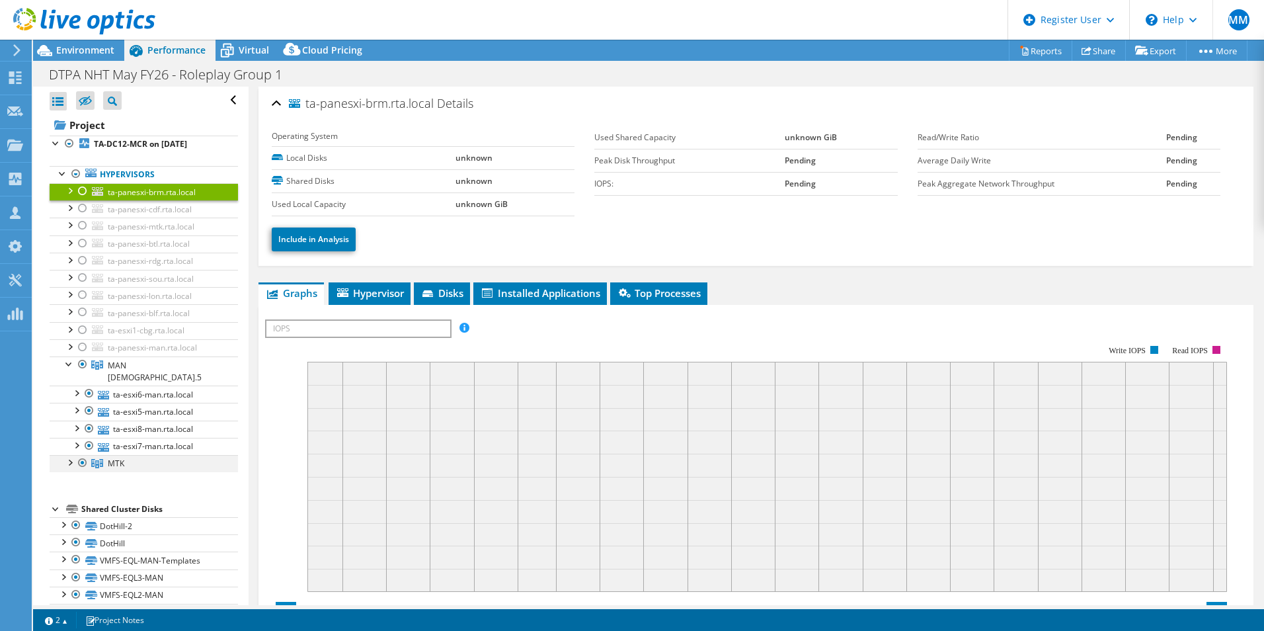
click div
drag, startPoint x: 83, startPoint y: 189, endPoint x: 85, endPoint y: 196, distance: 6.9
click div
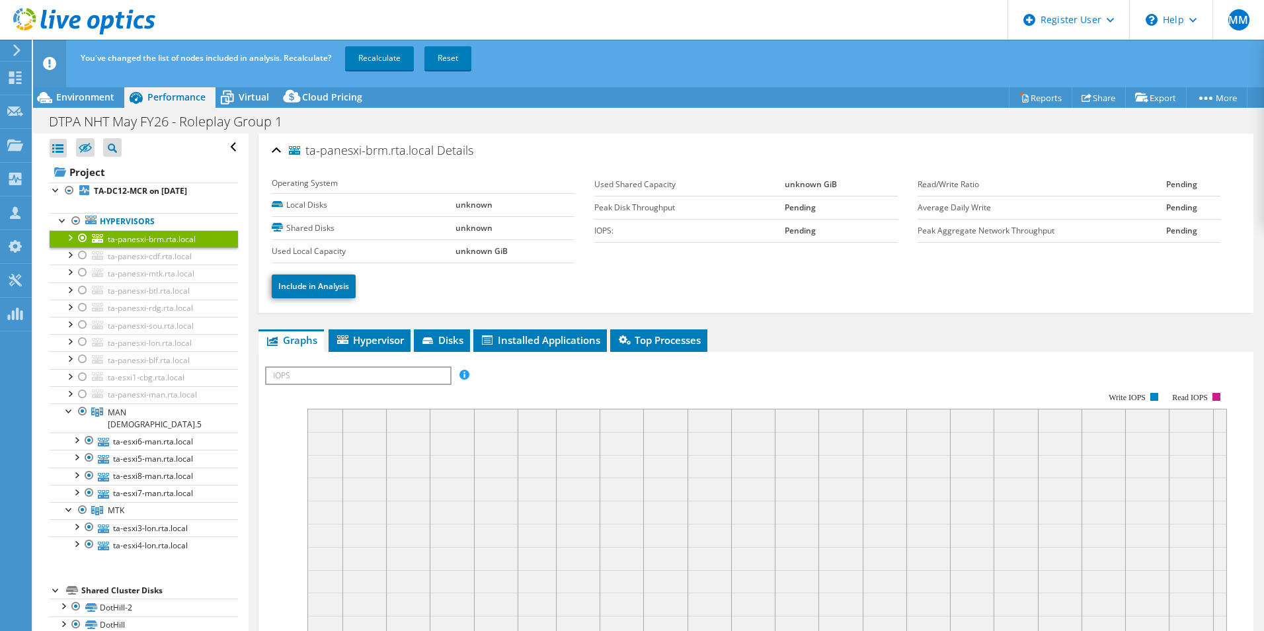
click div
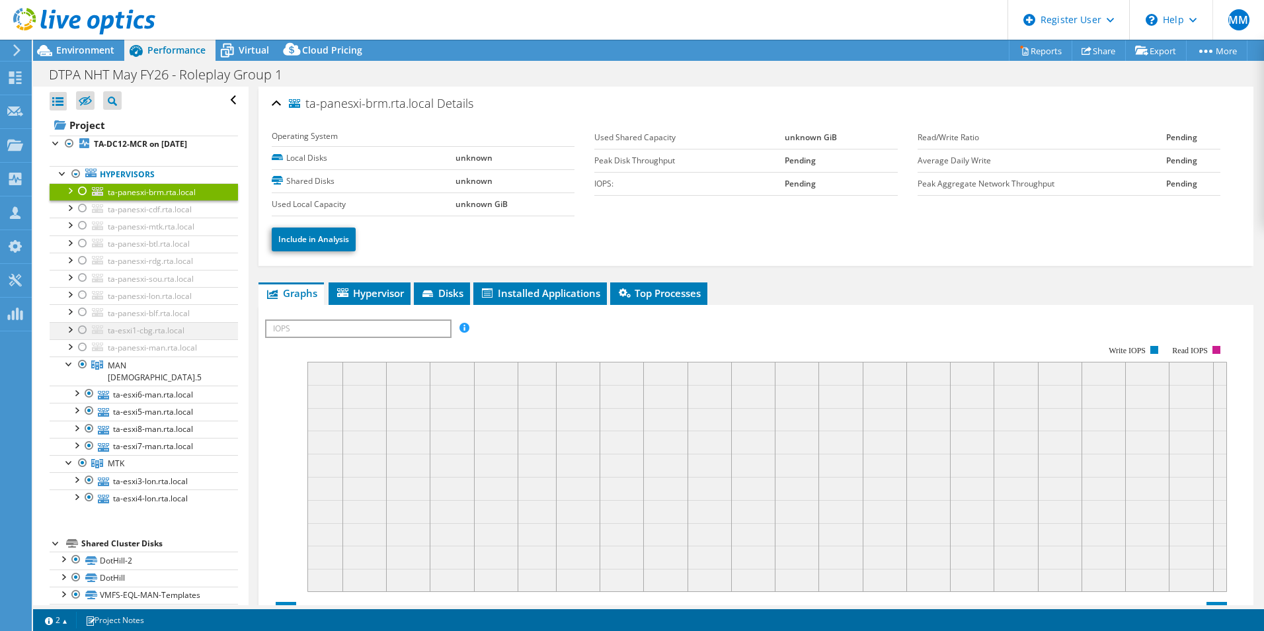
click div
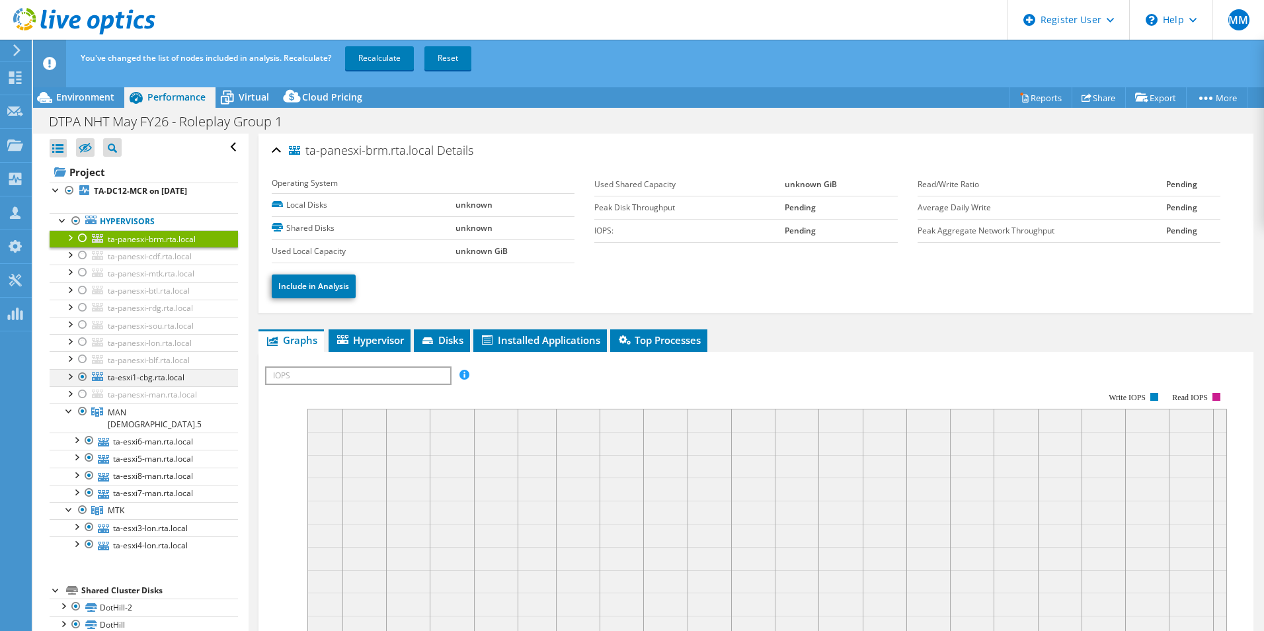
click div
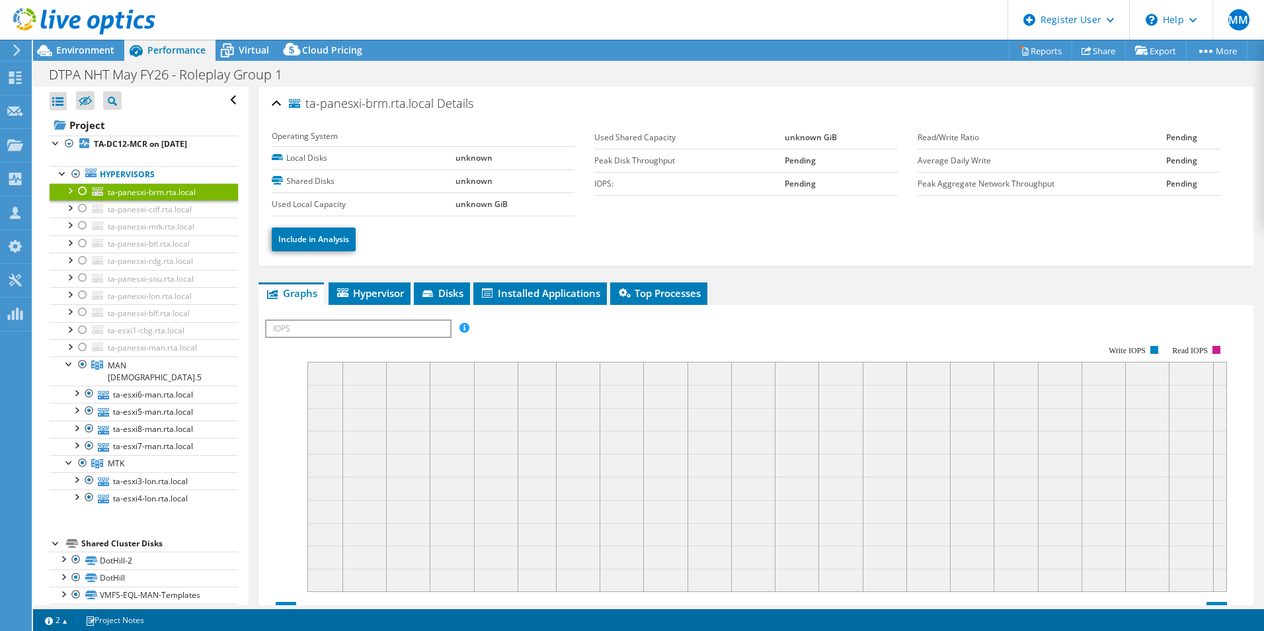
click rect
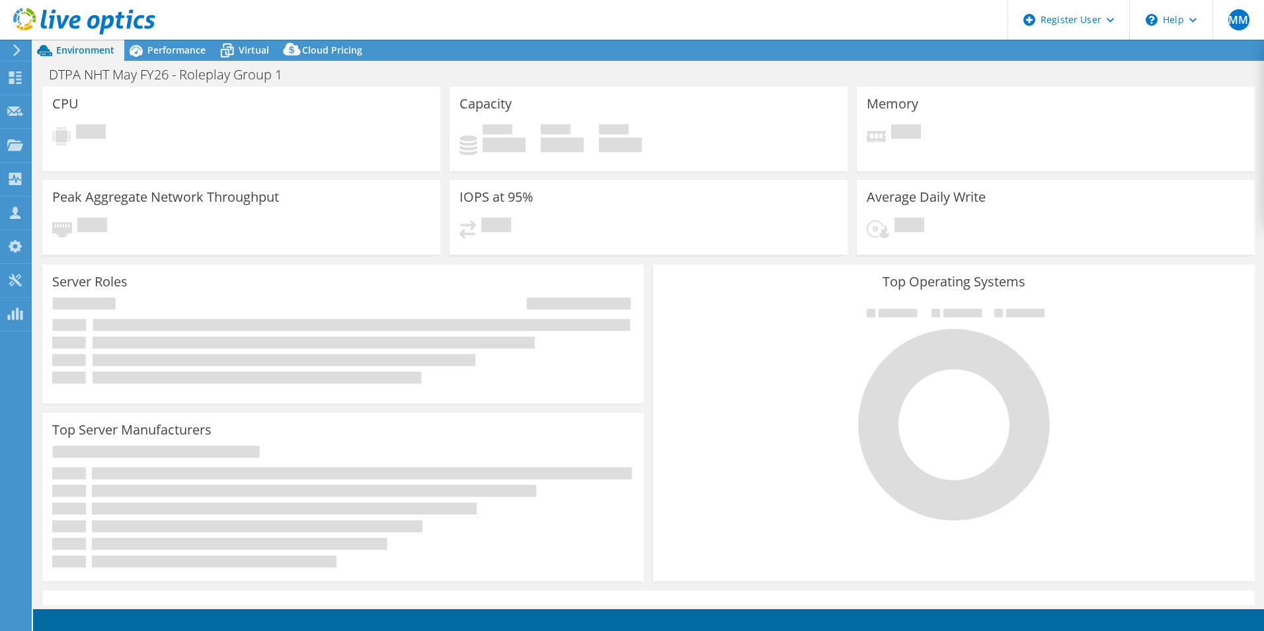
select select "EULondon"
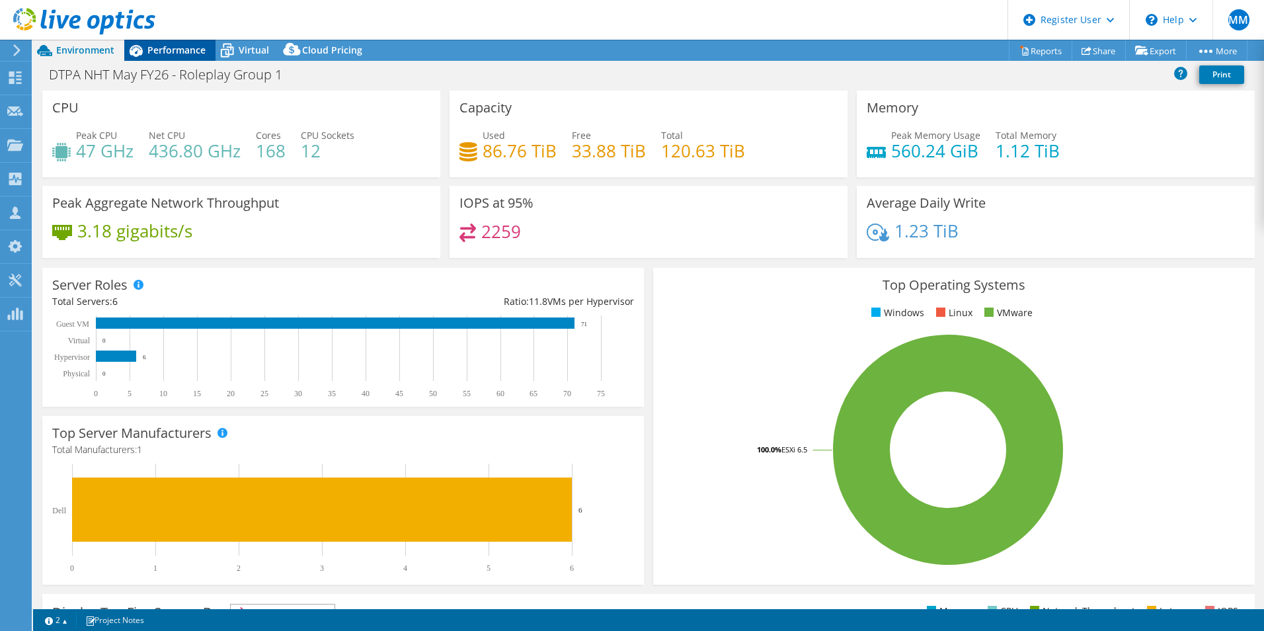
click at [156, 54] on span "Performance" at bounding box center [176, 50] width 58 height 13
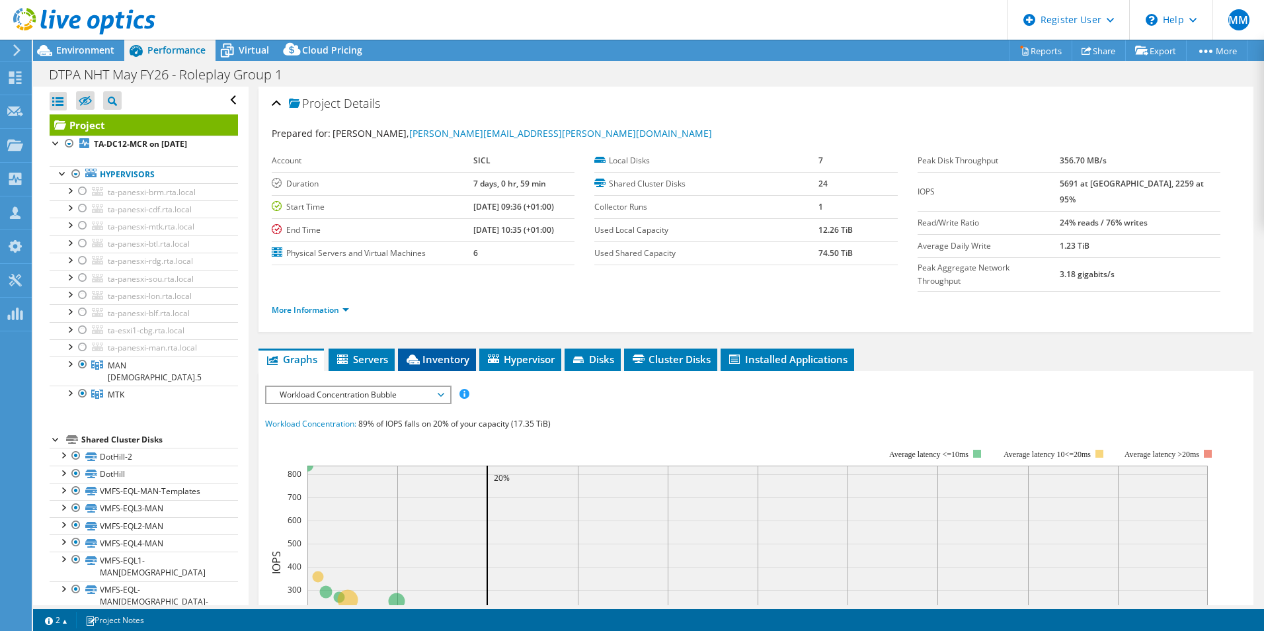
click at [428, 348] on li "Inventory" at bounding box center [437, 359] width 78 height 22
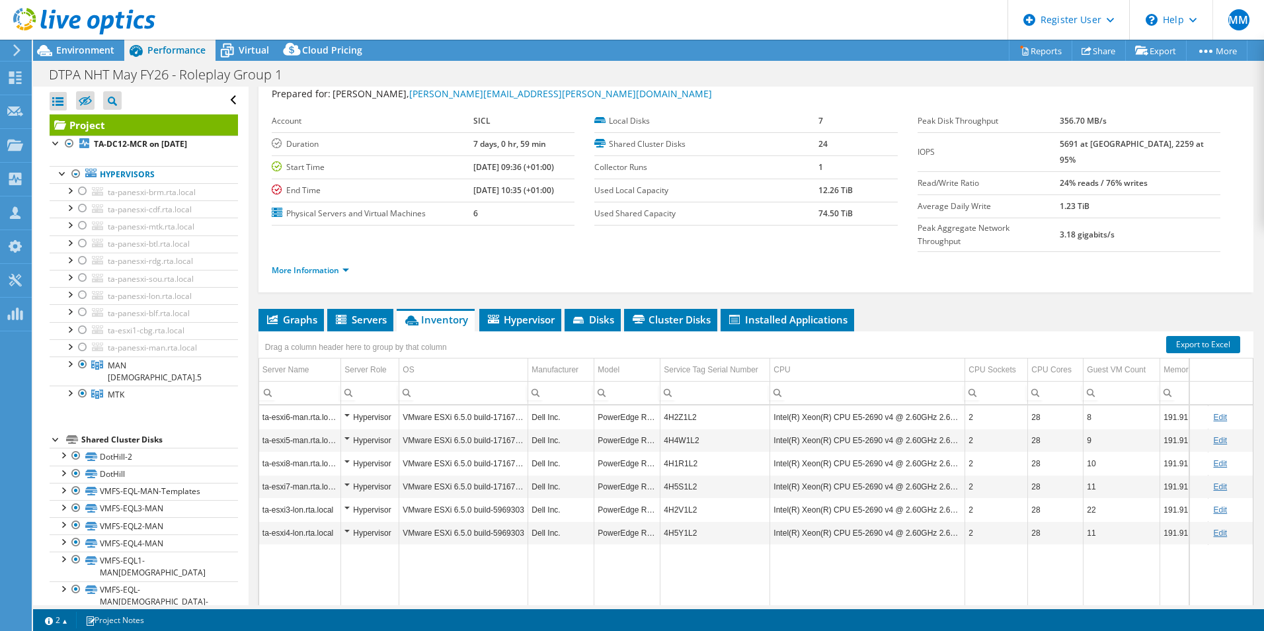
scroll to position [71, 0]
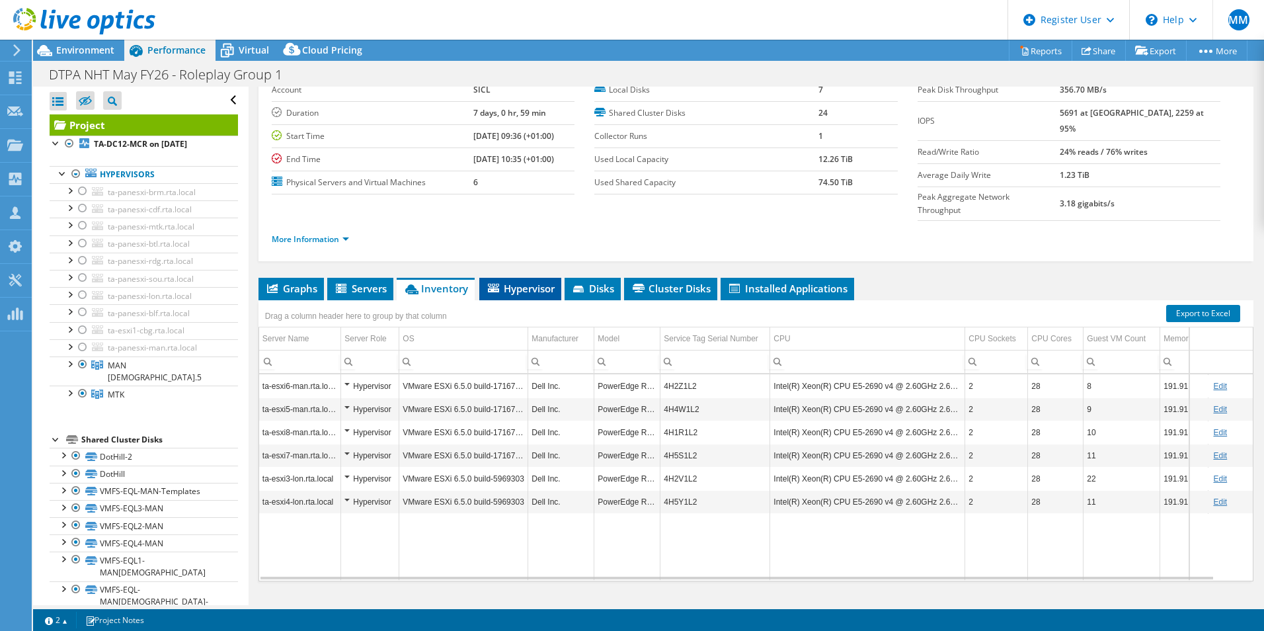
click at [516, 278] on li "Hypervisor" at bounding box center [520, 289] width 82 height 22
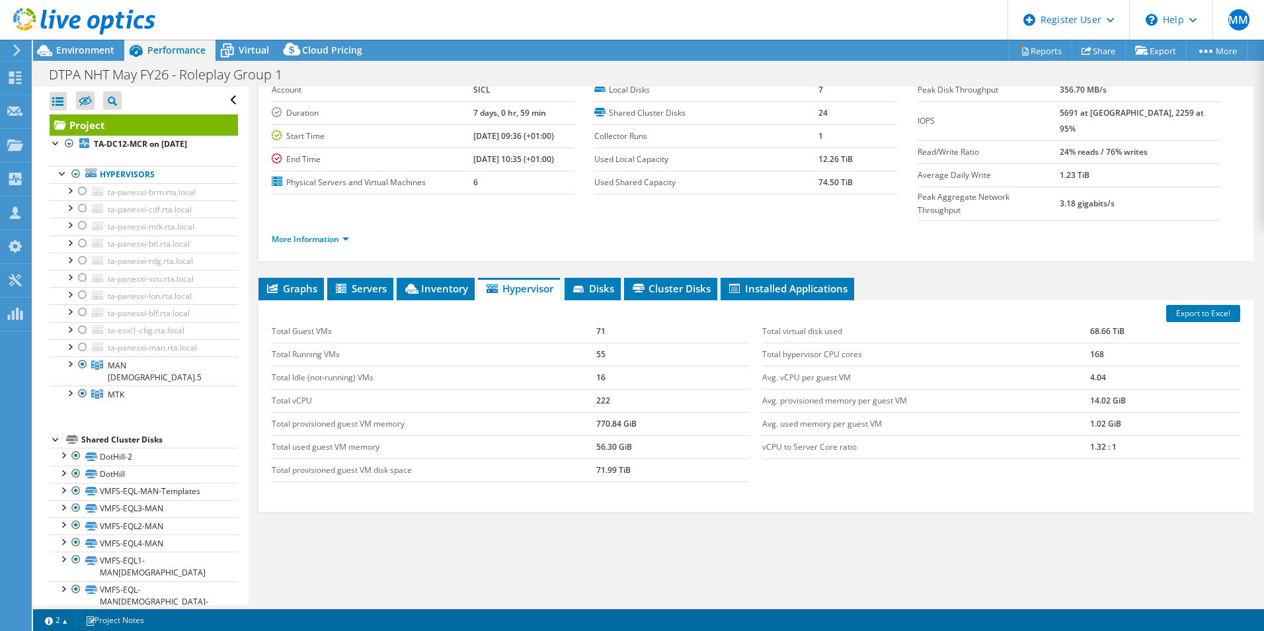
click at [624, 278] on ul "Graphs Servers Inventory Hypervisor Disks Cluster Disks Installed Applications" at bounding box center [755, 289] width 995 height 22
click at [591, 282] on span "Disks" at bounding box center [592, 288] width 43 height 13
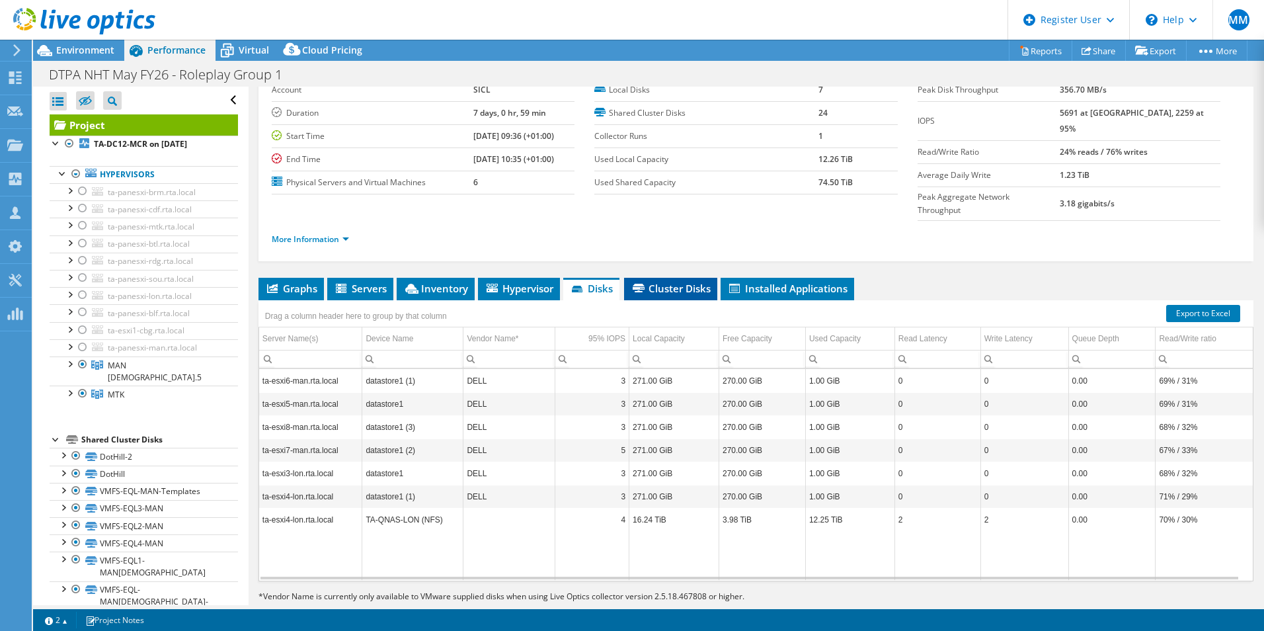
click at [687, 282] on span "Cluster Disks" at bounding box center [671, 288] width 80 height 13
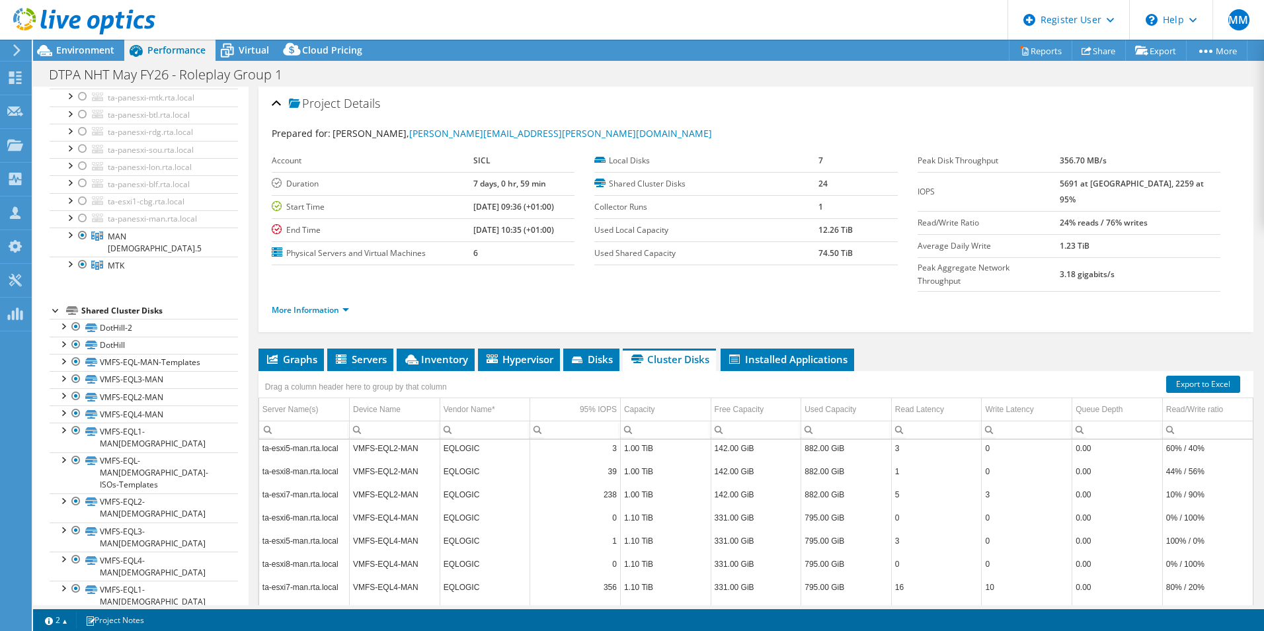
scroll to position [0, 0]
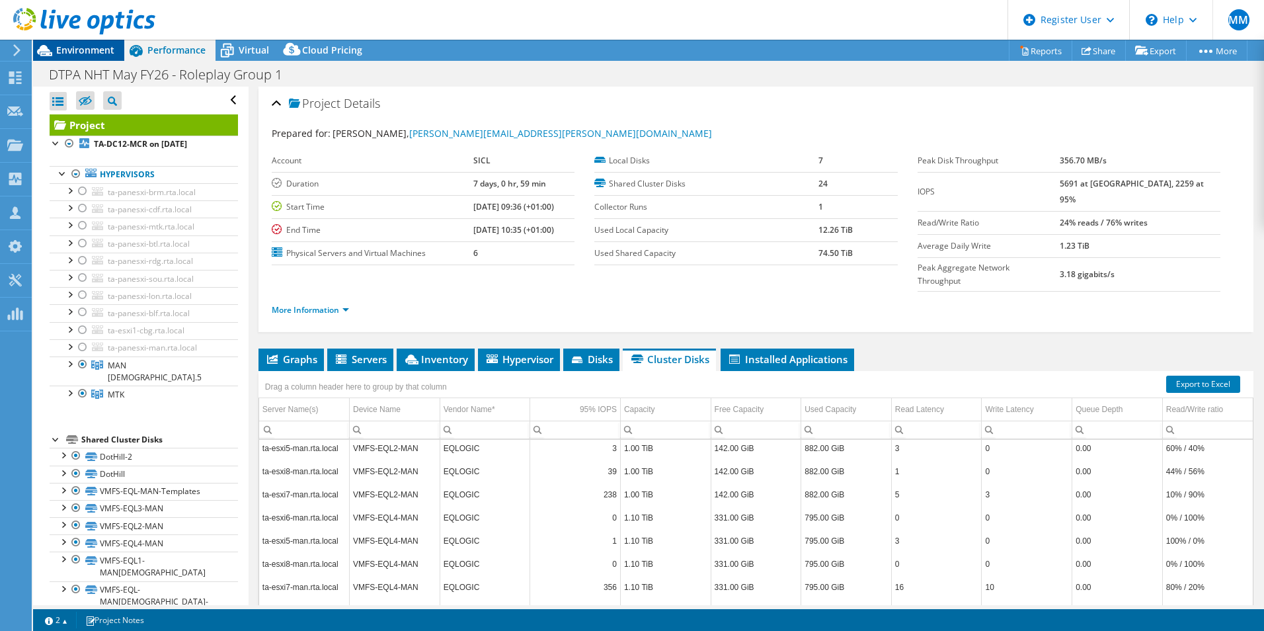
click at [75, 50] on span "Environment" at bounding box center [85, 50] width 58 height 13
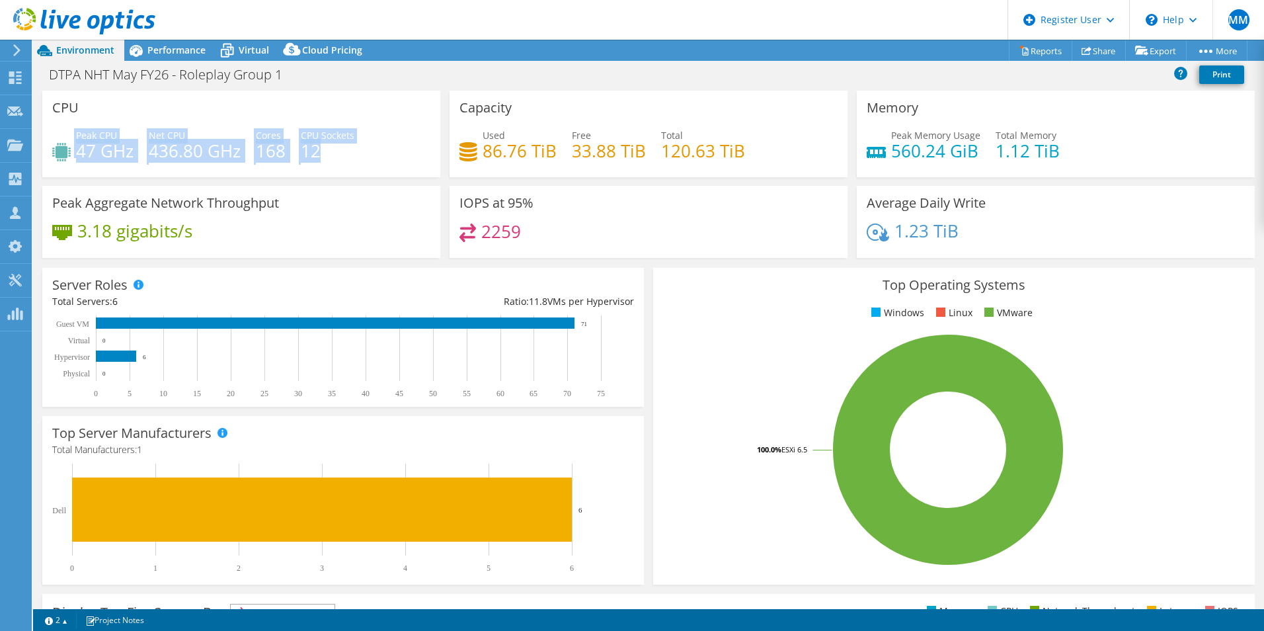
drag, startPoint x: 73, startPoint y: 153, endPoint x: 346, endPoint y: 151, distance: 273.7
click at [345, 151] on div "Peak CPU 47 GHz Net CPU 436.80 GHz Cores 168 CPU Sockets 12" at bounding box center [241, 149] width 378 height 43
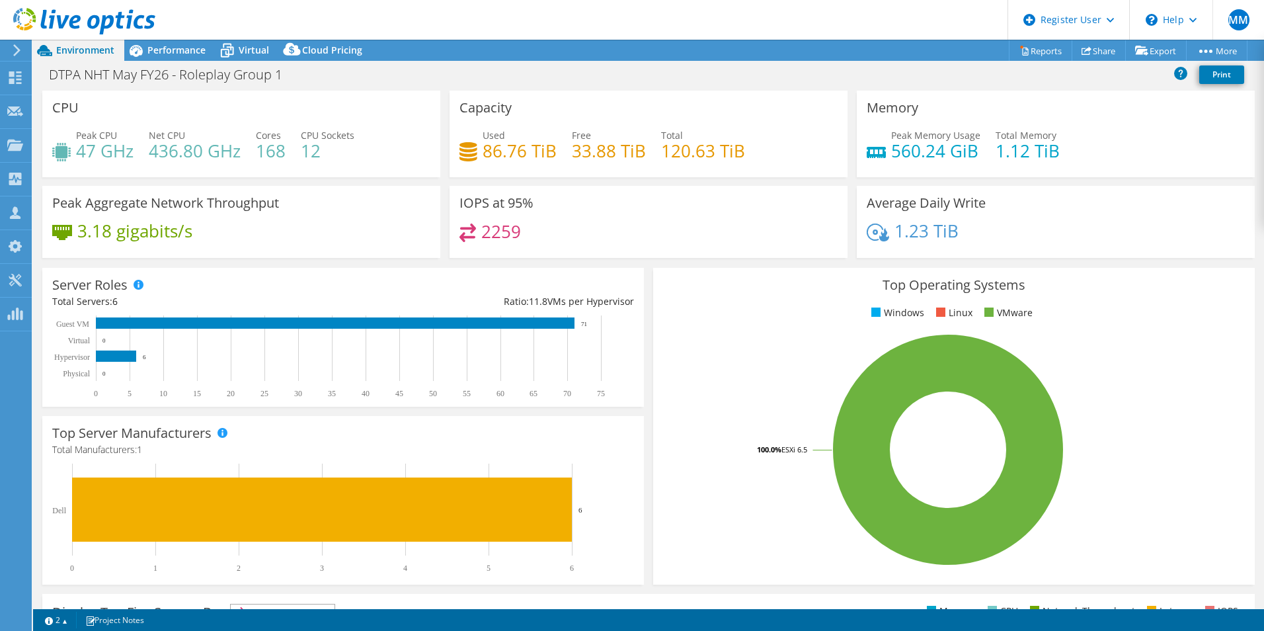
drag, startPoint x: 346, startPoint y: 151, endPoint x: 436, endPoint y: 153, distance: 89.3
click at [395, 157] on div "Peak CPU 47 GHz Net CPU 436.80 GHz Cores 168 CPU Sockets 12" at bounding box center [241, 149] width 378 height 43
drag, startPoint x: 489, startPoint y: 149, endPoint x: 535, endPoint y: 149, distance: 46.3
click at [537, 149] on h4 "86.76 TiB" at bounding box center [520, 150] width 74 height 15
drag, startPoint x: 535, startPoint y: 149, endPoint x: 278, endPoint y: 145, distance: 257.2
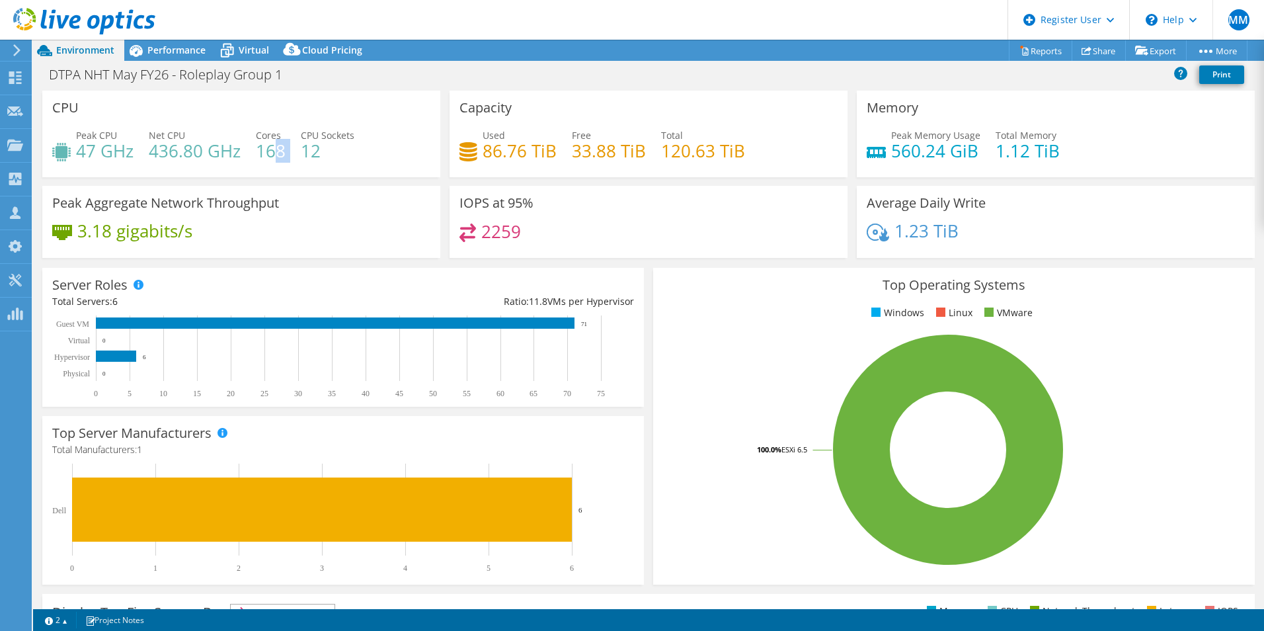
click at [279, 144] on div "Peak CPU 47 GHz Net CPU 436.80 GHz Cores 168 CPU Sockets 12" at bounding box center [241, 149] width 378 height 43
click at [77, 149] on h4 "47 GHz" at bounding box center [105, 150] width 58 height 15
drag, startPoint x: 76, startPoint y: 152, endPoint x: 120, endPoint y: 152, distance: 44.3
click at [120, 152] on h4 "47 GHz" at bounding box center [105, 150] width 58 height 15
drag, startPoint x: 120, startPoint y: 152, endPoint x: 204, endPoint y: 170, distance: 85.2
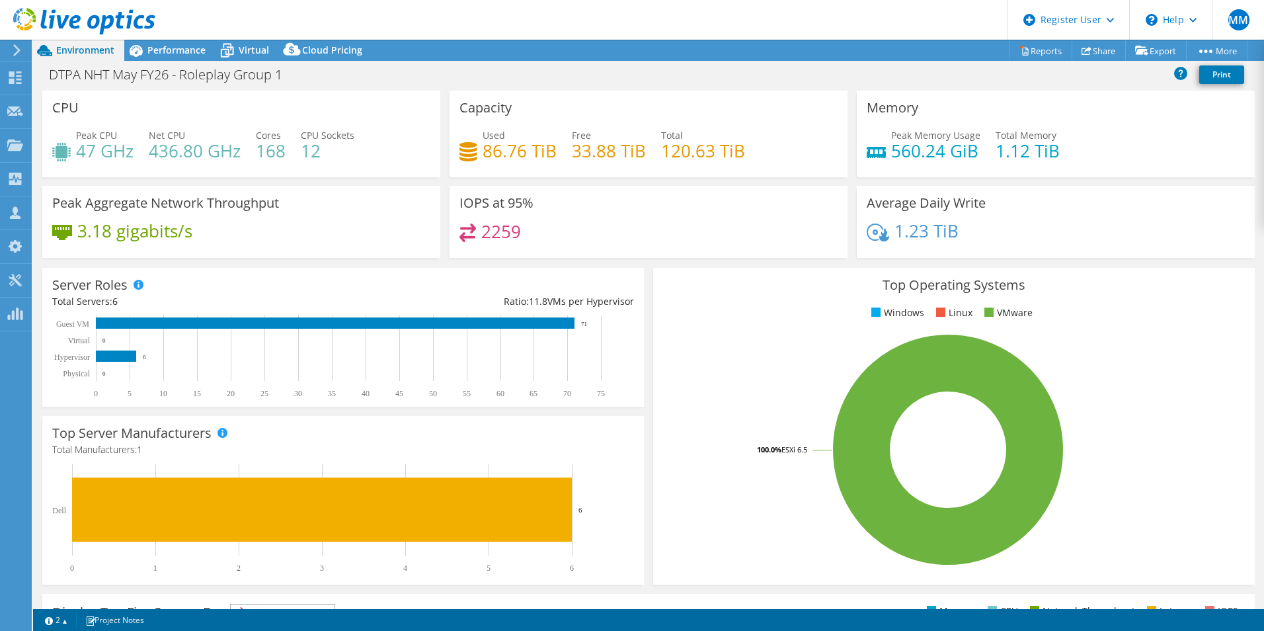
click at [194, 173] on div "CPU Peak CPU 47 GHz Net CPU 436.80 GHz Cores 168 CPU Sockets 12" at bounding box center [241, 134] width 398 height 87
drag, startPoint x: 911, startPoint y: 151, endPoint x: 1004, endPoint y: 151, distance: 93.2
click at [962, 151] on h4 "560.24 GiB" at bounding box center [935, 150] width 89 height 15
drag, startPoint x: 1004, startPoint y: 151, endPoint x: 1064, endPoint y: 155, distance: 59.6
click at [1064, 155] on div "Peak Memory Usage 560.24 GiB Total Memory 1.12 TiB" at bounding box center [1056, 149] width 378 height 43
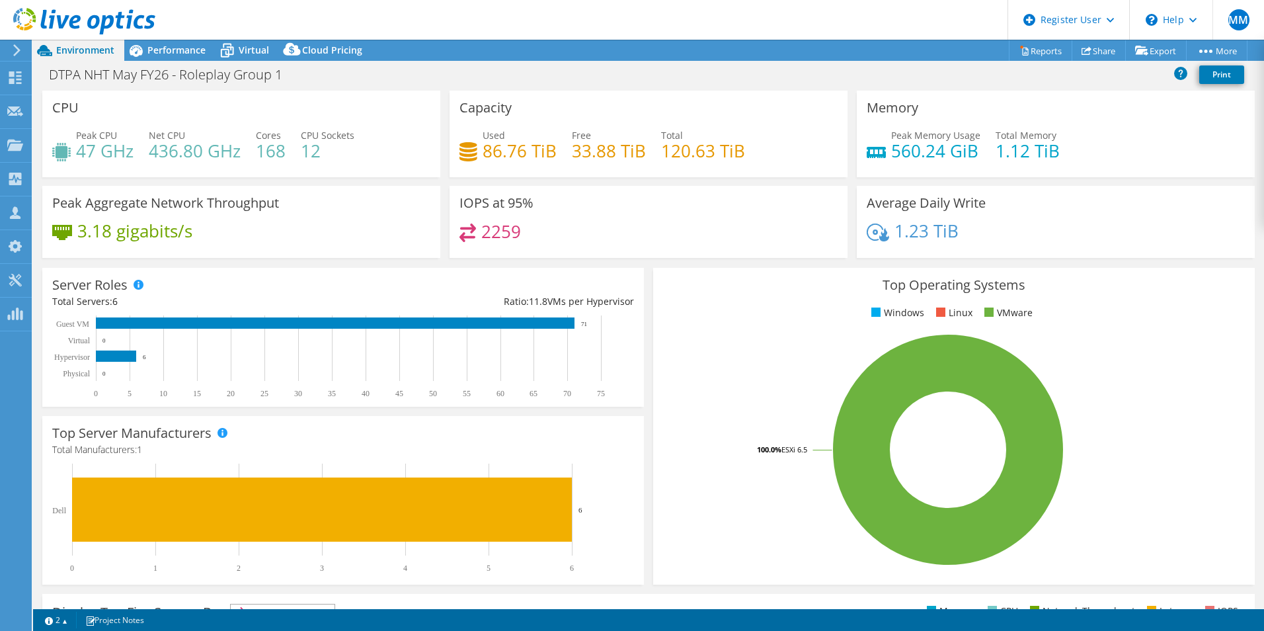
drag, startPoint x: 1058, startPoint y: 145, endPoint x: 1044, endPoint y: 146, distance: 13.9
click at [1046, 145] on div "Peak Memory Usage 560.24 GiB Total Memory 1.12 TiB" at bounding box center [1056, 149] width 378 height 43
click at [1073, 158] on div "Peak Memory Usage 560.24 GiB Total Memory 1.12 TiB" at bounding box center [1056, 149] width 378 height 43
click at [1013, 146] on h4 "1.12 TiB" at bounding box center [1027, 150] width 64 height 15
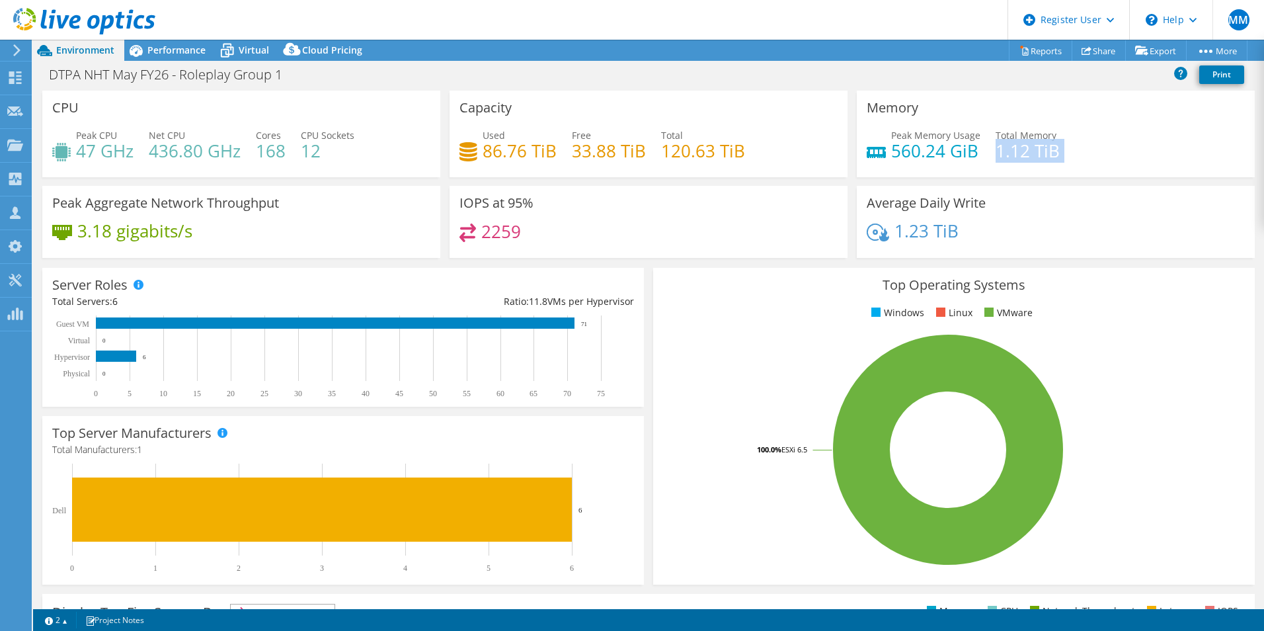
click at [1013, 146] on h4 "1.12 TiB" at bounding box center [1027, 150] width 64 height 15
drag, startPoint x: 1013, startPoint y: 146, endPoint x: 997, endPoint y: 147, distance: 16.6
click at [997, 147] on h4 "1.12 TiB" at bounding box center [1027, 150] width 64 height 15
click at [151, 59] on div "Performance" at bounding box center [169, 50] width 91 height 21
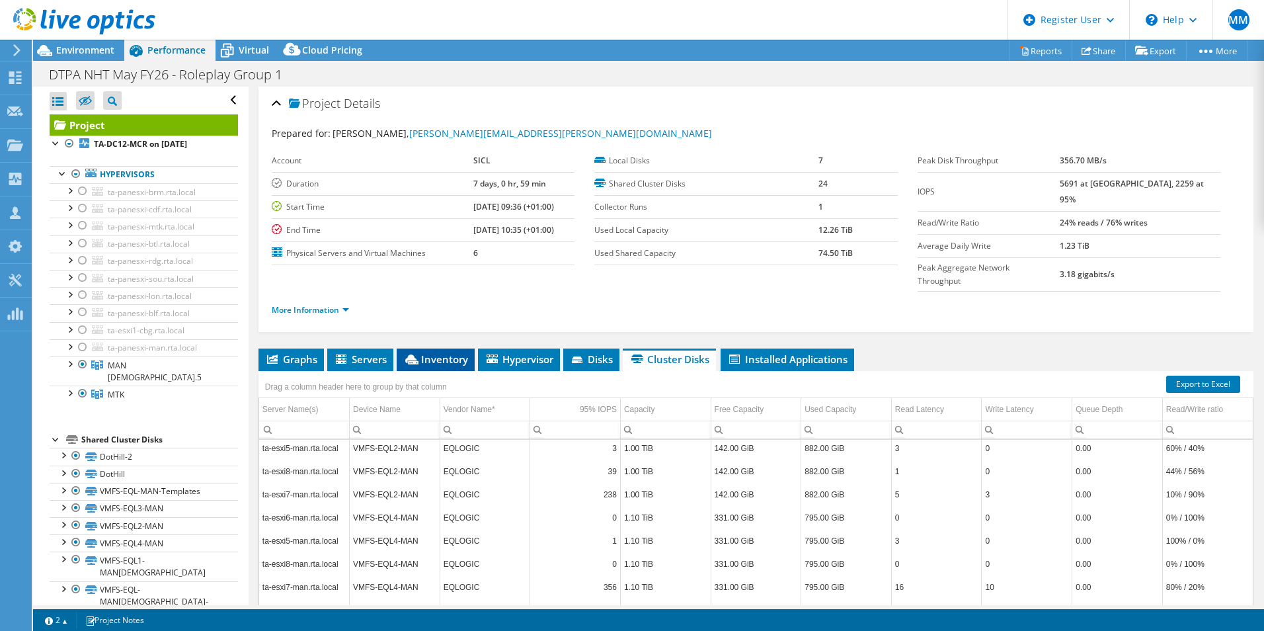
drag, startPoint x: 364, startPoint y: 328, endPoint x: 405, endPoint y: 331, distance: 41.1
click at [364, 352] on span "Servers" at bounding box center [360, 358] width 53 height 13
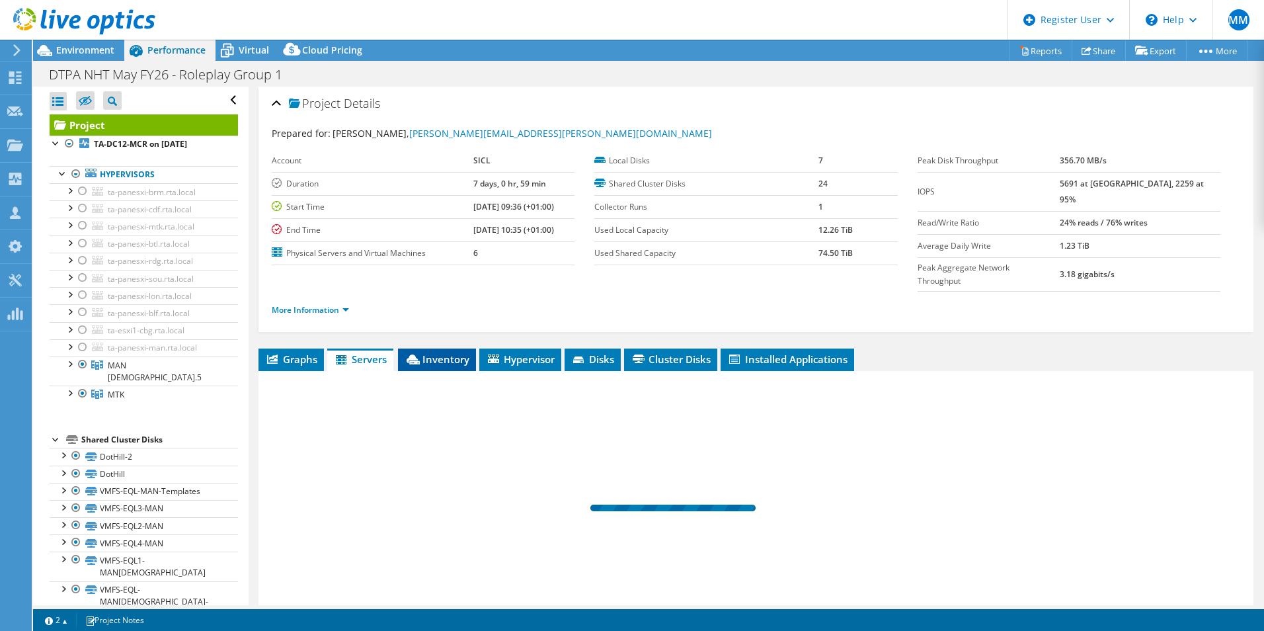
click at [418, 354] on icon at bounding box center [413, 359] width 13 height 10
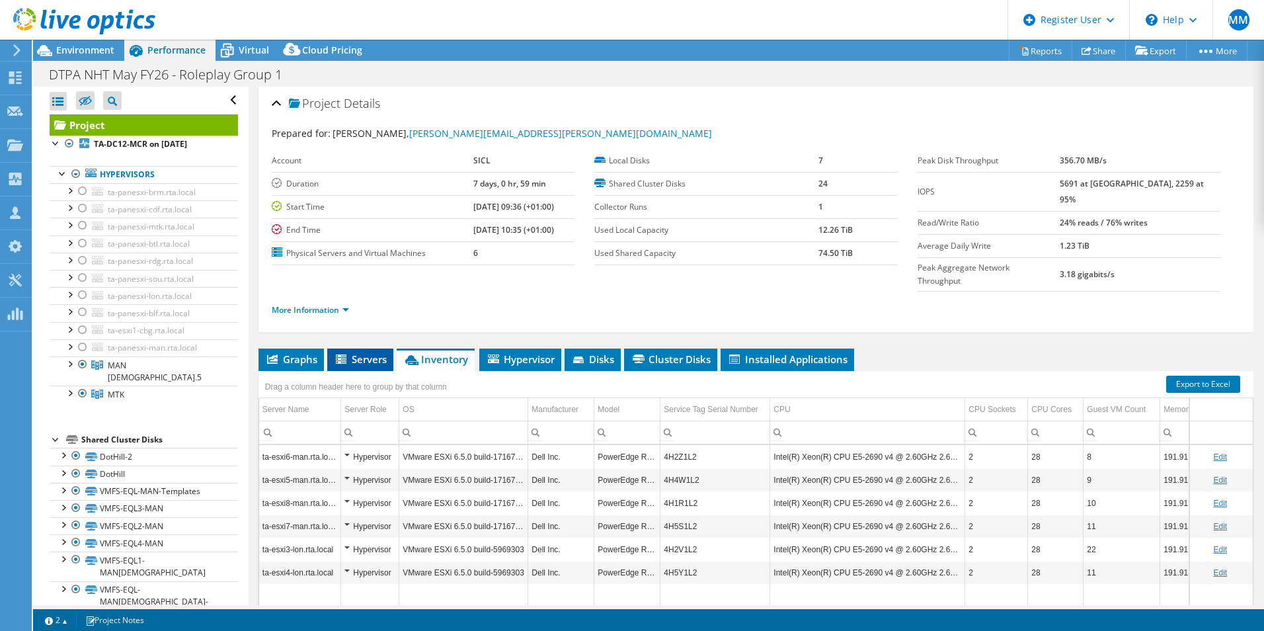
click at [368, 352] on span "Servers" at bounding box center [360, 358] width 53 height 13
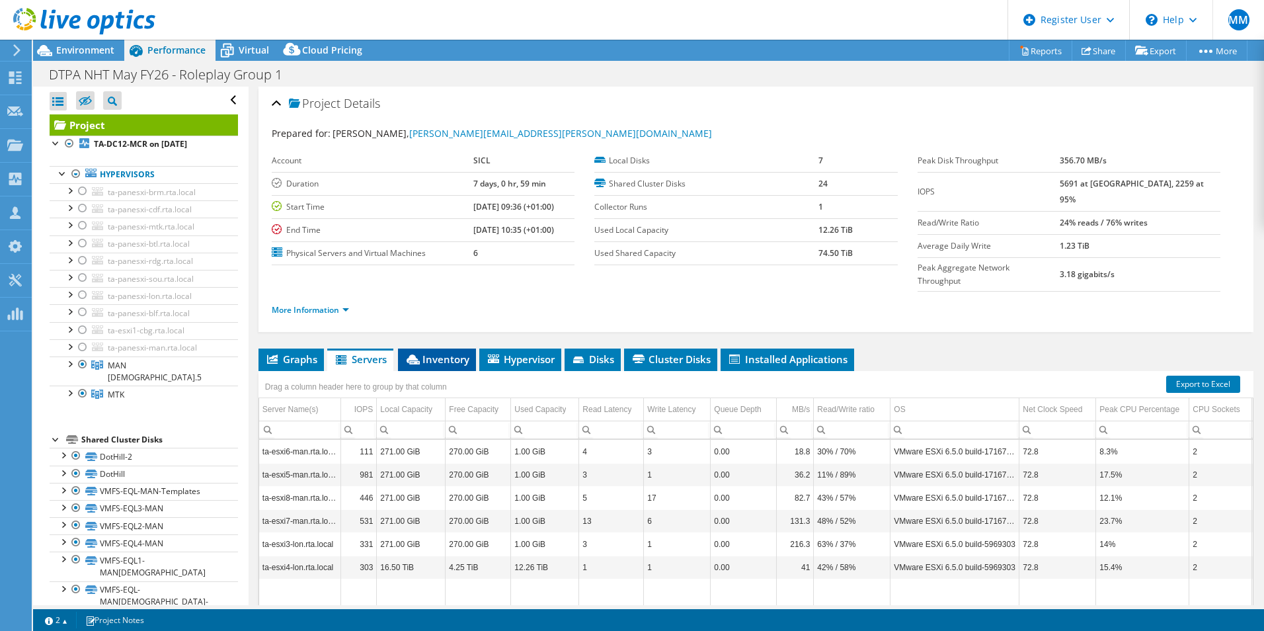
click at [419, 354] on icon at bounding box center [413, 359] width 13 height 10
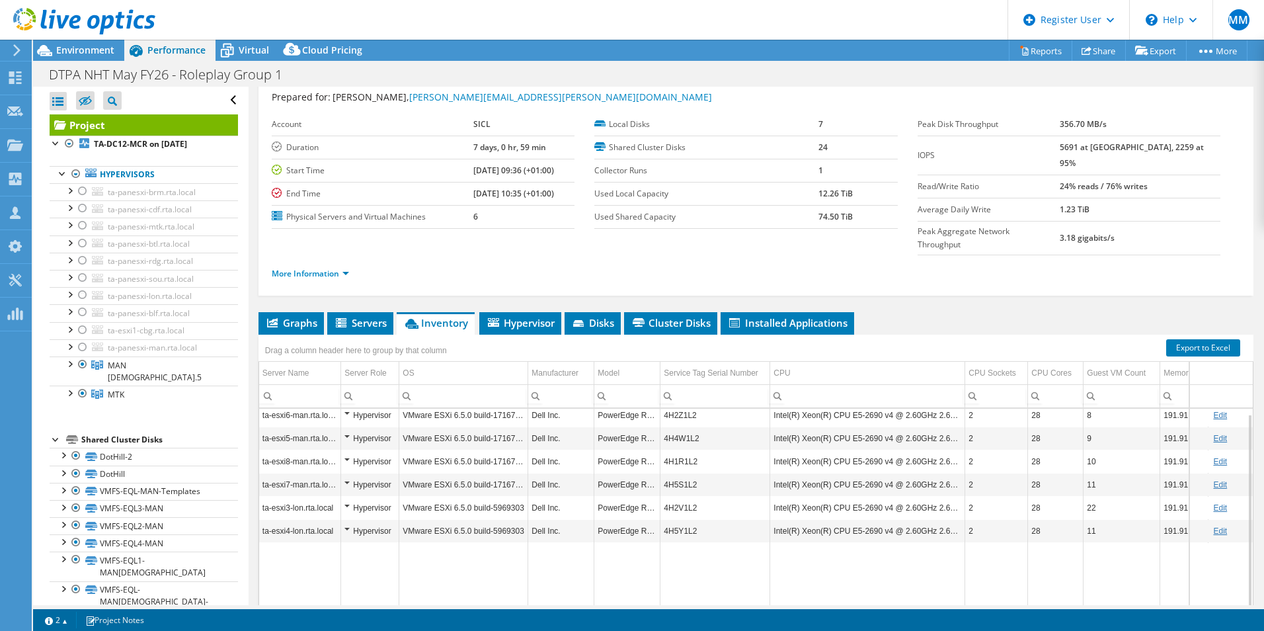
scroll to position [71, 0]
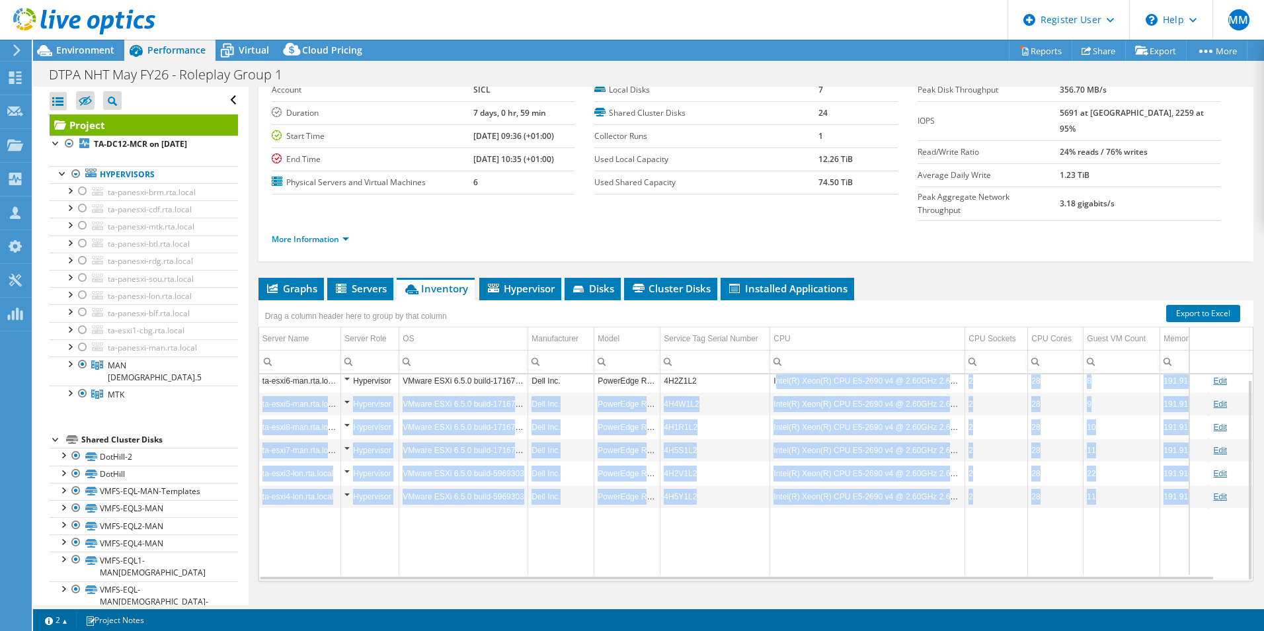
drag, startPoint x: 777, startPoint y: 356, endPoint x: 915, endPoint y: 487, distance: 190.3
click at [915, 487] on tbody "ta-esxi6-man.rta.local Hypervisor VMware ESXi 6.5.0 build-17167537 Dell Inc. Po…" at bounding box center [765, 472] width 1013 height 206
drag, startPoint x: 915, startPoint y: 487, endPoint x: 921, endPoint y: 514, distance: 28.5
click at [921, 514] on td "Data grid" at bounding box center [867, 541] width 195 height 67
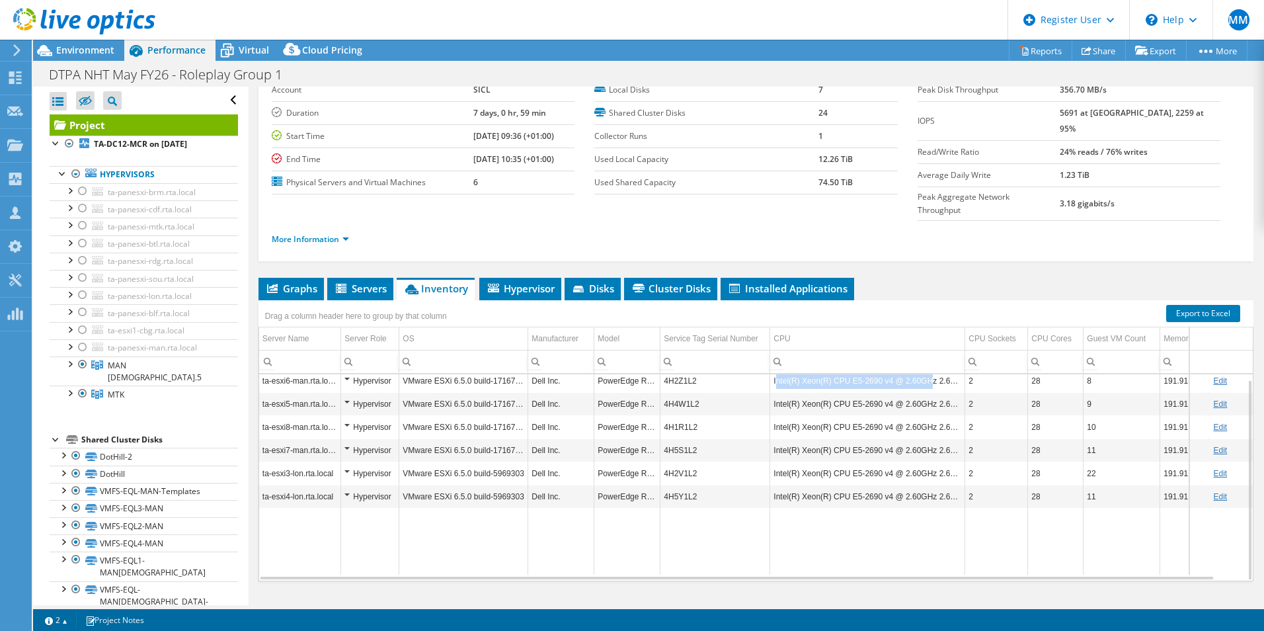
drag, startPoint x: 782, startPoint y: 356, endPoint x: 921, endPoint y: 354, distance: 139.5
click at [921, 369] on td "Intel(R) Xeon(R) CPU E5-2690 v4 @ 2.60GHz 2.60 GHz" at bounding box center [867, 380] width 195 height 23
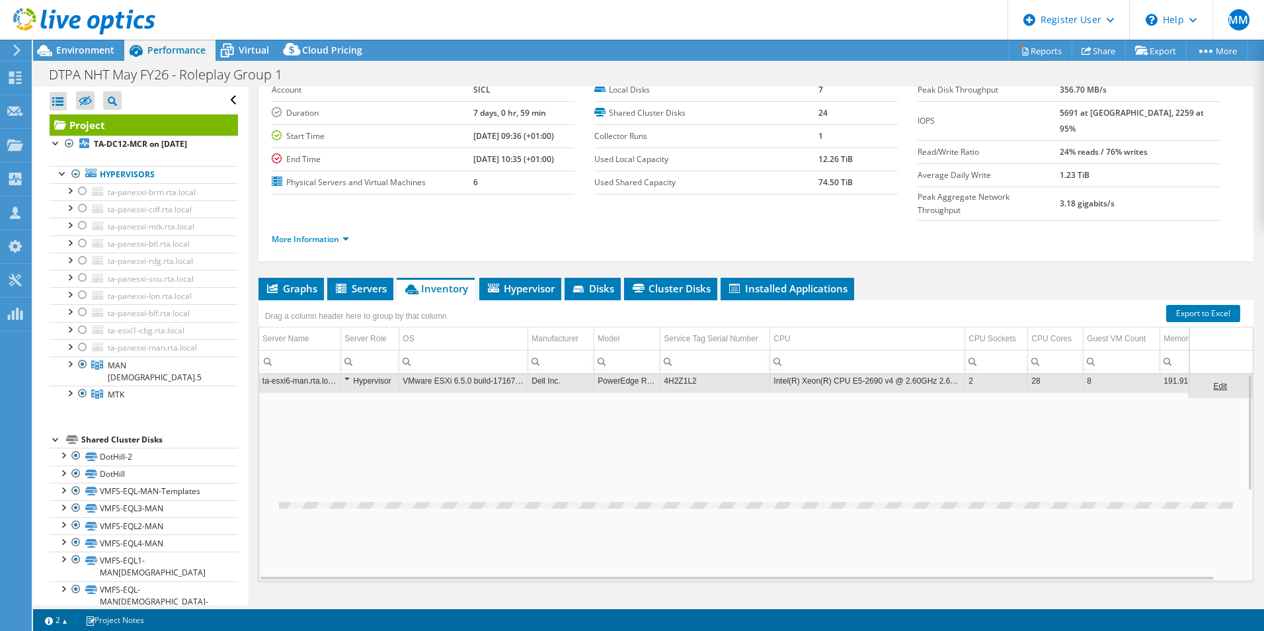
scroll to position [0, 0]
click at [886, 418] on div "Data grid" at bounding box center [756, 508] width 954 height 181
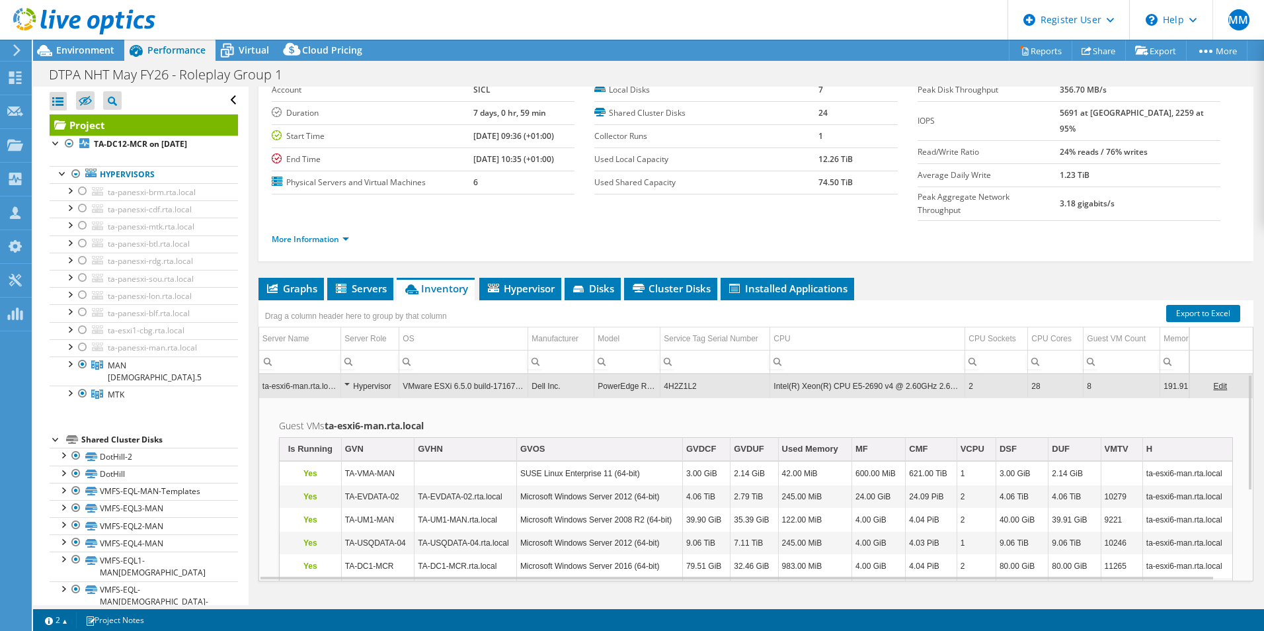
click at [849, 374] on td "Intel(R) Xeon(R) CPU E5-2690 v4 @ 2.60GHz 2.60 GHz" at bounding box center [867, 385] width 195 height 23
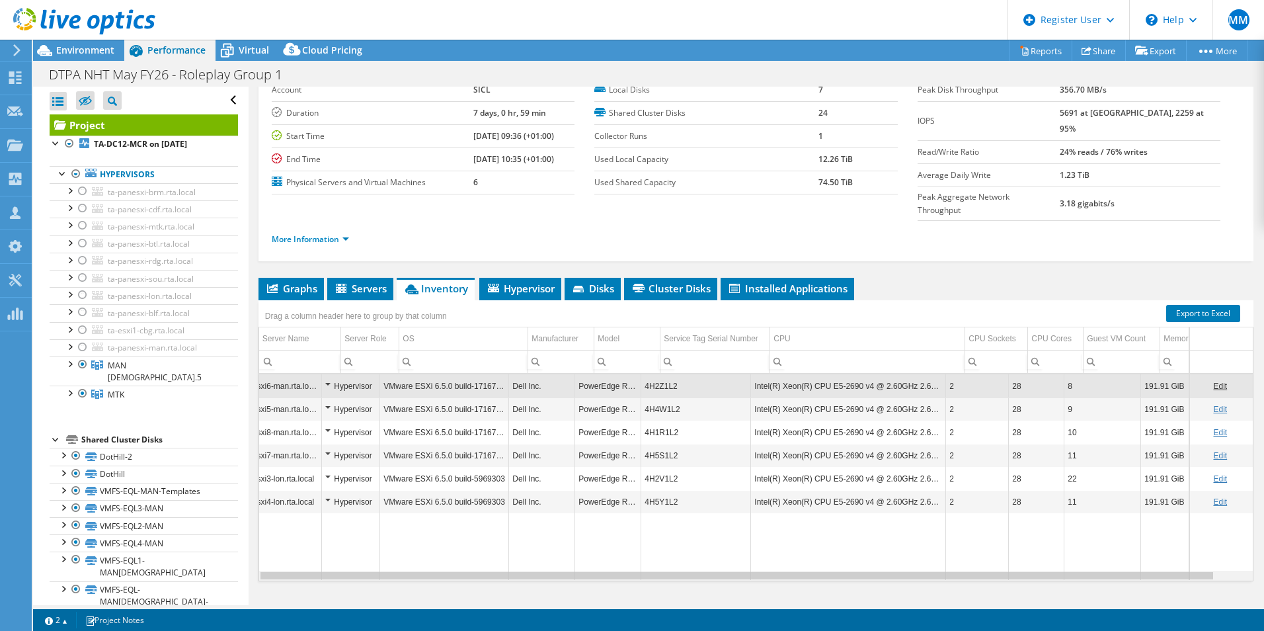
scroll to position [0, 29]
drag, startPoint x: 662, startPoint y: 550, endPoint x: 794, endPoint y: 550, distance: 131.5
click at [794, 550] on body "MM Dell User Mark Motta Mark.Motta@dell.com Dell My Profile Log Out \n Help Exp…" at bounding box center [632, 315] width 1264 height 631
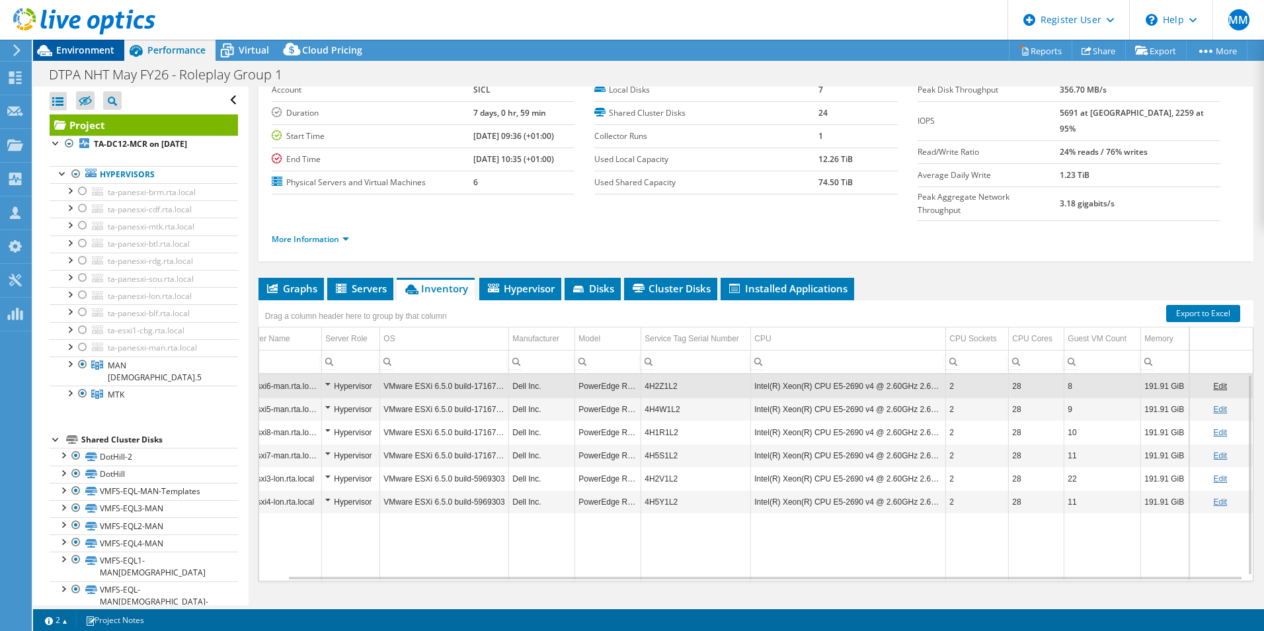
click at [77, 48] on span "Environment" at bounding box center [85, 50] width 58 height 13
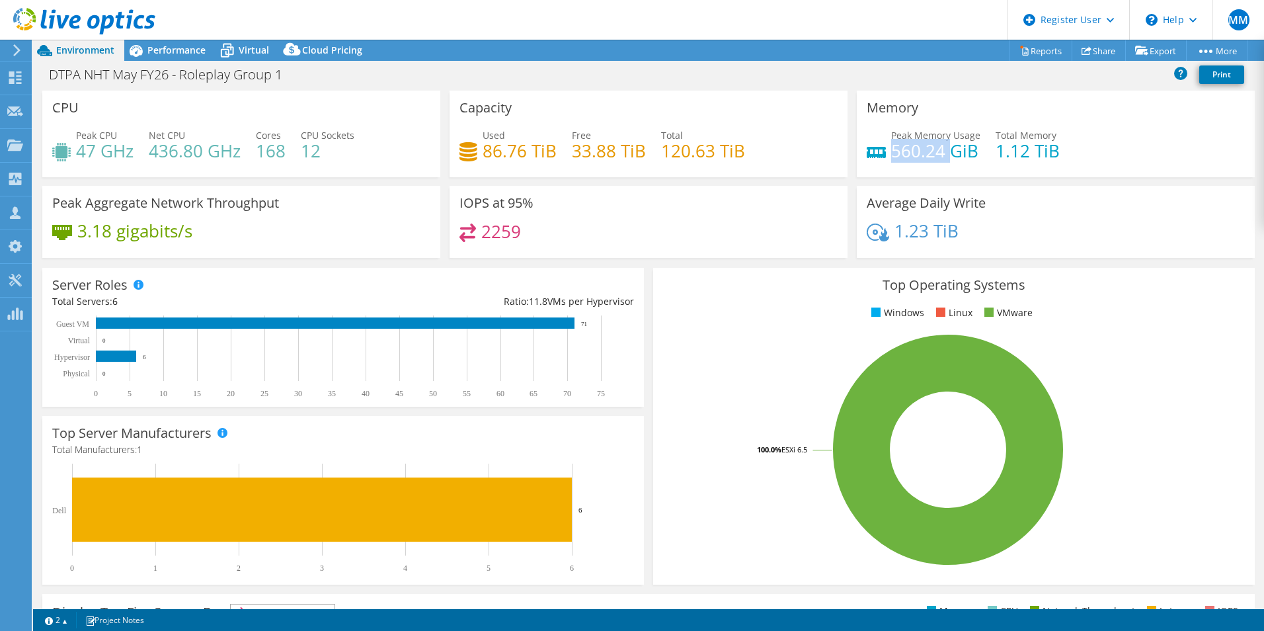
drag, startPoint x: 885, startPoint y: 145, endPoint x: 961, endPoint y: 151, distance: 76.2
click at [953, 151] on h4 "560.24 GiB" at bounding box center [935, 150] width 89 height 15
drag, startPoint x: 961, startPoint y: 151, endPoint x: 1003, endPoint y: 157, distance: 42.1
click at [995, 158] on h4 "1.12 TiB" at bounding box center [1027, 150] width 64 height 15
drag, startPoint x: 997, startPoint y: 153, endPoint x: 1071, endPoint y: 161, distance: 74.5
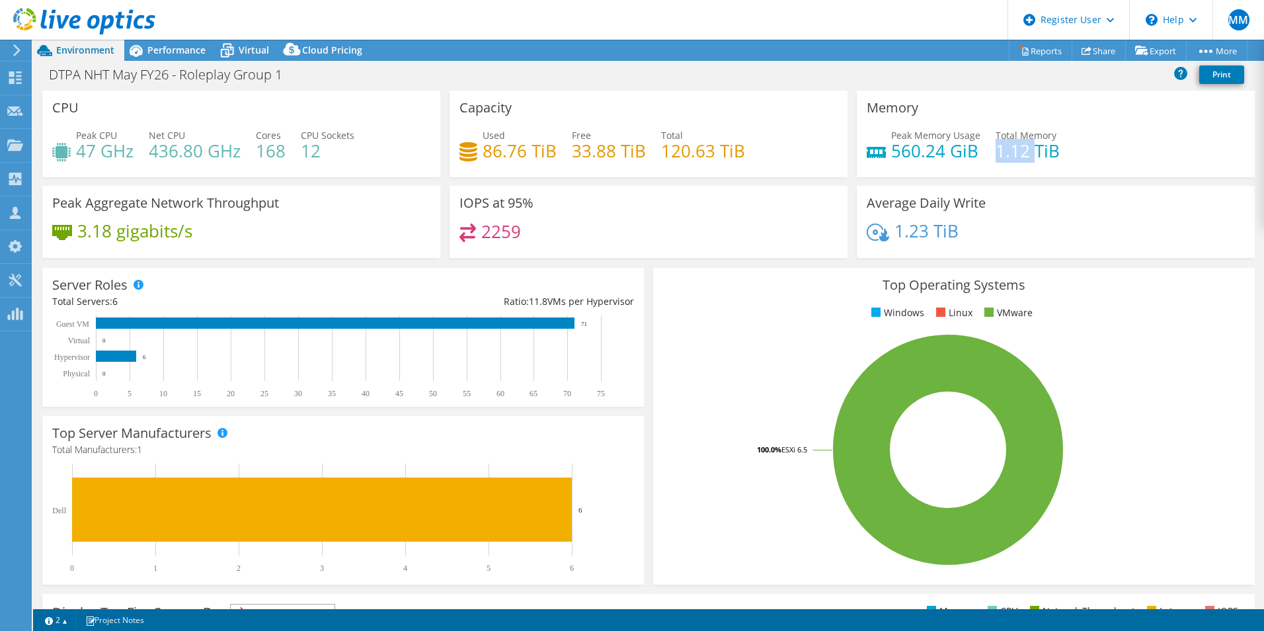
click at [1064, 161] on div "Peak Memory Usage 560.24 GiB Total Memory 1.12 TiB" at bounding box center [1056, 149] width 378 height 43
drag, startPoint x: 1071, startPoint y: 161, endPoint x: 1089, endPoint y: 168, distance: 19.0
click at [1089, 167] on div "Peak Memory Usage 560.24 GiB Total Memory 1.12 TiB" at bounding box center [1056, 149] width 378 height 43
click at [87, 145] on h4 "47 GHz" at bounding box center [105, 150] width 58 height 15
drag, startPoint x: 143, startPoint y: 149, endPoint x: 213, endPoint y: 149, distance: 69.4
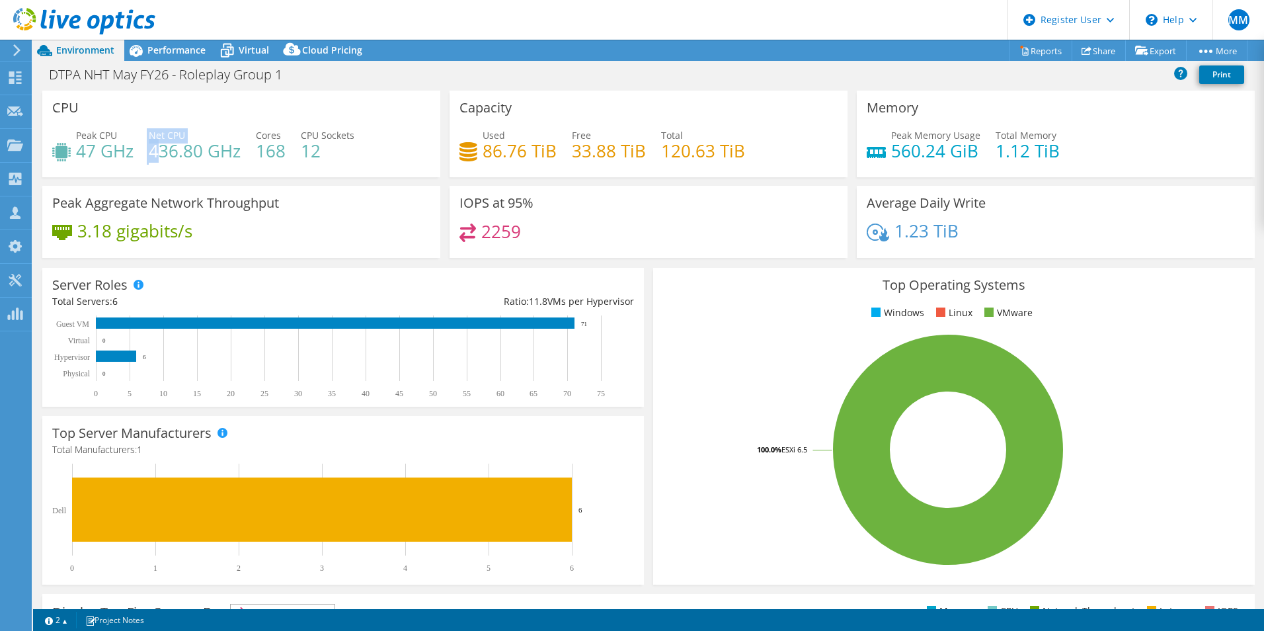
click at [186, 150] on div "Peak CPU 47 GHz Net CPU 436.80 GHz Cores 168 CPU Sockets 12" at bounding box center [241, 149] width 378 height 43
drag, startPoint x: 213, startPoint y: 149, endPoint x: 243, endPoint y: 157, distance: 31.4
click at [243, 157] on div "Peak CPU 47 GHz Net CPU 436.80 GHz Cores 168 CPU Sockets 12" at bounding box center [241, 149] width 378 height 43
drag, startPoint x: 262, startPoint y: 150, endPoint x: 294, endPoint y: 150, distance: 32.4
click at [285, 150] on div "Peak CPU 47 GHz Net CPU 436.80 GHz Cores 168 CPU Sockets 12" at bounding box center [241, 149] width 378 height 43
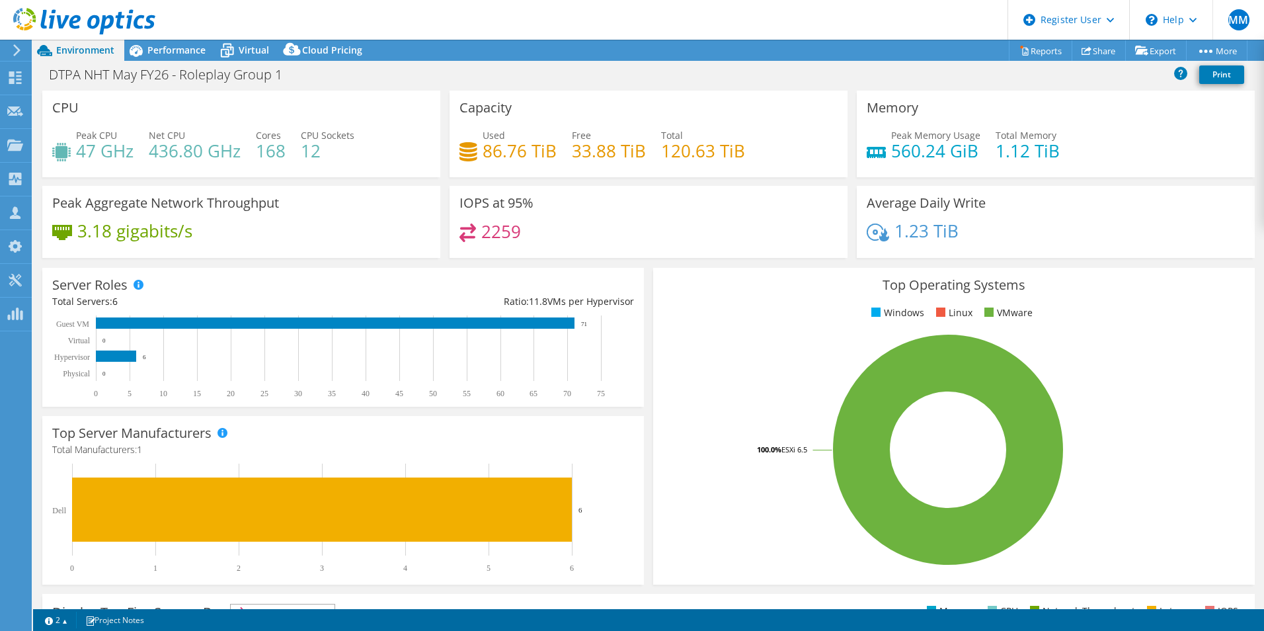
drag, startPoint x: 294, startPoint y: 150, endPoint x: 320, endPoint y: 173, distance: 34.2
click at [320, 173] on div "CPU Peak CPU 47 GHz Net CPU 436.80 GHz Cores 168 CPU Sockets 12" at bounding box center [241, 134] width 398 height 87
drag, startPoint x: 302, startPoint y: 152, endPoint x: 342, endPoint y: 152, distance: 40.3
click at [329, 152] on h4 "12" at bounding box center [328, 150] width 54 height 15
drag, startPoint x: 342, startPoint y: 152, endPoint x: 190, endPoint y: 77, distance: 169.4
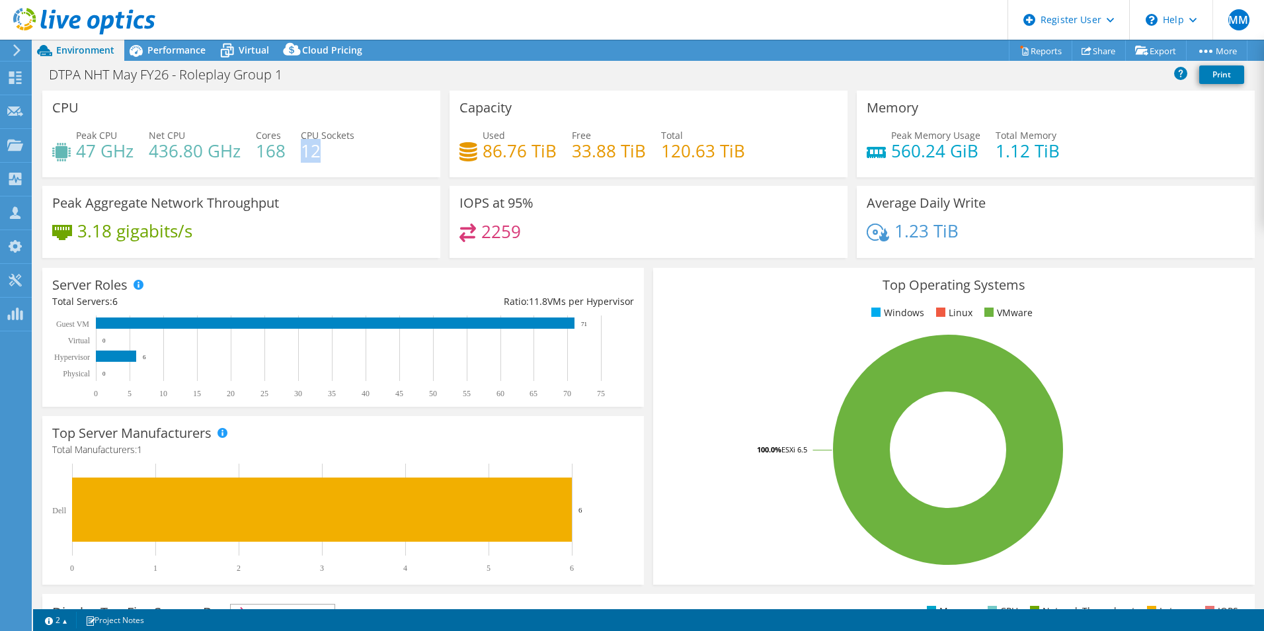
click at [379, 162] on div "Peak CPU 47 GHz Net CPU 436.80 GHz Cores 168 CPU Sockets 12" at bounding box center [241, 149] width 378 height 43
click at [201, 49] on span "Performance" at bounding box center [176, 50] width 58 height 13
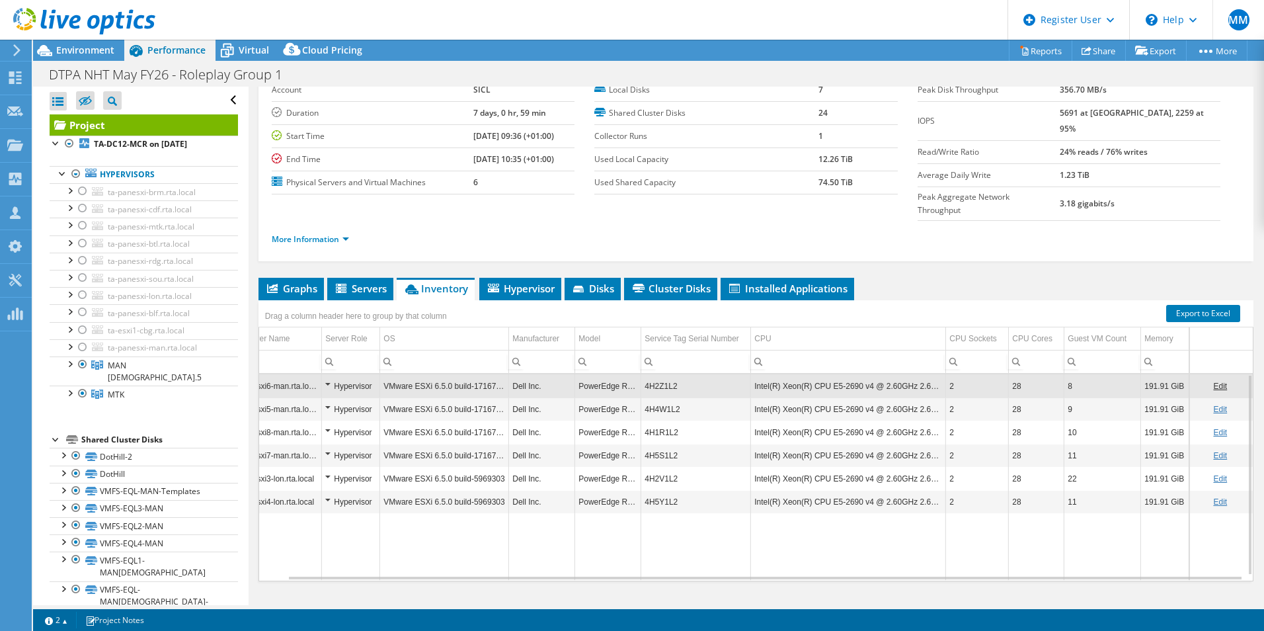
scroll to position [0, 0]
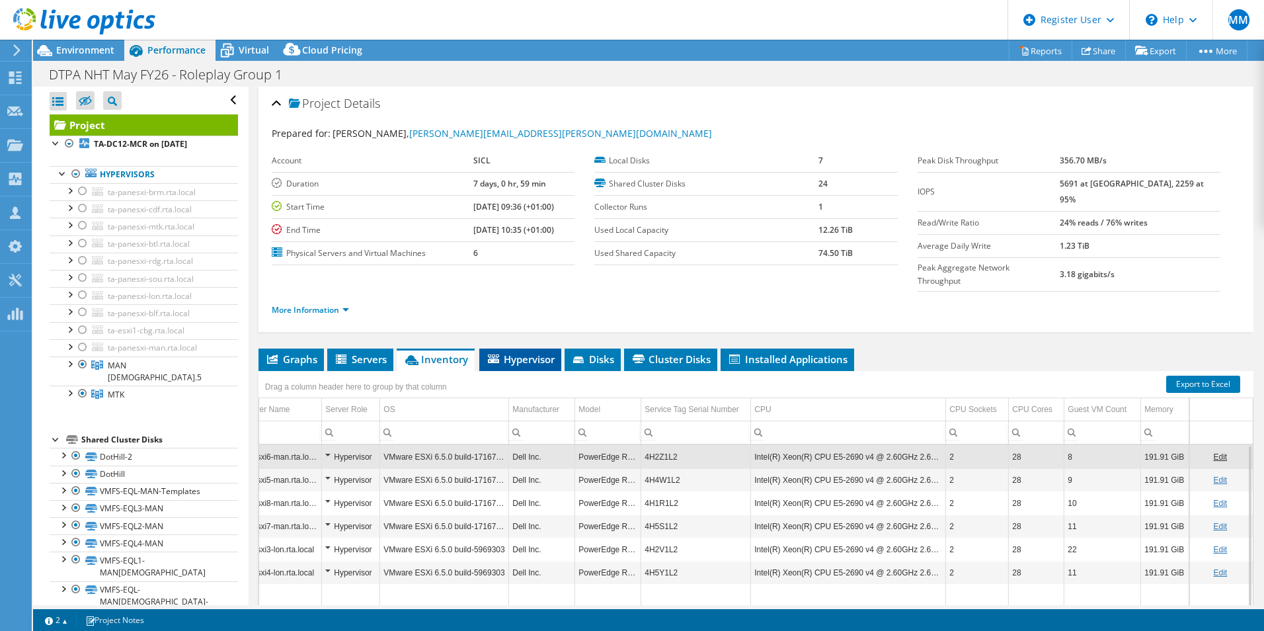
click at [534, 348] on li "Hypervisor" at bounding box center [520, 359] width 82 height 22
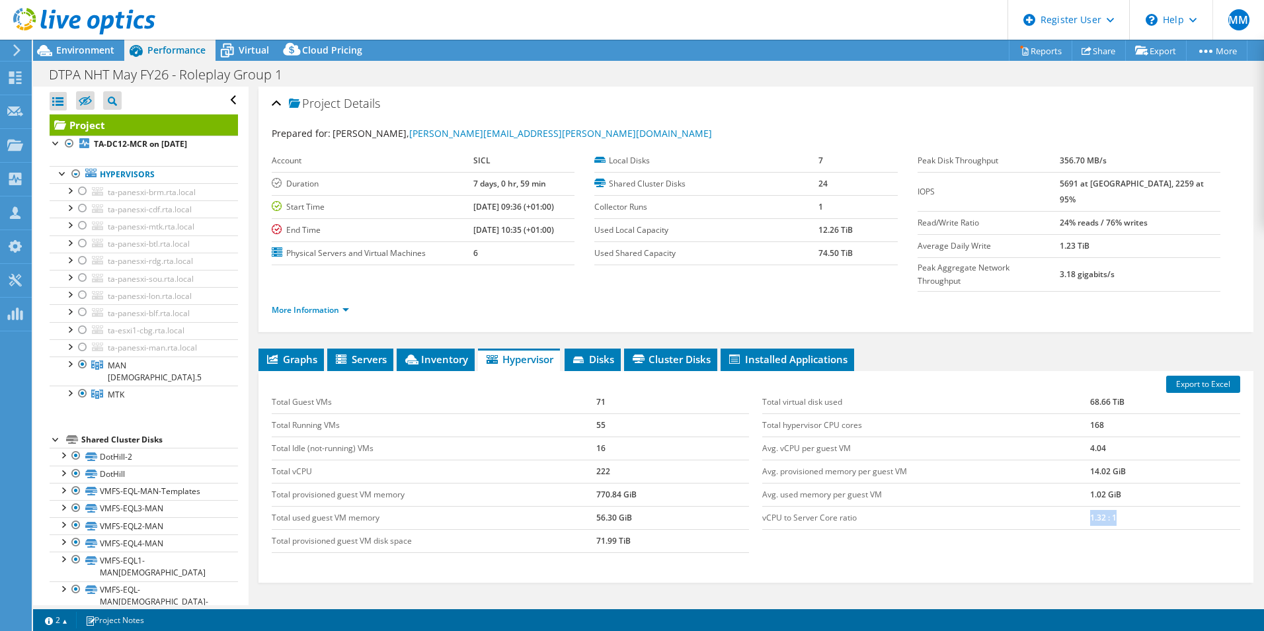
drag, startPoint x: 1079, startPoint y: 487, endPoint x: 1116, endPoint y: 492, distance: 37.3
click at [1116, 506] on tr "vCPU to Server Core ratio 1.32 : 1" at bounding box center [1001, 517] width 478 height 23
drag, startPoint x: 1116, startPoint y: 492, endPoint x: 1126, endPoint y: 511, distance: 21.9
click at [1126, 511] on div "Total virtual disk used 68.66 TiB Total hypervisor CPU cores 168 Avg. vCPU per …" at bounding box center [1001, 459] width 491 height 165
click at [348, 348] on li "Servers" at bounding box center [360, 359] width 66 height 22
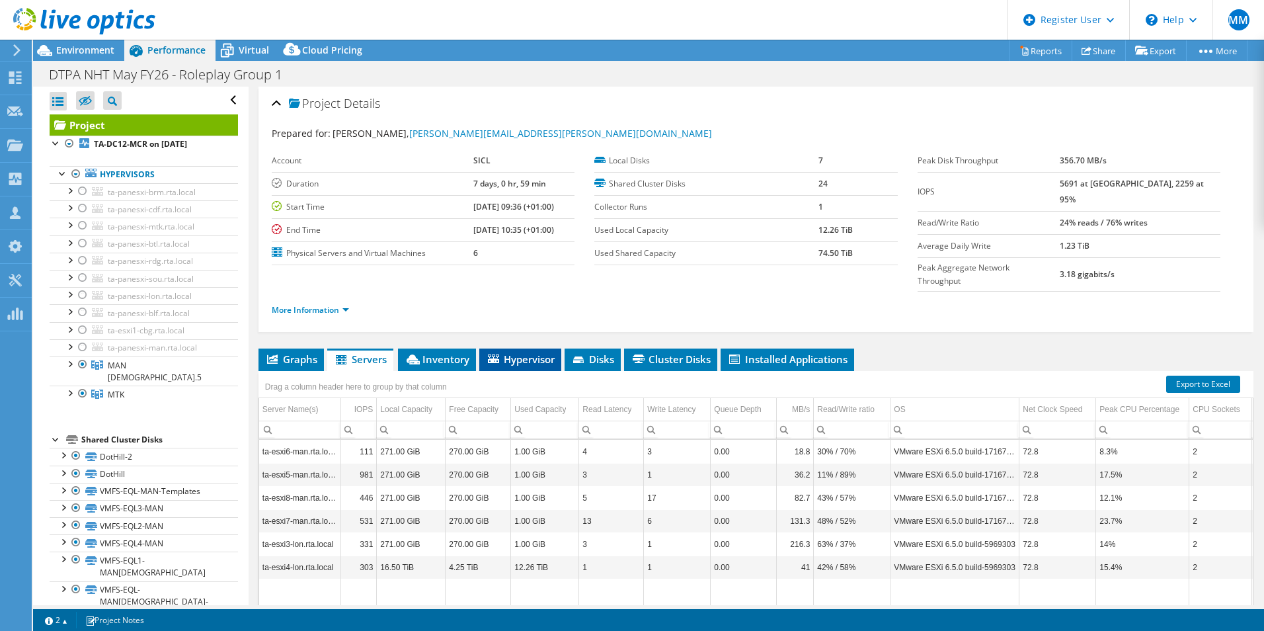
click at [545, 352] on span "Hypervisor" at bounding box center [520, 358] width 69 height 13
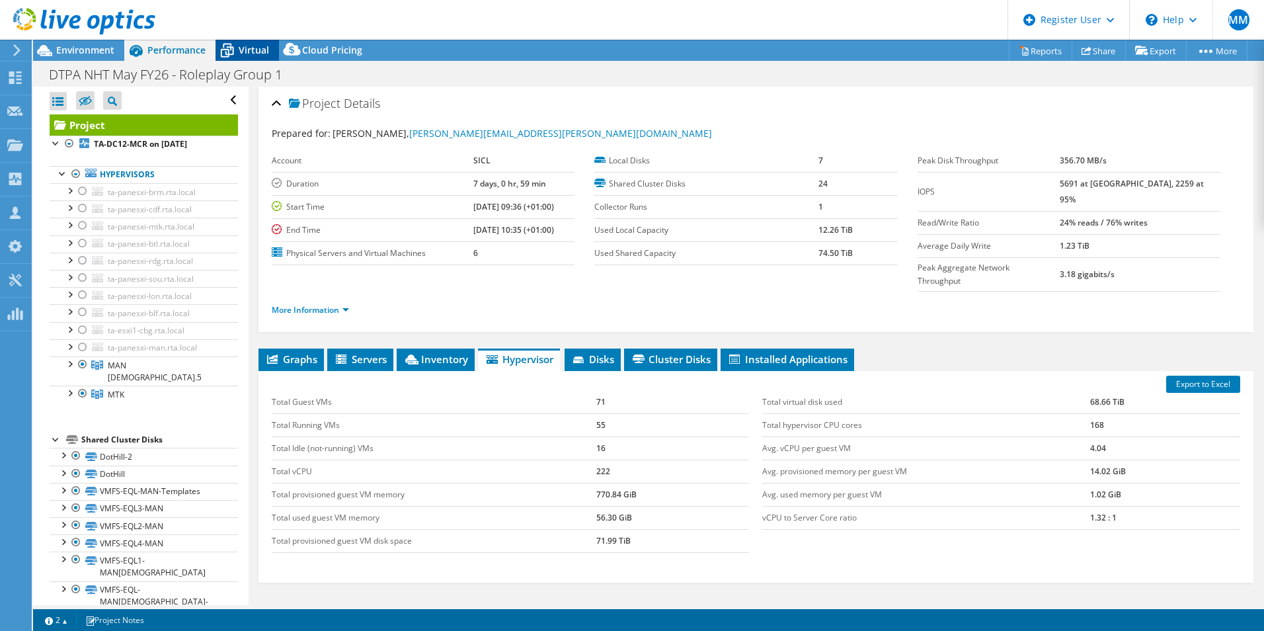
click at [250, 49] on span "Virtual" at bounding box center [254, 50] width 30 height 13
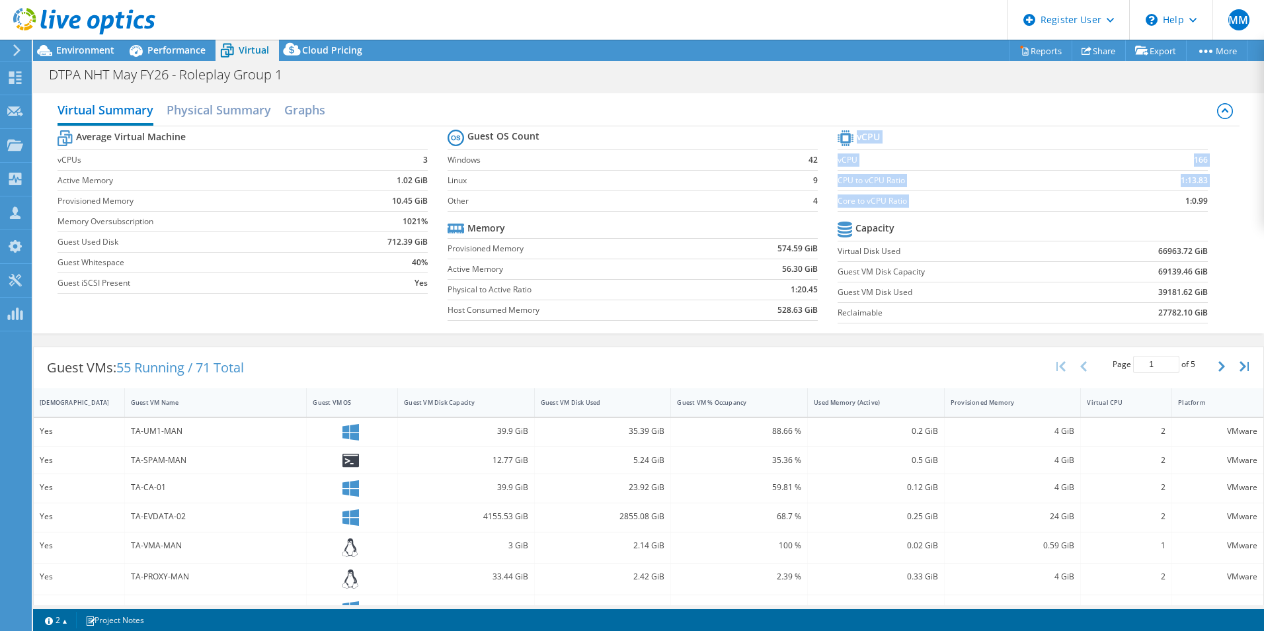
drag, startPoint x: 1173, startPoint y: 198, endPoint x: 1204, endPoint y: 200, distance: 31.8
click at [1204, 200] on section "vCPU vCPU 166 CPU to vCPU Ratio 1:13.83 Core to vCPU Ratio 1:0.99 Capacity Virt…" at bounding box center [1033, 228] width 390 height 203
click at [890, 208] on td "Core to vCPU Ratio" at bounding box center [974, 200] width 273 height 20
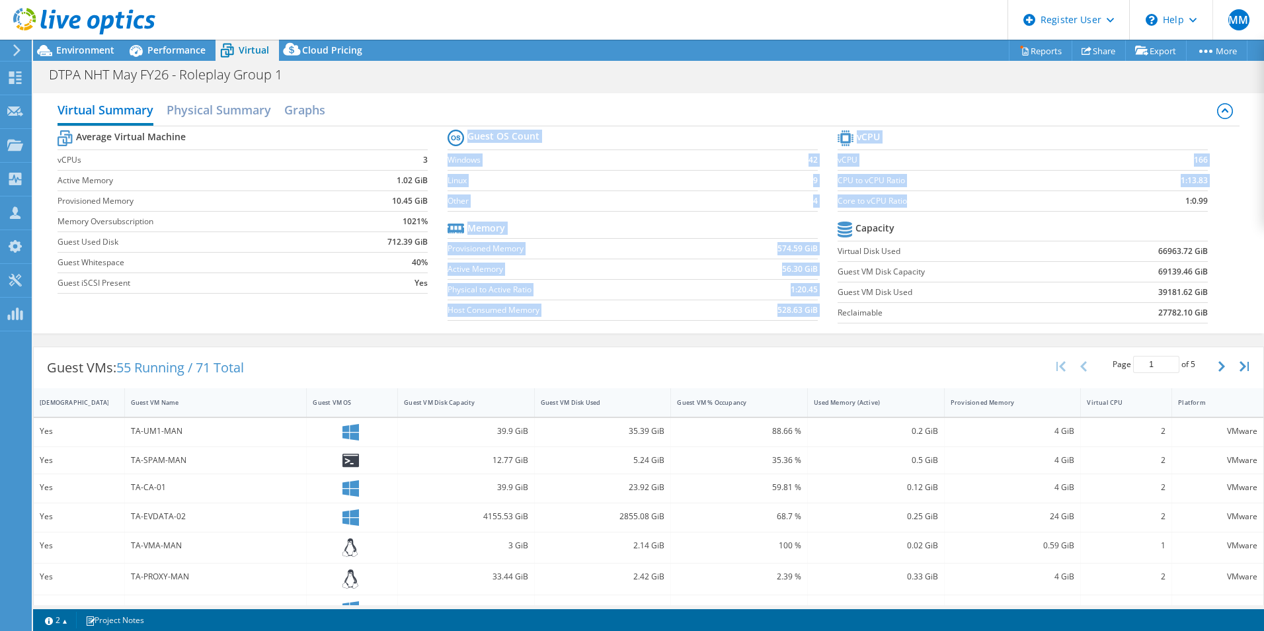
drag, startPoint x: 853, startPoint y: 200, endPoint x: 973, endPoint y: 207, distance: 120.5
click at [962, 194] on div "Average Virtual Machine vCPUs 3 Active Memory 1.02 GiB Provisioned Memory 10.45…" at bounding box center [649, 228] width 1182 height 204
click at [973, 207] on label "Core to vCPU Ratio" at bounding box center [974, 200] width 273 height 13
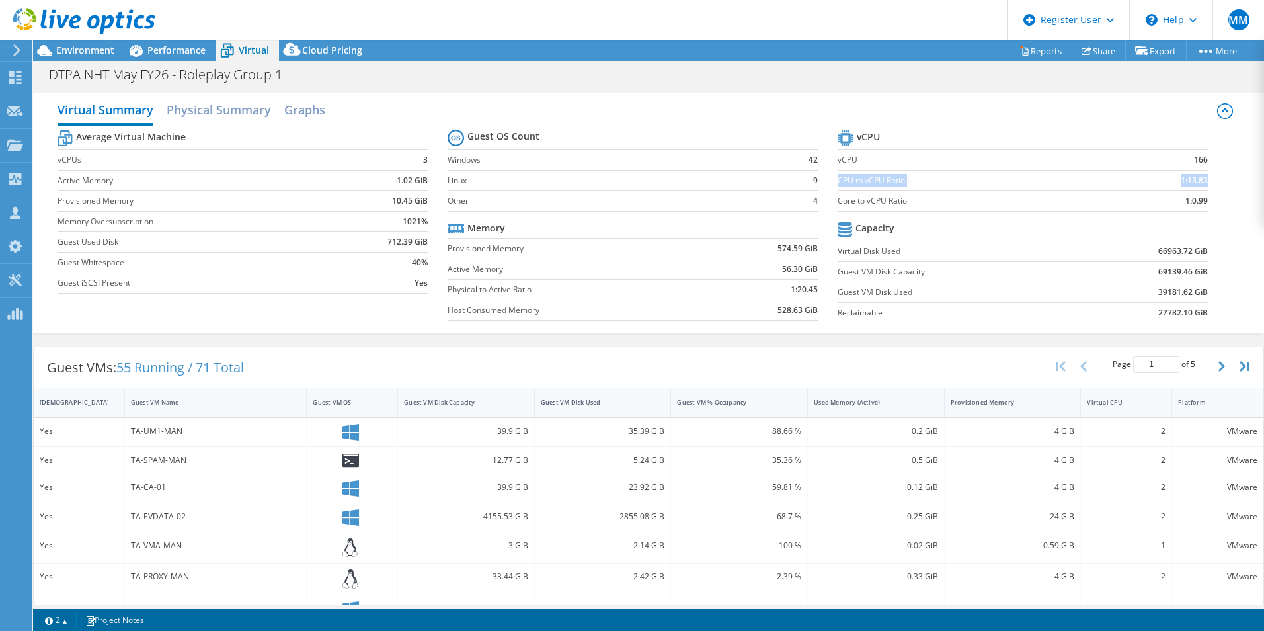
drag, startPoint x: 837, startPoint y: 177, endPoint x: 1197, endPoint y: 178, distance: 360.3
click at [1197, 178] on tr "CPU to vCPU Ratio 1:13.83" at bounding box center [1023, 180] width 370 height 20
drag, startPoint x: 1197, startPoint y: 178, endPoint x: 1103, endPoint y: 180, distance: 94.5
click at [1110, 180] on td "1:13.83" at bounding box center [1158, 180] width 97 height 20
drag, startPoint x: 1205, startPoint y: 180, endPoint x: 871, endPoint y: 181, distance: 333.8
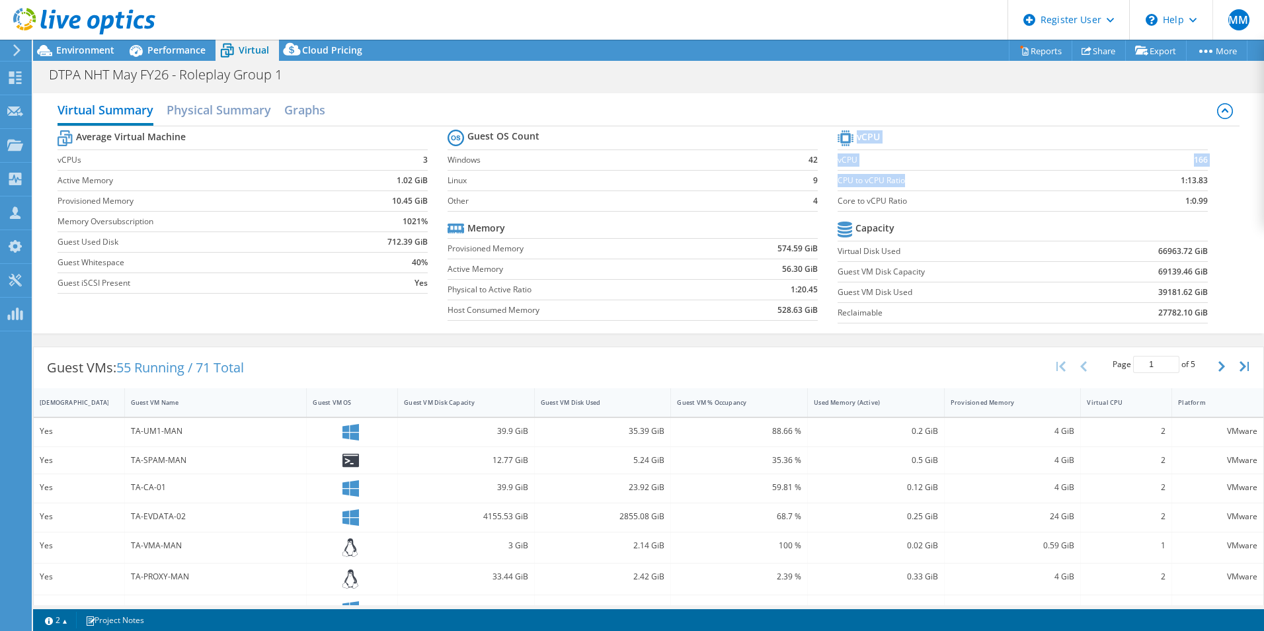
click at [880, 180] on section "vCPU vCPU 166 CPU to vCPU Ratio 1:13.83 Core to vCPU Ratio 1:0.99 Capacity Virt…" at bounding box center [1033, 228] width 390 height 203
drag, startPoint x: 871, startPoint y: 181, endPoint x: 850, endPoint y: 182, distance: 21.2
click at [869, 182] on label "CPU to vCPU Ratio" at bounding box center [974, 180] width 273 height 13
click at [838, 180] on label "CPU to vCPU Ratio" at bounding box center [974, 180] width 273 height 13
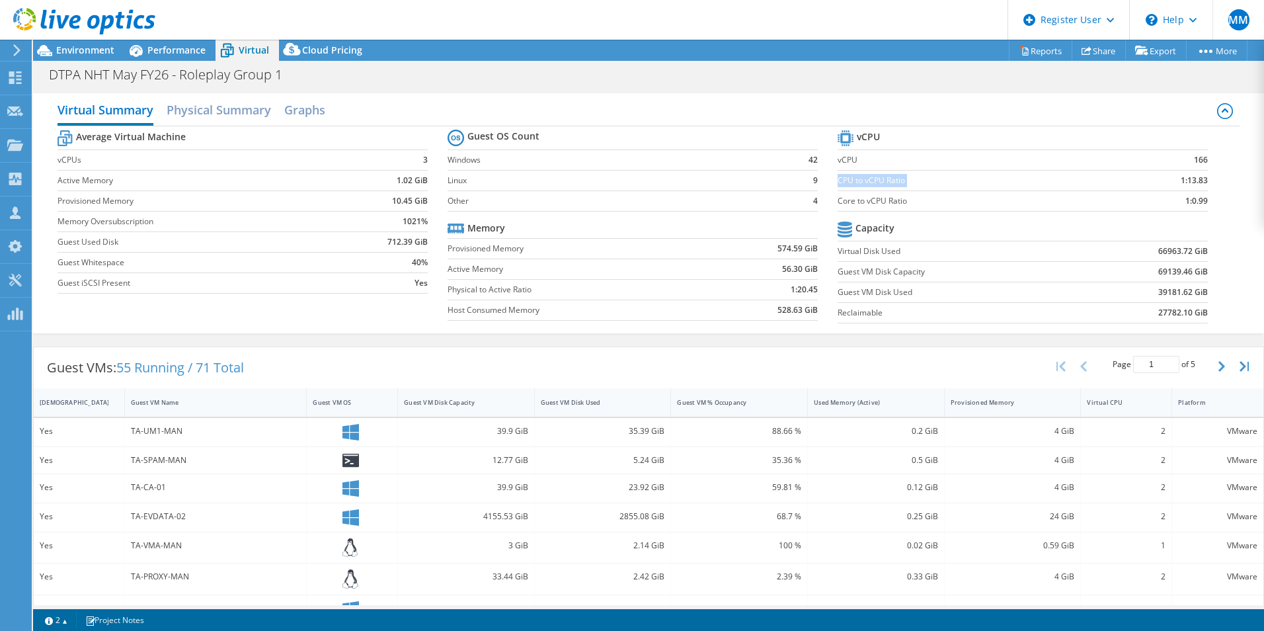
click at [838, 180] on label "CPU to vCPU Ratio" at bounding box center [974, 180] width 273 height 13
drag, startPoint x: 834, startPoint y: 180, endPoint x: 1025, endPoint y: 179, distance: 191.7
click at [1027, 179] on label "CPU to vCPU Ratio" at bounding box center [974, 180] width 273 height 13
click at [856, 178] on label "CPU to vCPU Ratio" at bounding box center [974, 180] width 273 height 13
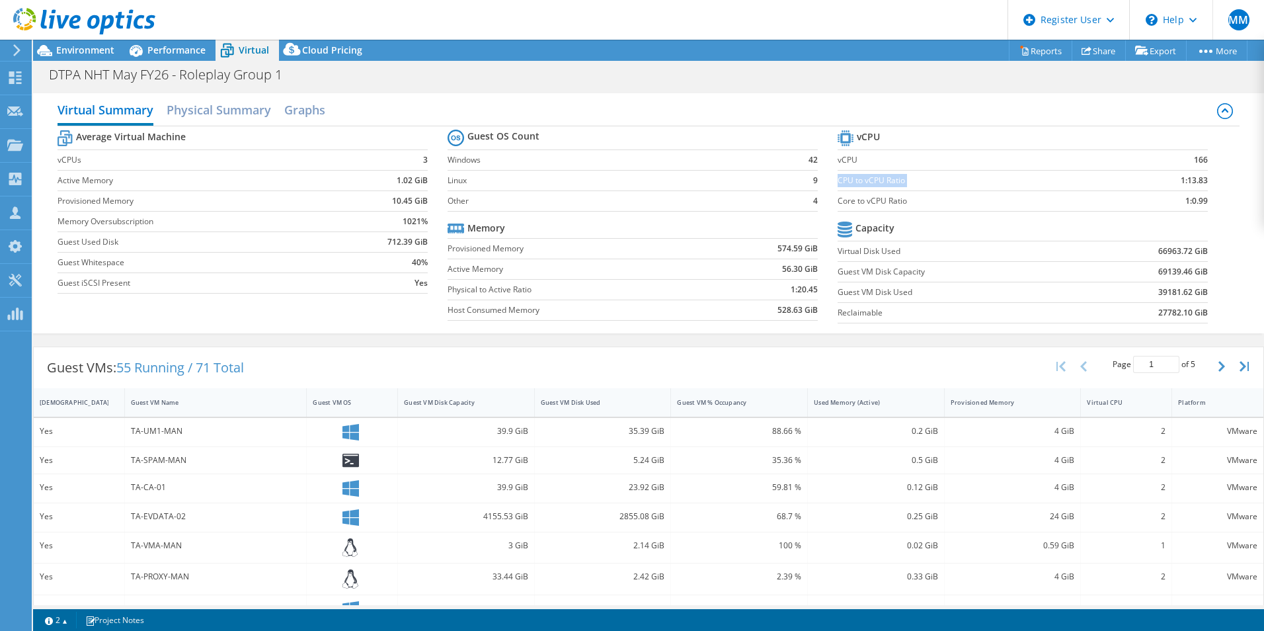
click at [856, 178] on label "CPU to vCPU Ratio" at bounding box center [974, 180] width 273 height 13
drag, startPoint x: 856, startPoint y: 178, endPoint x: 974, endPoint y: 173, distance: 117.8
click at [974, 173] on td "CPU to vCPU Ratio" at bounding box center [974, 180] width 273 height 20
click at [830, 270] on section "Guest OS Count Windows 42 Linux 9 Other 4 Memory Provisioned Memory 574.59 GiB …" at bounding box center [643, 226] width 390 height 201
click at [900, 277] on label "Guest VM Disk Capacity" at bounding box center [959, 271] width 242 height 13
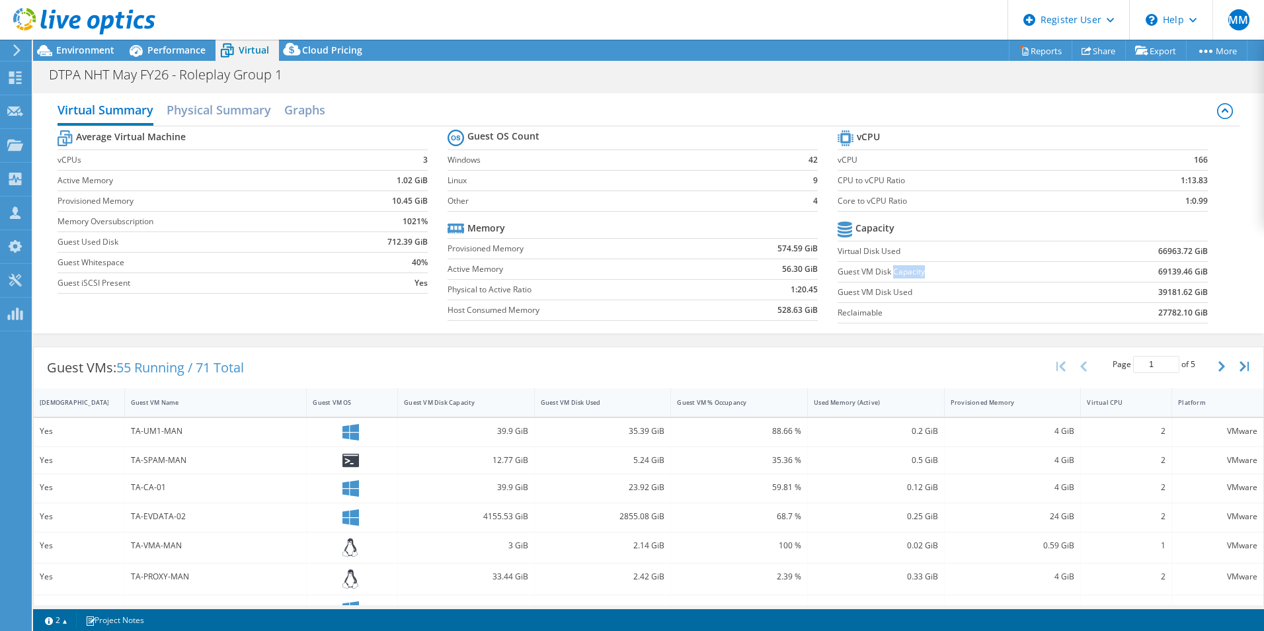
click at [900, 277] on label "Guest VM Disk Capacity" at bounding box center [959, 271] width 242 height 13
drag, startPoint x: 900, startPoint y: 277, endPoint x: 882, endPoint y: 303, distance: 31.7
click at [882, 303] on td "Reclaimable" at bounding box center [959, 312] width 242 height 20
click at [848, 294] on label "Guest VM Disk Used" at bounding box center [959, 292] width 242 height 13
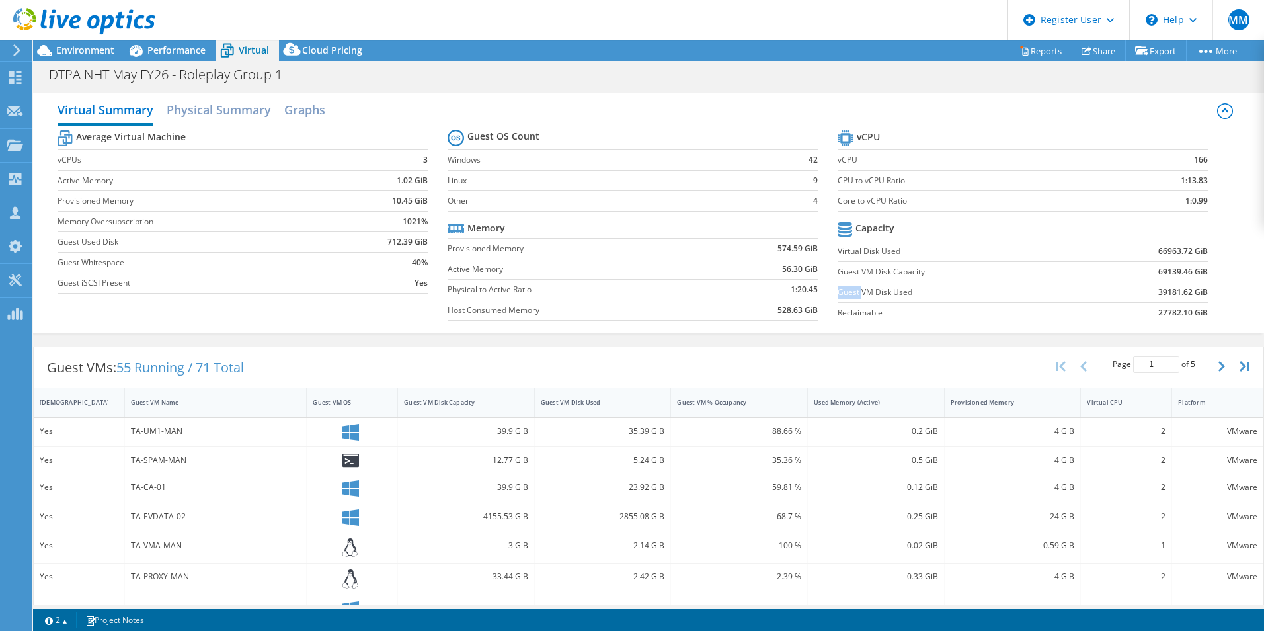
click at [848, 294] on label "Guest VM Disk Used" at bounding box center [959, 292] width 242 height 13
drag, startPoint x: 857, startPoint y: 293, endPoint x: 912, endPoint y: 301, distance: 56.0
click at [904, 295] on label "Guest VM Disk Used" at bounding box center [959, 292] width 242 height 13
click at [1178, 312] on b "27782.10 GiB" at bounding box center [1183, 312] width 50 height 13
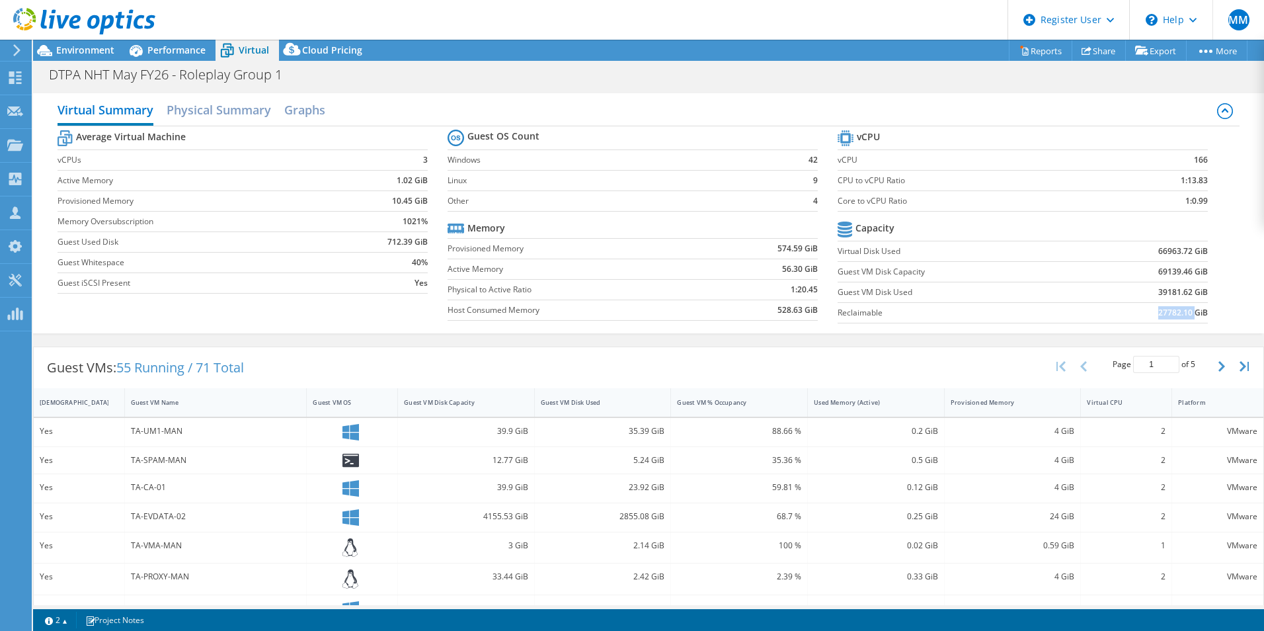
click at [1178, 312] on b "27782.10 GiB" at bounding box center [1183, 312] width 50 height 13
click at [1175, 312] on b "27782.10 GiB" at bounding box center [1183, 312] width 50 height 13
click at [1163, 293] on b "39181.62 GiB" at bounding box center [1183, 292] width 50 height 13
drag, startPoint x: 1163, startPoint y: 293, endPoint x: 1150, endPoint y: 274, distance: 23.3
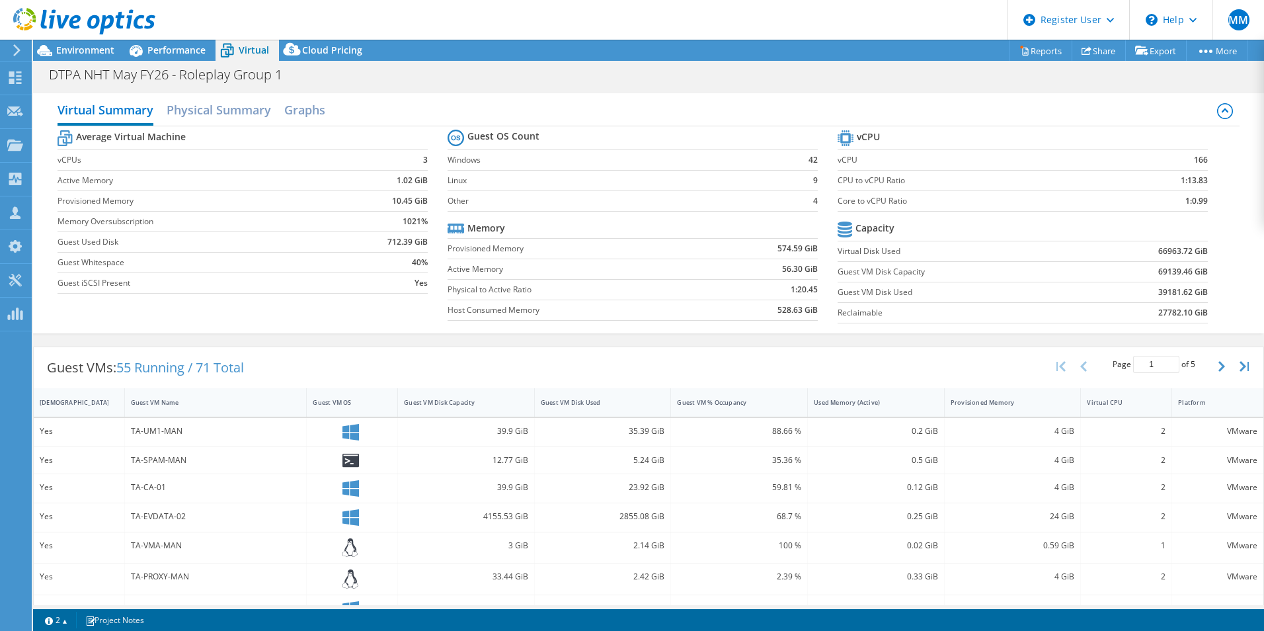
click at [1158, 274] on b "69139.46 GiB" at bounding box center [1183, 271] width 50 height 13
drag, startPoint x: 1150, startPoint y: 274, endPoint x: 1144, endPoint y: 252, distance: 22.8
click at [1144, 252] on td "66963.72 GiB" at bounding box center [1143, 251] width 128 height 20
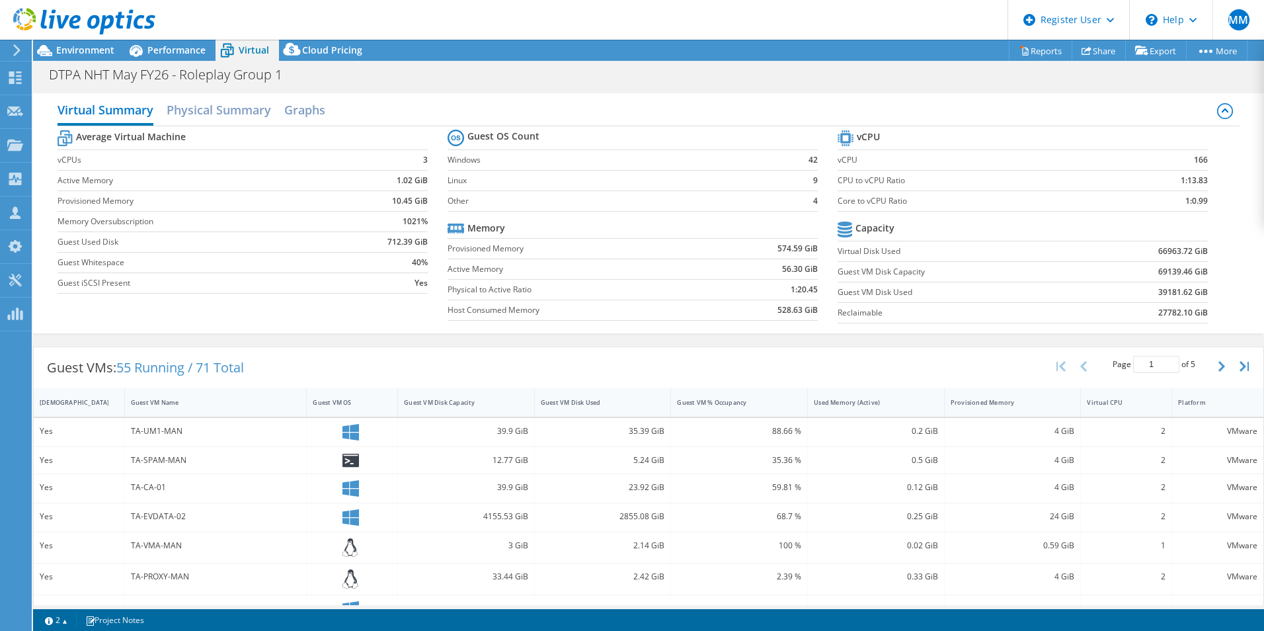
drag, startPoint x: 1144, startPoint y: 252, endPoint x: 938, endPoint y: 234, distance: 206.3
click at [938, 234] on tr "Capacity" at bounding box center [1023, 229] width 370 height 23
click at [348, 48] on span "Cloud Pricing" at bounding box center [332, 50] width 60 height 13
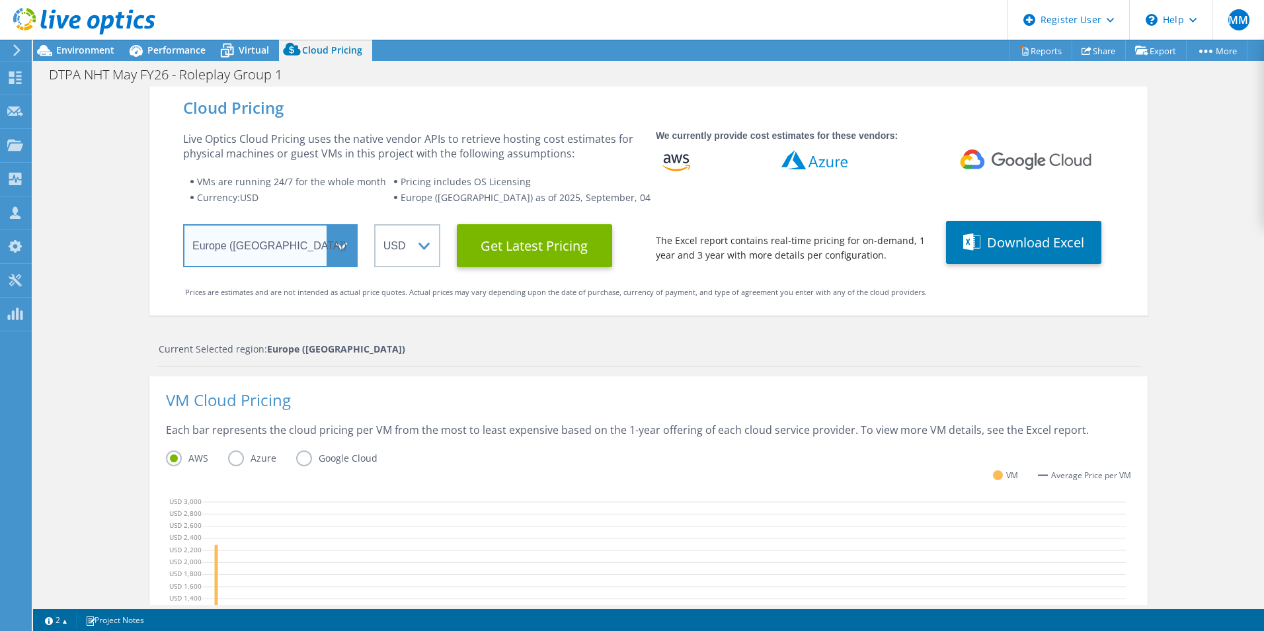
click at [338, 245] on select "Select a Region Asia Pacific (Hong Kong) Asia Pacific (Mumbai) Asia Pacific (Se…" at bounding box center [270, 245] width 175 height 43
drag, startPoint x: 338, startPoint y: 245, endPoint x: 367, endPoint y: 249, distance: 28.7
click at [338, 245] on select "Select a Region Asia Pacific (Hong Kong) Asia Pacific (Mumbai) Asia Pacific (Se…" at bounding box center [270, 245] width 175 height 43
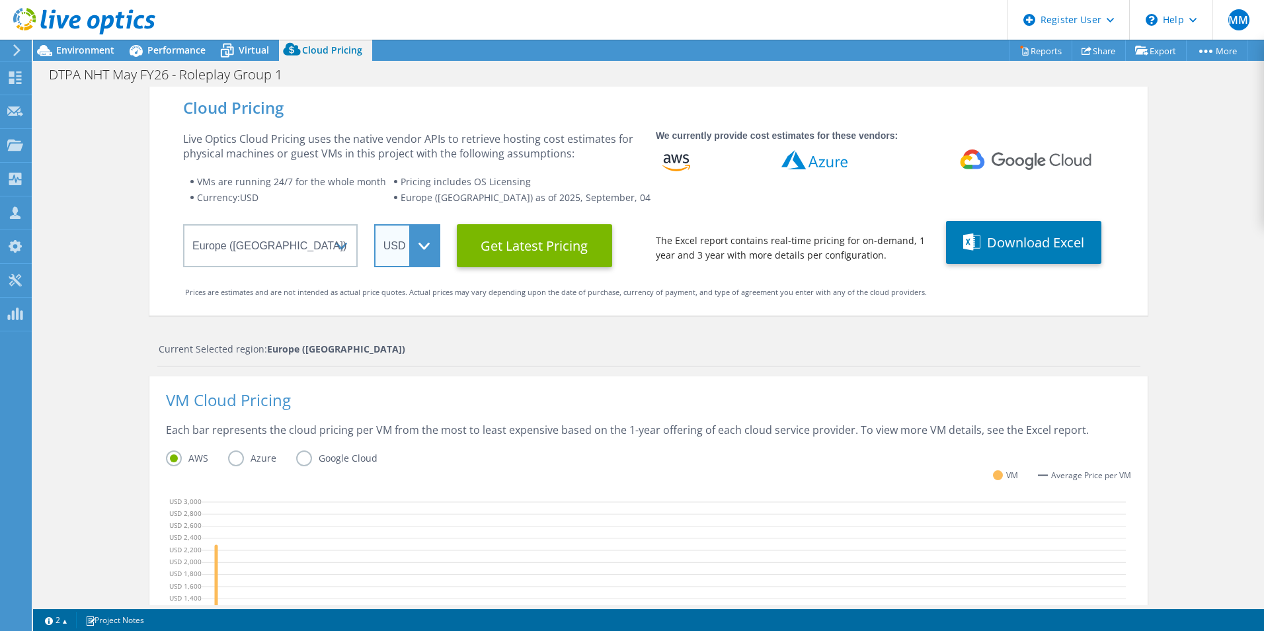
click at [408, 248] on select "ARS AUD BRL CAD CHF CLP CNY DKK EUR GBP HKD HUF INR JPY MXN MYR NOK NZD PEN SEK…" at bounding box center [407, 245] width 66 height 43
click at [405, 243] on select "ARS AUD BRL CAD CHF CLP CNY DKK EUR GBP HKD HUF INR JPY MXN MYR NOK NZD PEN SEK…" at bounding box center [407, 245] width 66 height 43
click at [374, 224] on select "ARS AUD BRL CAD CHF CLP CNY DKK EUR GBP HKD HUF INR JPY MXN MYR NOK NZD PEN SEK…" at bounding box center [407, 245] width 66 height 43
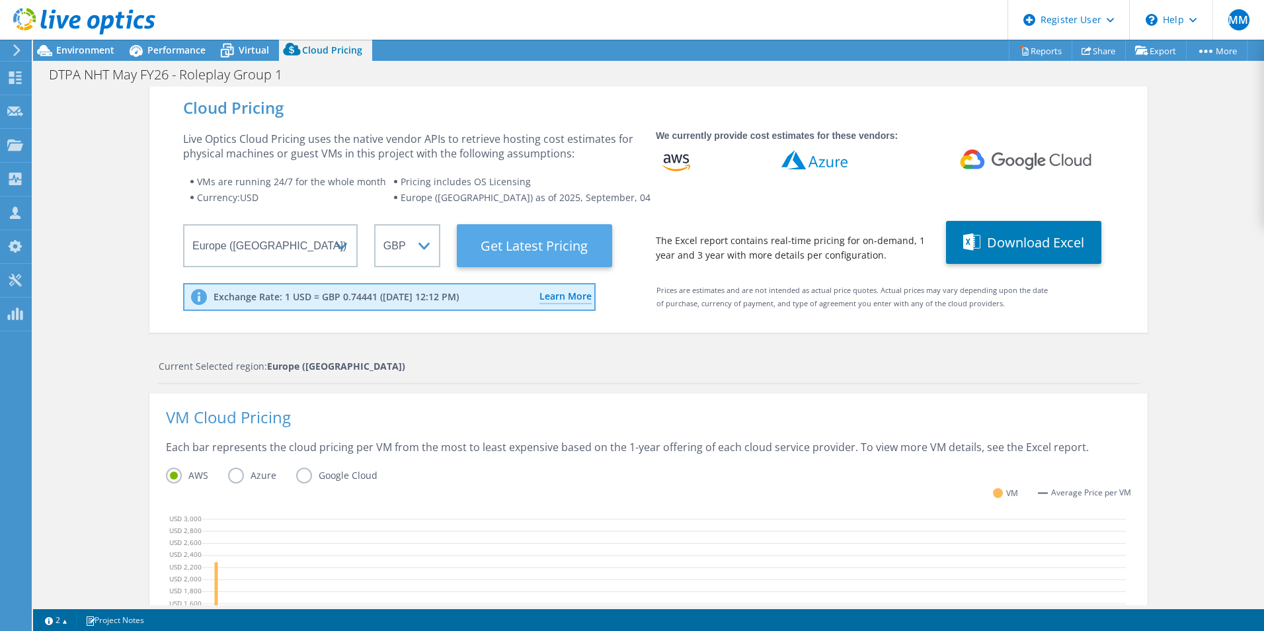
click at [488, 253] on Latest "Get Latest Pricing" at bounding box center [534, 245] width 155 height 43
drag, startPoint x: 504, startPoint y: 431, endPoint x: 545, endPoint y: 427, distance: 41.8
click at [506, 431] on div "VM Cloud Pricing" at bounding box center [648, 425] width 965 height 30
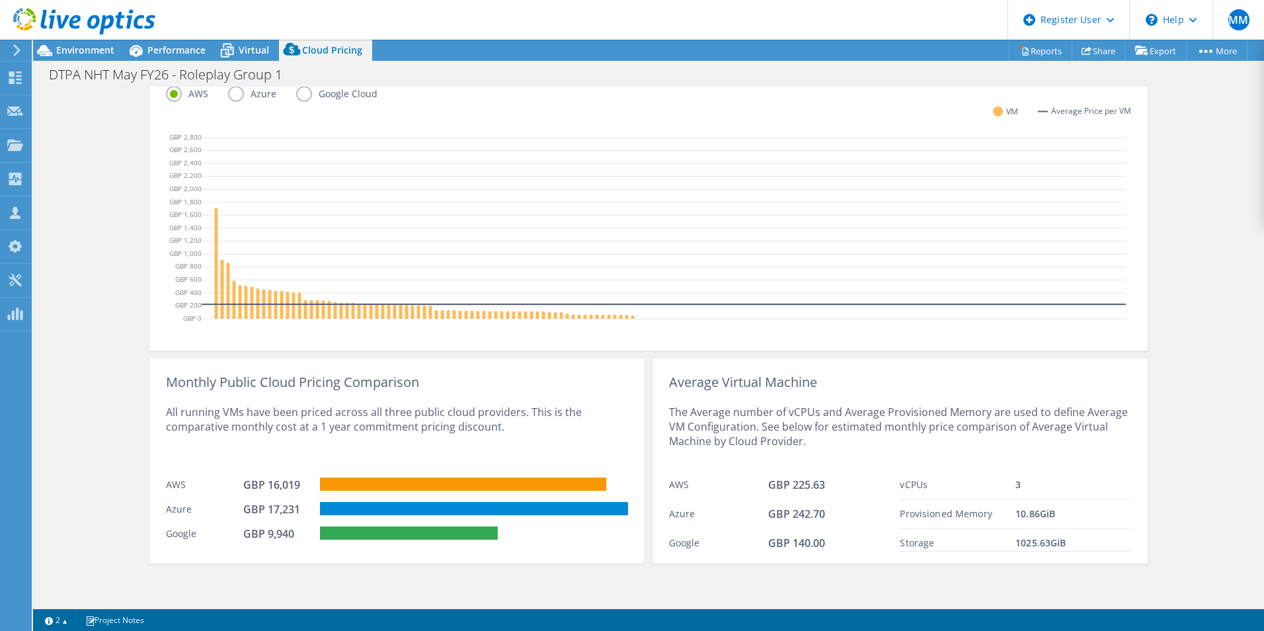
scroll to position [382, 0]
click at [243, 484] on div "GBP 16,019" at bounding box center [276, 484] width 66 height 15
drag, startPoint x: 253, startPoint y: 484, endPoint x: 375, endPoint y: 487, distance: 123.0
click at [375, 487] on div "AWS GBP 16,019" at bounding box center [397, 482] width 462 height 24
click at [203, 454] on div "All running VMs have been priced across all three public cloud providers. This …" at bounding box center [397, 429] width 462 height 81
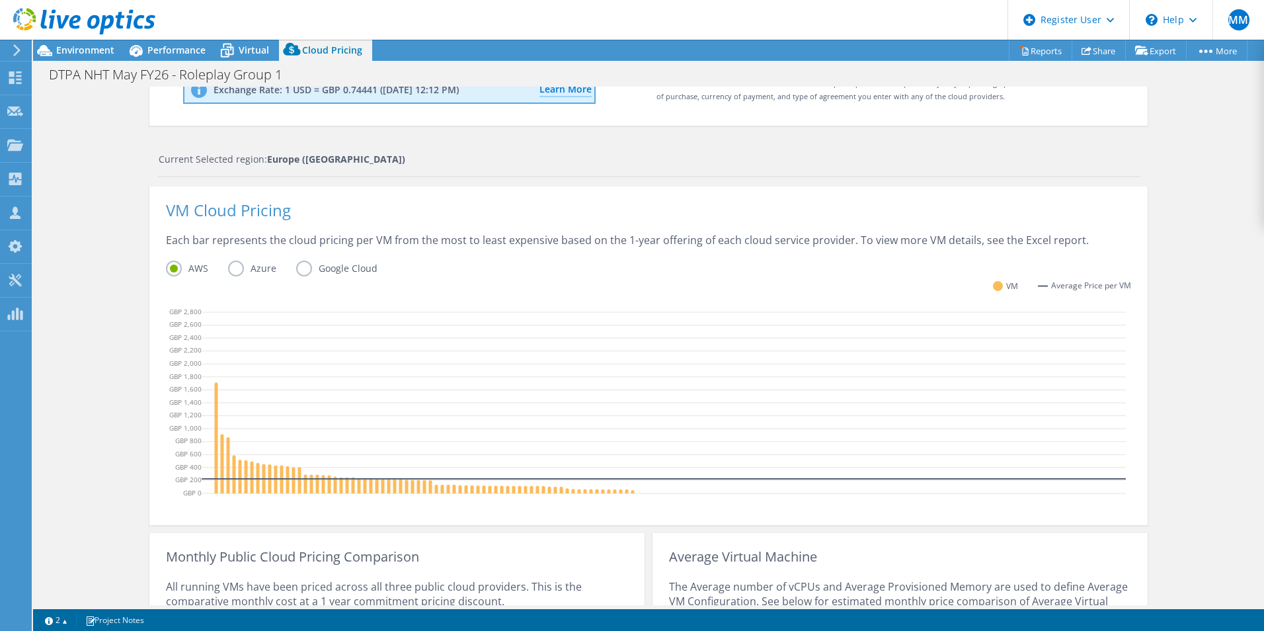
scroll to position [184, 0]
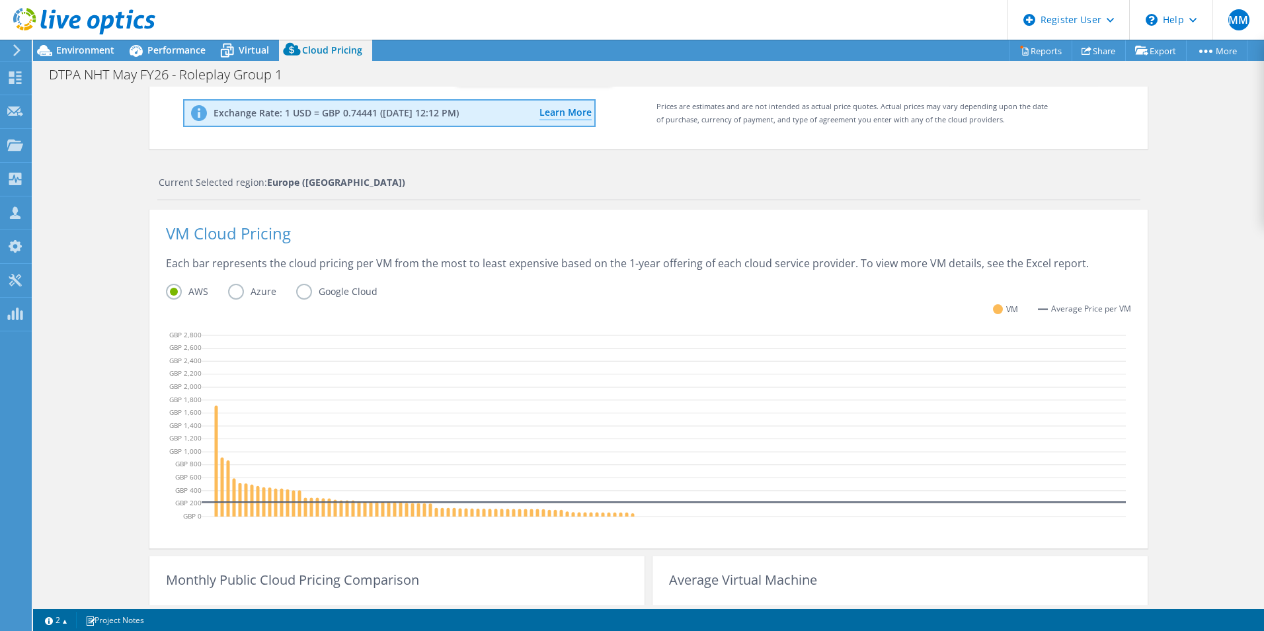
click at [228, 290] on label "Azure" at bounding box center [262, 292] width 68 height 16
click at [0, 0] on input "Azure" at bounding box center [0, 0] width 0 height 0
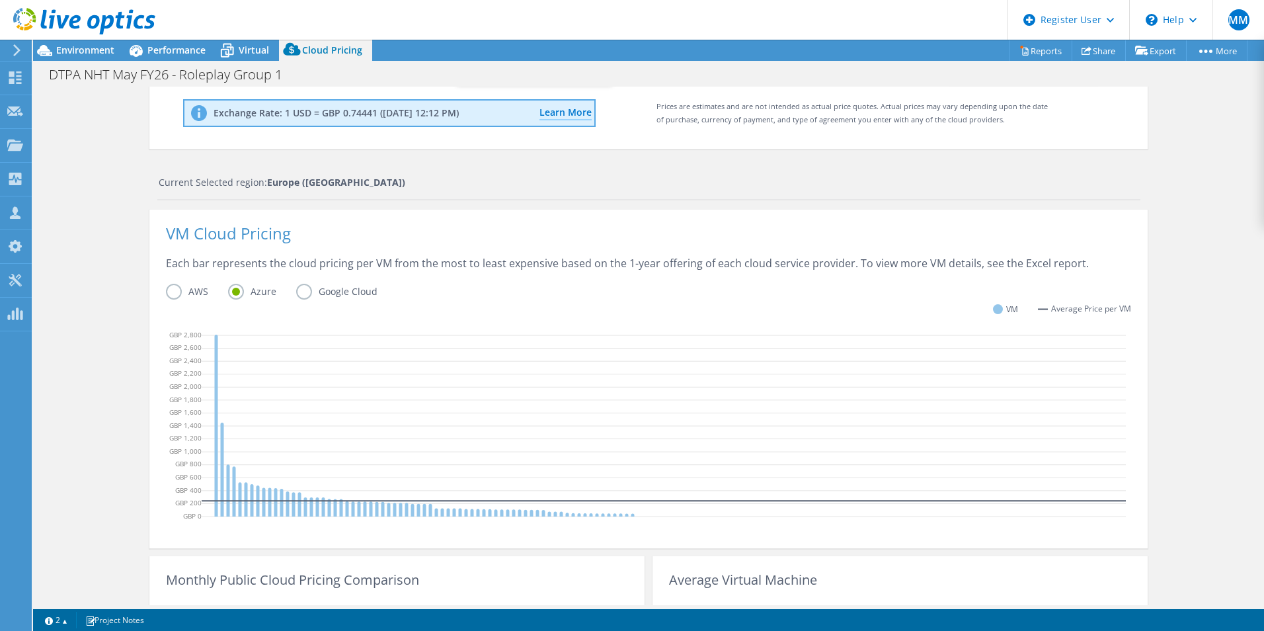
click at [176, 291] on label "AWS" at bounding box center [197, 292] width 62 height 16
click at [0, 0] on input "AWS" at bounding box center [0, 0] width 0 height 0
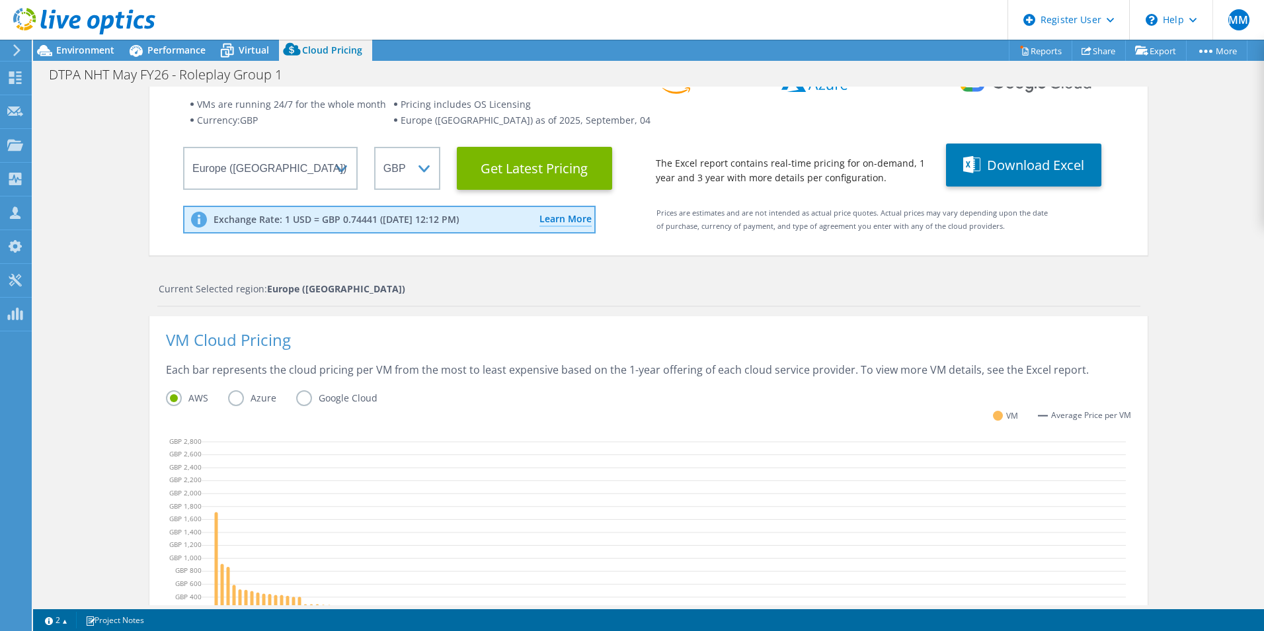
scroll to position [0, 0]
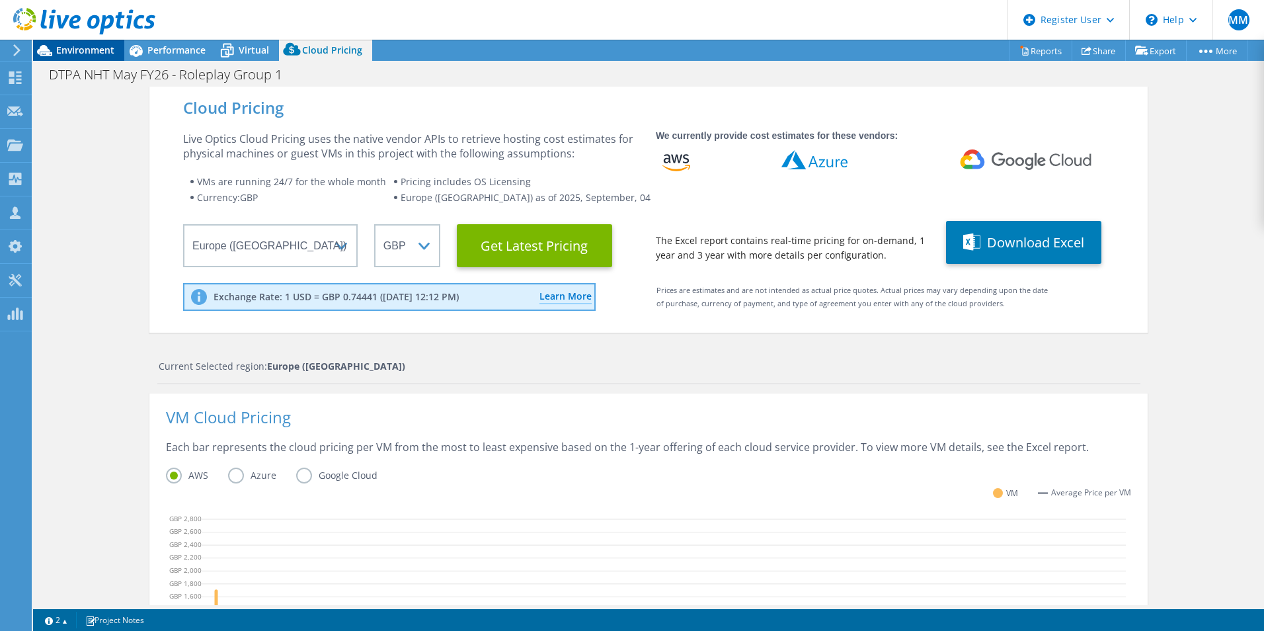
click at [89, 53] on span "Environment" at bounding box center [85, 50] width 58 height 13
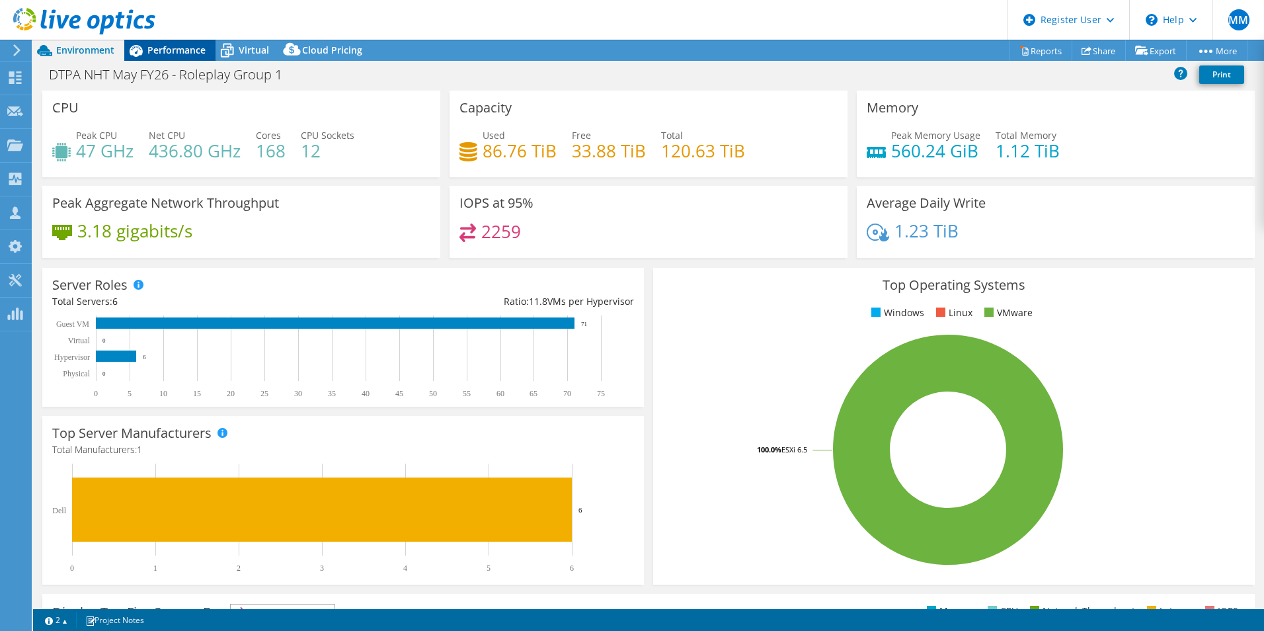
click at [149, 52] on span "Performance" at bounding box center [176, 50] width 58 height 13
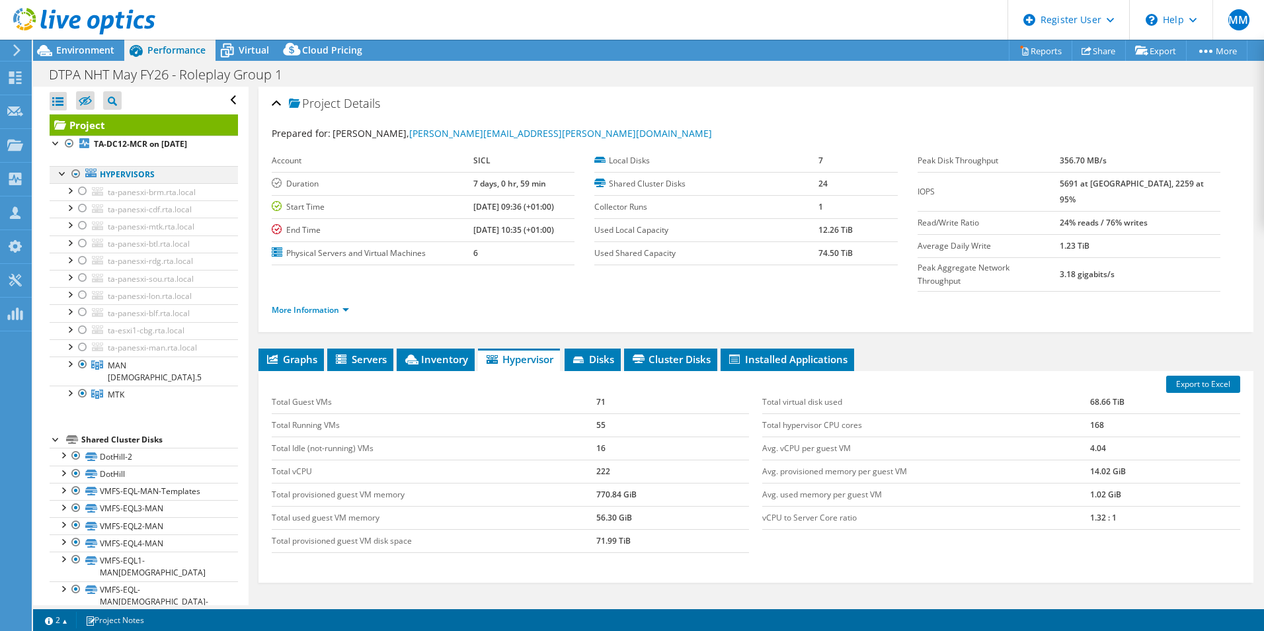
click at [79, 171] on div at bounding box center [75, 174] width 13 height 16
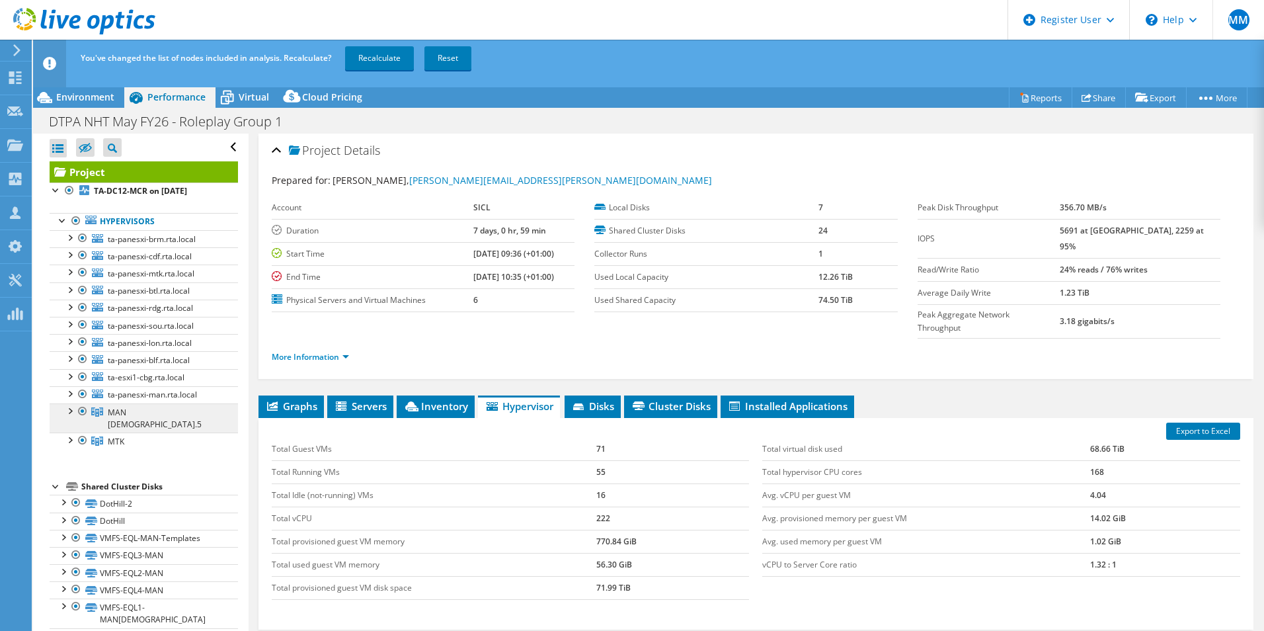
click at [87, 420] on link "MAN [DEMOGRAPHIC_DATA].5" at bounding box center [144, 417] width 188 height 29
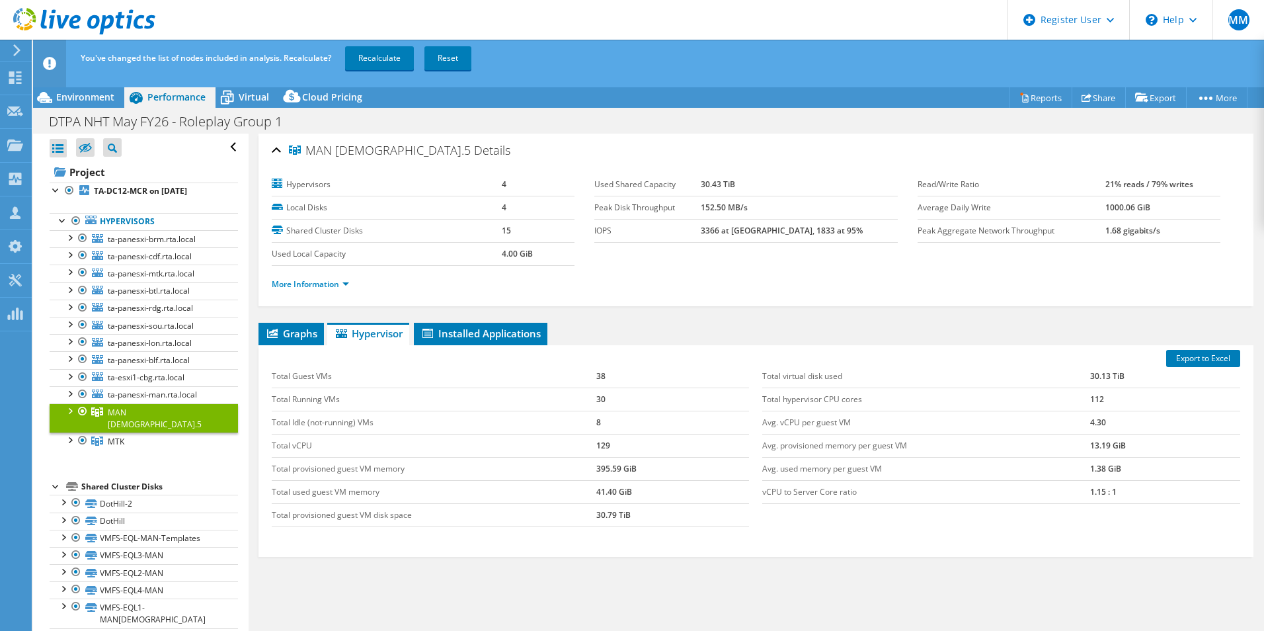
click at [81, 408] on div at bounding box center [82, 411] width 13 height 16
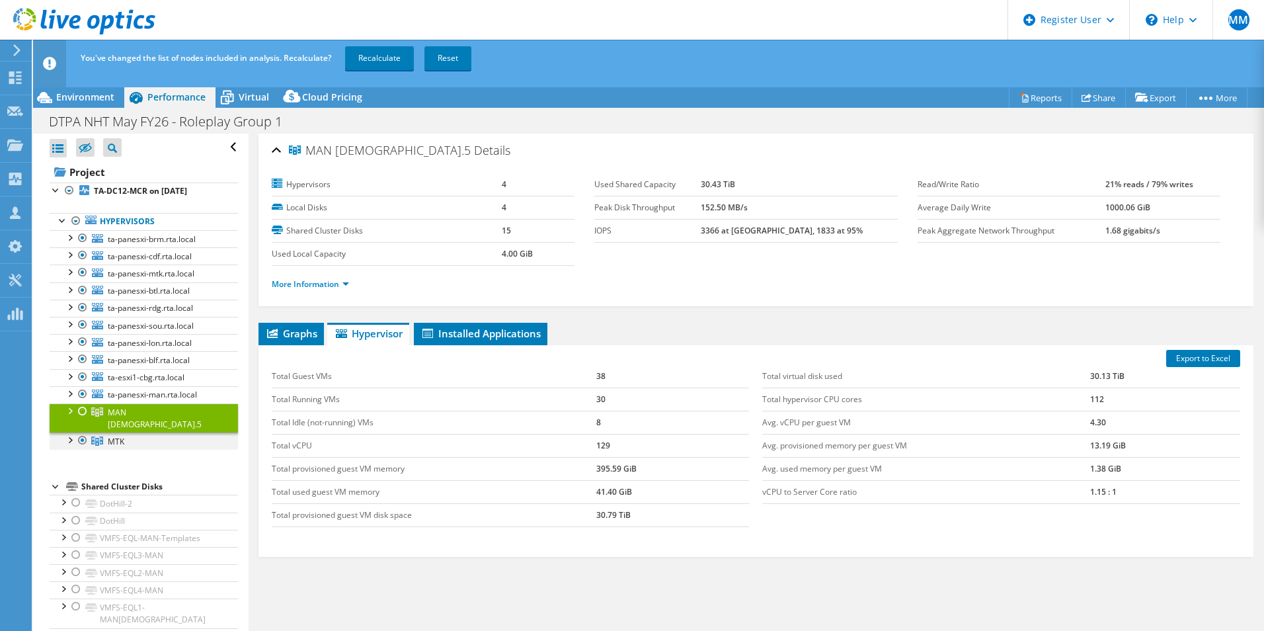
click at [83, 432] on div at bounding box center [82, 440] width 13 height 16
click at [379, 51] on link "Recalculate" at bounding box center [379, 58] width 69 height 24
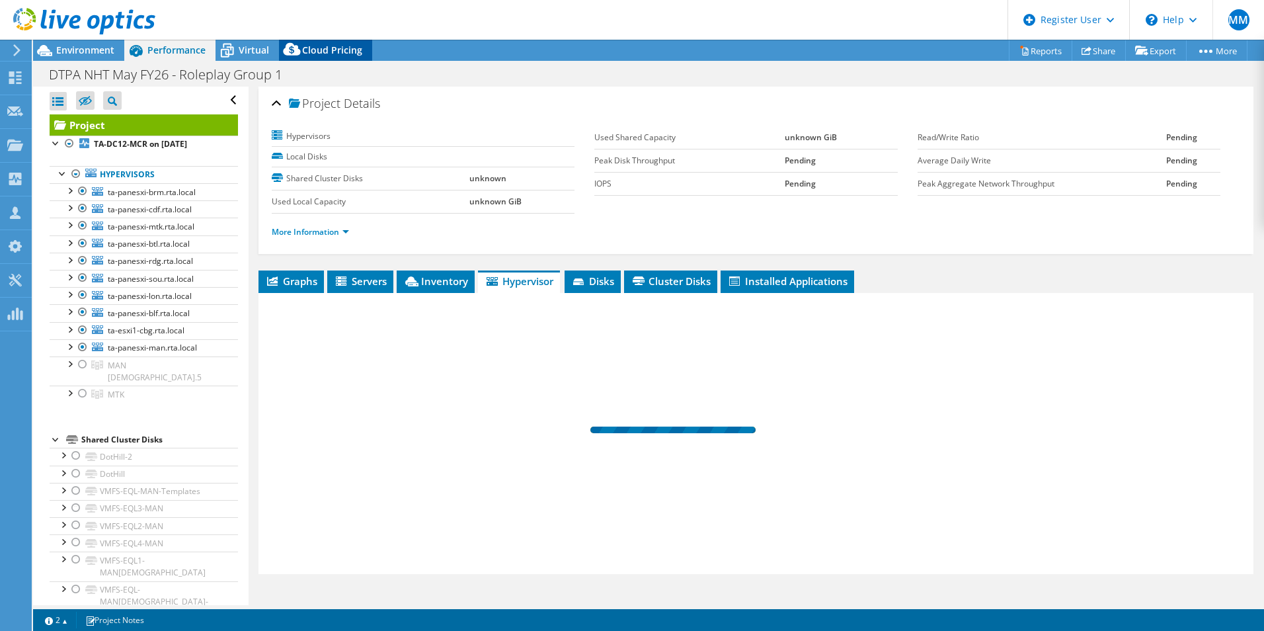
click at [314, 52] on span "Cloud Pricing" at bounding box center [332, 50] width 60 height 13
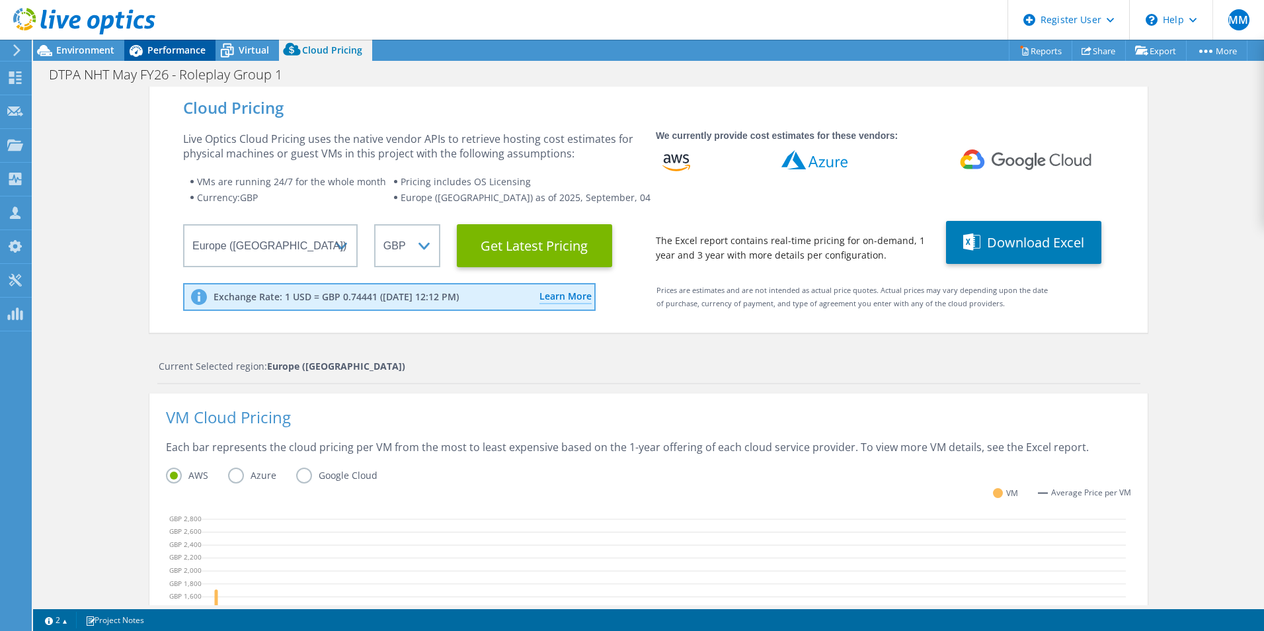
click at [188, 50] on span "Performance" at bounding box center [176, 50] width 58 height 13
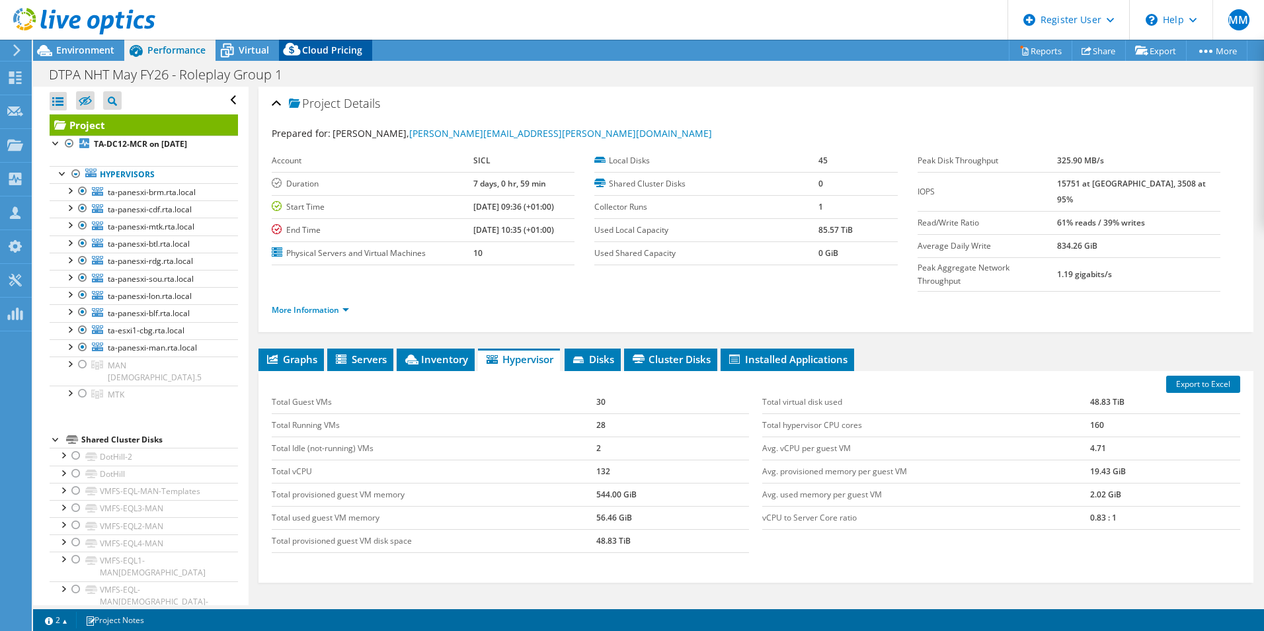
click at [314, 44] on span "Cloud Pricing" at bounding box center [332, 50] width 60 height 13
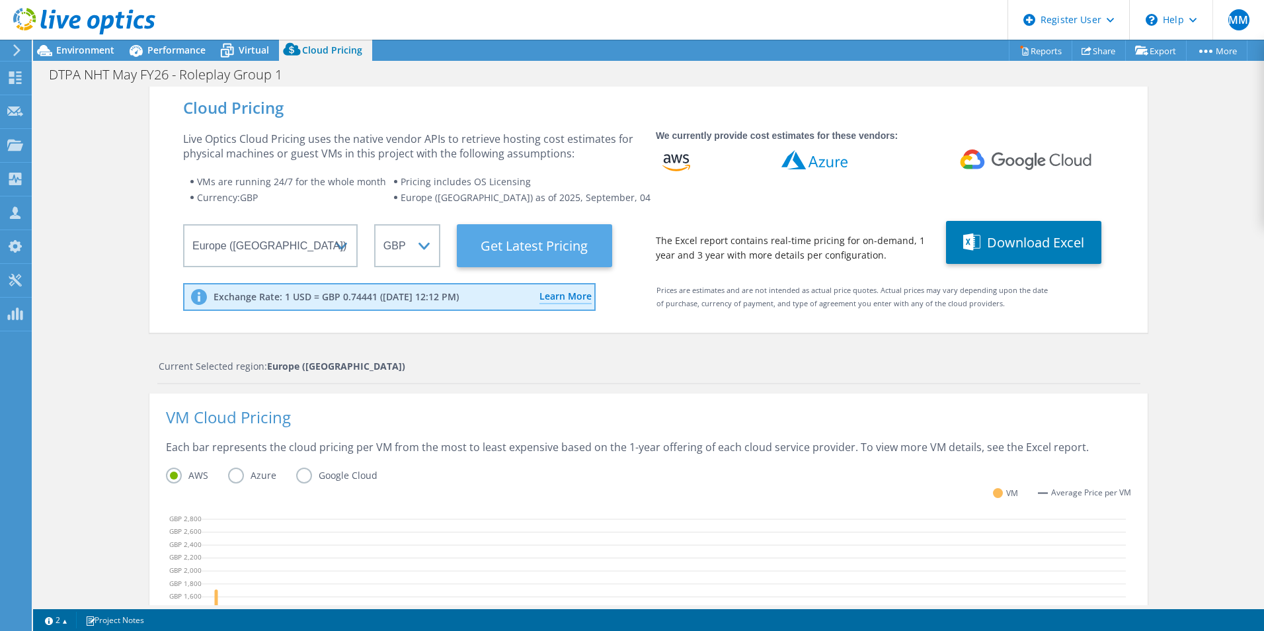
click at [524, 246] on Latest "Get Latest Pricing" at bounding box center [534, 245] width 155 height 43
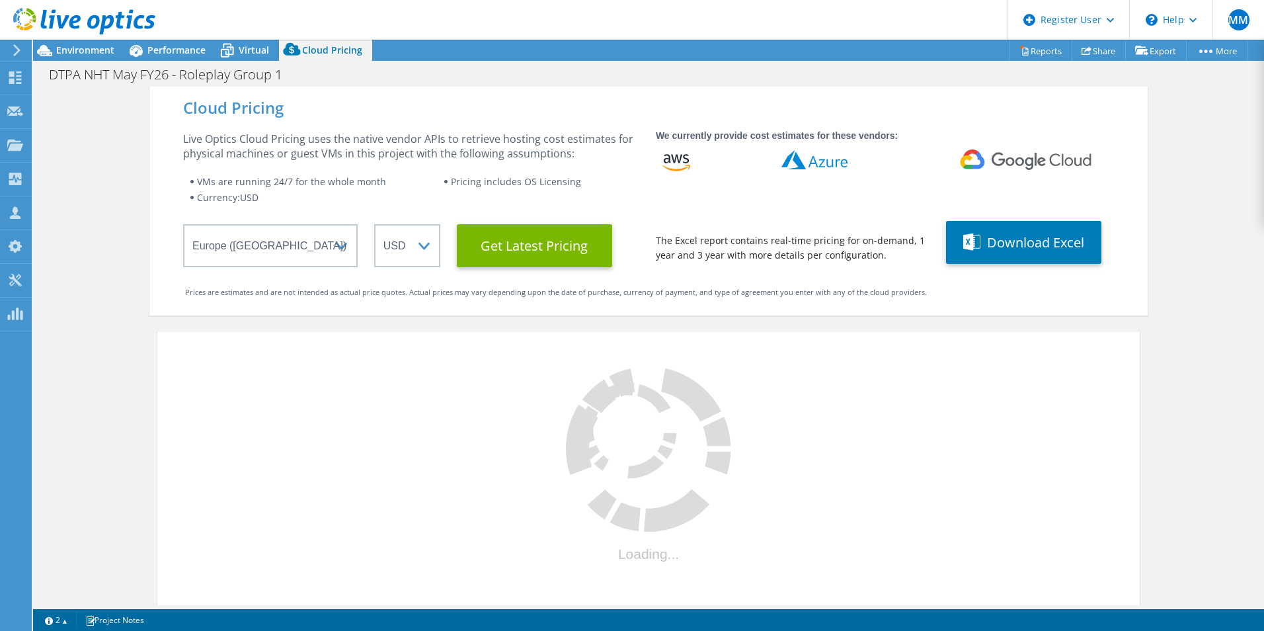
select select "GBP"
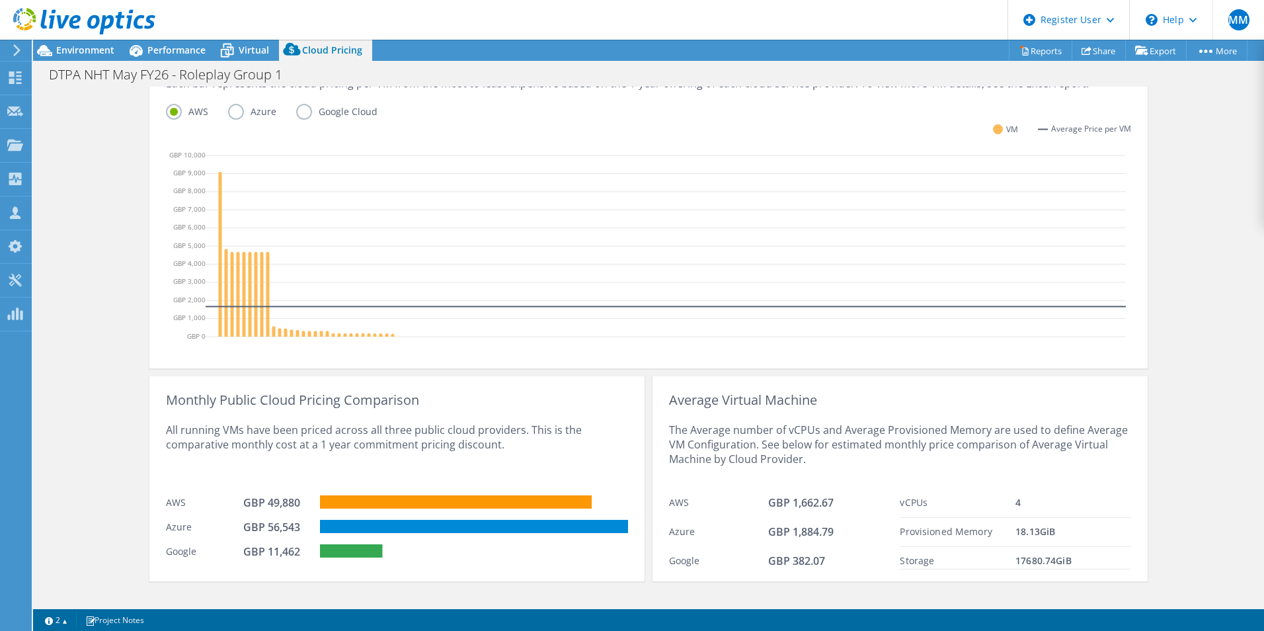
scroll to position [382, 0]
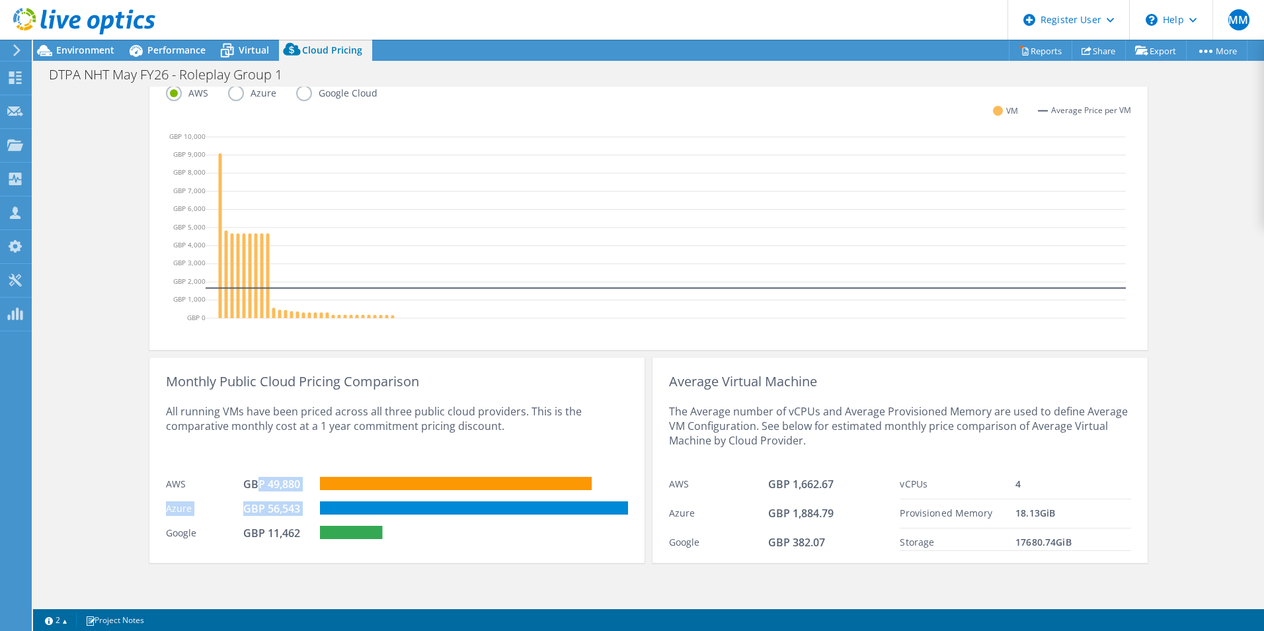
drag, startPoint x: 249, startPoint y: 482, endPoint x: 325, endPoint y: 496, distance: 76.7
click at [325, 496] on div "Monthly Public Cloud Pricing Comparison All running VMs have been priced across…" at bounding box center [396, 460] width 495 height 205
drag, startPoint x: 325, startPoint y: 496, endPoint x: 266, endPoint y: 488, distance: 58.8
click at [266, 488] on div "GBP 49,880" at bounding box center [276, 484] width 66 height 15
drag, startPoint x: 234, startPoint y: 483, endPoint x: 272, endPoint y: 484, distance: 38.3
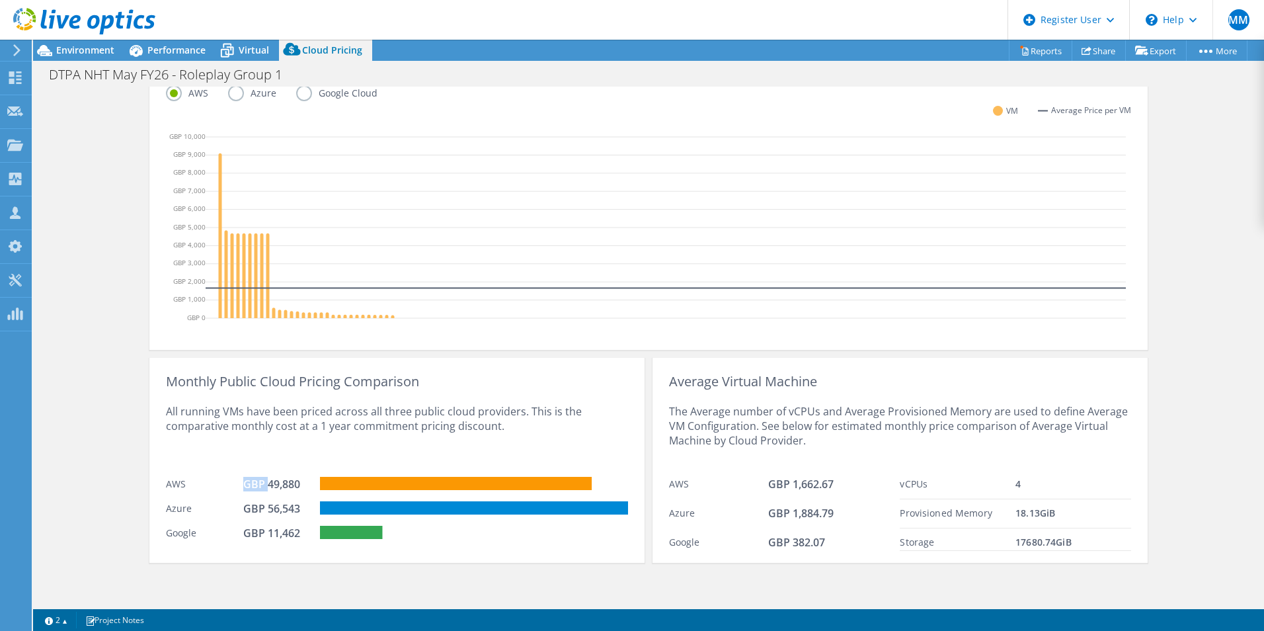
click at [272, 484] on div "AWS GBP 49,880" at bounding box center [397, 482] width 462 height 24
drag, startPoint x: 272, startPoint y: 484, endPoint x: 286, endPoint y: 492, distance: 15.4
click at [286, 492] on div "GBP 49,880" at bounding box center [281, 486] width 77 height 18
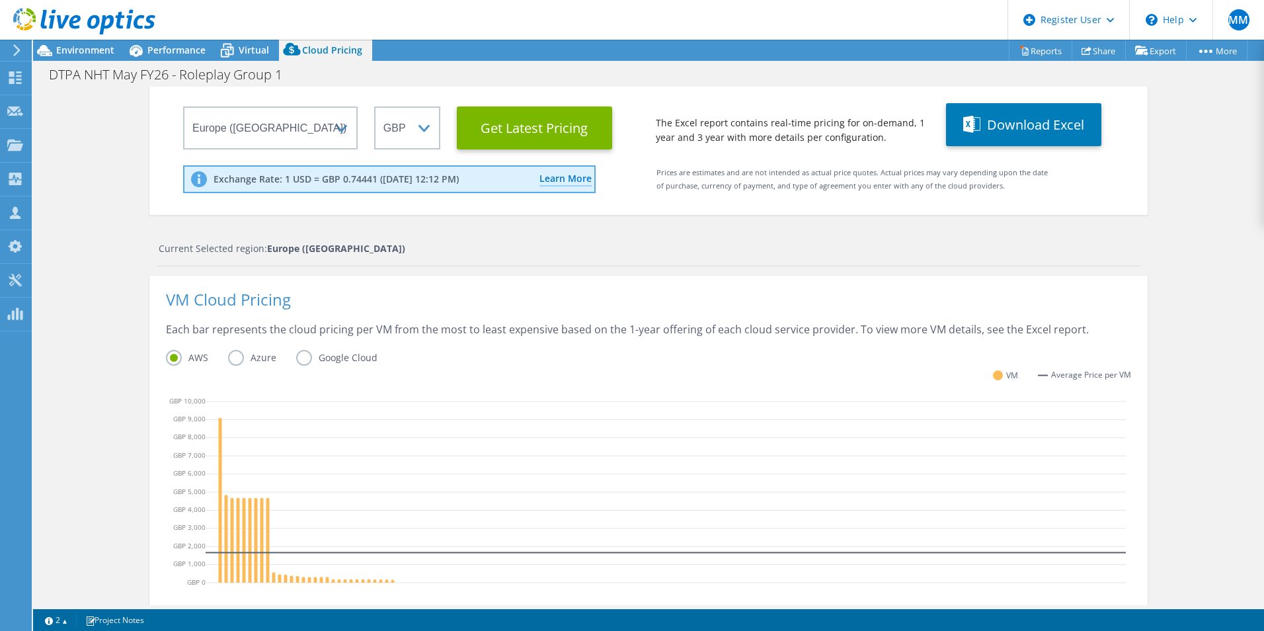
scroll to position [0, 0]
click at [87, 52] on span "Environment" at bounding box center [85, 50] width 58 height 13
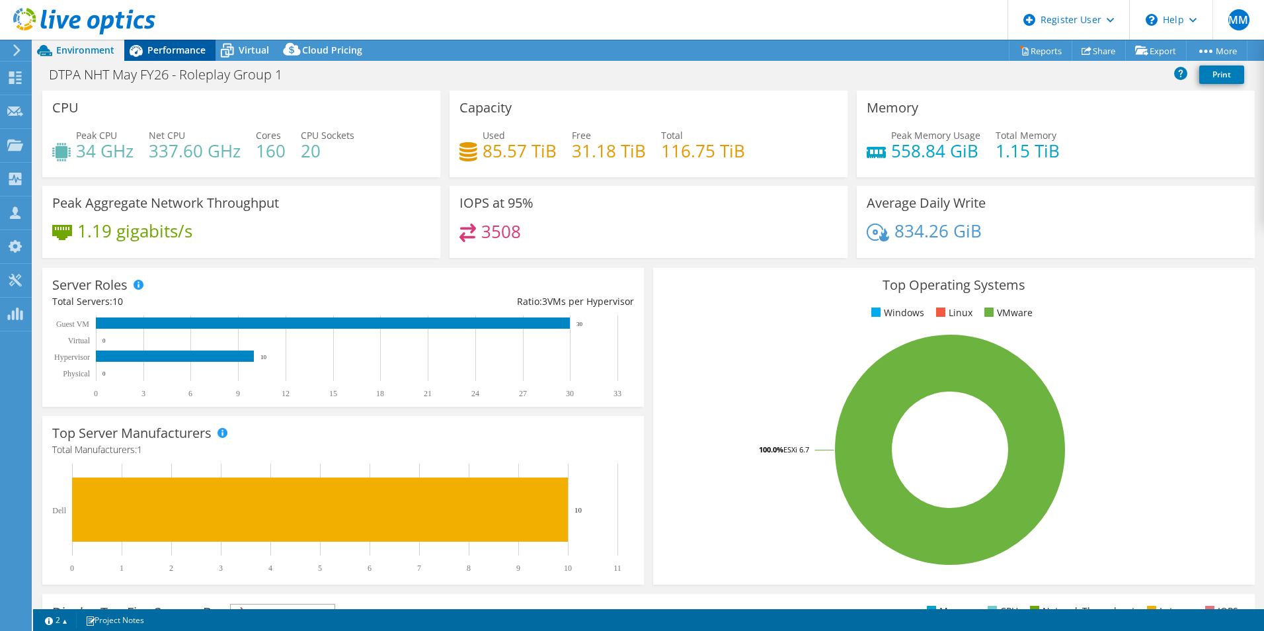
click at [188, 51] on span "Performance" at bounding box center [176, 50] width 58 height 13
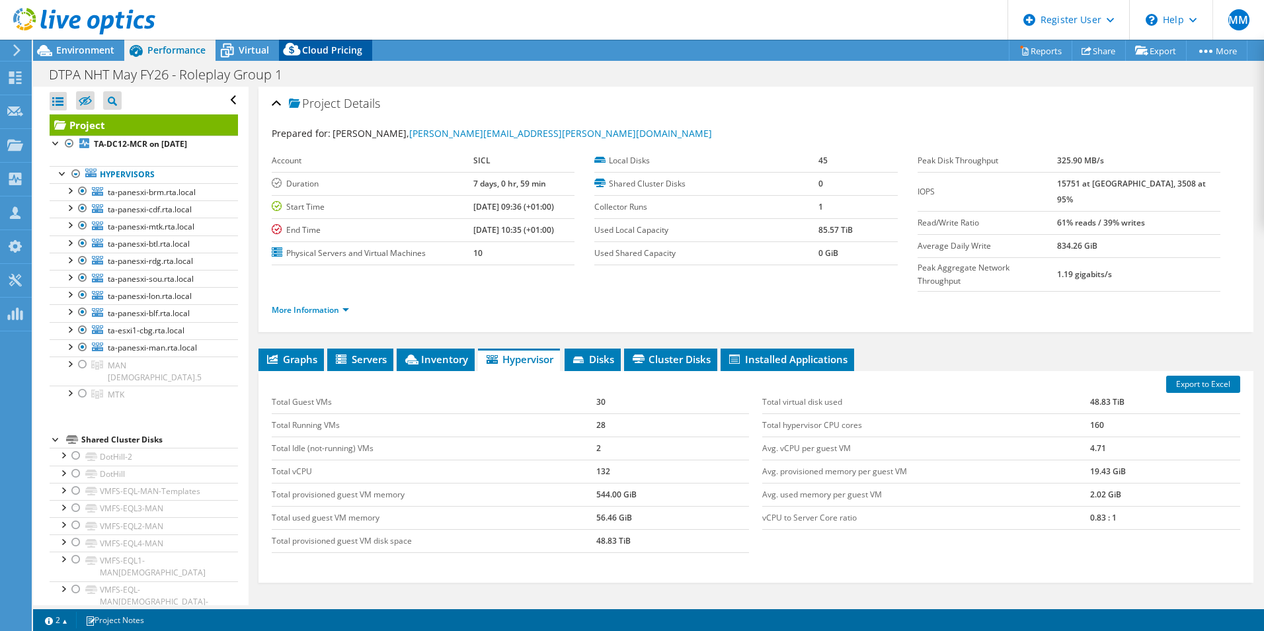
click at [325, 53] on span "Cloud Pricing" at bounding box center [332, 50] width 60 height 13
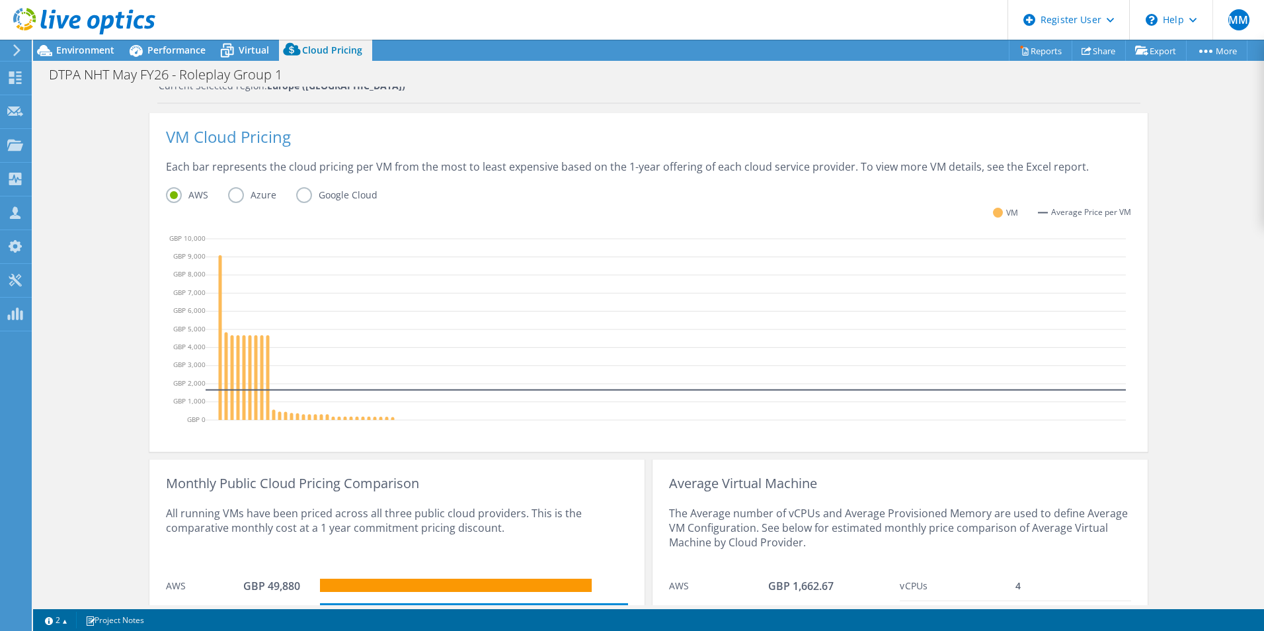
scroll to position [382, 0]
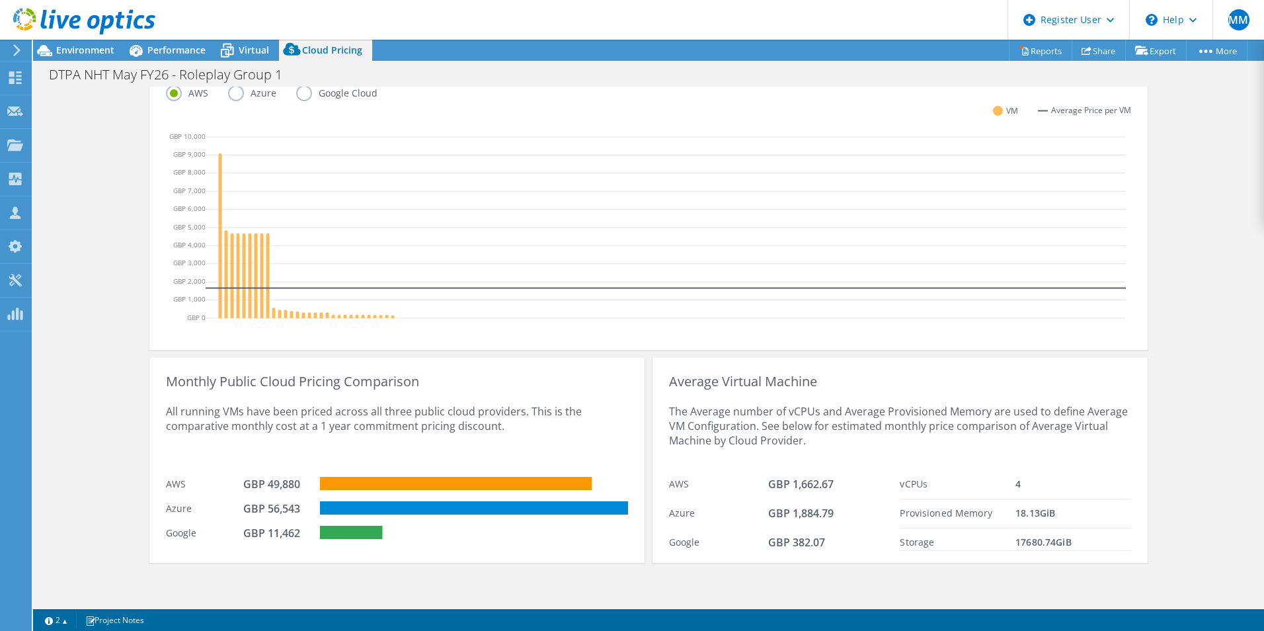
click at [253, 482] on div "GBP 49,880" at bounding box center [276, 484] width 66 height 15
drag, startPoint x: 253, startPoint y: 482, endPoint x: 311, endPoint y: 489, distance: 58.6
click at [311, 489] on div "GBP 49,880" at bounding box center [281, 486] width 77 height 18
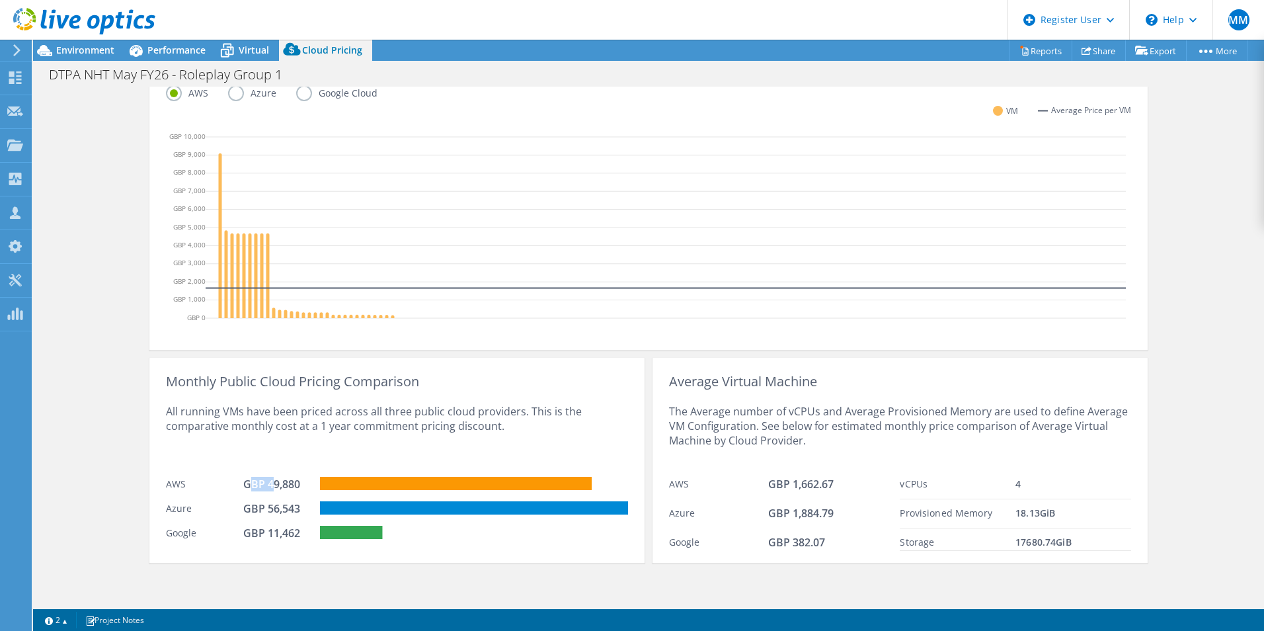
drag, startPoint x: 242, startPoint y: 485, endPoint x: 281, endPoint y: 487, distance: 39.1
click at [274, 487] on div "GBP 49,880" at bounding box center [276, 484] width 66 height 15
drag, startPoint x: 281, startPoint y: 487, endPoint x: 295, endPoint y: 492, distance: 15.3
click at [295, 492] on div "GBP 49,880" at bounding box center [281, 486] width 77 height 18
click at [332, 395] on div "All running VMs have been priced across all three public cloud providers. This …" at bounding box center [397, 429] width 462 height 81
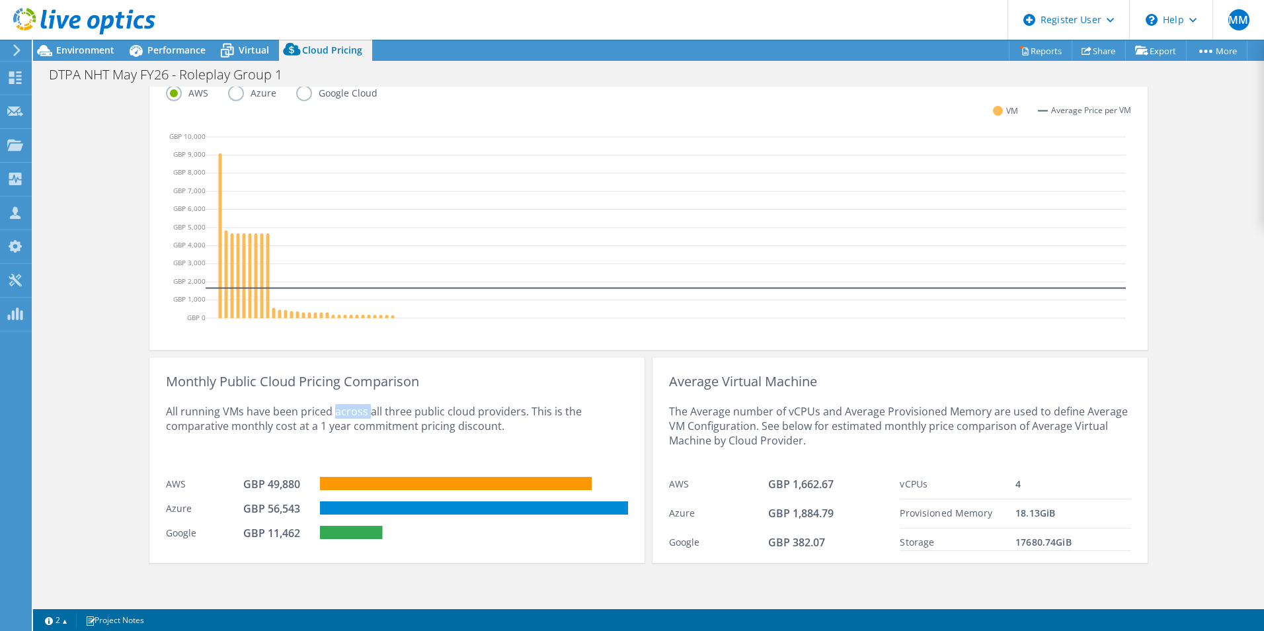
click at [332, 395] on div "All running VMs have been priced across all three public cloud providers. This …" at bounding box center [397, 429] width 462 height 81
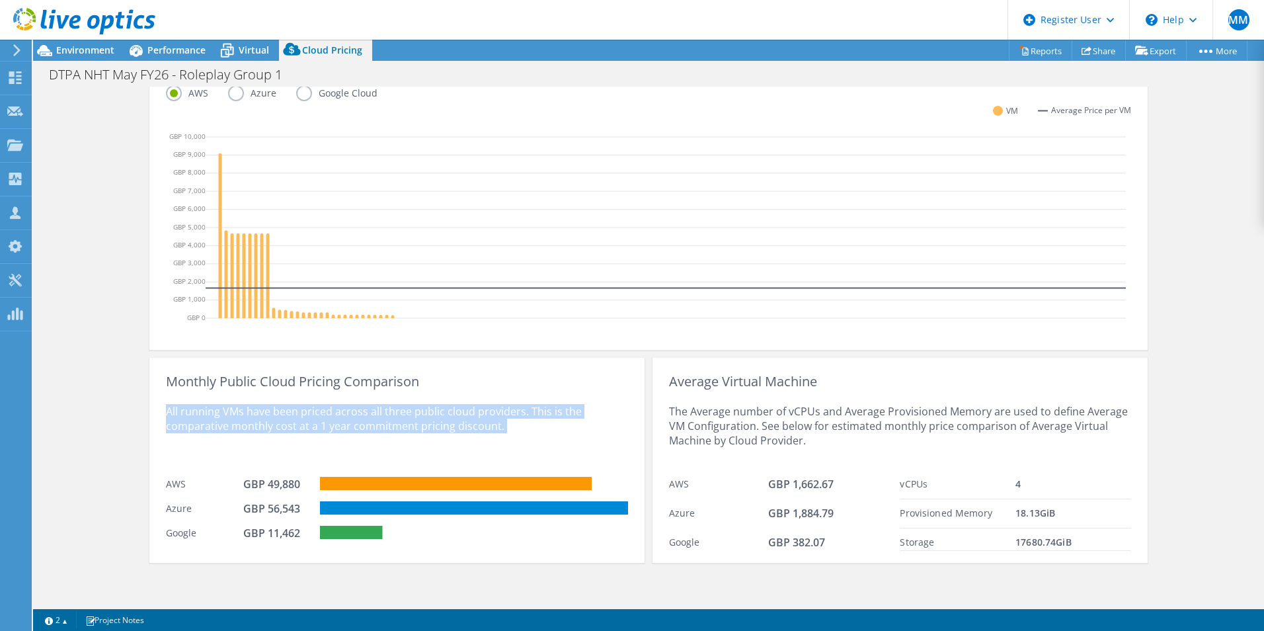
click at [332, 395] on div "All running VMs have been priced across all three public cloud providers. This …" at bounding box center [397, 429] width 462 height 81
drag, startPoint x: 332, startPoint y: 395, endPoint x: 363, endPoint y: 432, distance: 48.4
click at [367, 434] on div "All running VMs have been priced across all three public cloud providers. This …" at bounding box center [397, 429] width 462 height 81
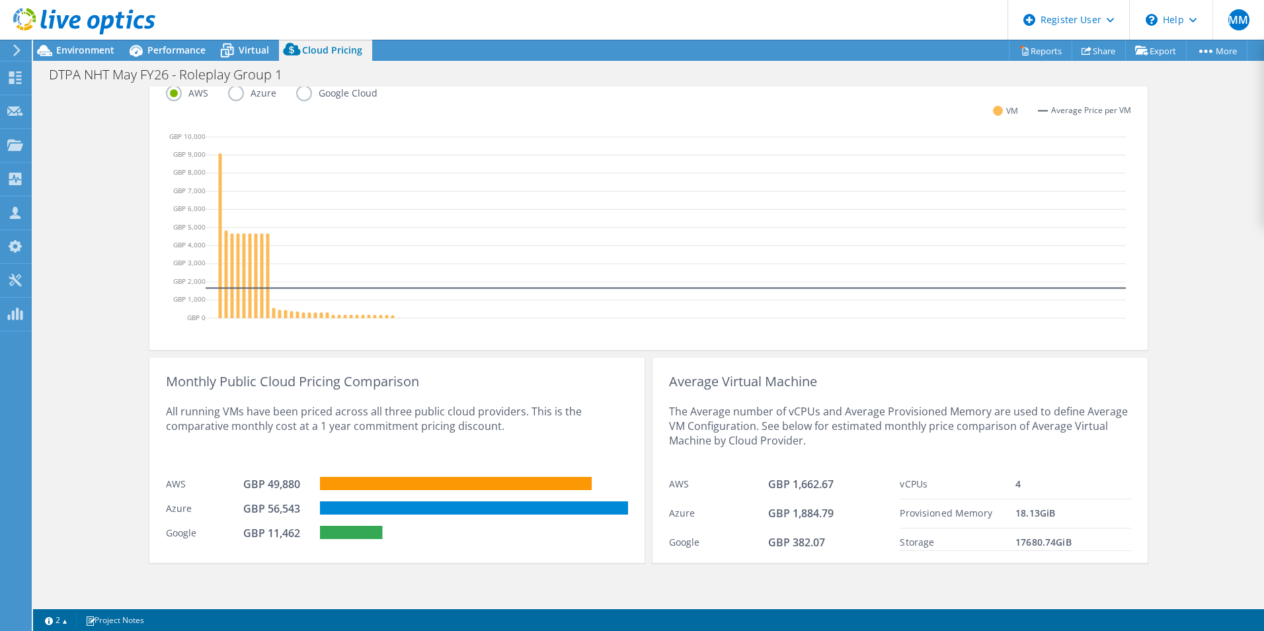
click at [348, 416] on div "All running VMs have been priced across all three public cloud providers. This …" at bounding box center [397, 429] width 462 height 81
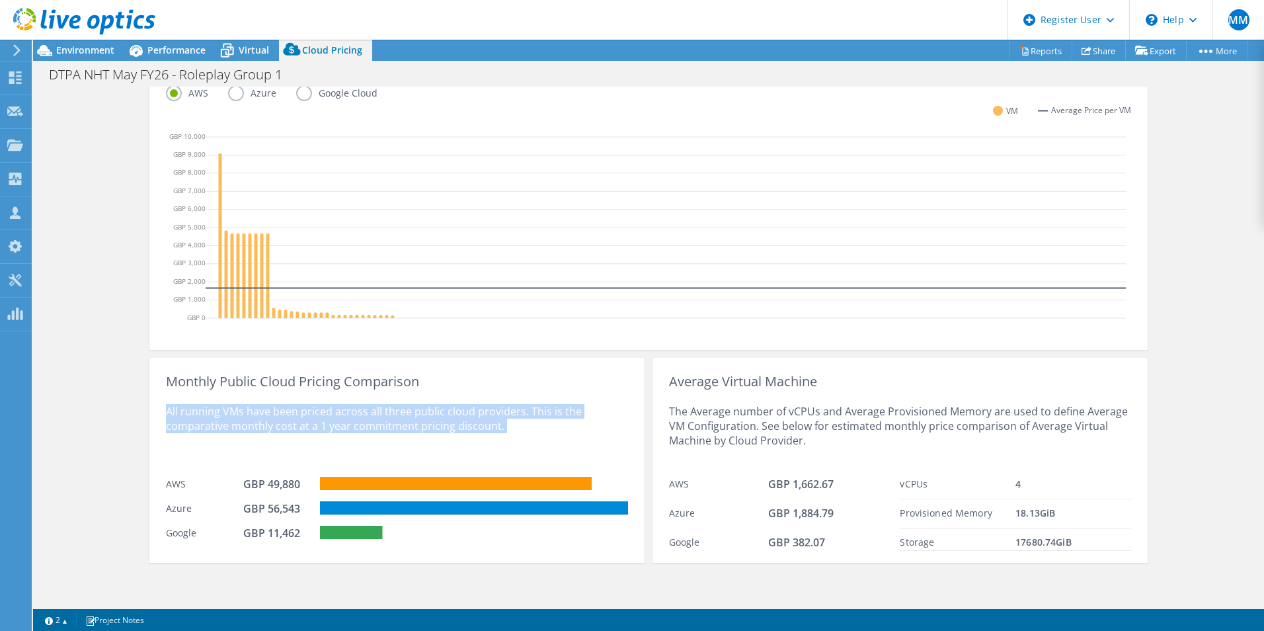
click at [348, 416] on div "All running VMs have been priced across all three public cloud providers. This …" at bounding box center [397, 429] width 462 height 81
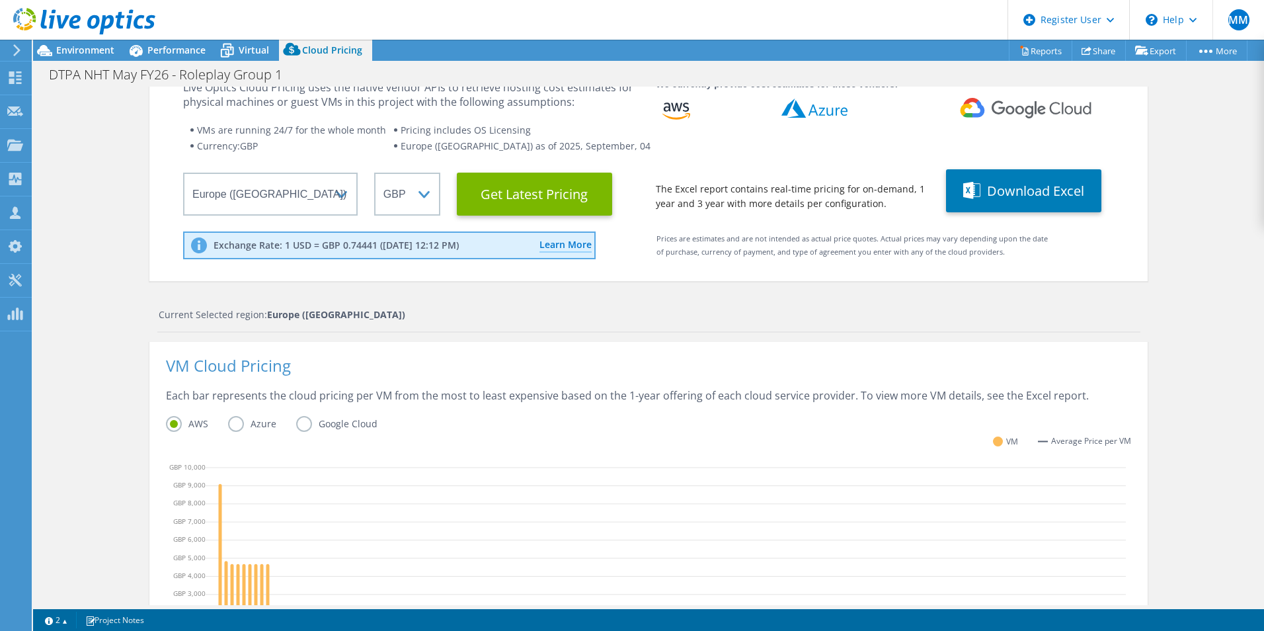
scroll to position [0, 0]
click at [358, 388] on div "Each bar represents the cloud pricing per VM from the most to least expensive b…" at bounding box center [648, 402] width 965 height 28
click at [633, 395] on div "Each bar represents the cloud pricing per VM from the most to least expensive b…" at bounding box center [648, 402] width 965 height 28
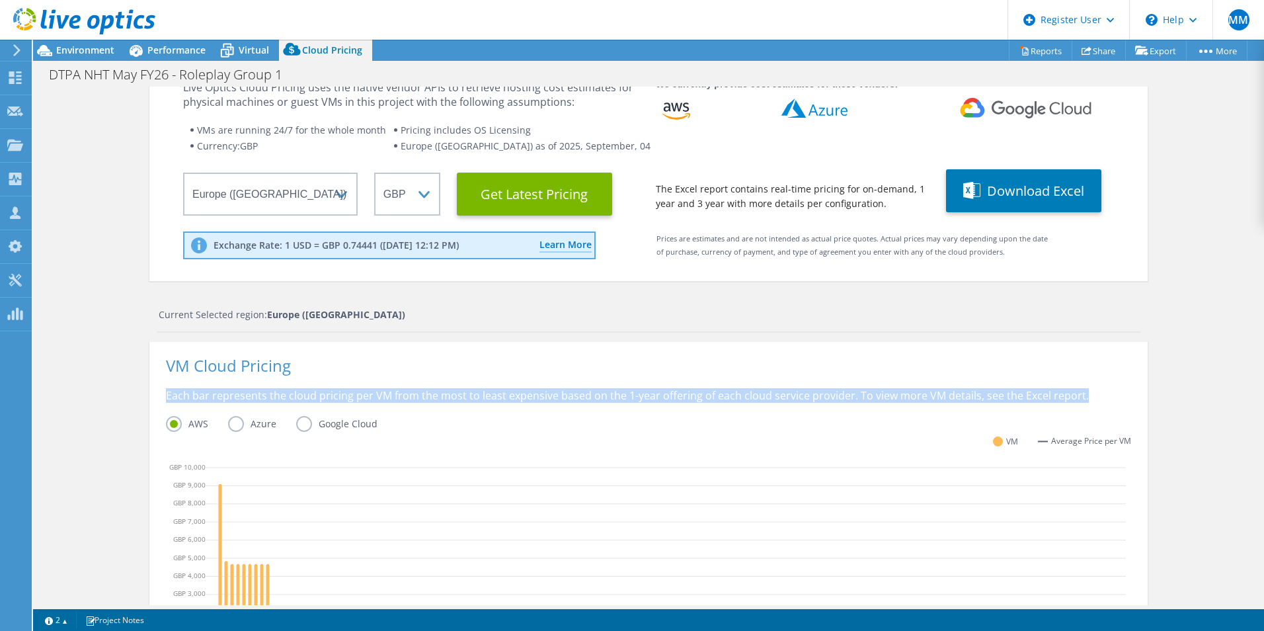
click at [633, 395] on div "Each bar represents the cloud pricing per VM from the most to least expensive b…" at bounding box center [648, 402] width 965 height 28
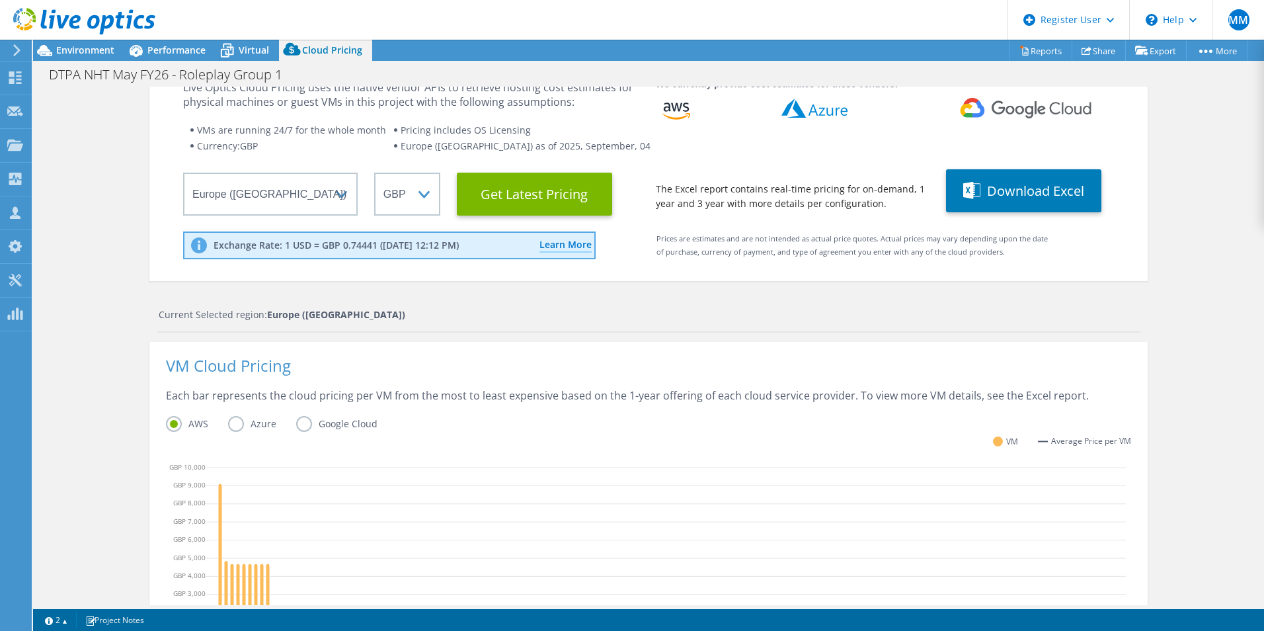
drag, startPoint x: 633, startPoint y: 395, endPoint x: 506, endPoint y: 375, distance: 127.8
click at [506, 375] on div "VM Cloud Pricing" at bounding box center [648, 373] width 965 height 30
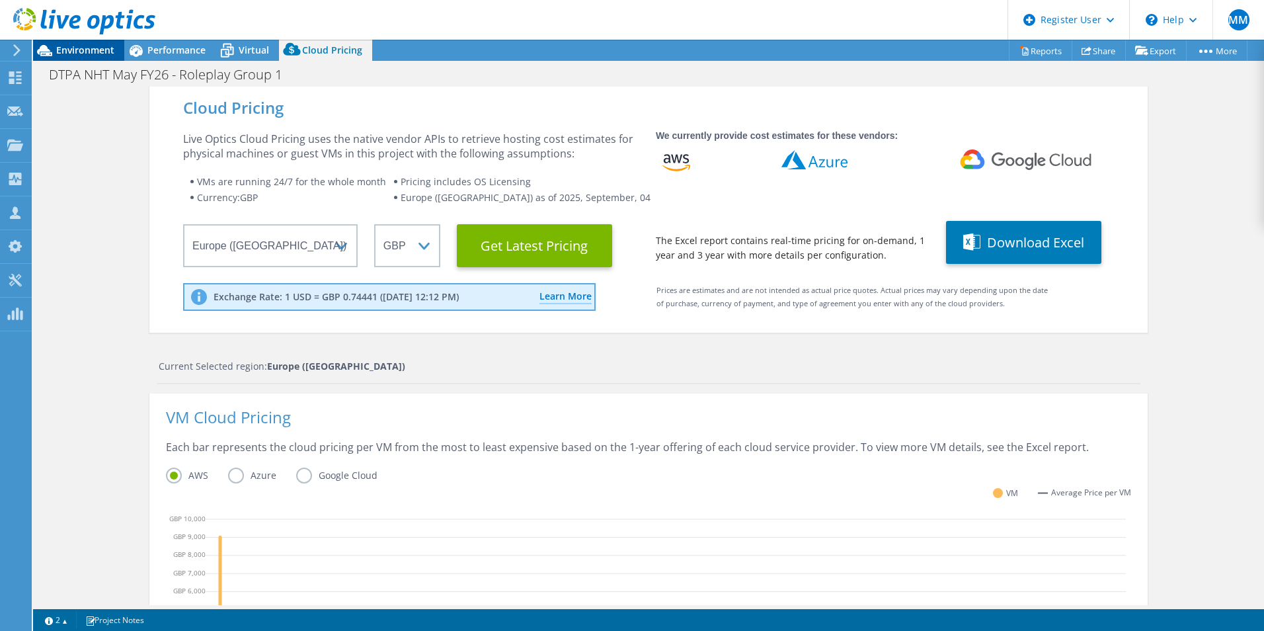
click at [75, 48] on span "Environment" at bounding box center [85, 50] width 58 height 13
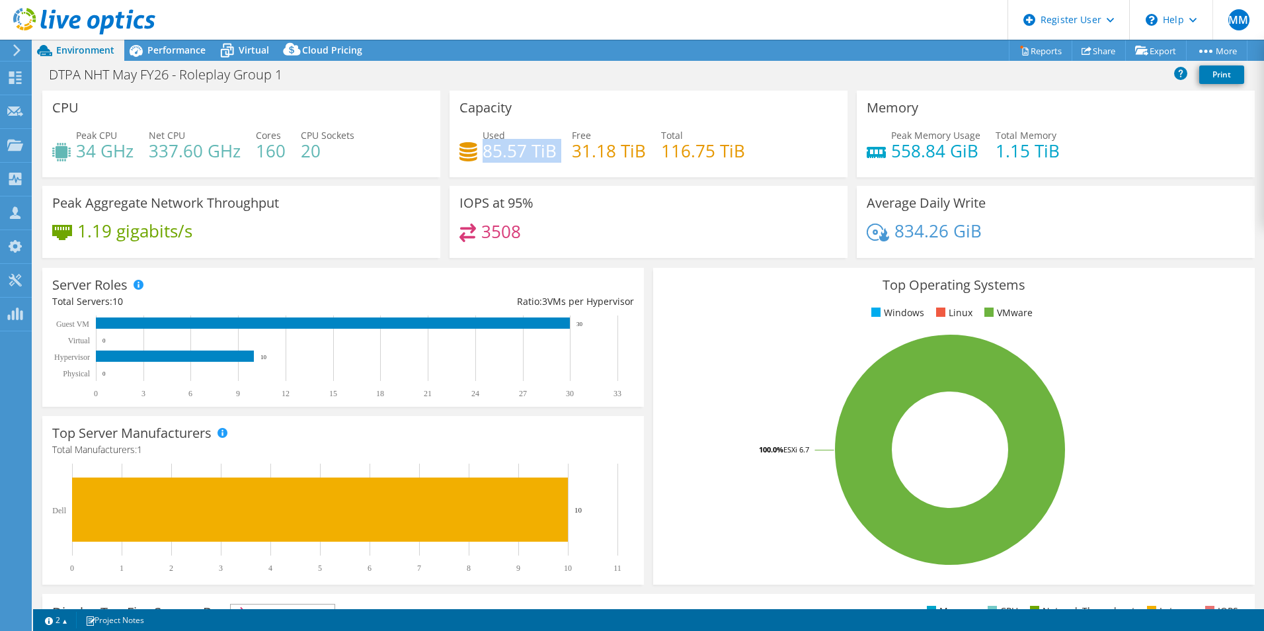
drag, startPoint x: 480, startPoint y: 149, endPoint x: 553, endPoint y: 161, distance: 73.7
click at [553, 161] on div "Used 85.57 TiB Free 31.18 TiB Total 116.75 TiB" at bounding box center [648, 149] width 378 height 43
drag, startPoint x: 553, startPoint y: 161, endPoint x: 582, endPoint y: 184, distance: 37.7
click at [582, 184] on div "Capacity Used 85.57 TiB Free 31.18 TiB Total 116.75 TiB" at bounding box center [648, 138] width 407 height 95
click at [508, 151] on h4 "85.57 TiB" at bounding box center [520, 150] width 74 height 15
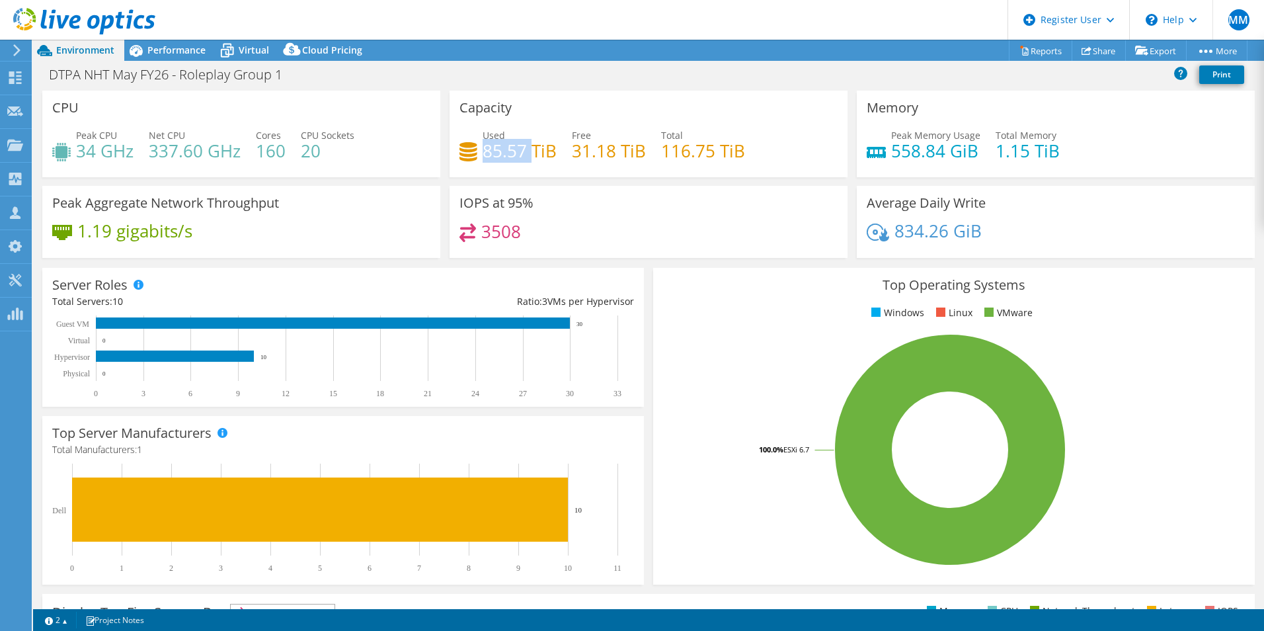
click at [508, 151] on h4 "85.57 TiB" at bounding box center [520, 150] width 74 height 15
drag, startPoint x: 508, startPoint y: 151, endPoint x: 469, endPoint y: 155, distance: 39.9
click at [469, 155] on icon at bounding box center [468, 151] width 18 height 19
click at [414, 114] on div "CPU Peak CPU 34 GHz Net CPU 337.60 GHz Cores 160 CPU Sockets 20" at bounding box center [241, 134] width 398 height 87
click at [324, 43] on div "Cloud Pricing" at bounding box center [325, 50] width 93 height 21
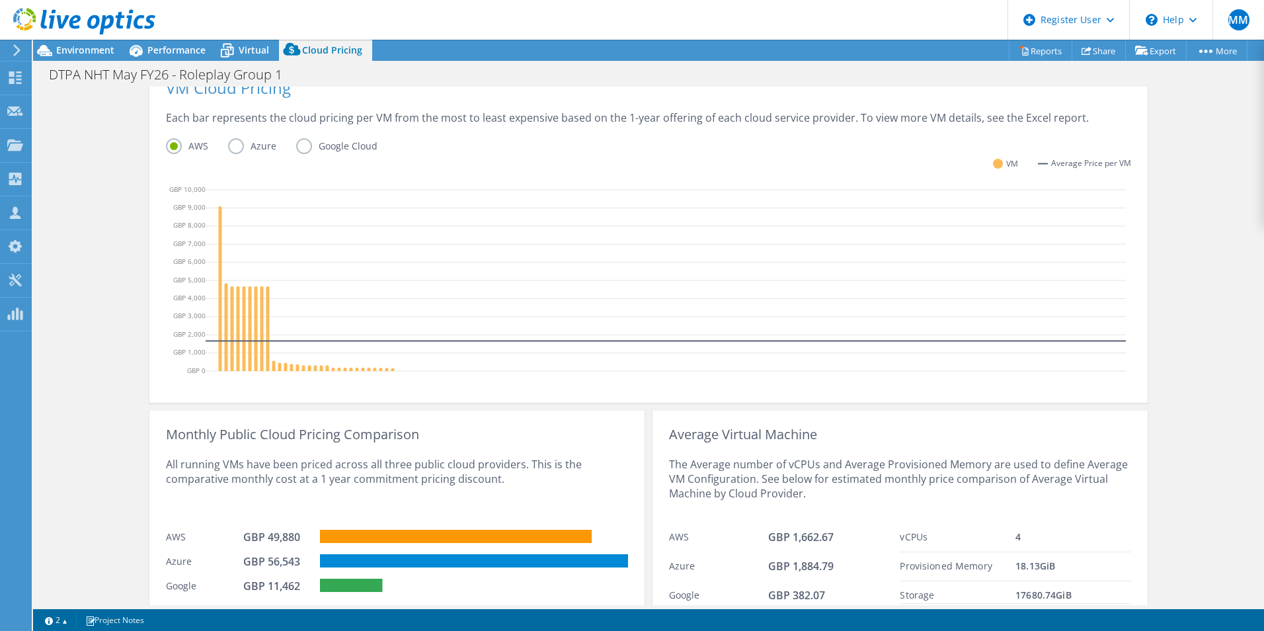
scroll to position [331, 0]
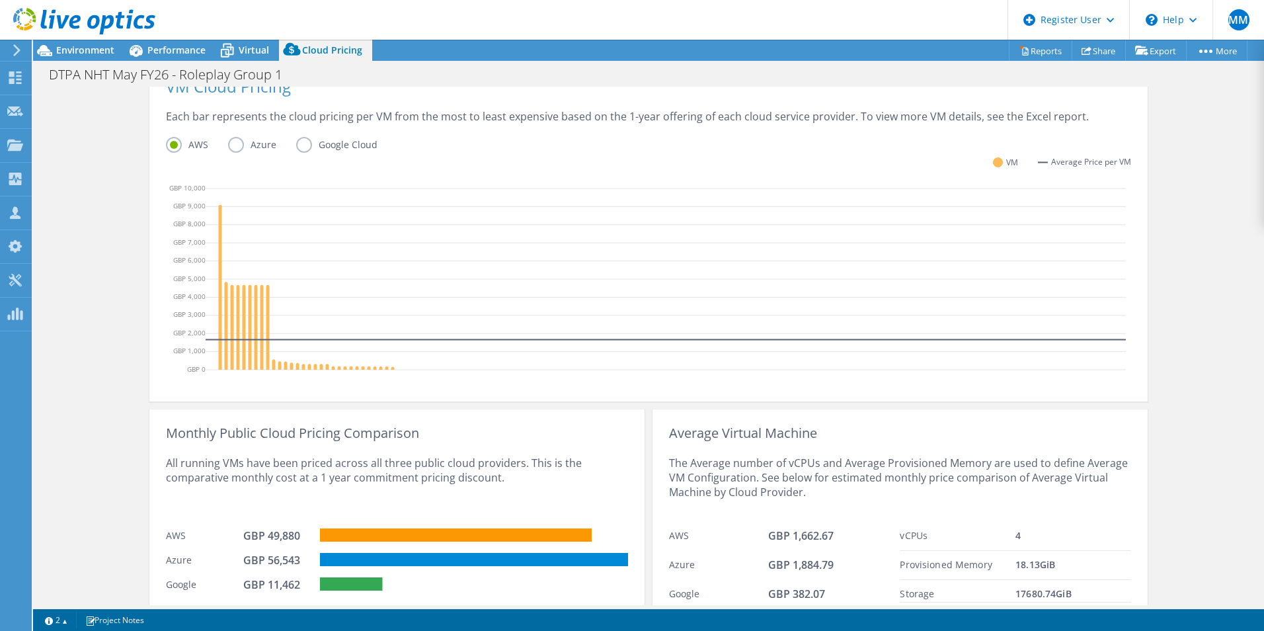
click at [119, 428] on div "Cloud Pricing Live Optics Cloud Pricing uses the native vendor APIs to retrieve…" at bounding box center [648, 206] width 1231 height 900
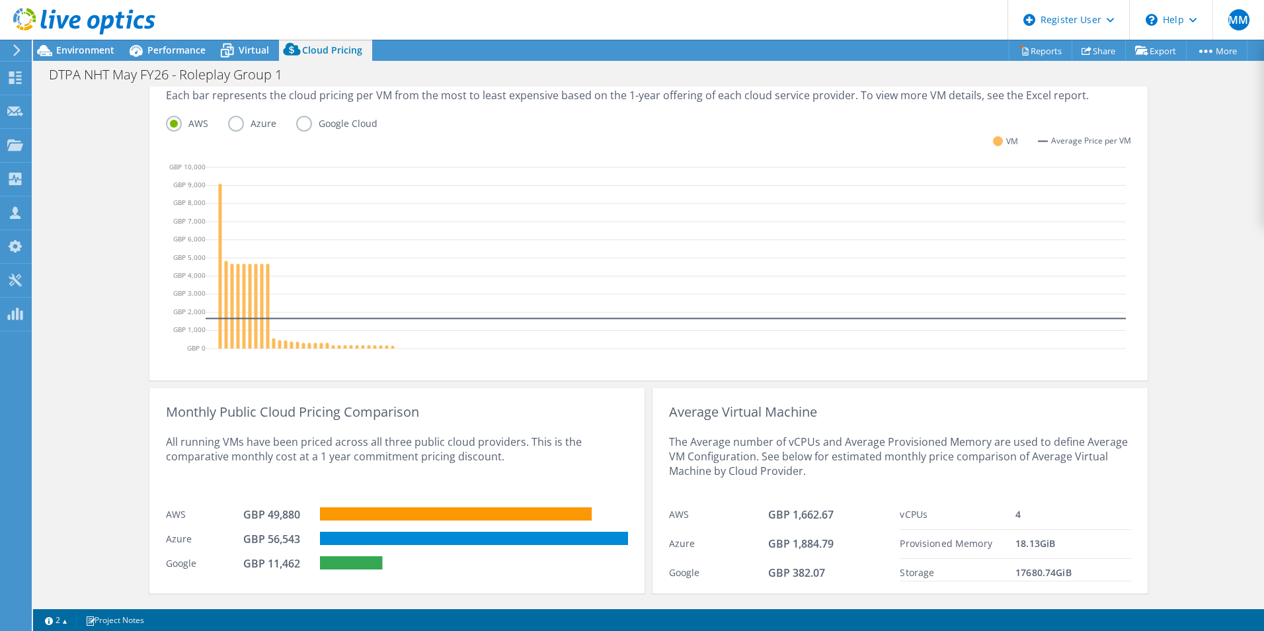
scroll to position [382, 0]
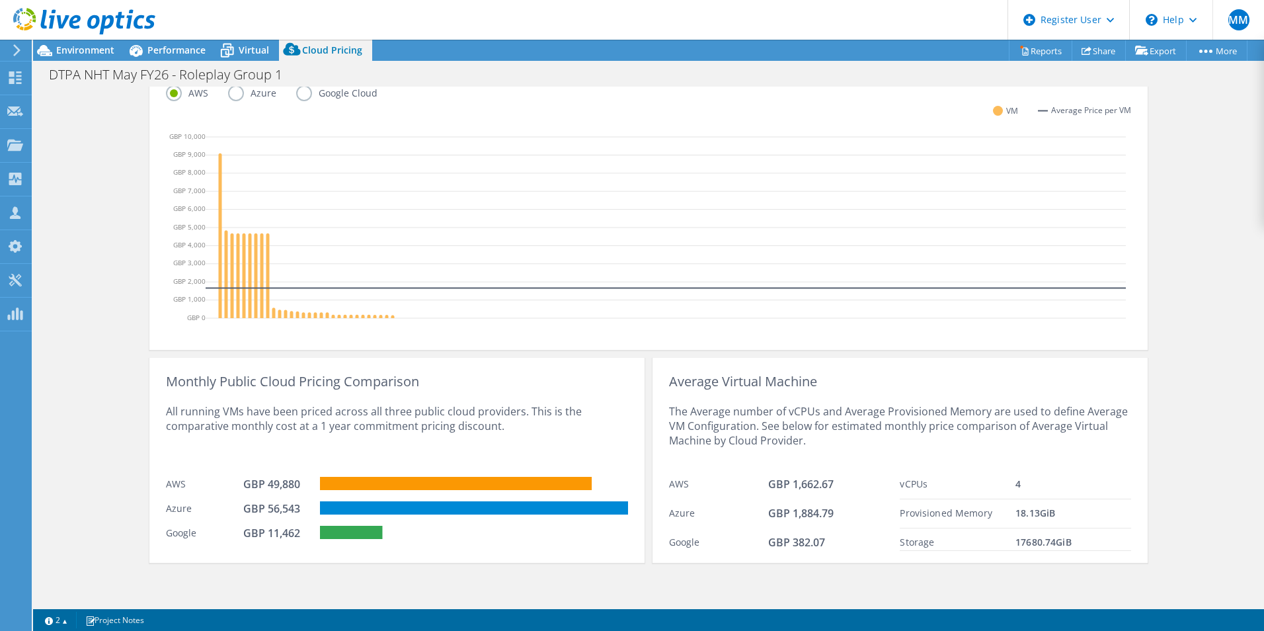
click at [1169, 534] on div "Cloud Pricing Live Optics Cloud Pricing uses the native vendor APIs to retrieve…" at bounding box center [648, 155] width 1231 height 900
click at [239, 424] on div "All running VMs have been priced across all three public cloud providers. This …" at bounding box center [397, 429] width 462 height 81
click at [240, 424] on div "All running VMs have been priced across all three public cloud providers. This …" at bounding box center [397, 429] width 462 height 81
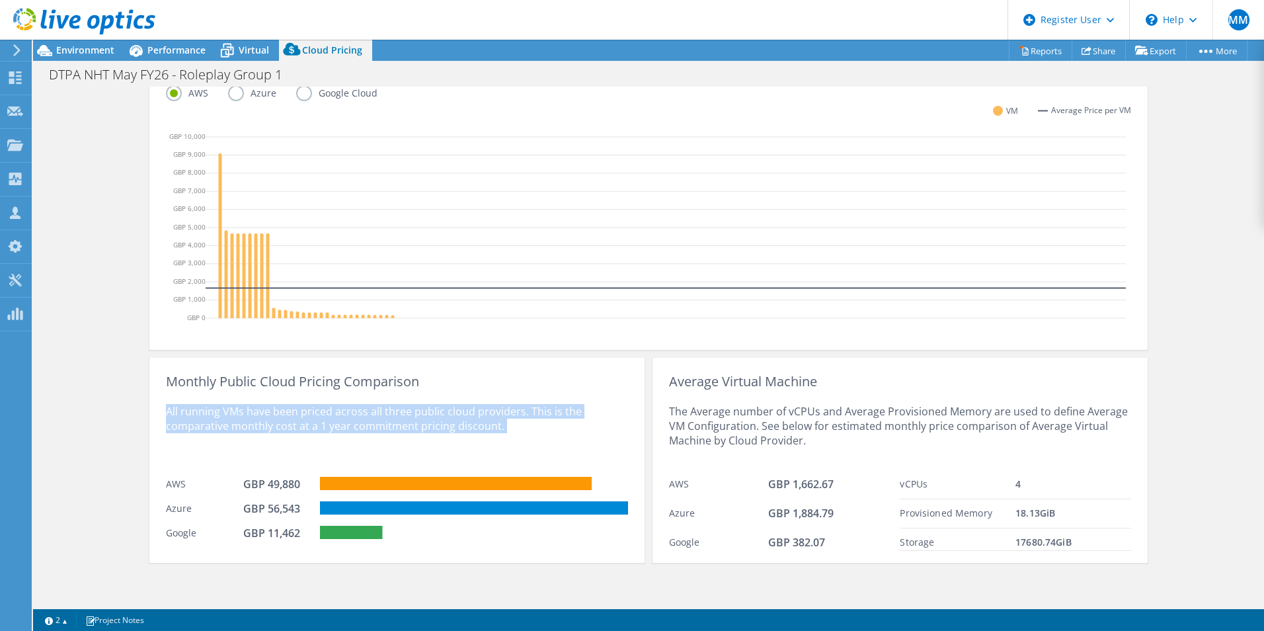
click at [241, 424] on div "All running VMs have been priced across all three public cloud providers. This …" at bounding box center [397, 429] width 462 height 81
drag, startPoint x: 241, startPoint y: 424, endPoint x: 198, endPoint y: 409, distance: 45.6
click at [198, 409] on div "All running VMs have been priced across all three public cloud providers. This …" at bounding box center [397, 429] width 462 height 81
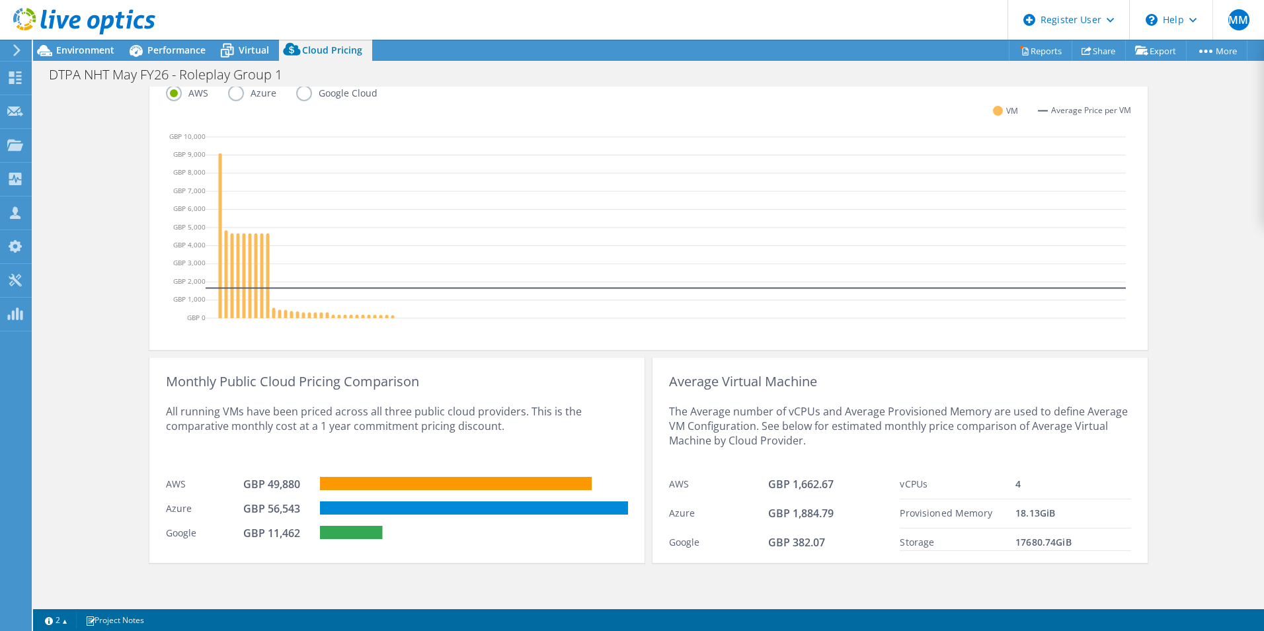
click at [596, 559] on div "Monthly Public Cloud Pricing Comparison All running VMs have been priced across…" at bounding box center [396, 460] width 495 height 205
click at [497, 508] on rect at bounding box center [474, 507] width 308 height 13
click at [467, 487] on rect at bounding box center [456, 483] width 272 height 13
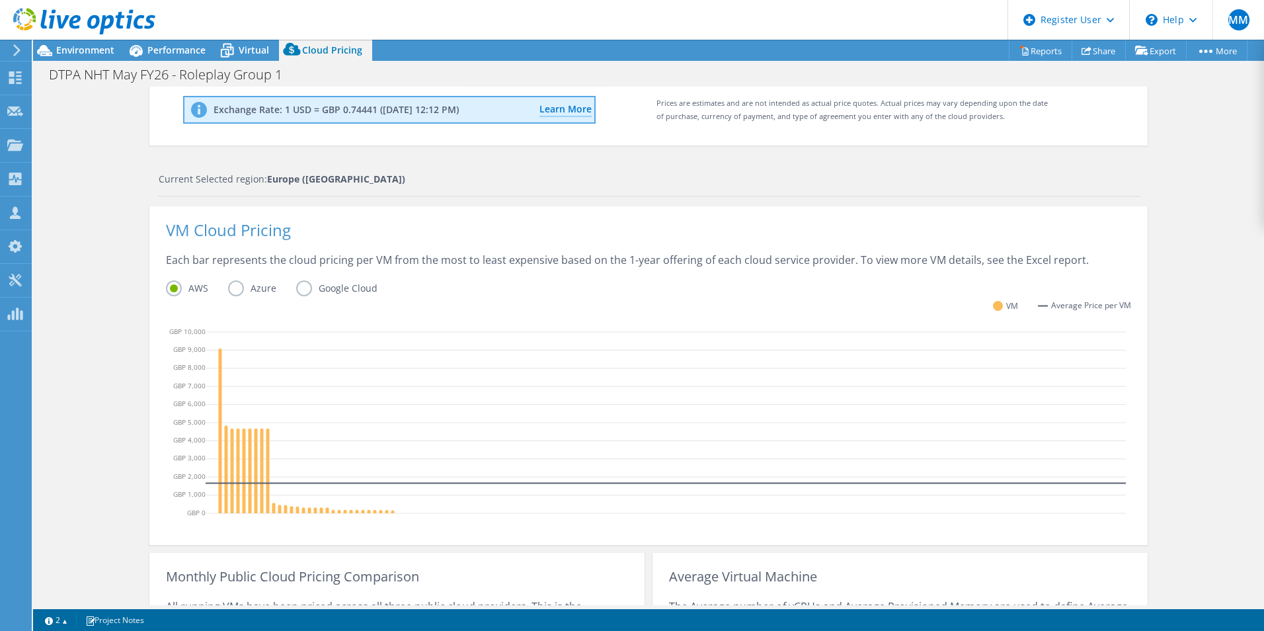
scroll to position [184, 0]
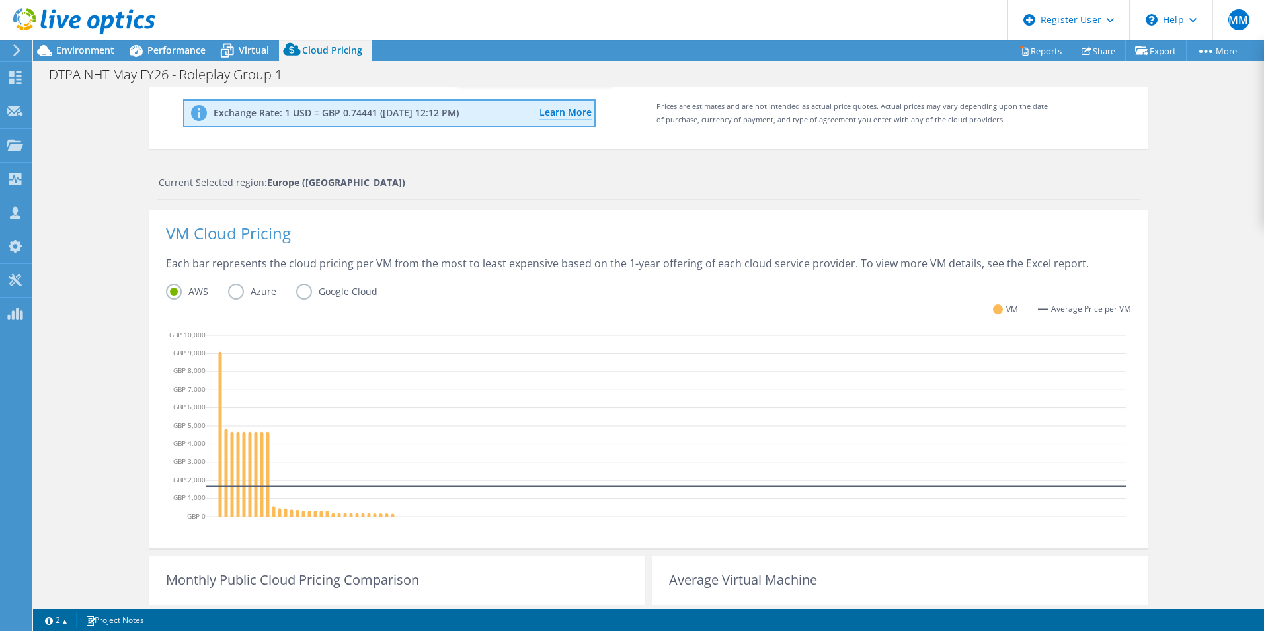
click at [375, 260] on div "Each bar represents the cloud pricing per VM from the most to least expensive b…" at bounding box center [648, 270] width 965 height 28
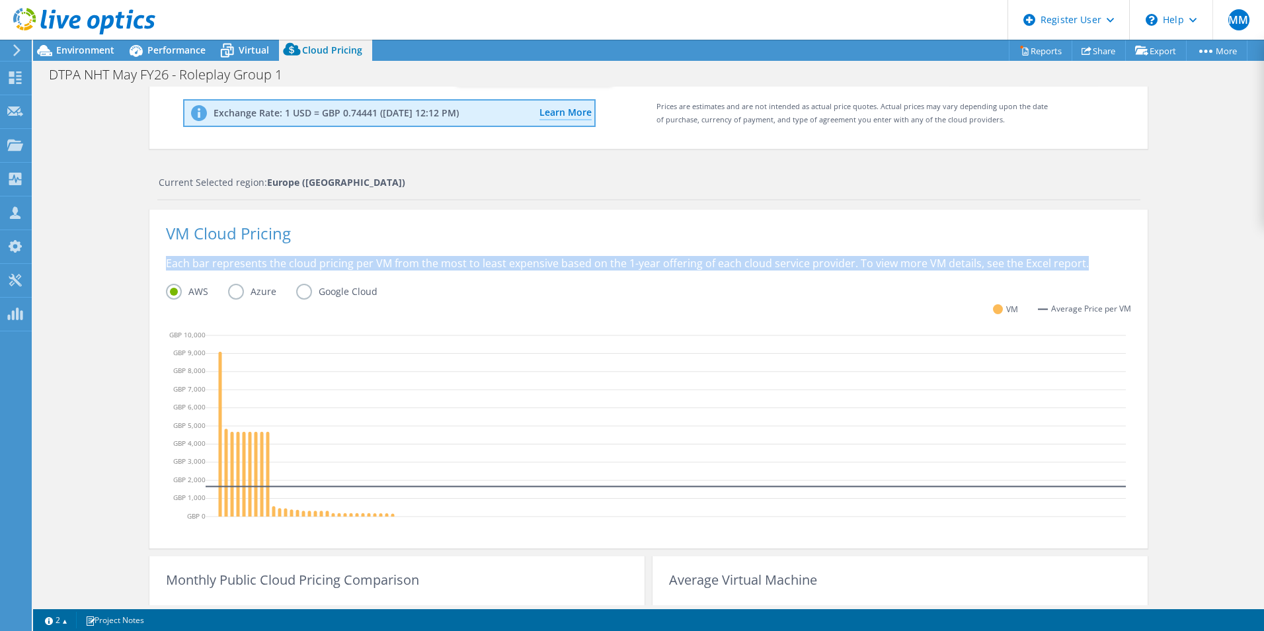
click at [375, 260] on div "Each bar represents the cloud pricing per VM from the most to least expensive b…" at bounding box center [648, 270] width 965 height 28
drag, startPoint x: 375, startPoint y: 260, endPoint x: 510, endPoint y: 268, distance: 134.5
click at [510, 268] on div "Each bar represents the cloud pricing per VM from the most to least expensive b…" at bounding box center [648, 270] width 965 height 28
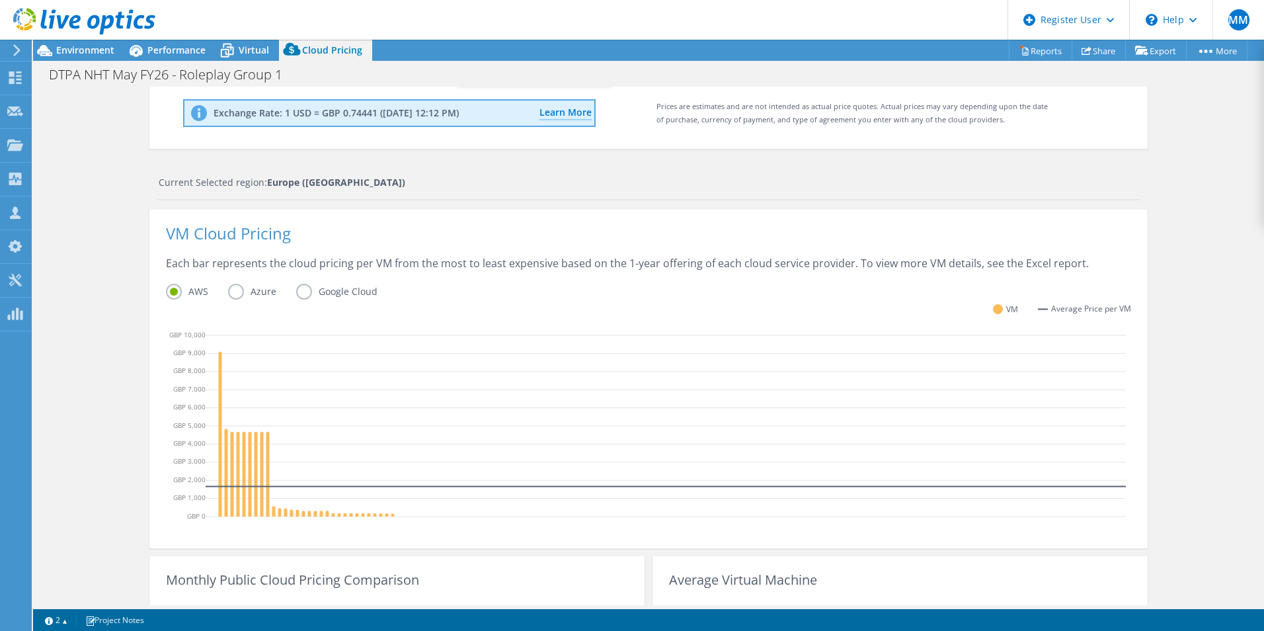
click at [617, 264] on div "Each bar represents the cloud pricing per VM from the most to least expensive b…" at bounding box center [648, 270] width 965 height 28
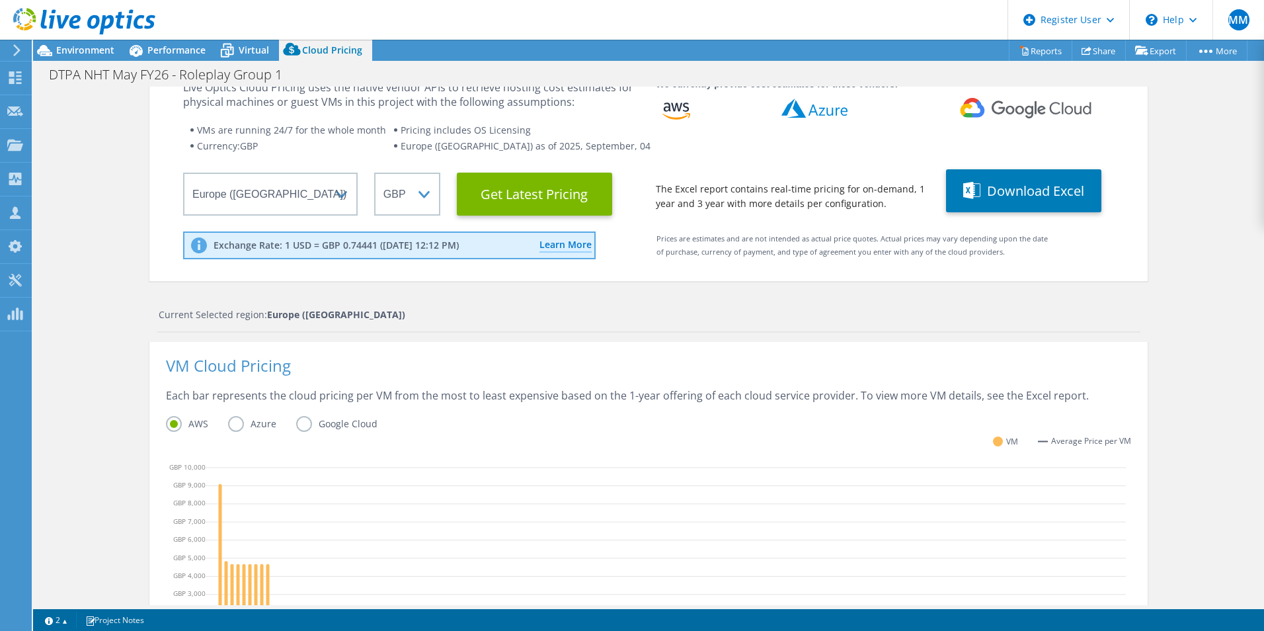
scroll to position [0, 0]
click at [245, 51] on span "Virtual" at bounding box center [254, 50] width 30 height 13
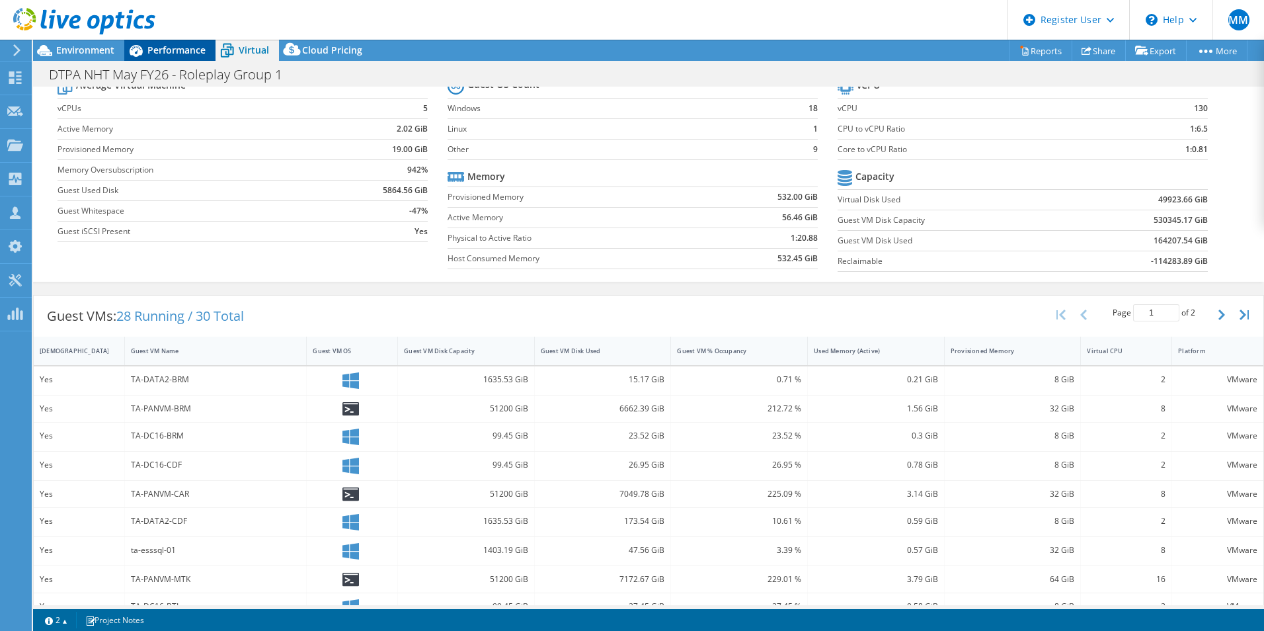
click at [190, 47] on span "Performance" at bounding box center [176, 50] width 58 height 13
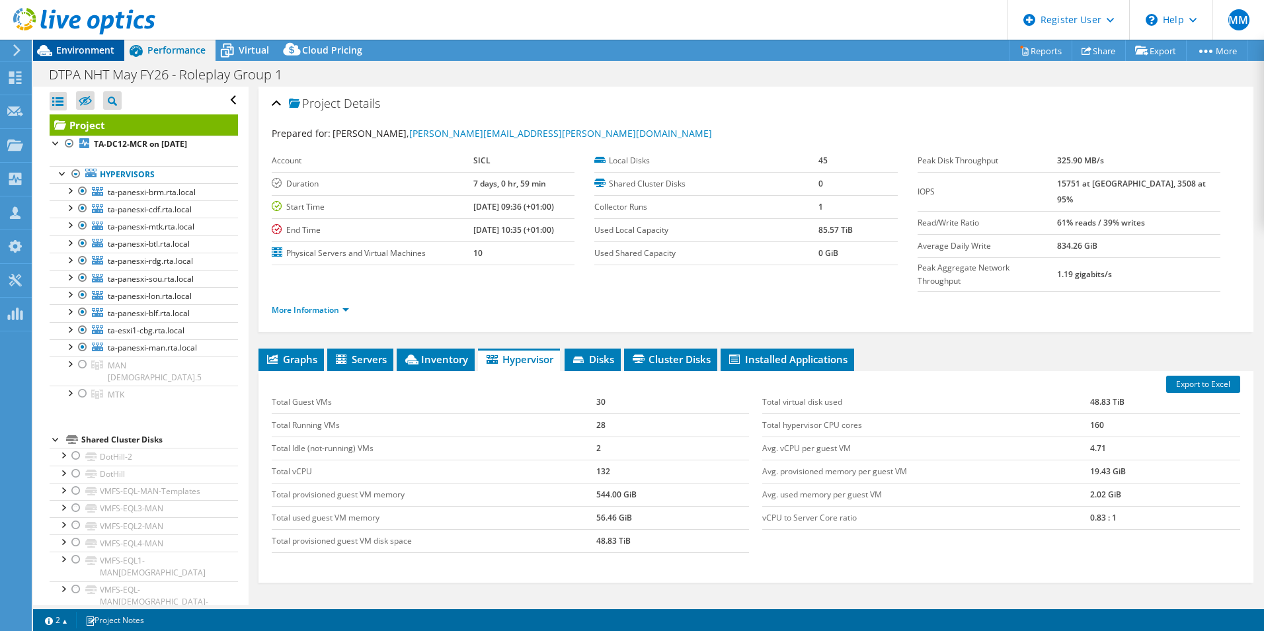
click at [98, 51] on span "Environment" at bounding box center [85, 50] width 58 height 13
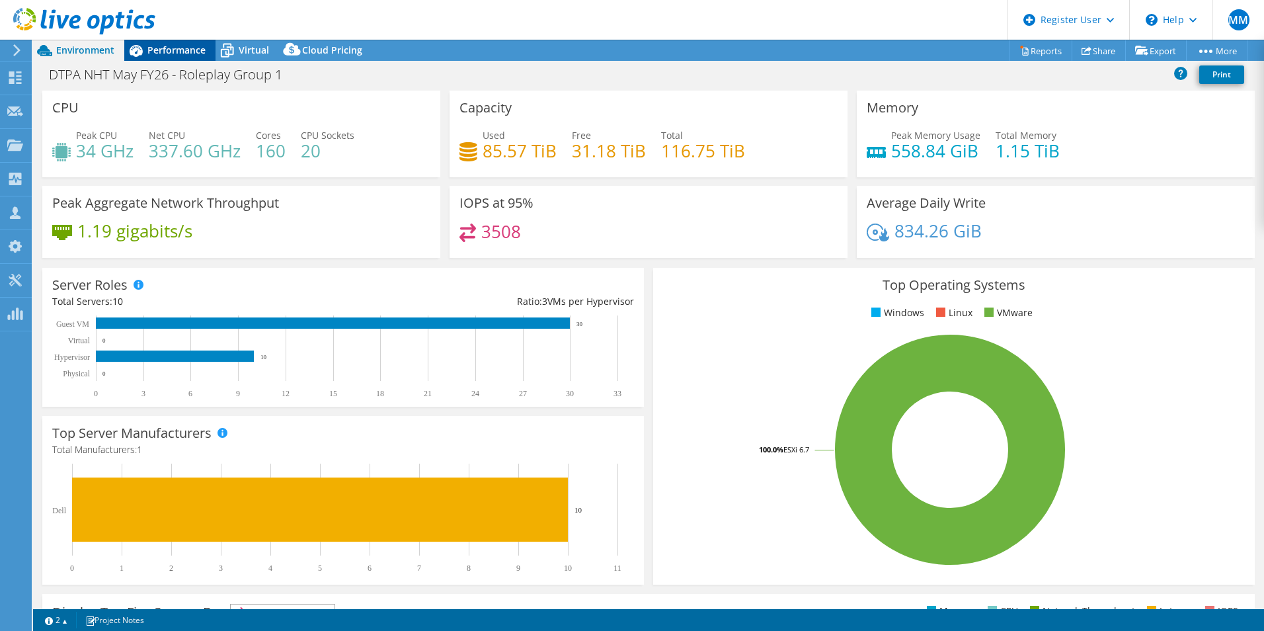
click at [153, 49] on span "Performance" at bounding box center [176, 50] width 58 height 13
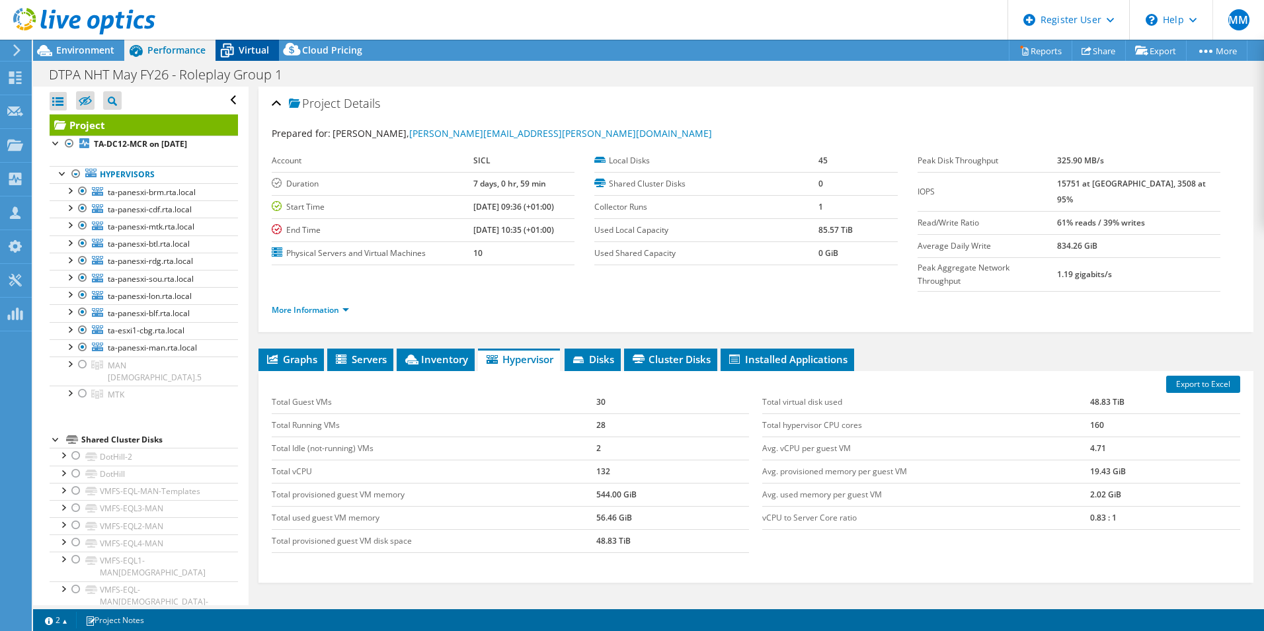
click at [251, 50] on span "Virtual" at bounding box center [254, 50] width 30 height 13
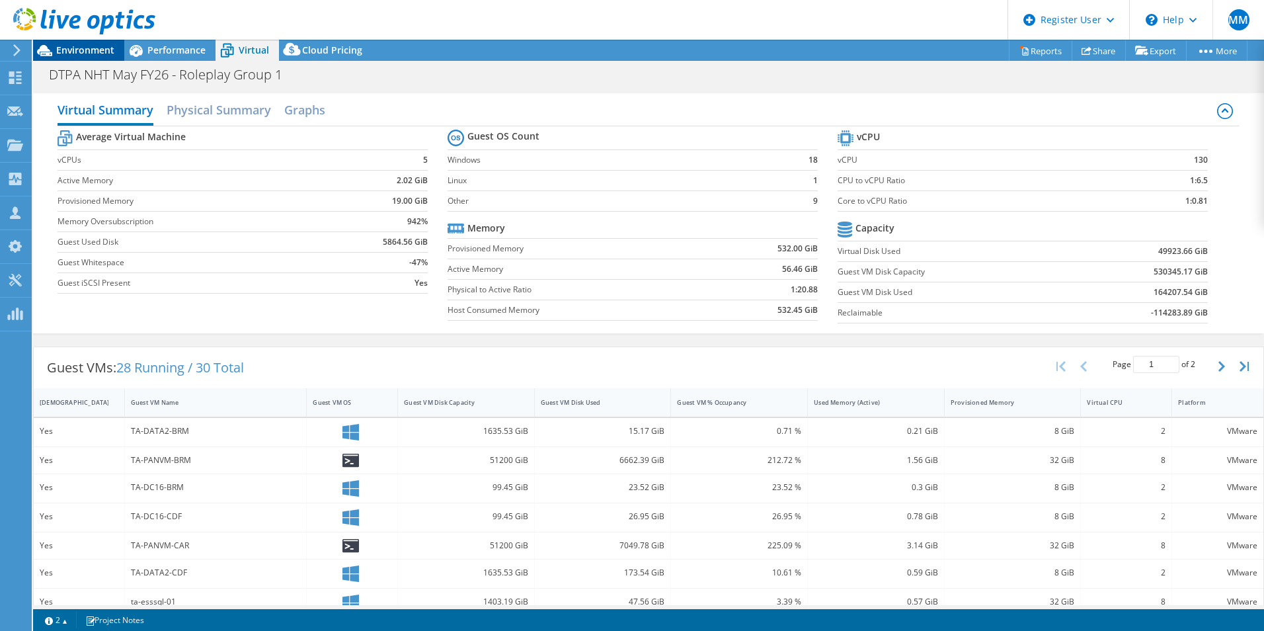
click at [95, 51] on span "Environment" at bounding box center [85, 50] width 58 height 13
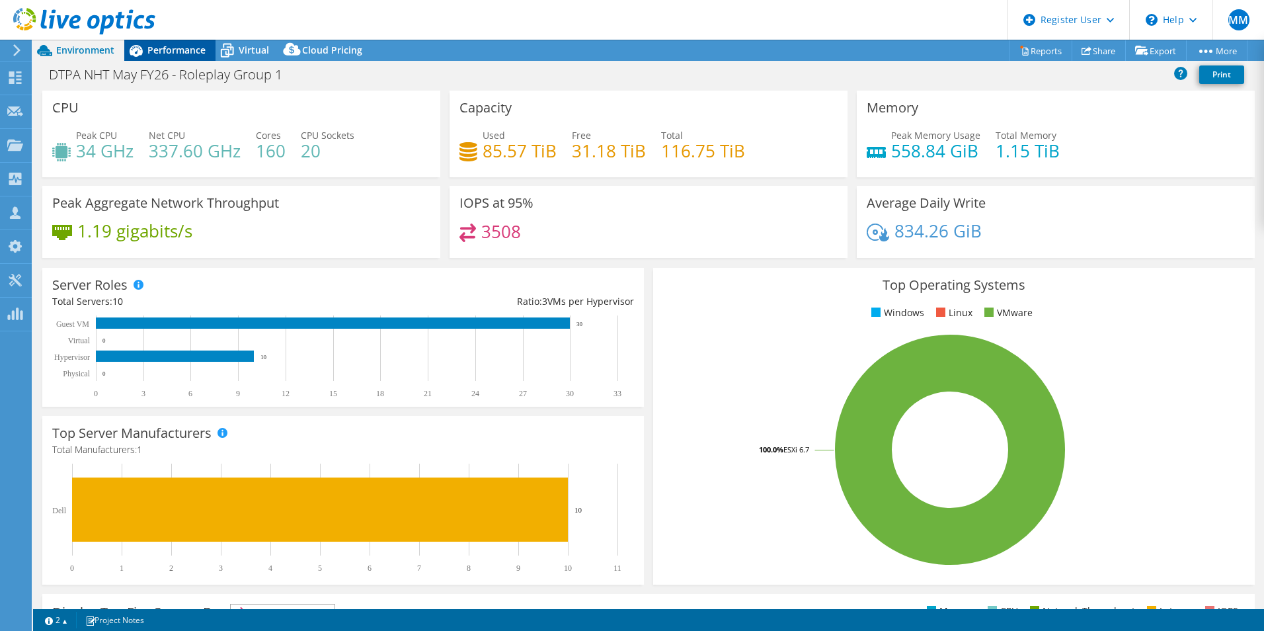
click at [145, 51] on icon at bounding box center [135, 50] width 23 height 23
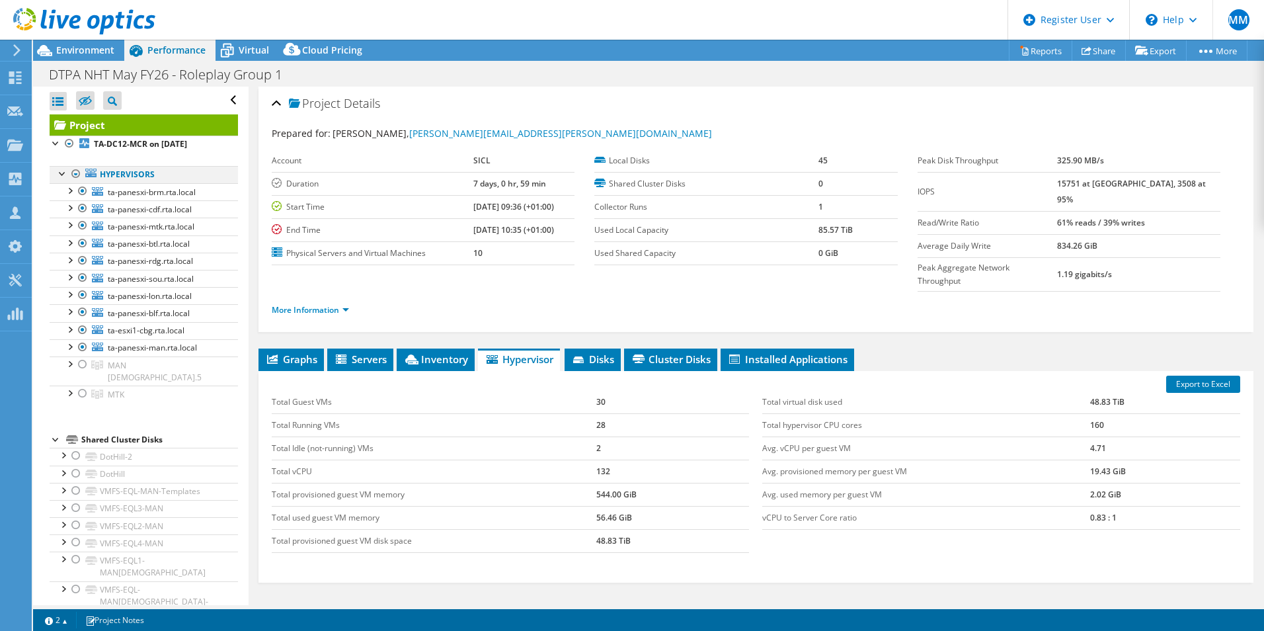
click at [76, 171] on div at bounding box center [75, 174] width 13 height 16
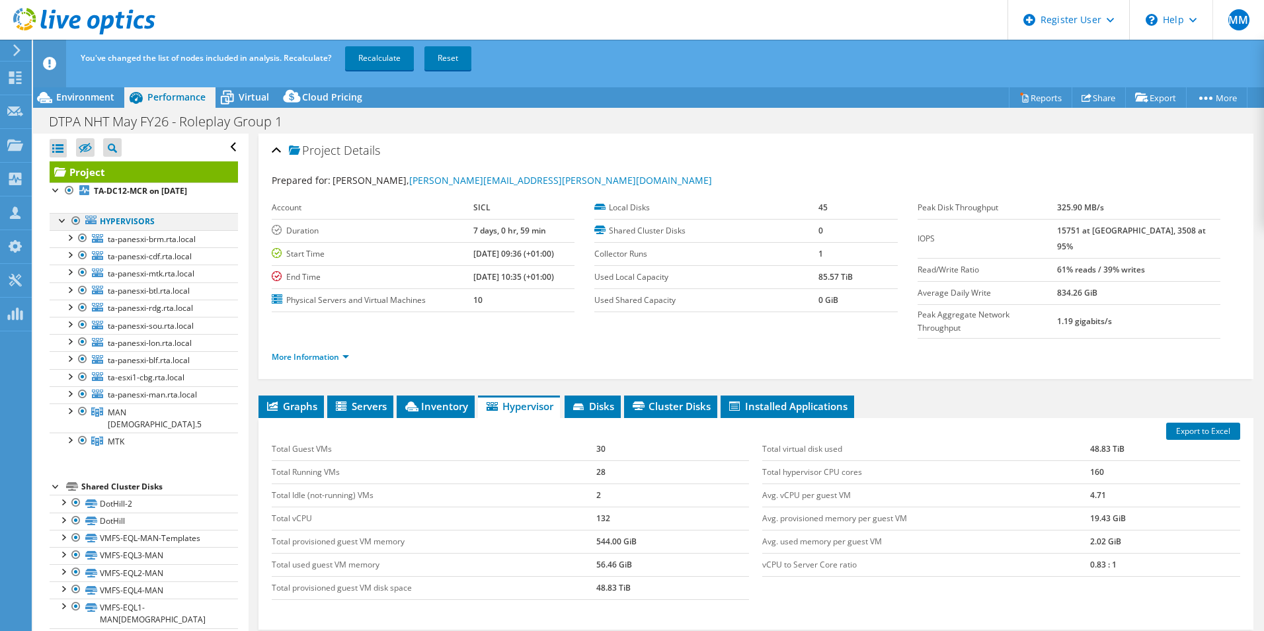
click at [78, 217] on div at bounding box center [75, 221] width 13 height 16
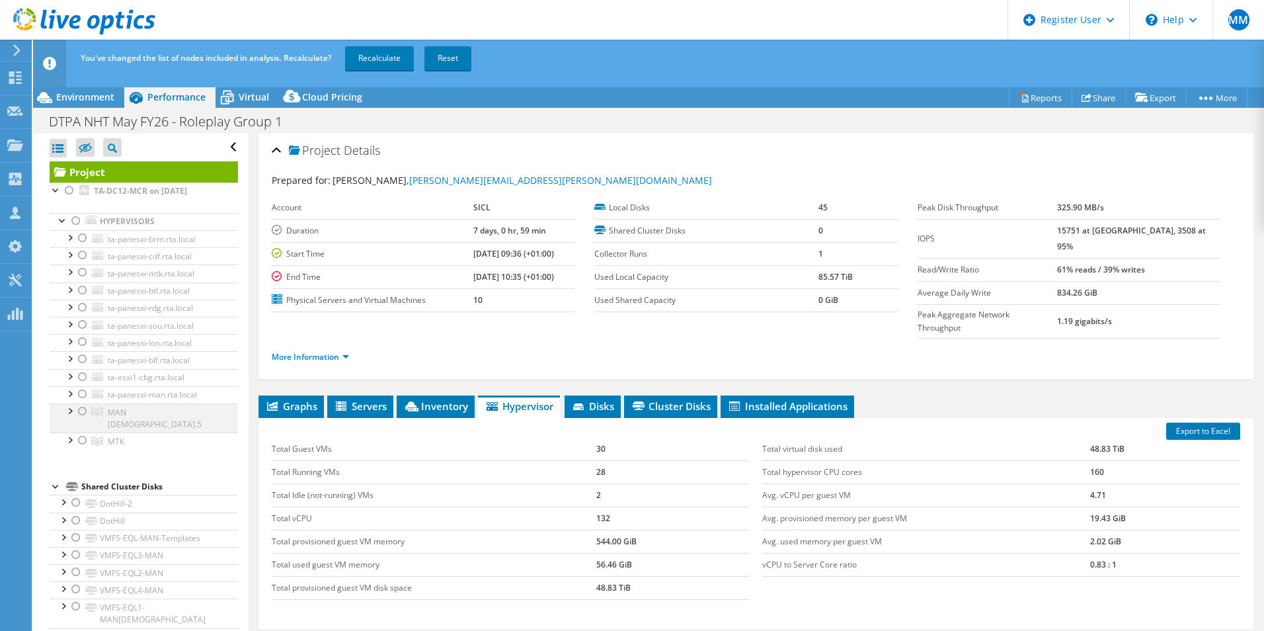
click at [81, 409] on div at bounding box center [82, 411] width 13 height 16
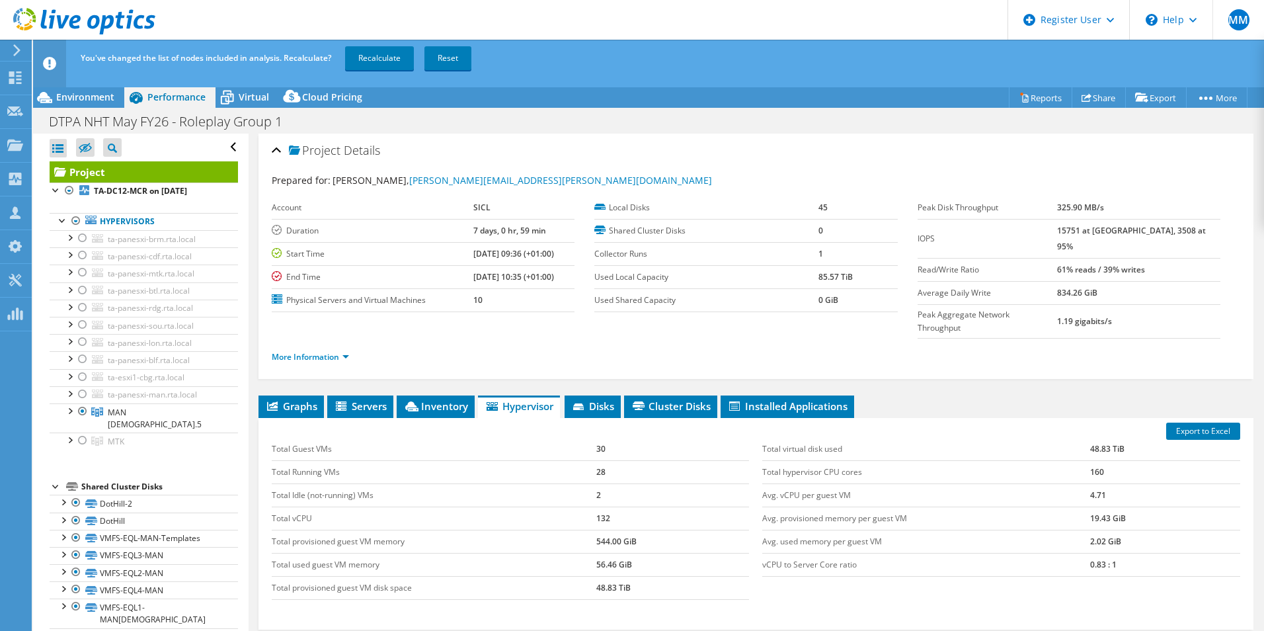
click at [84, 440] on ul "Hypervisors ta-panesxi-brm.rta.local VMFS_FLASH_MCR" at bounding box center [144, 331] width 188 height 263
click at [84, 432] on div at bounding box center [82, 440] width 13 height 16
click at [367, 58] on link "Recalculate" at bounding box center [379, 58] width 69 height 24
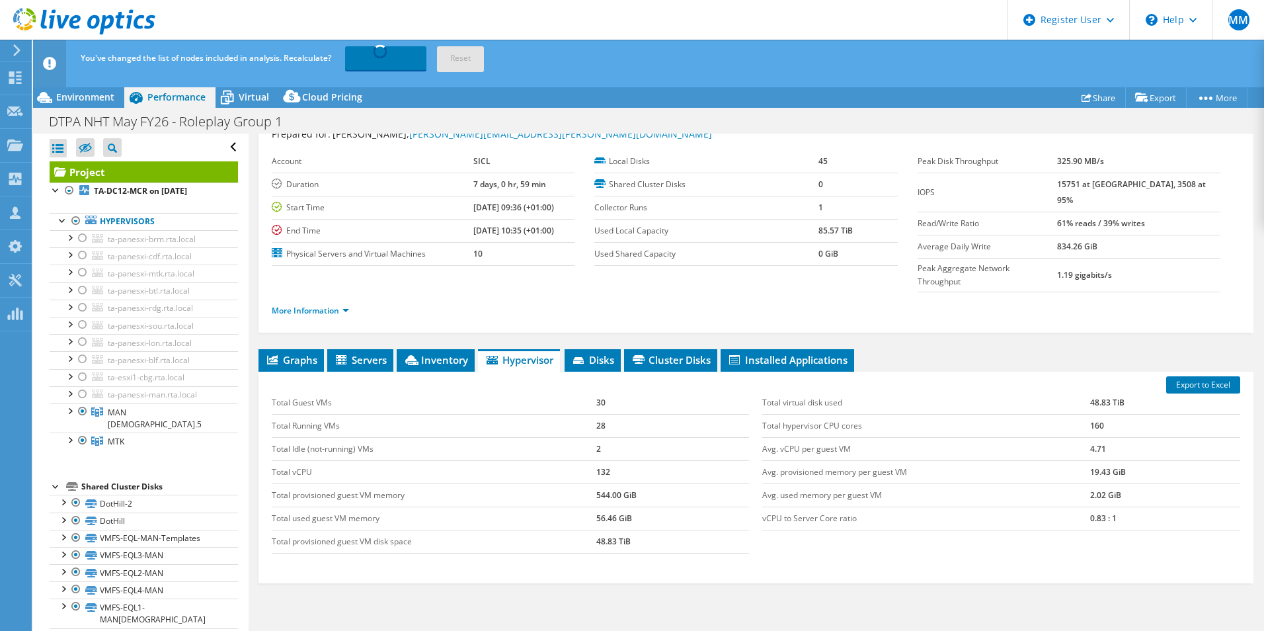
scroll to position [71, 0]
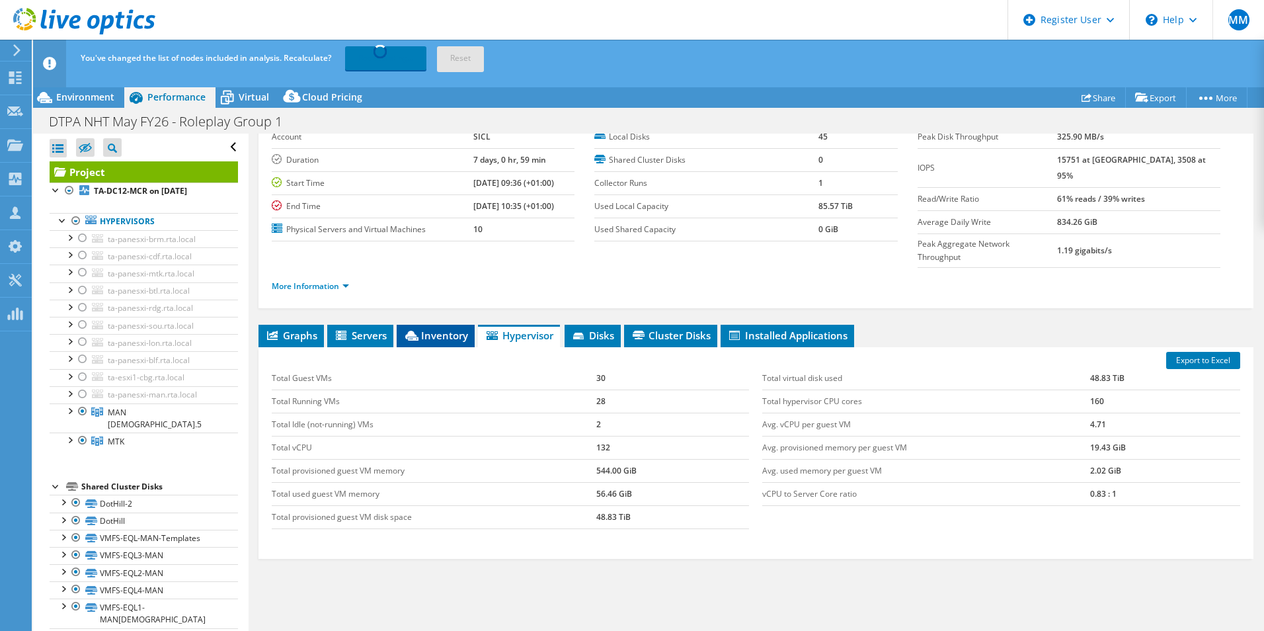
click at [459, 329] on span "Inventory" at bounding box center [435, 335] width 65 height 13
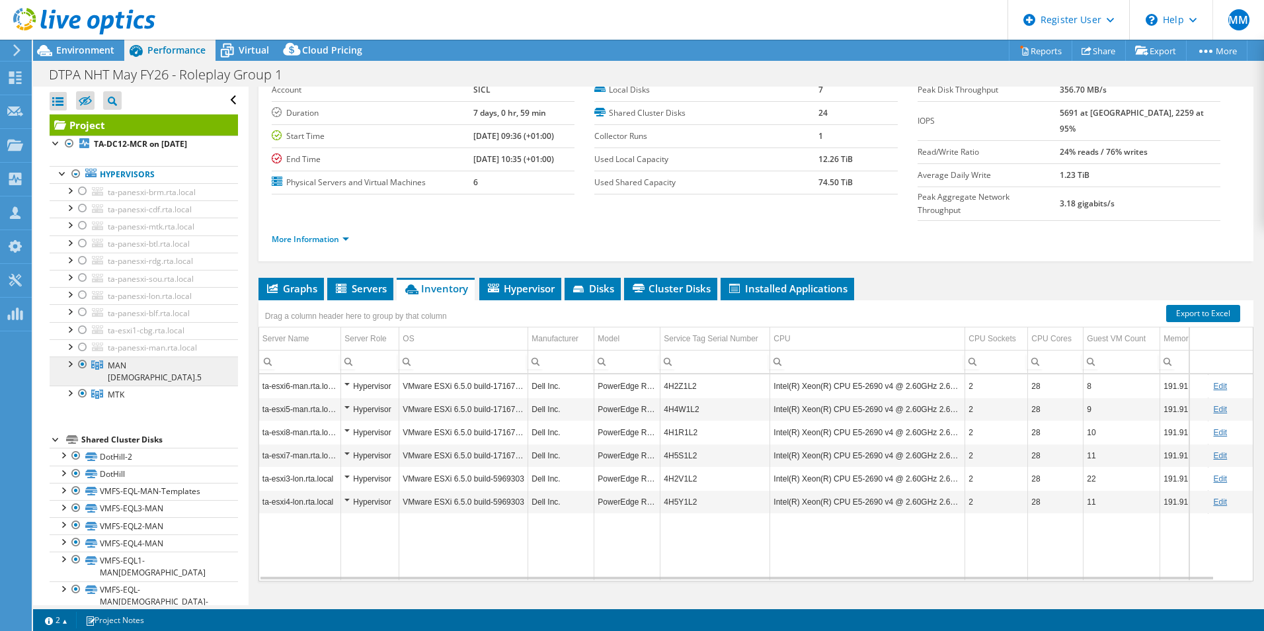
click at [143, 363] on link "MAN [DEMOGRAPHIC_DATA].5" at bounding box center [144, 370] width 188 height 29
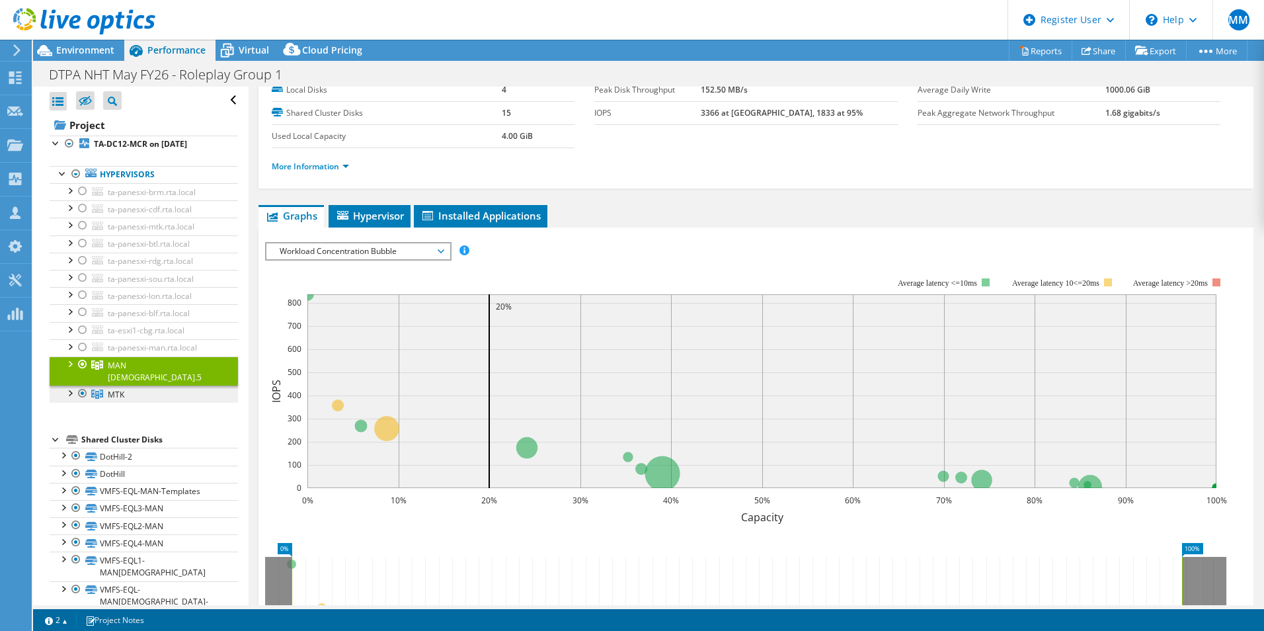
click at [141, 385] on link "MTK" at bounding box center [144, 393] width 188 height 17
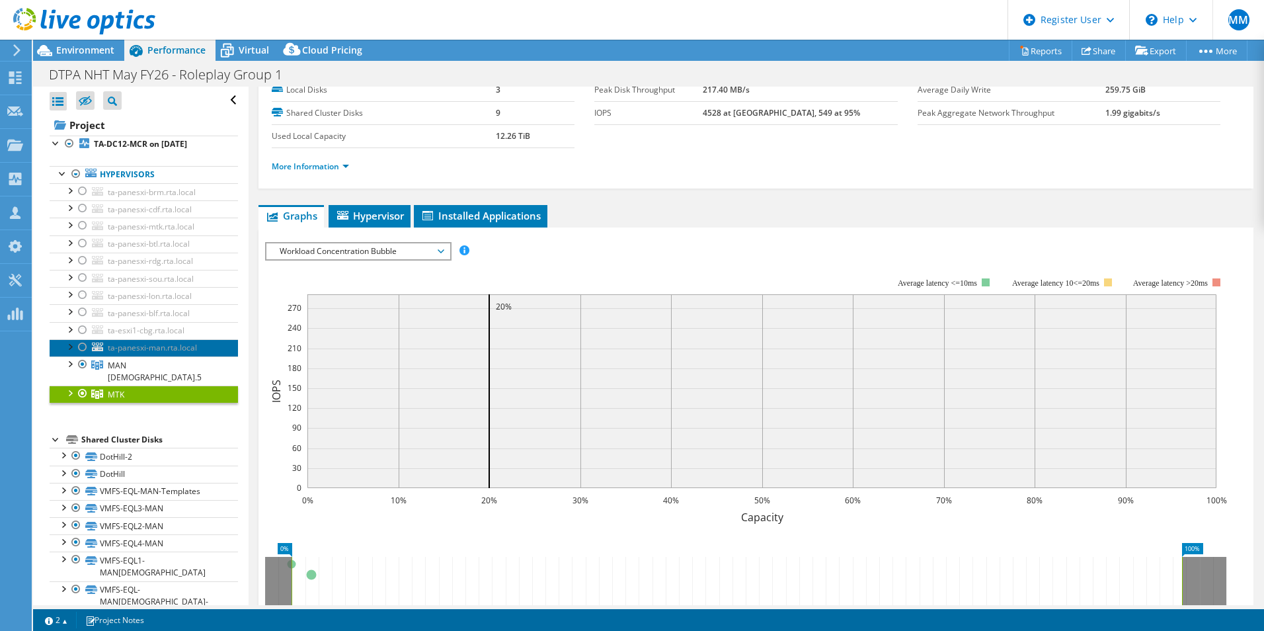
click at [151, 344] on span "ta-panesxi-man.rta.local" at bounding box center [152, 347] width 89 height 11
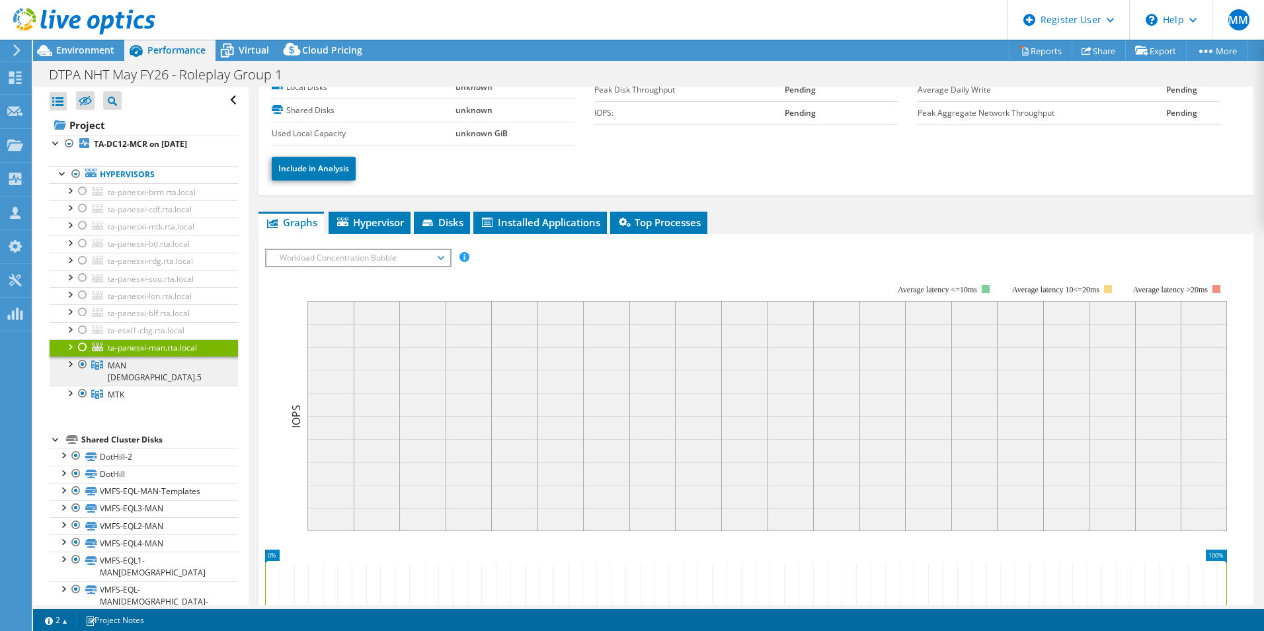
click at [136, 362] on span "MAN [DEMOGRAPHIC_DATA].5" at bounding box center [155, 371] width 94 height 23
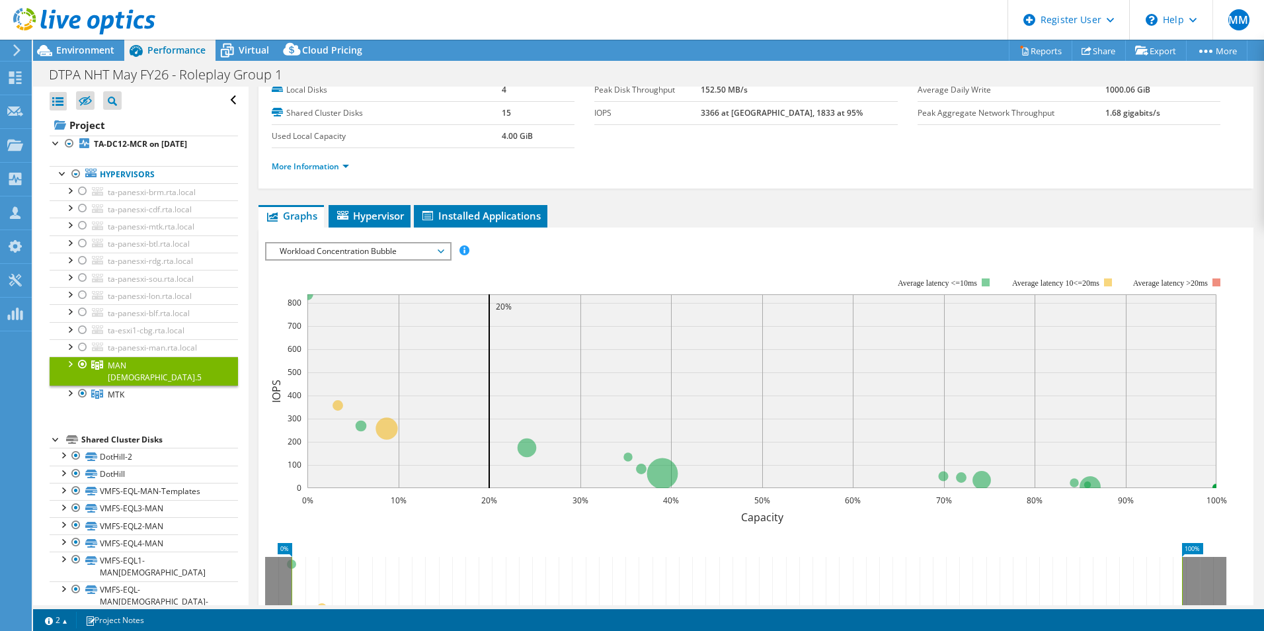
click at [345, 241] on div "IOPS Disk Throughput IO Size Latency Queue Depth CPU Percentage Memory Page Fau…" at bounding box center [756, 469] width 982 height 468
click at [359, 223] on li "Hypervisor" at bounding box center [370, 216] width 82 height 22
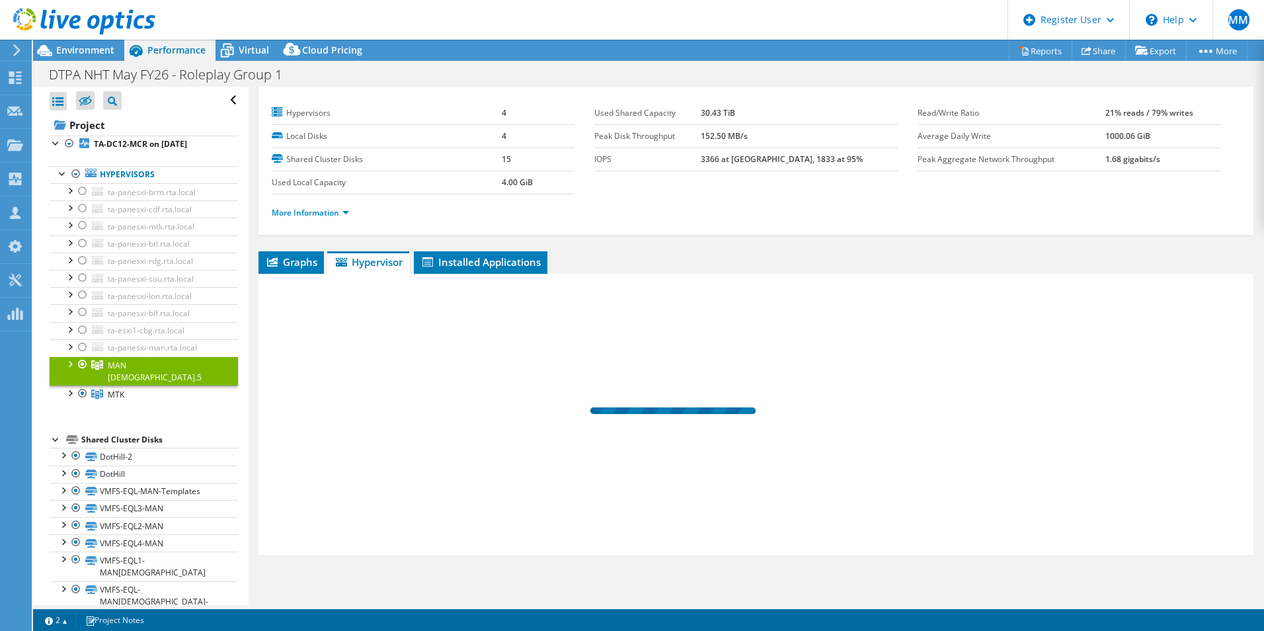
scroll to position [24, 0]
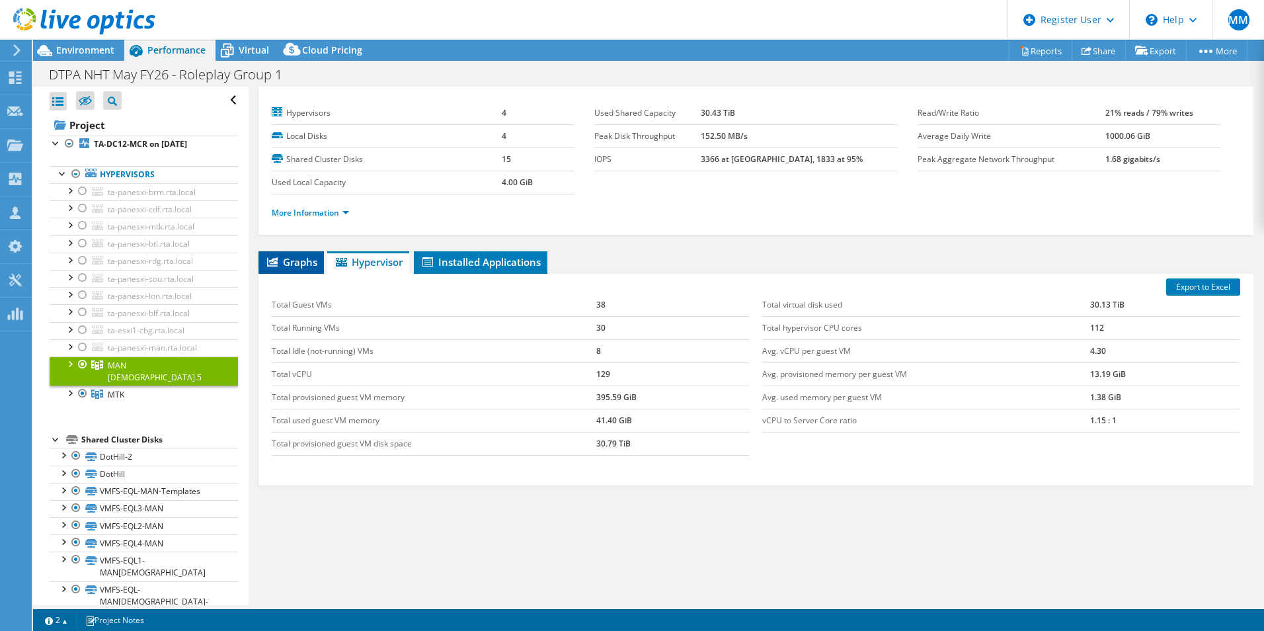
click at [295, 272] on li "Graphs" at bounding box center [290, 262] width 65 height 22
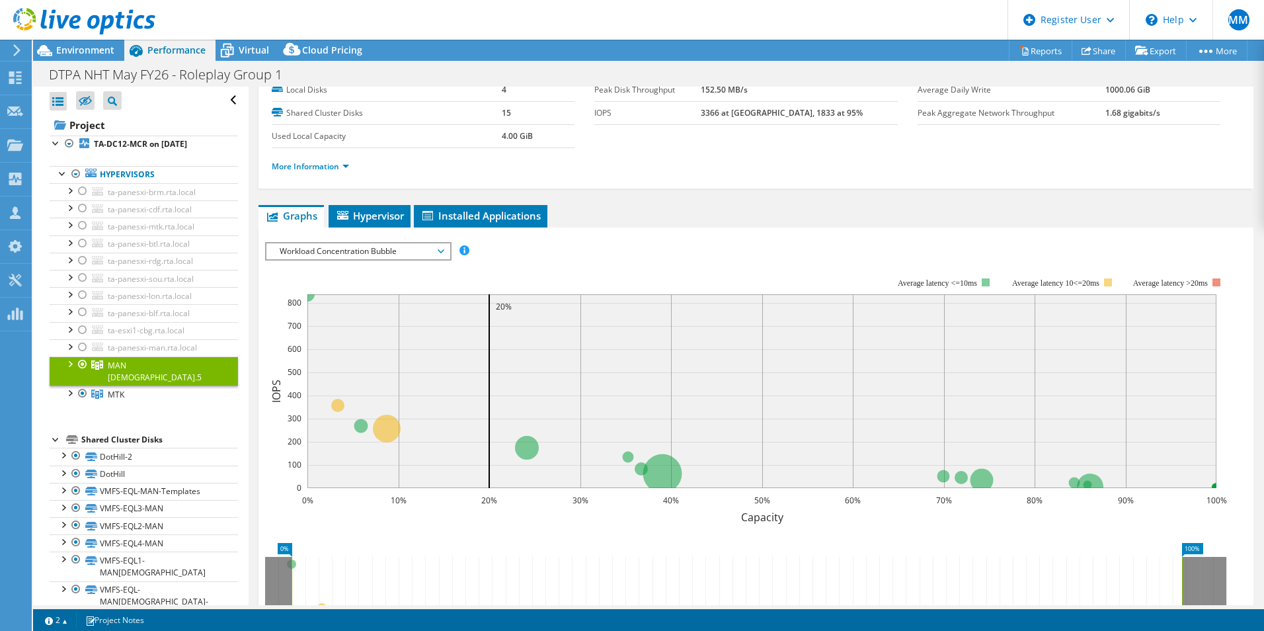
scroll to position [0, 0]
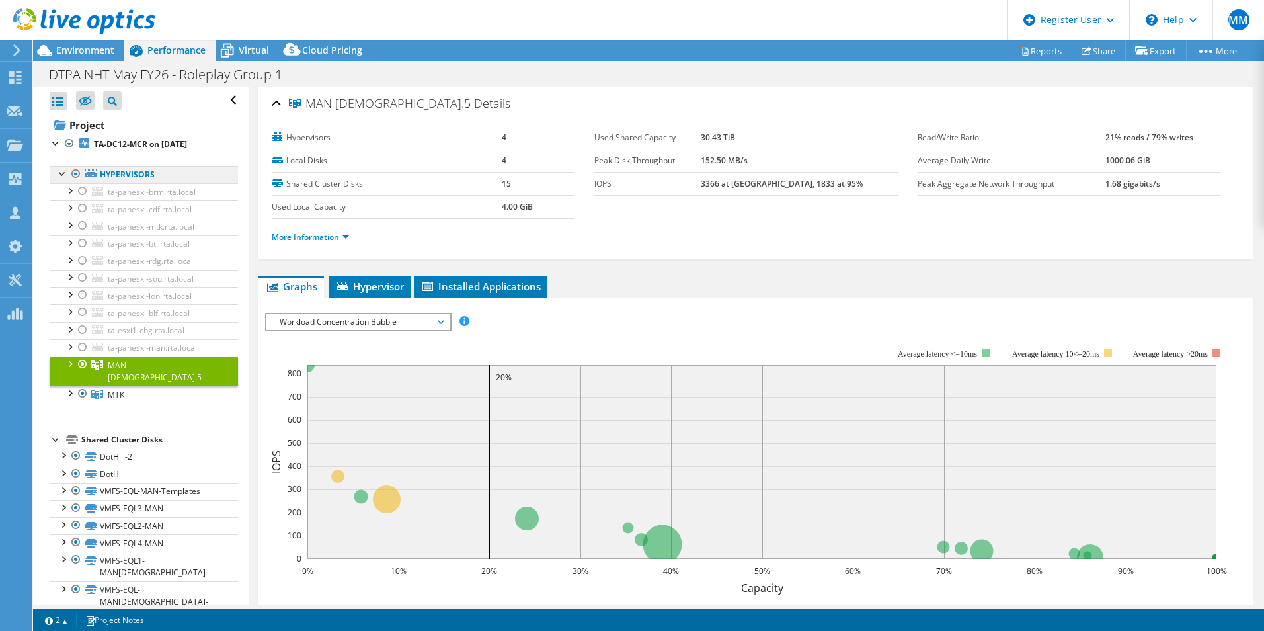
click at [130, 178] on link "Hypervisors" at bounding box center [144, 174] width 188 height 17
click at [132, 174] on link "Hypervisors" at bounding box center [144, 174] width 188 height 17
click at [130, 145] on b "TA-DC12-MCR on [DATE]" at bounding box center [140, 143] width 93 height 11
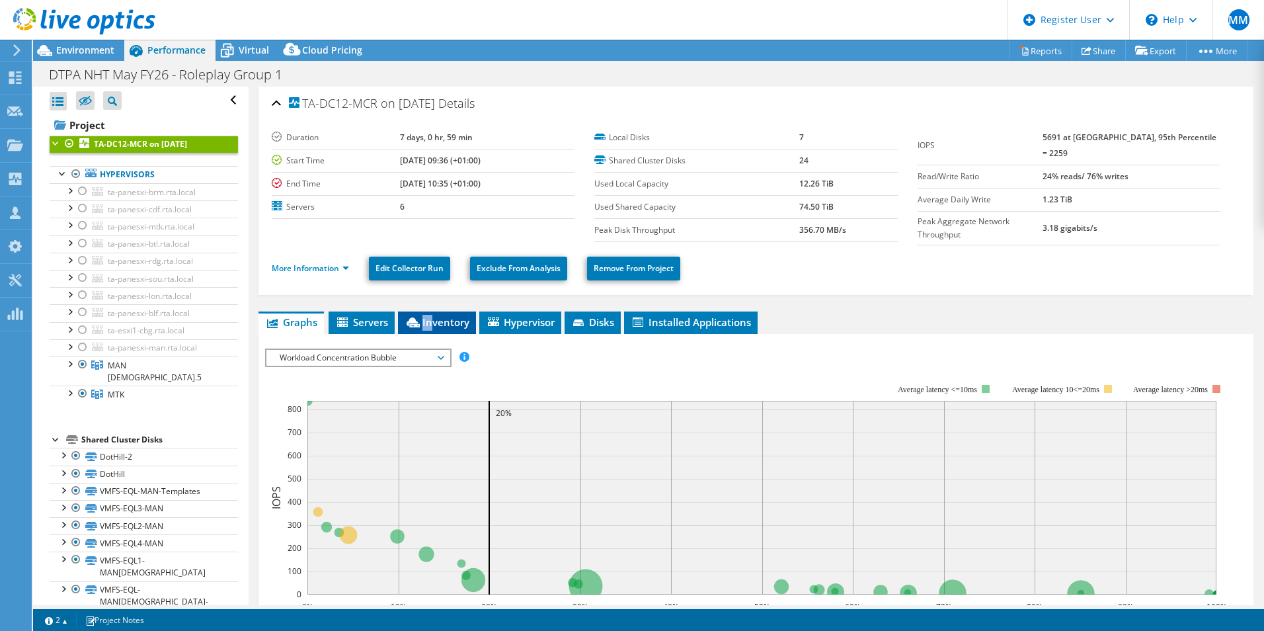
click at [430, 311] on li "Inventory" at bounding box center [437, 322] width 78 height 22
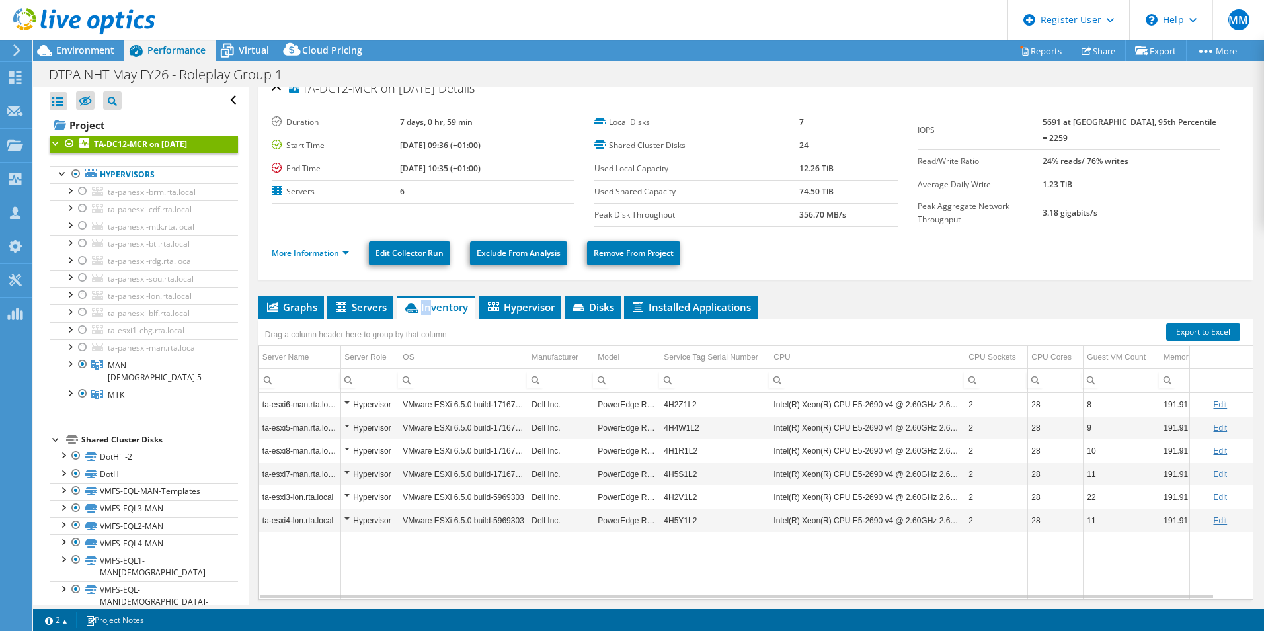
scroll to position [57, 0]
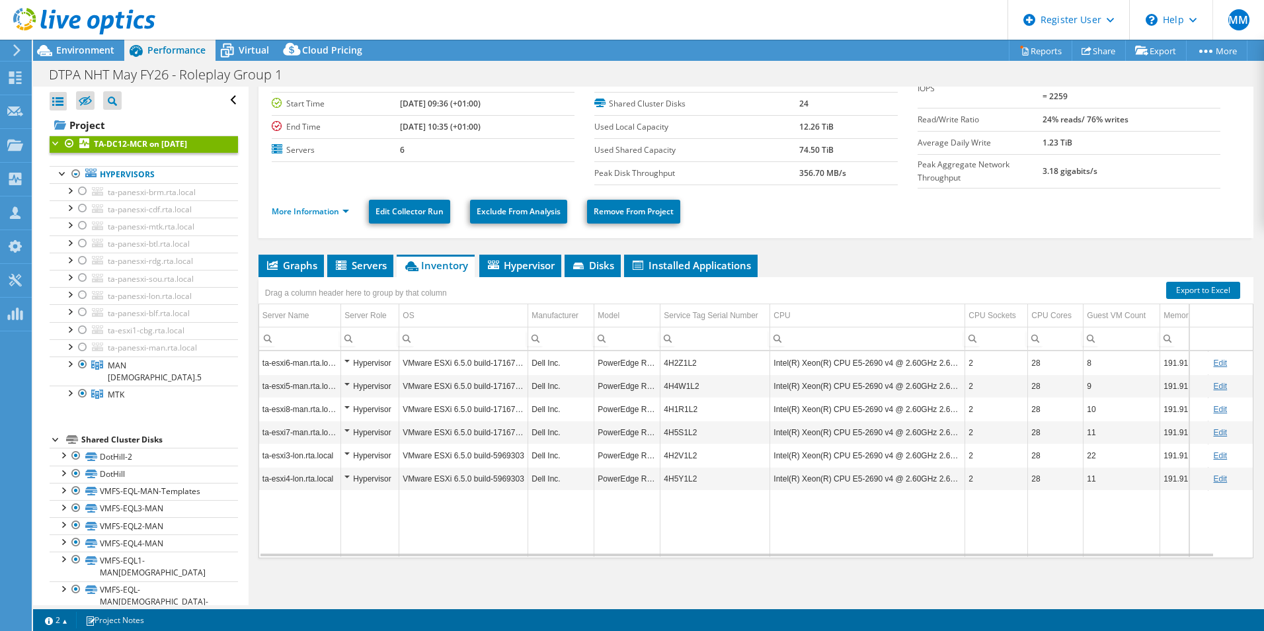
click at [654, 360] on td "PowerEdge R630" at bounding box center [627, 362] width 66 height 23
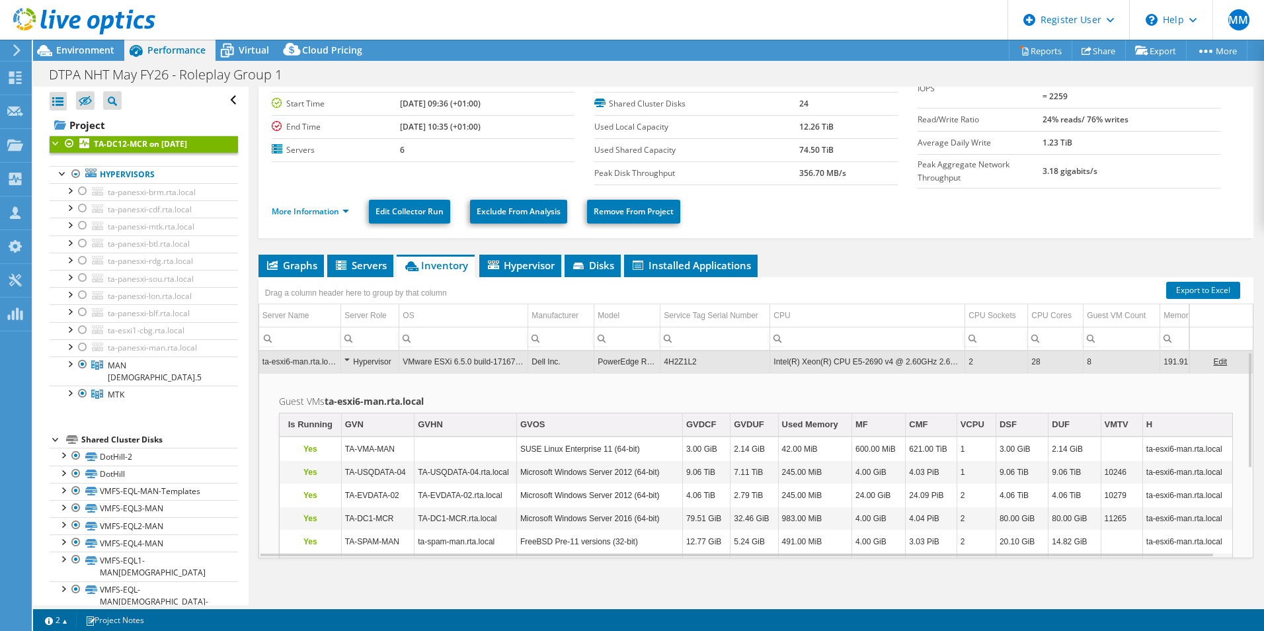
scroll to position [160, 0]
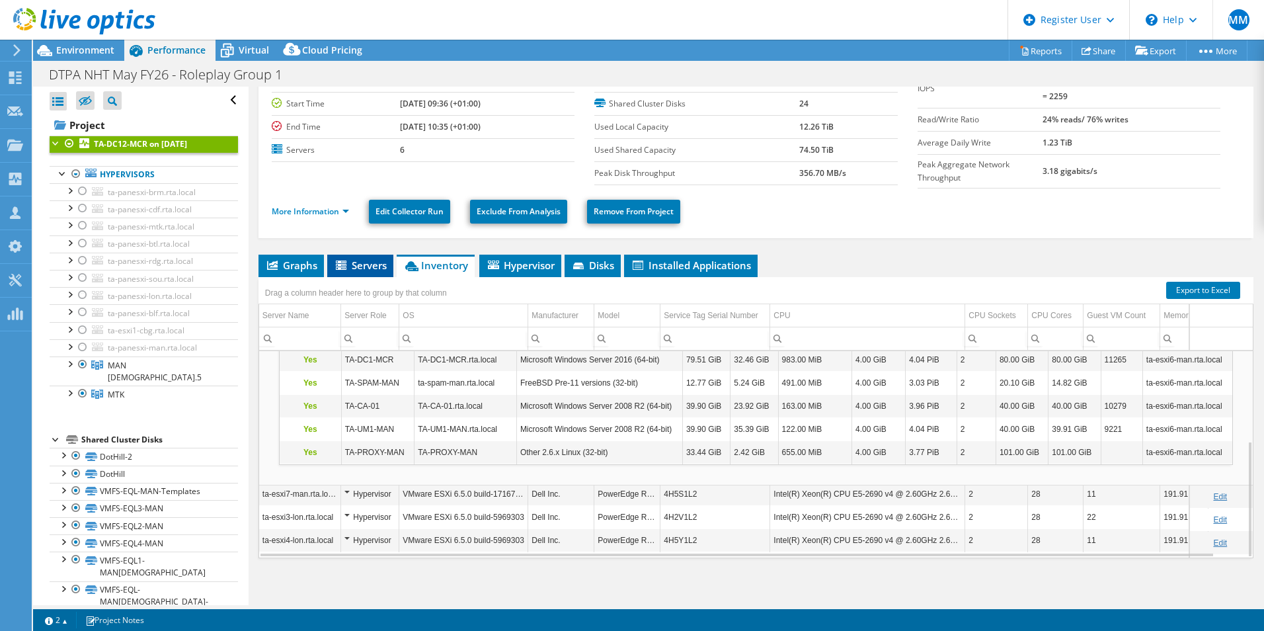
click at [366, 258] on span "Servers" at bounding box center [360, 264] width 53 height 13
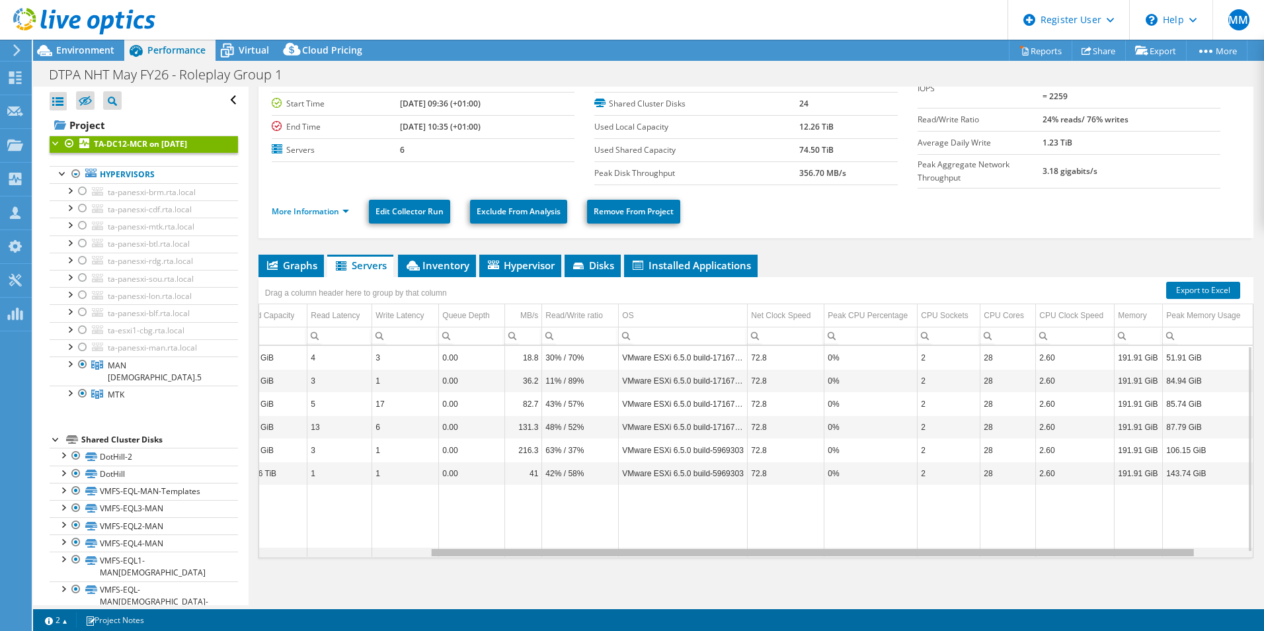
scroll to position [0, 0]
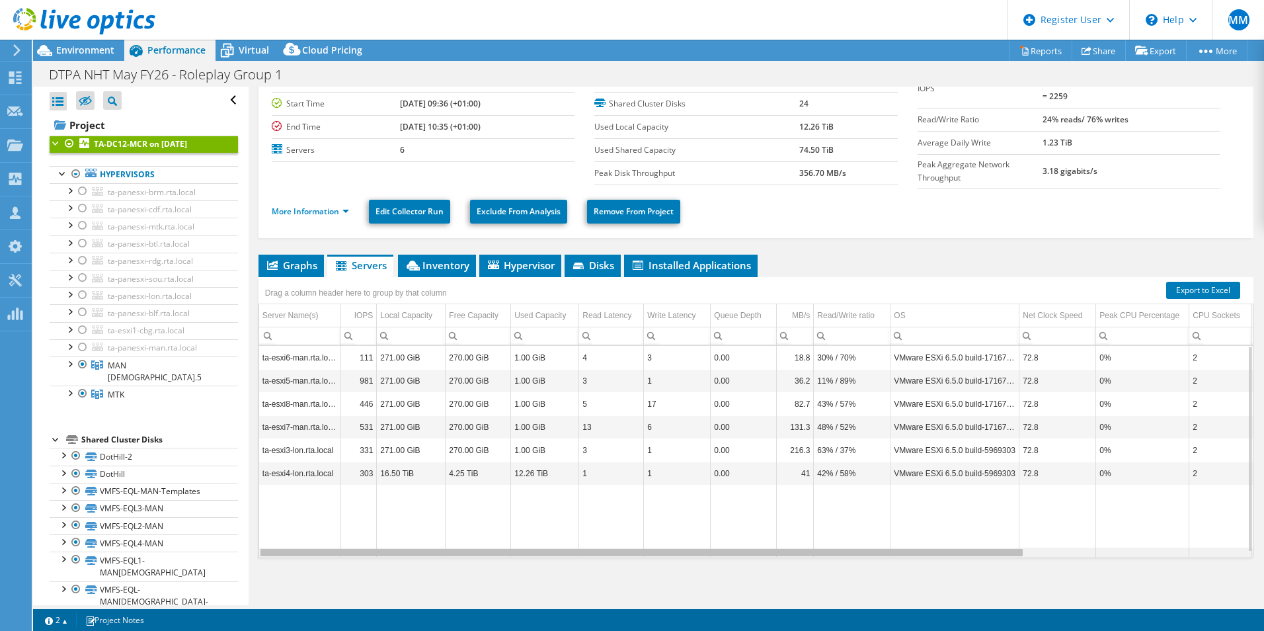
drag, startPoint x: 946, startPoint y: 552, endPoint x: 498, endPoint y: 432, distance: 463.2
click at [500, 443] on body "MM Dell User Mark Motta Mark.Motta@dell.com Dell My Profile Log Out \n Help Exp…" at bounding box center [632, 315] width 1264 height 631
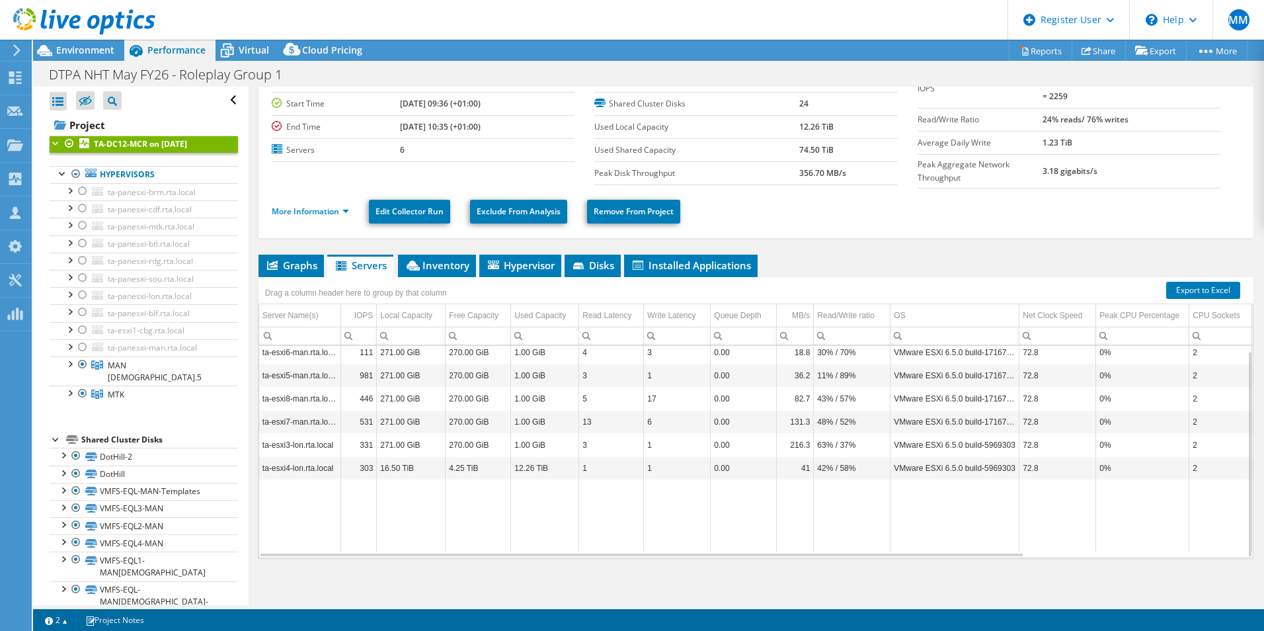
click at [296, 352] on td "ta-esxi6-man.rta.local" at bounding box center [300, 351] width 82 height 23
click at [170, 448] on link "DotHill-2" at bounding box center [144, 456] width 188 height 17
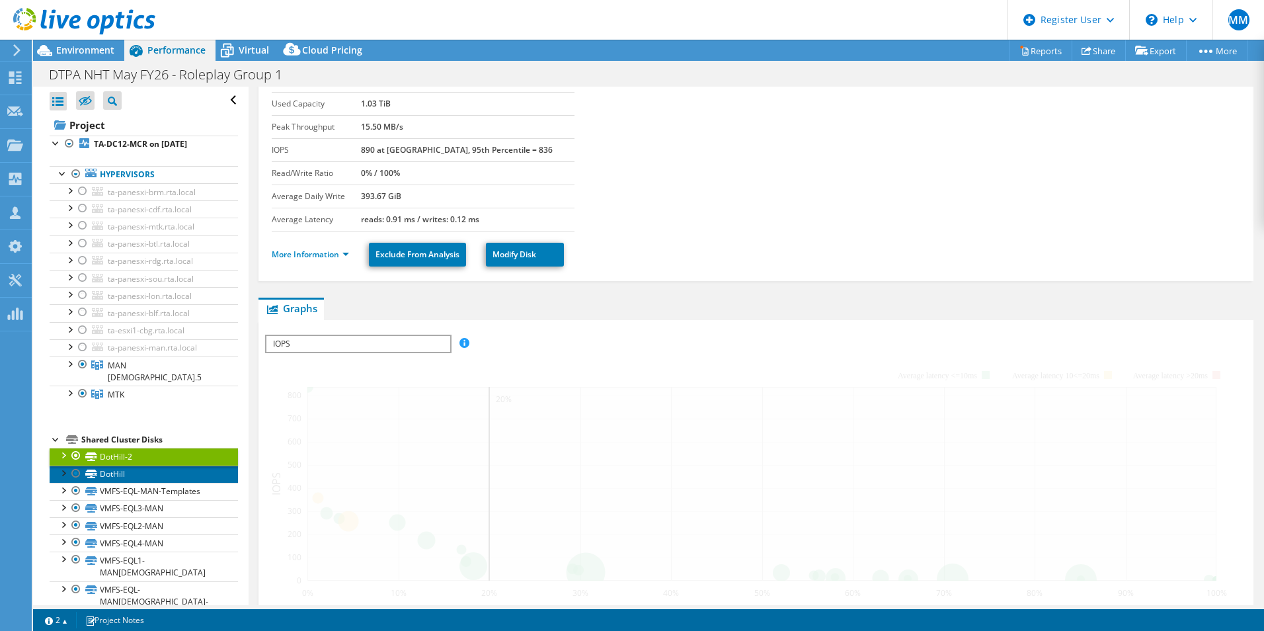
click at [157, 465] on link "DotHill" at bounding box center [144, 473] width 188 height 17
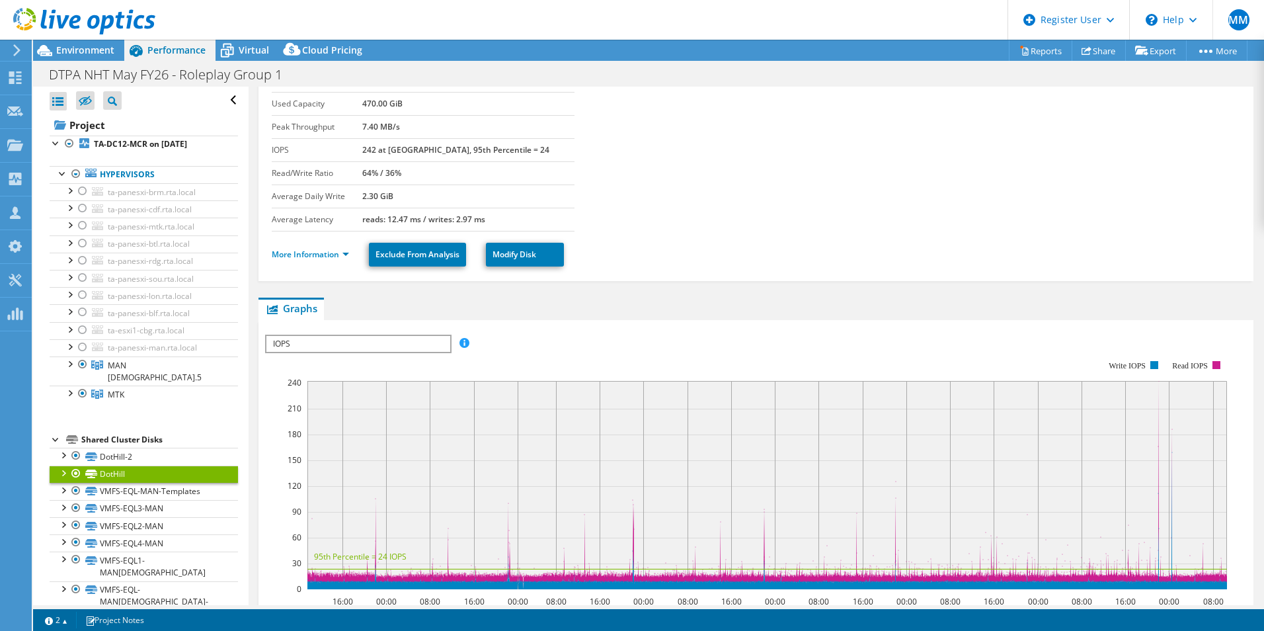
scroll to position [75, 0]
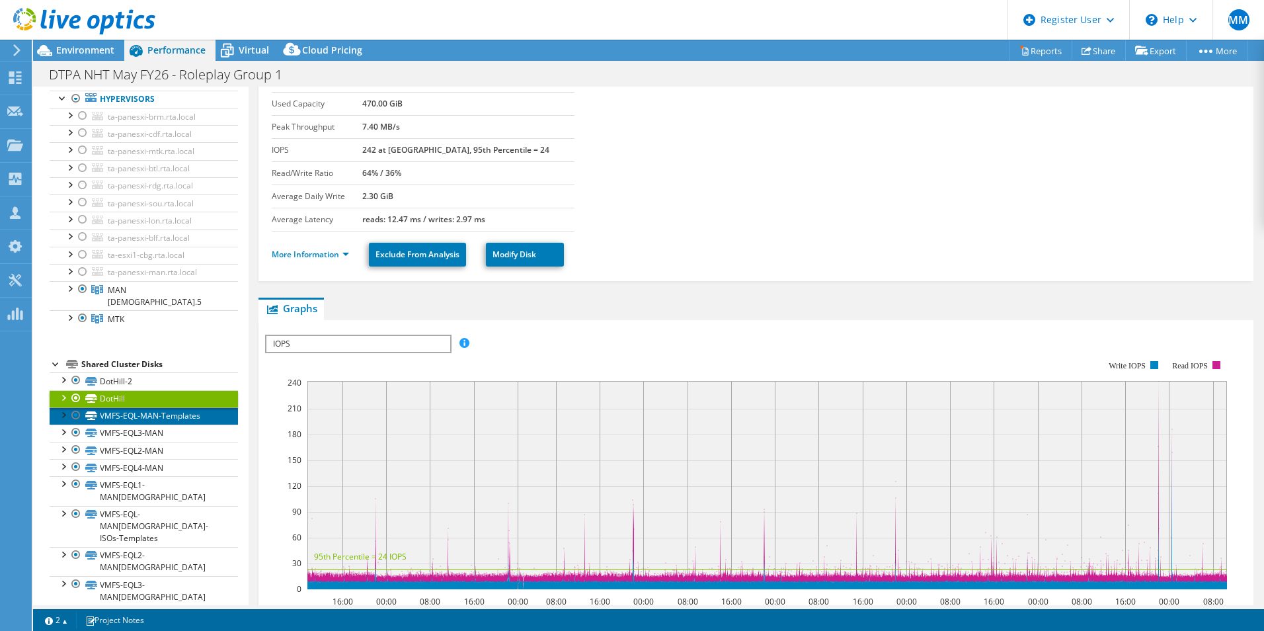
click at [182, 407] on link "VMFS-EQL-MAN-Templates" at bounding box center [144, 415] width 188 height 17
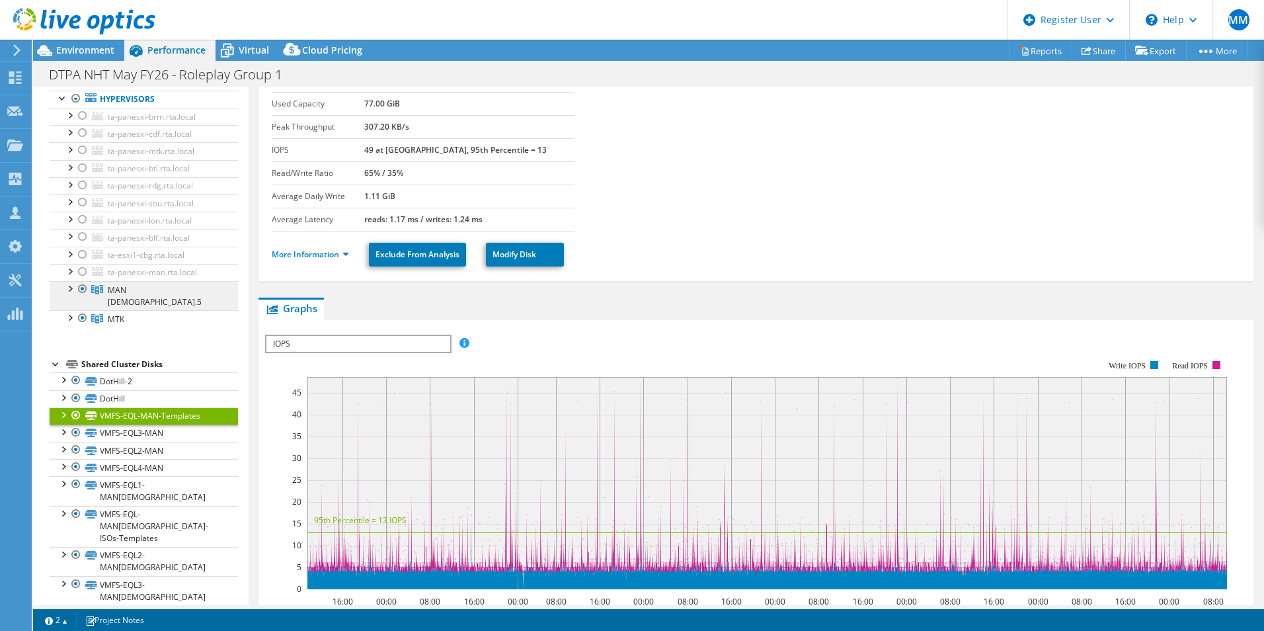
click at [126, 286] on span "MAN [DEMOGRAPHIC_DATA].5" at bounding box center [155, 295] width 94 height 23
